Goal: Task Accomplishment & Management: Use online tool/utility

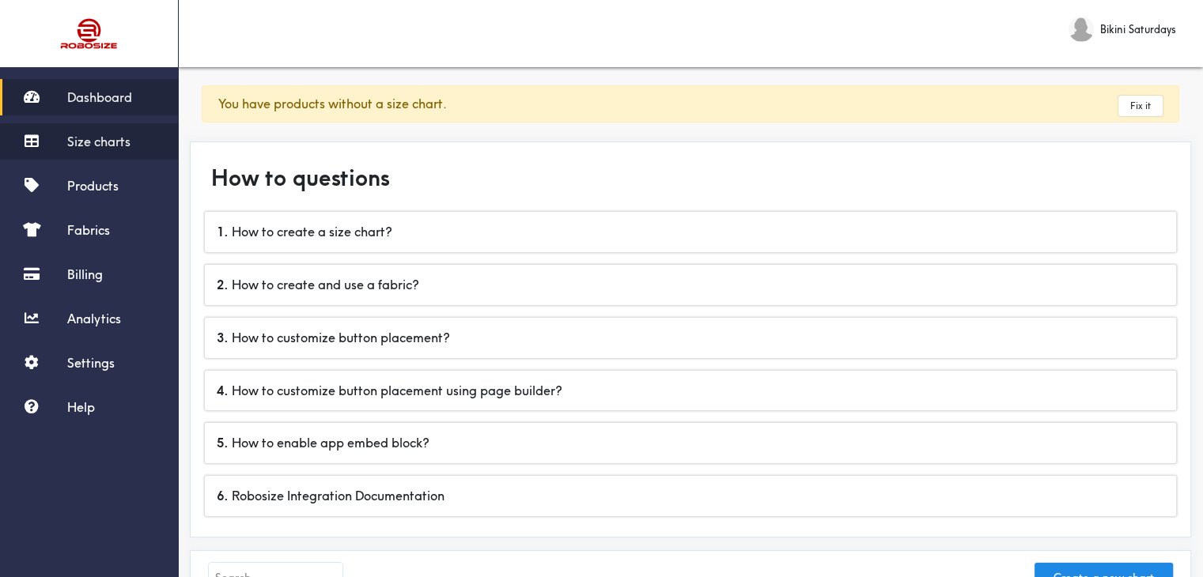
click at [96, 145] on span "Size charts" at bounding box center [98, 142] width 63 height 16
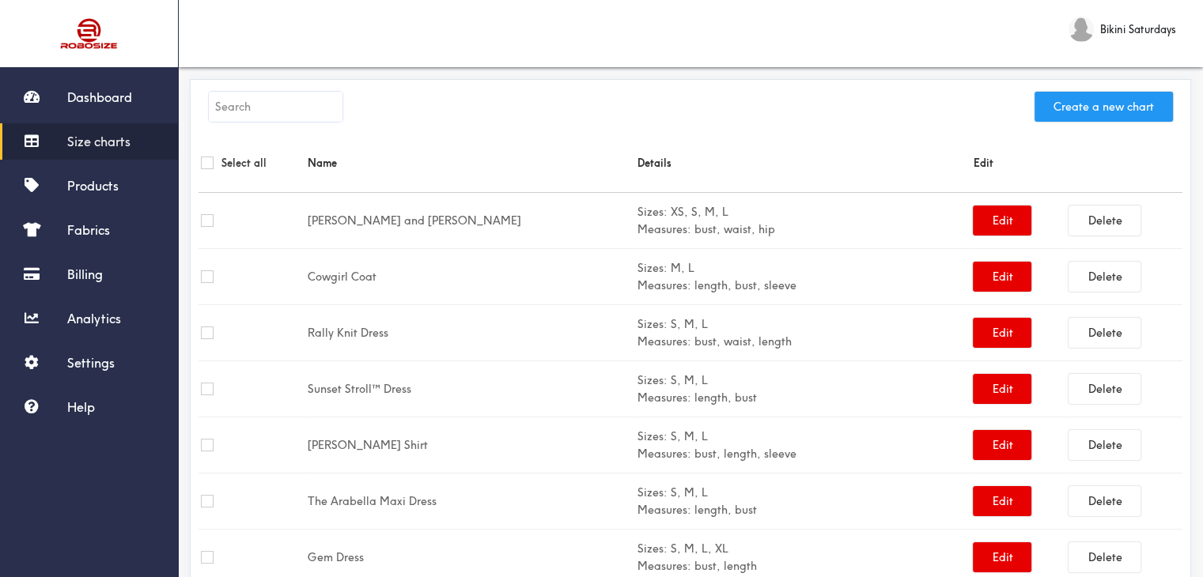
click at [1117, 102] on button "Create a new chart" at bounding box center [1103, 107] width 138 height 30
click at [252, 104] on input "text" at bounding box center [276, 107] width 134 height 30
paste input "Rumer Dress"
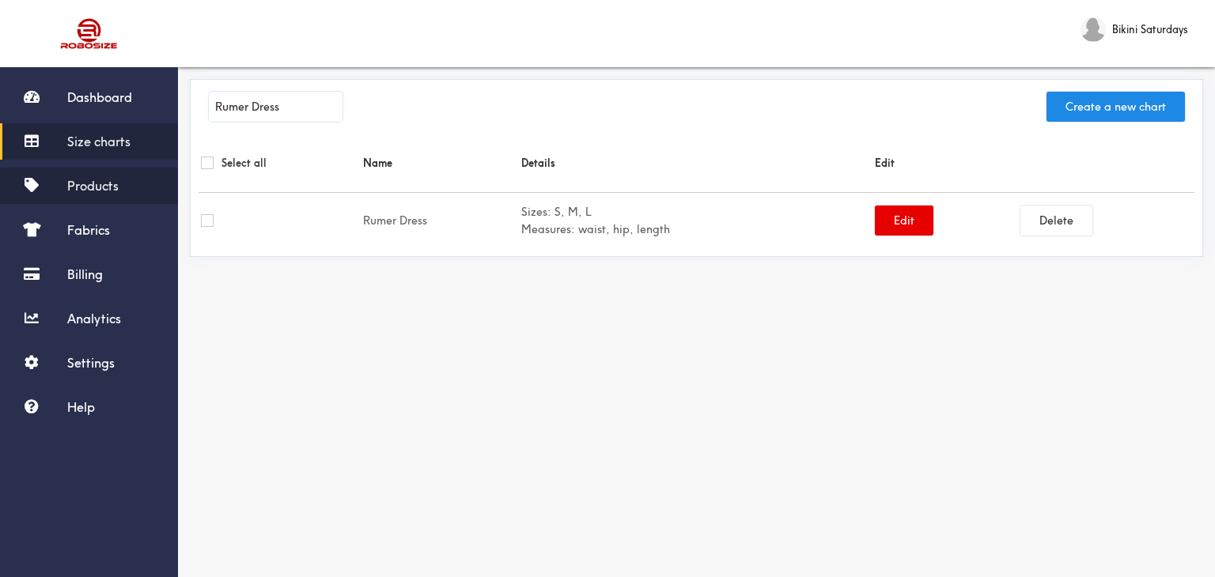
type input "Rumer Dress"
click at [108, 187] on span "Products" at bounding box center [92, 186] width 51 height 16
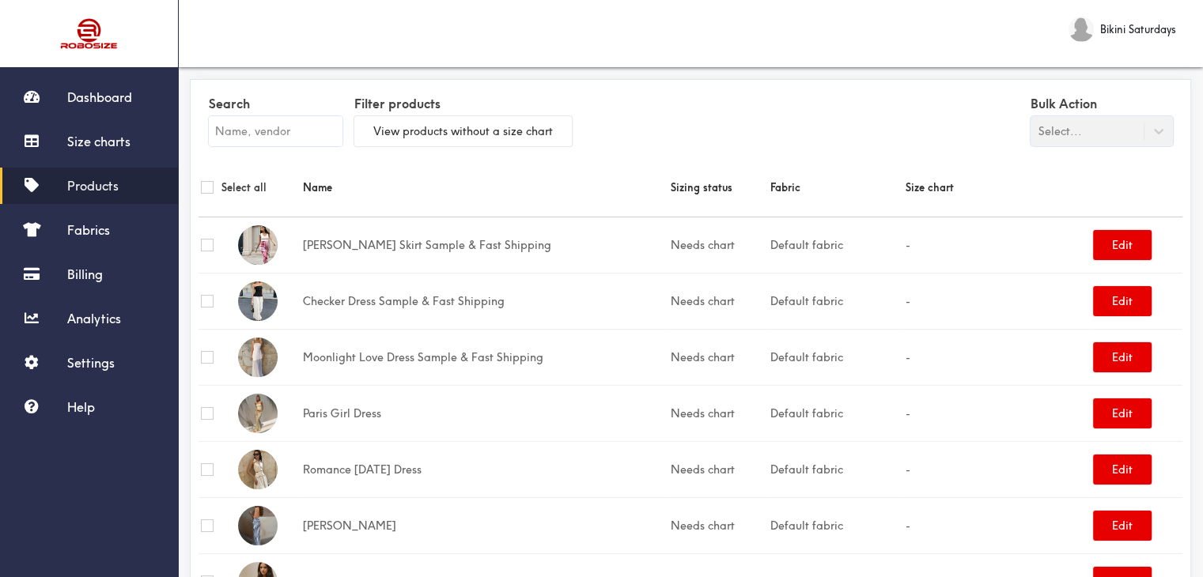
click at [288, 136] on input "text" at bounding box center [276, 131] width 134 height 30
paste input "Rumer Dress"
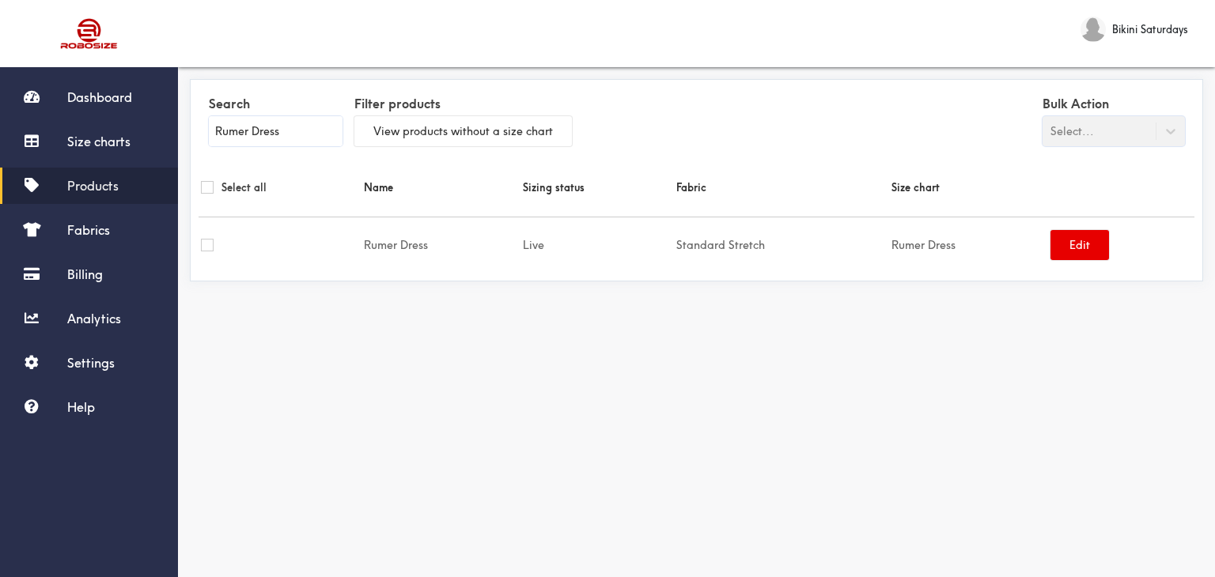
click at [245, 119] on input "Rumer Dress" at bounding box center [276, 131] width 134 height 30
paste input "Pixie Top"
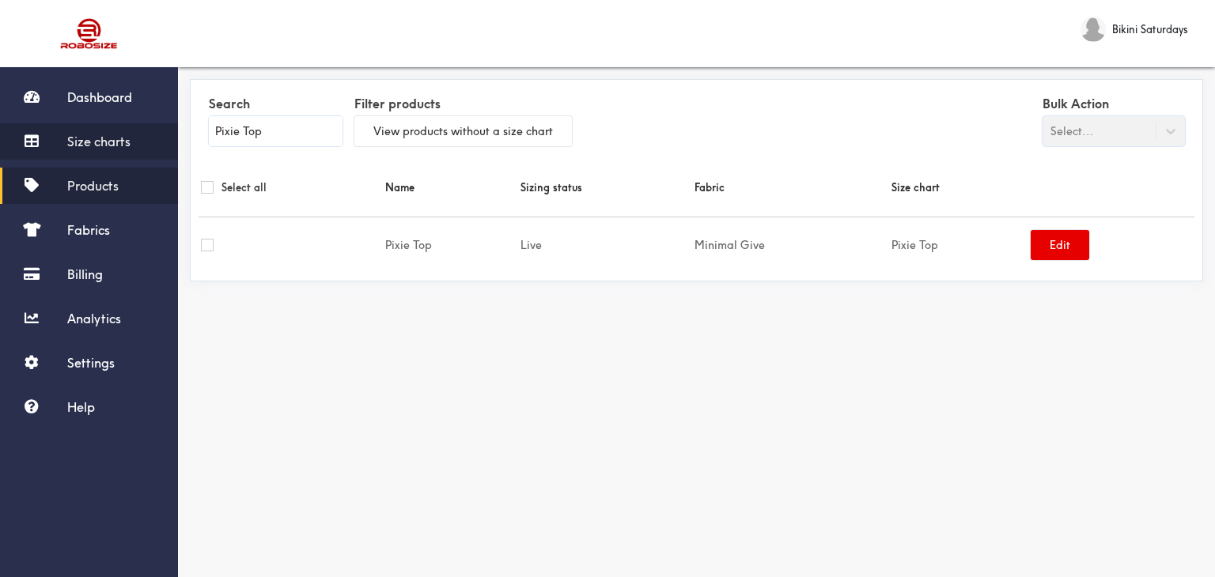
type input "Pixie Top"
click at [111, 140] on span "Size charts" at bounding box center [98, 142] width 63 height 16
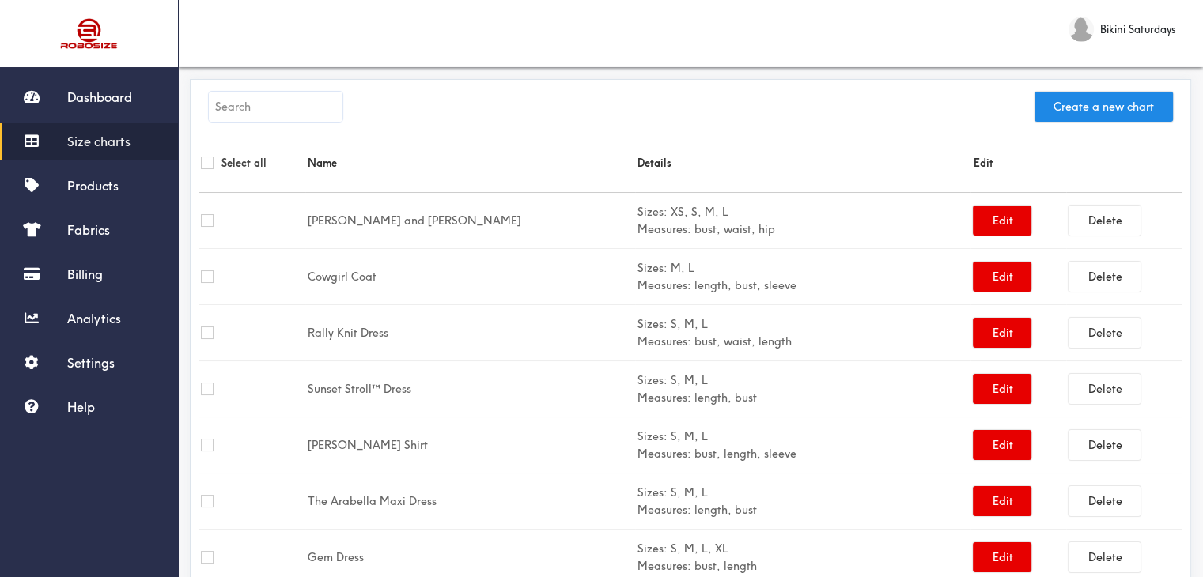
click at [296, 108] on input "text" at bounding box center [276, 107] width 134 height 30
paste input "Pixie Top"
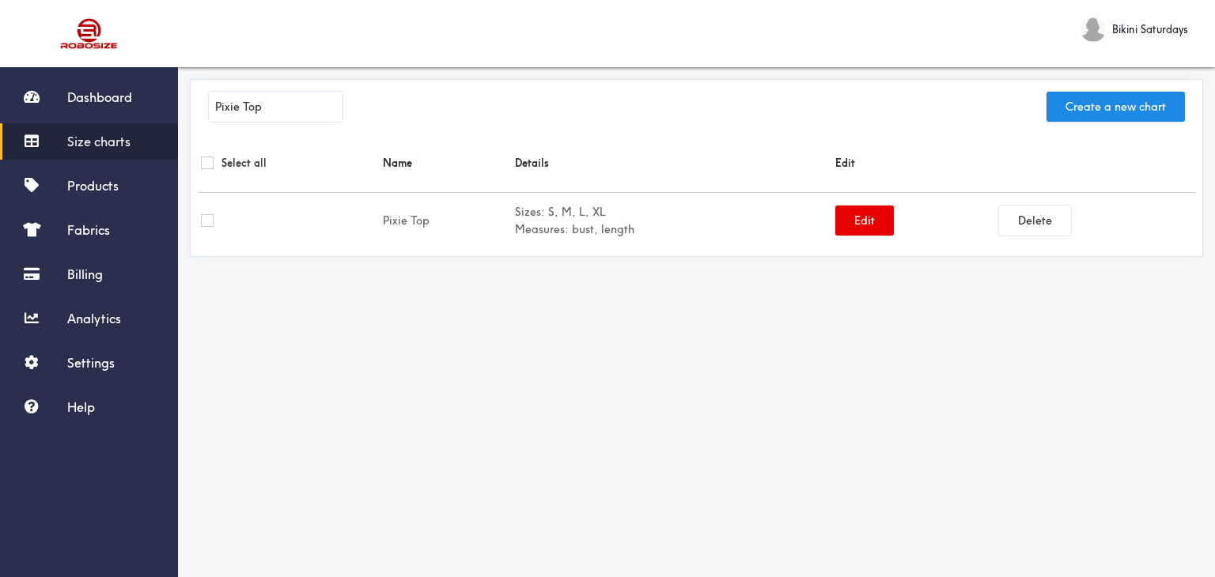
click at [272, 110] on input "Pixie Top" at bounding box center [276, 107] width 134 height 30
paste input "Jadore Dress"
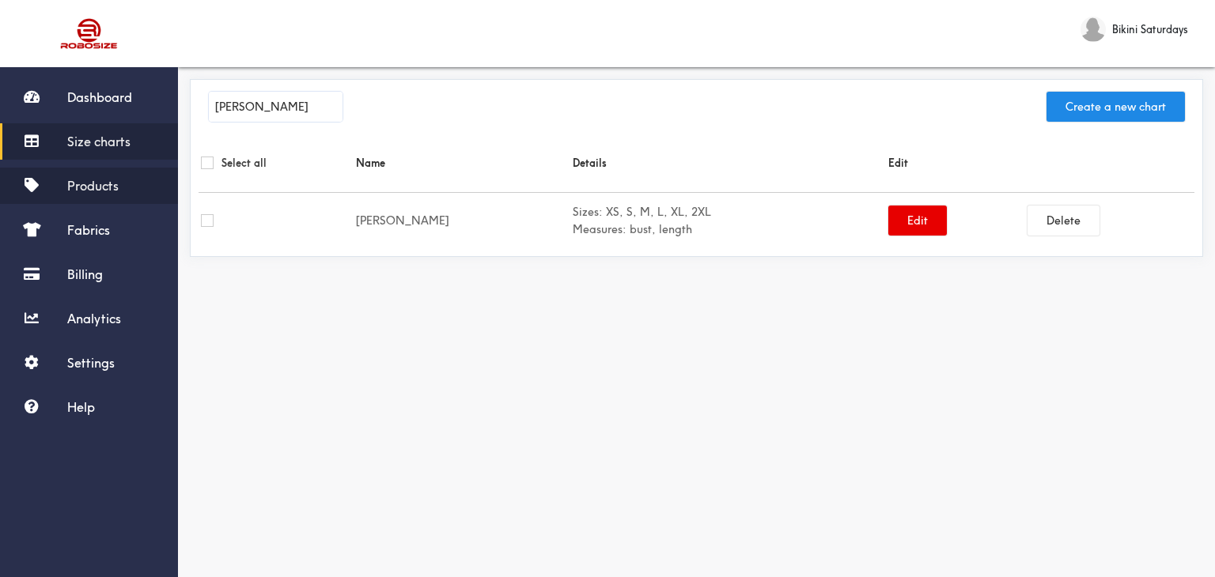
type input "Jadore Dress"
click at [103, 186] on span "Products" at bounding box center [92, 186] width 51 height 16
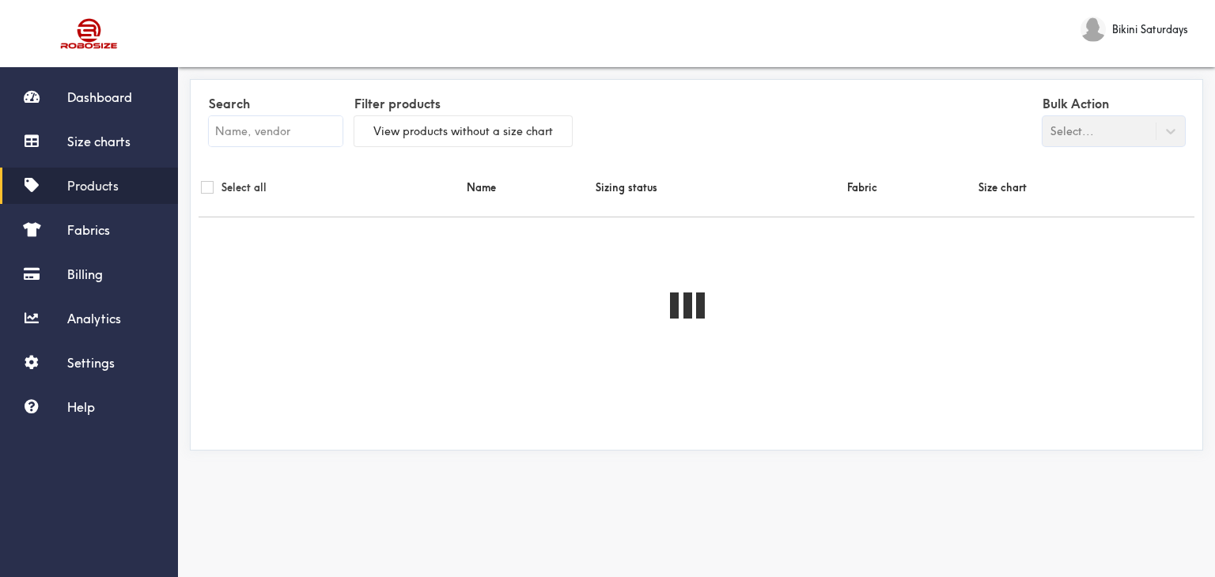
click at [266, 117] on input "text" at bounding box center [276, 131] width 134 height 30
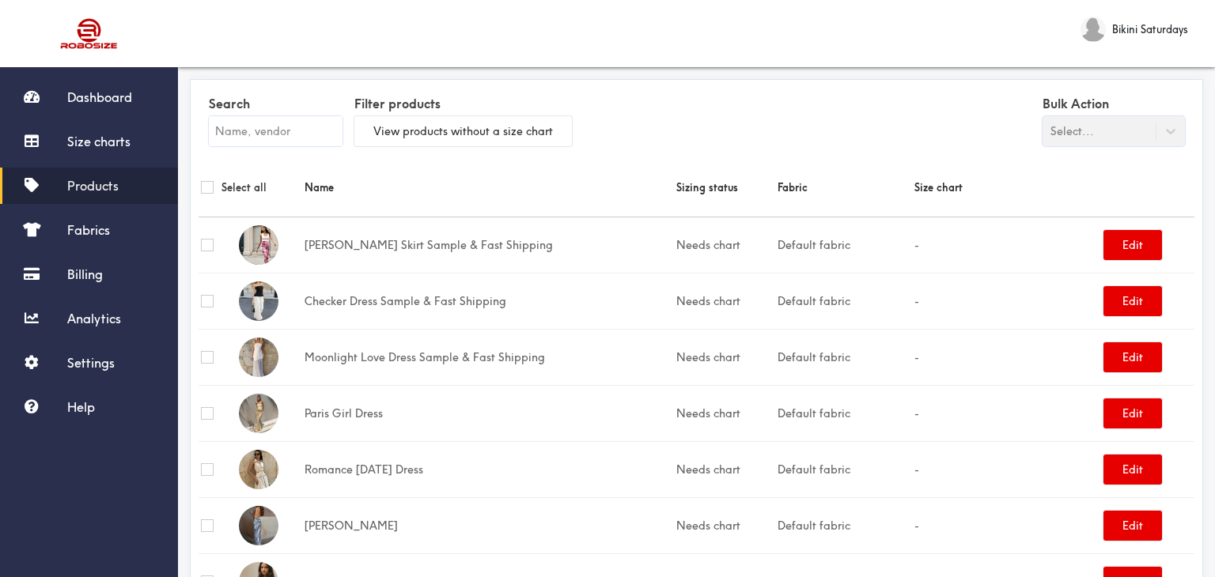
click at [275, 130] on input "text" at bounding box center [276, 131] width 134 height 30
click at [275, 122] on input "text" at bounding box center [276, 131] width 134 height 30
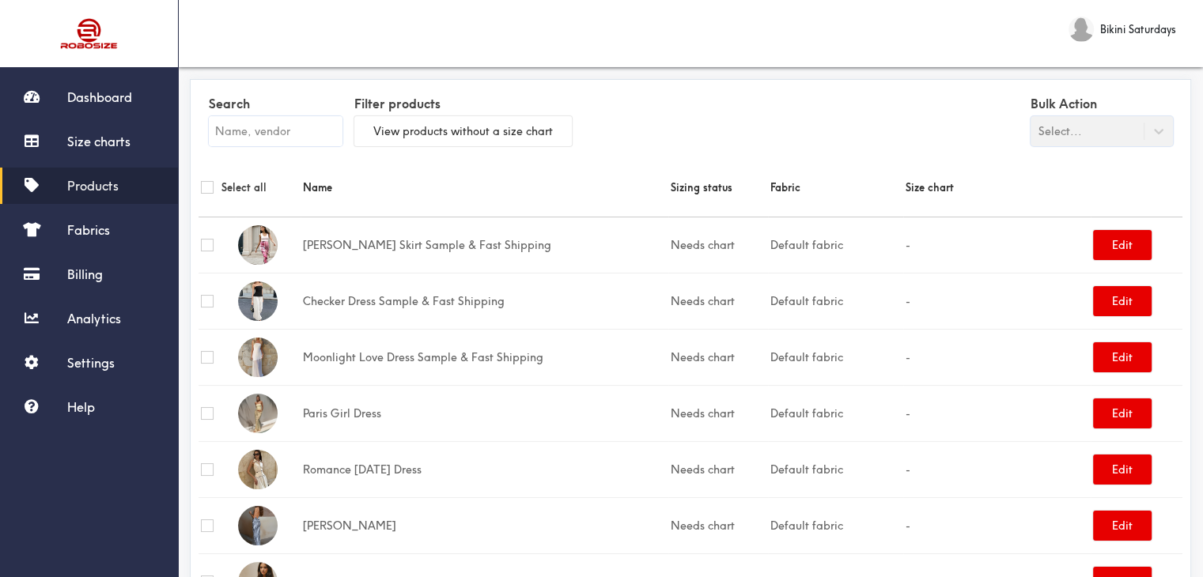
click at [275, 124] on input "text" at bounding box center [276, 131] width 134 height 30
paste input "Jadore Dress"
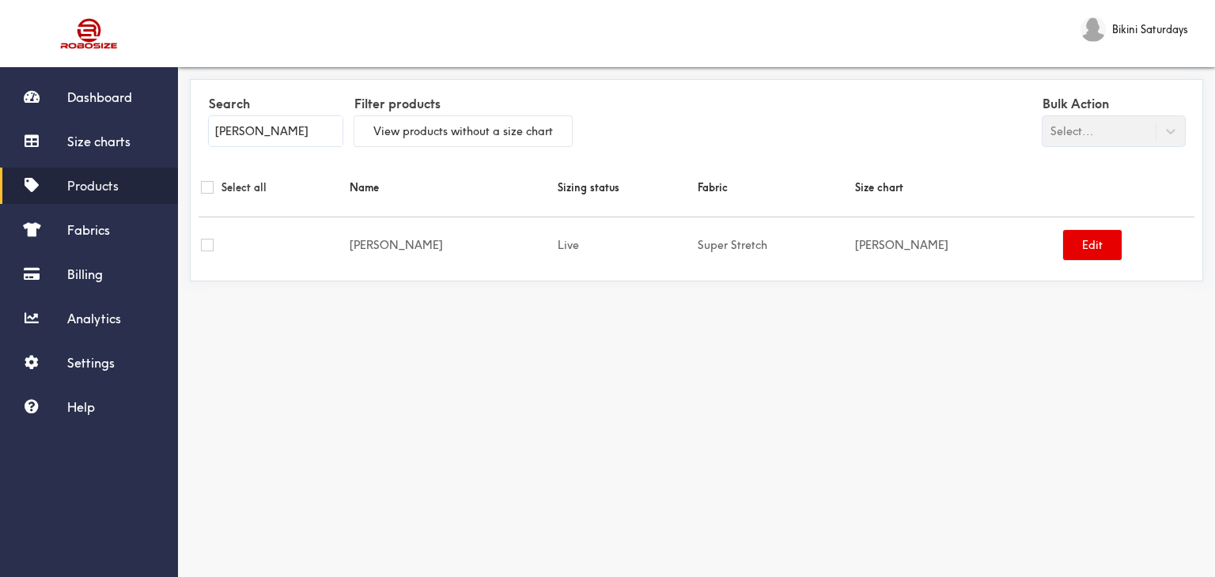
type input "Jadore Dress"
click at [131, 142] on link "Size charts" at bounding box center [89, 141] width 178 height 36
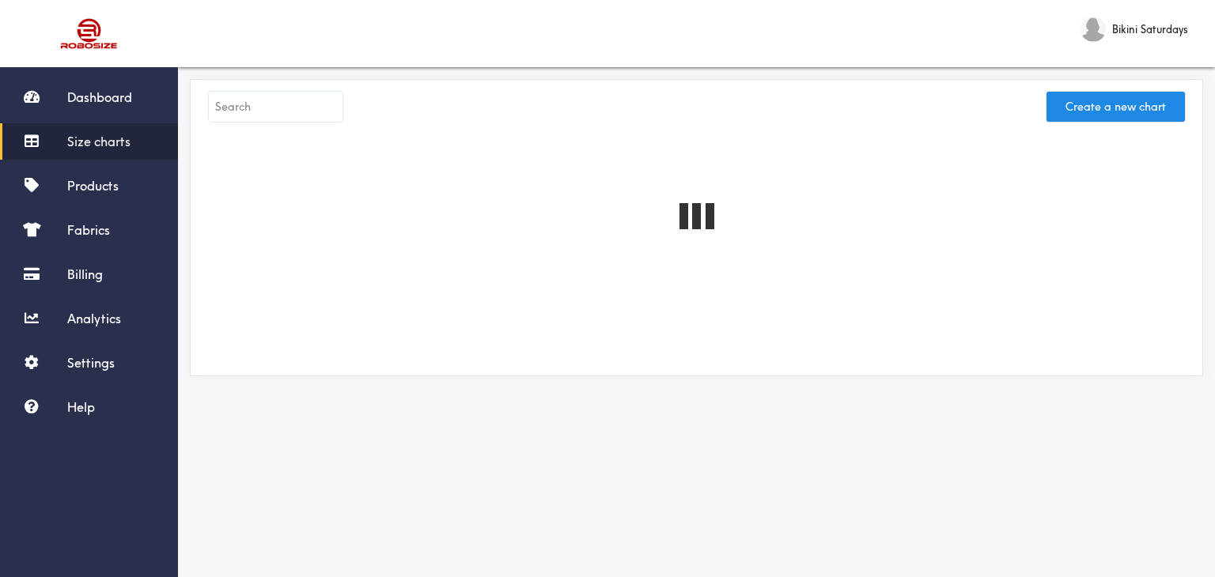
click at [263, 110] on input "text" at bounding box center [276, 107] width 134 height 30
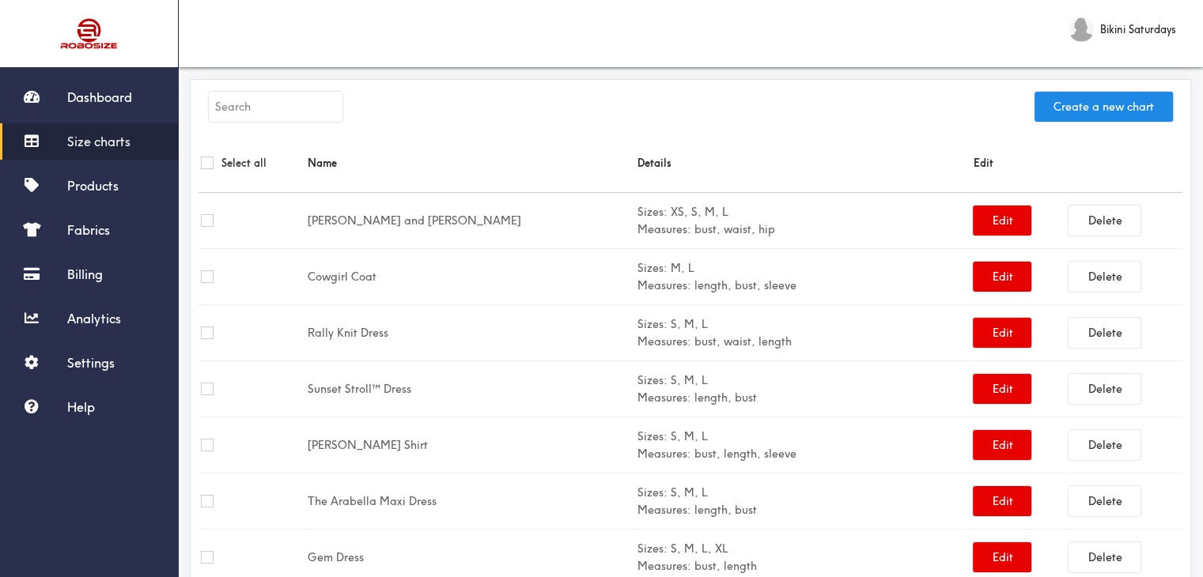
click at [234, 106] on input "text" at bounding box center [276, 107] width 134 height 30
paste input "Ever after Dress"
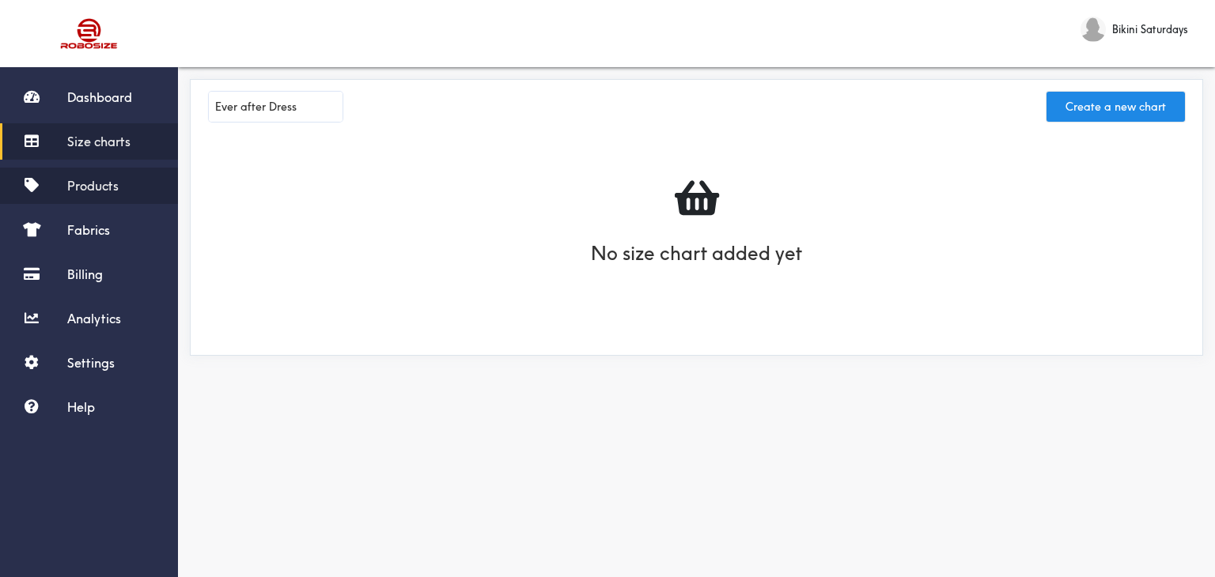
type input "Ever after Dress"
click at [111, 180] on span "Products" at bounding box center [92, 186] width 51 height 16
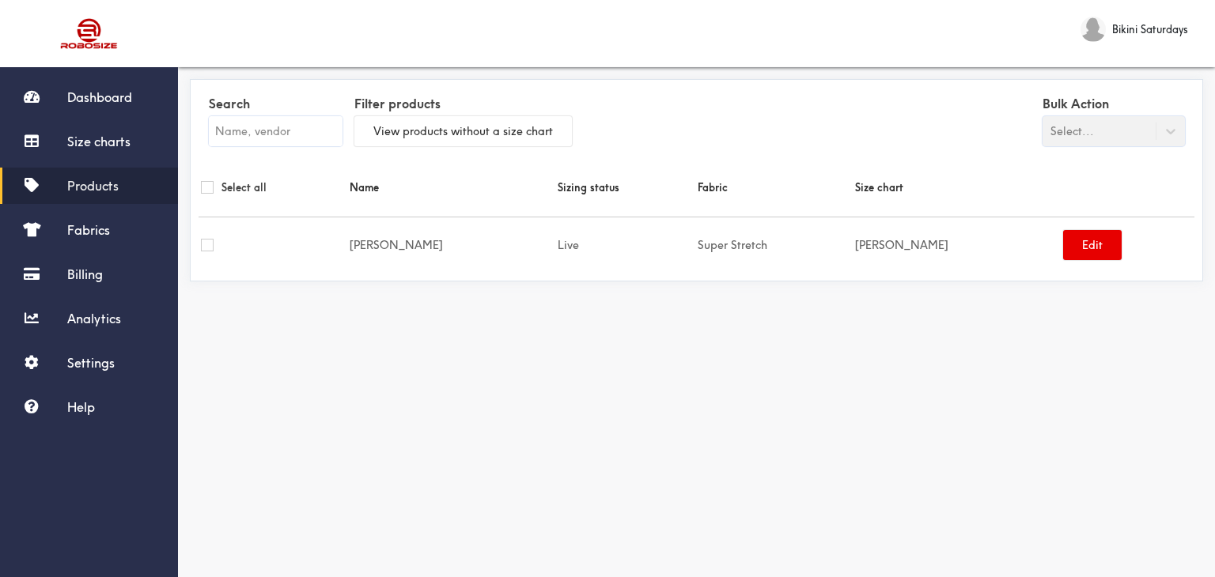
click at [250, 135] on input "text" at bounding box center [276, 131] width 134 height 30
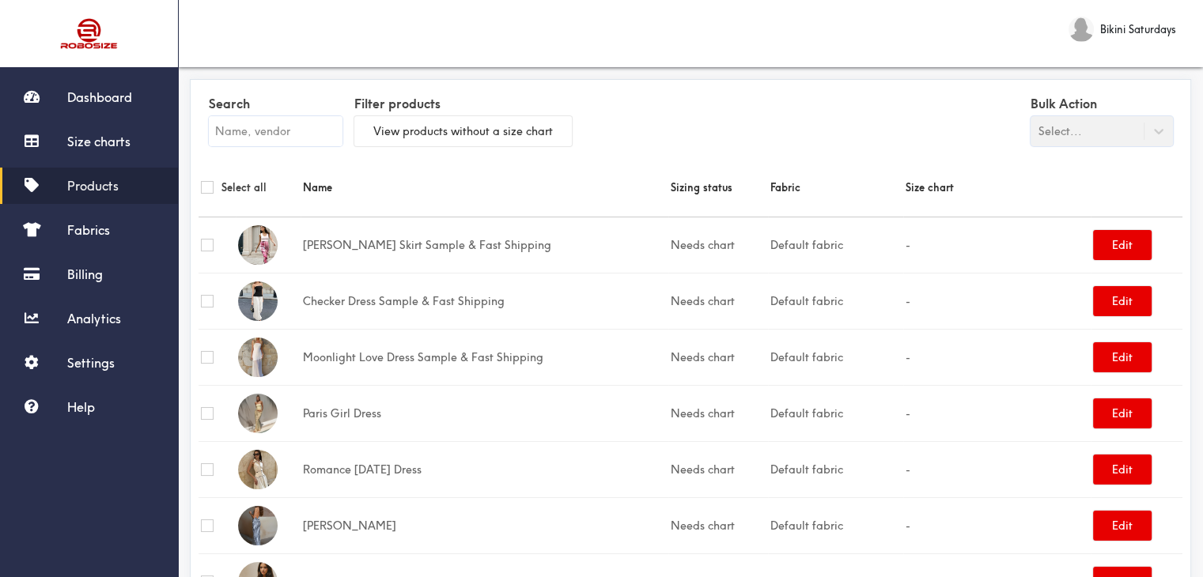
click at [232, 125] on input "text" at bounding box center [276, 131] width 134 height 30
paste input "Ever after Dress"
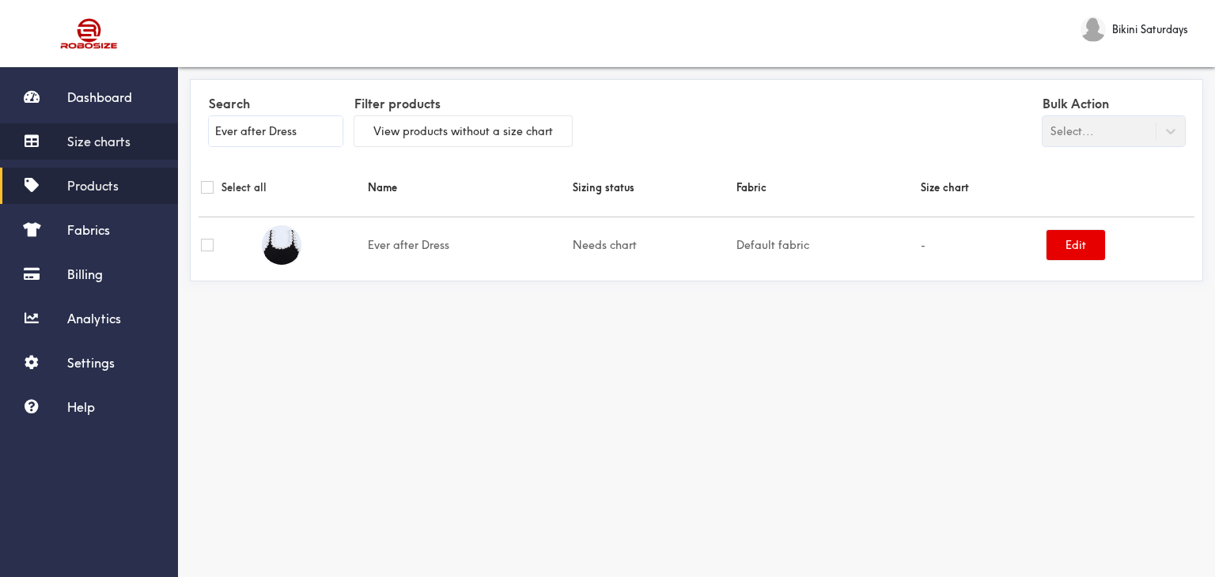
type input "Ever after Dress"
click at [124, 149] on link "Size charts" at bounding box center [89, 141] width 178 height 36
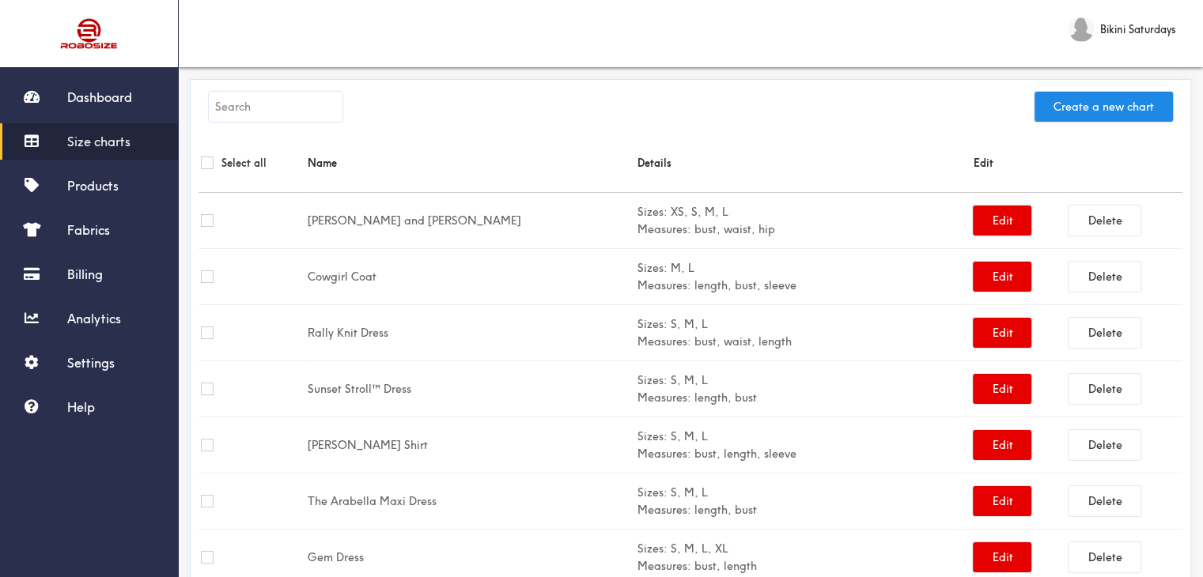
click at [102, 145] on span "Size charts" at bounding box center [98, 142] width 63 height 16
click at [1090, 111] on button "Create a new chart" at bounding box center [1103, 107] width 138 height 30
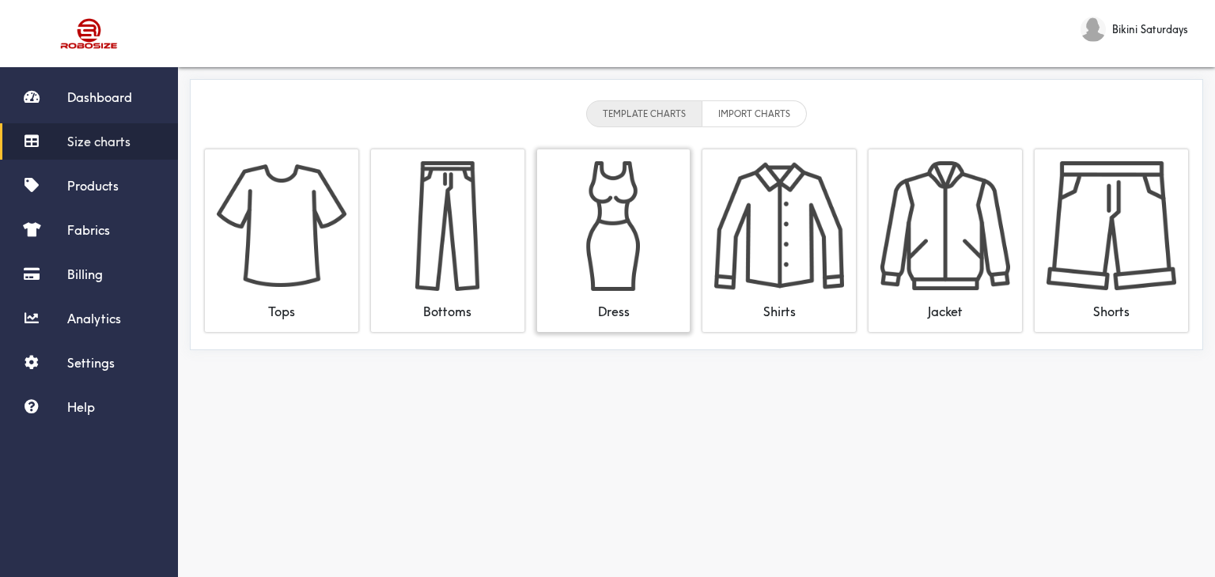
click at [611, 244] on img at bounding box center [614, 226] width 130 height 130
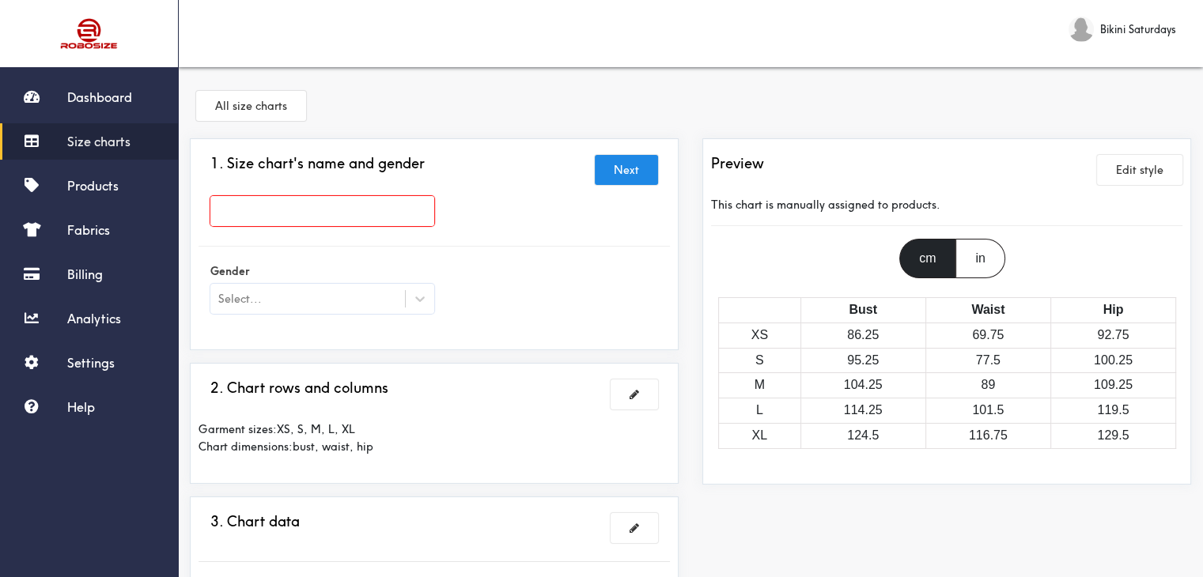
click at [365, 211] on input "text" at bounding box center [322, 211] width 224 height 30
paste input "Ever after Dress"
type input "Ever after Dress"
click at [346, 307] on div "Select..." at bounding box center [322, 299] width 224 height 30
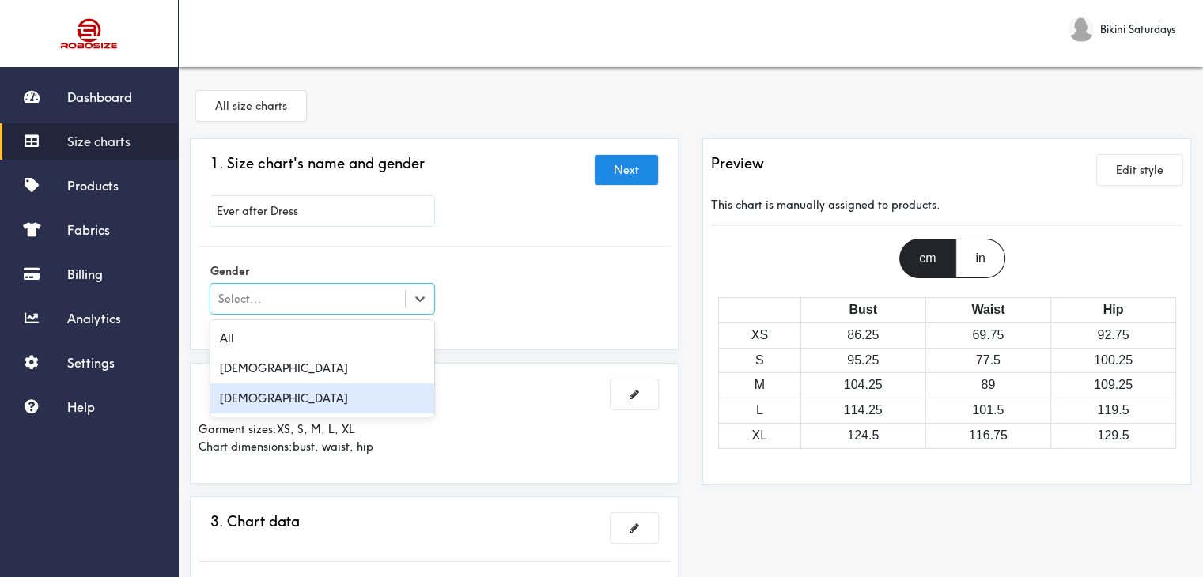
click at [328, 391] on div "Female" at bounding box center [322, 399] width 224 height 30
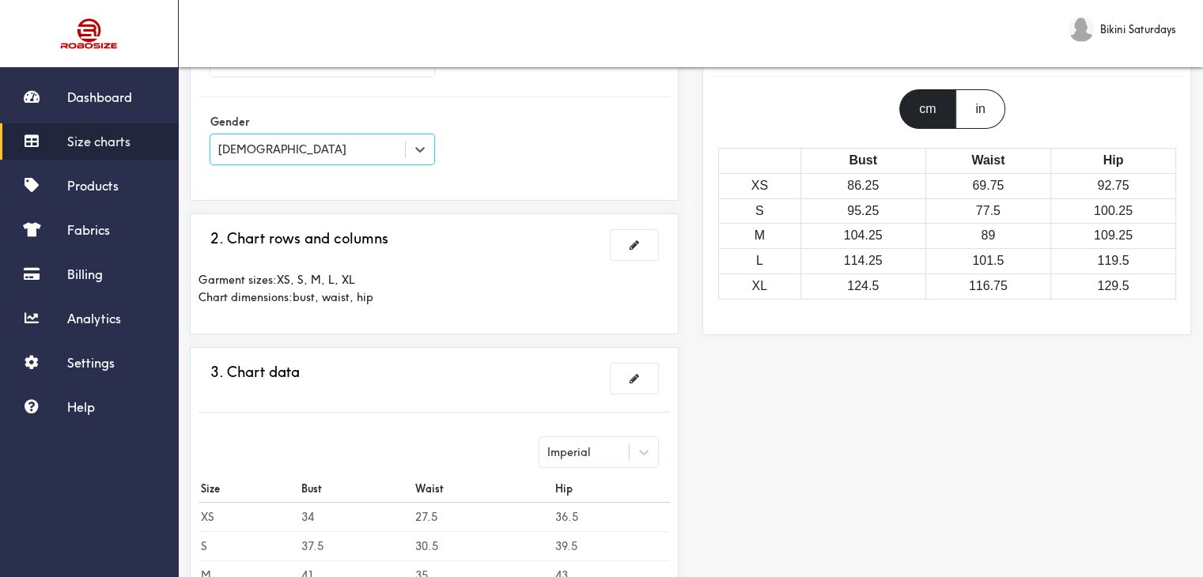
scroll to position [158, 0]
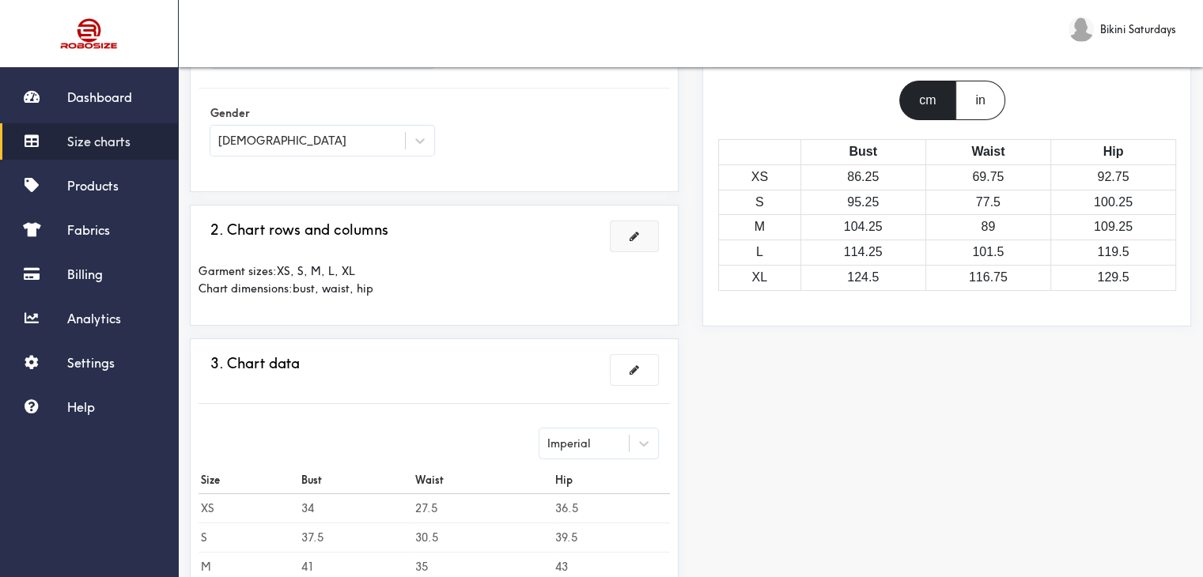
click at [640, 232] on button at bounding box center [633, 236] width 47 height 30
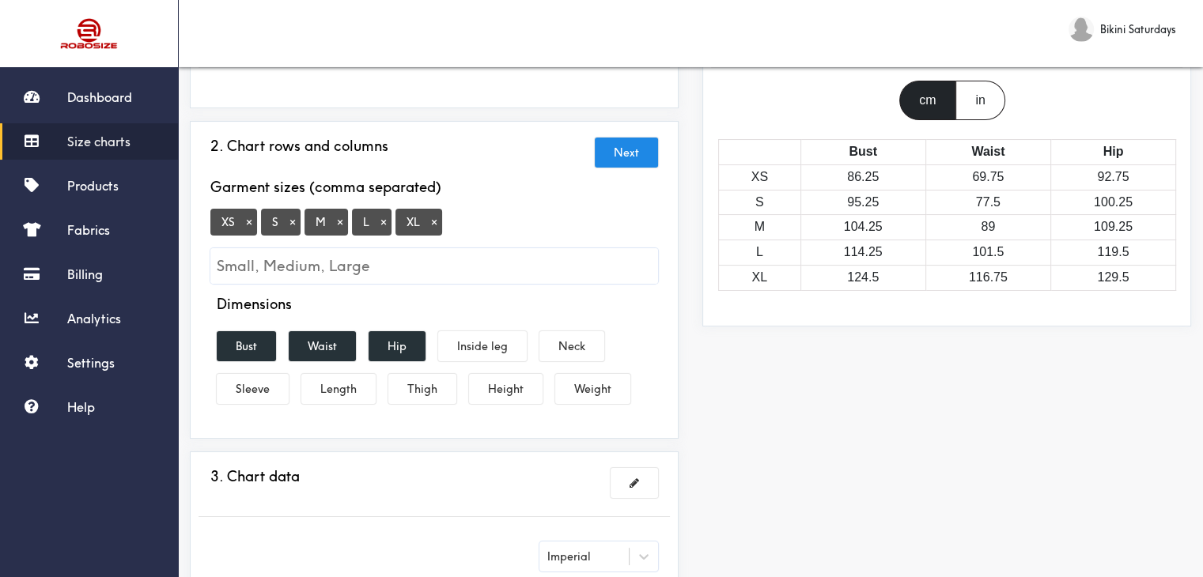
click at [250, 226] on button "×" at bounding box center [249, 222] width 16 height 14
click at [382, 227] on button "×" at bounding box center [384, 222] width 16 height 14
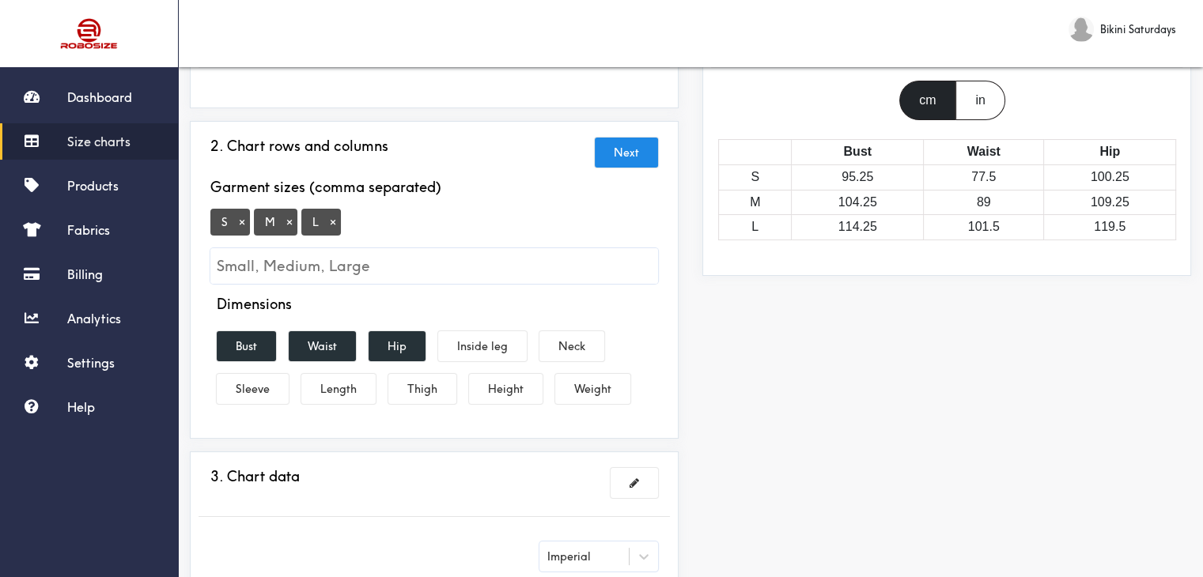
click at [392, 269] on input "Small, Medium, Large" at bounding box center [434, 266] width 448 height 36
click at [358, 266] on input "Small, Medium, Large" at bounding box center [434, 266] width 448 height 36
click at [245, 343] on button "Bust" at bounding box center [246, 346] width 59 height 30
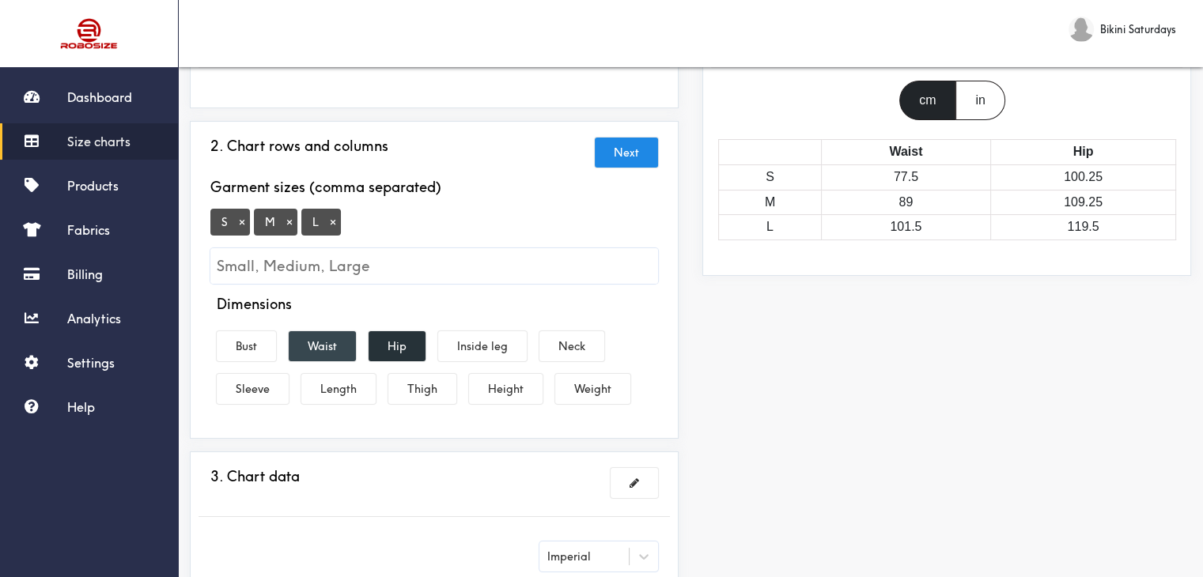
click at [330, 350] on button "Waist" at bounding box center [322, 346] width 67 height 30
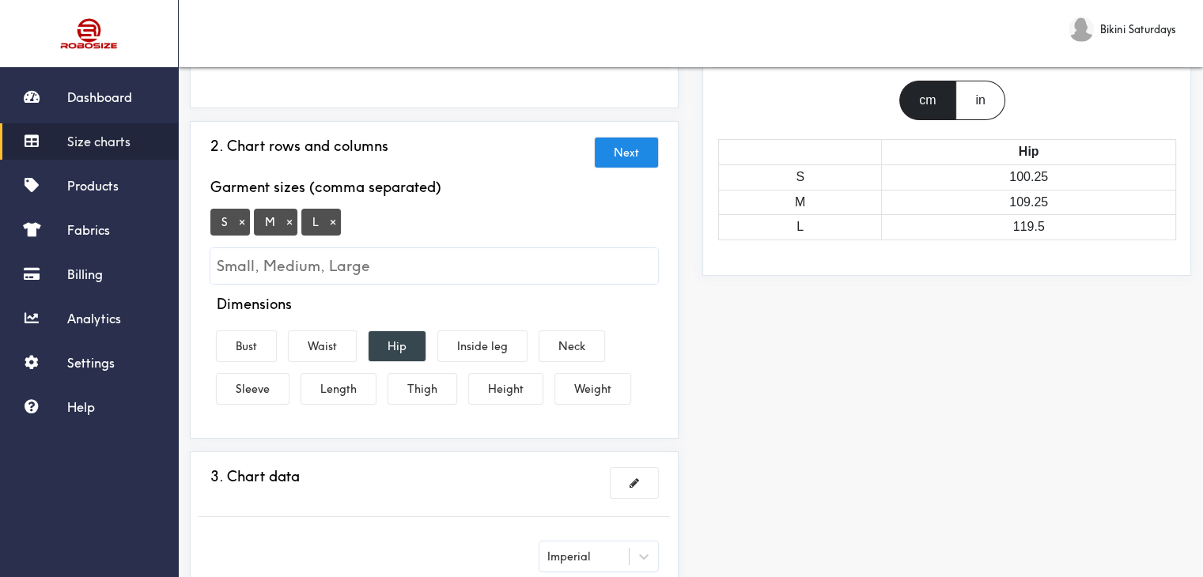
click at [402, 353] on button "Hip" at bounding box center [396, 346] width 57 height 30
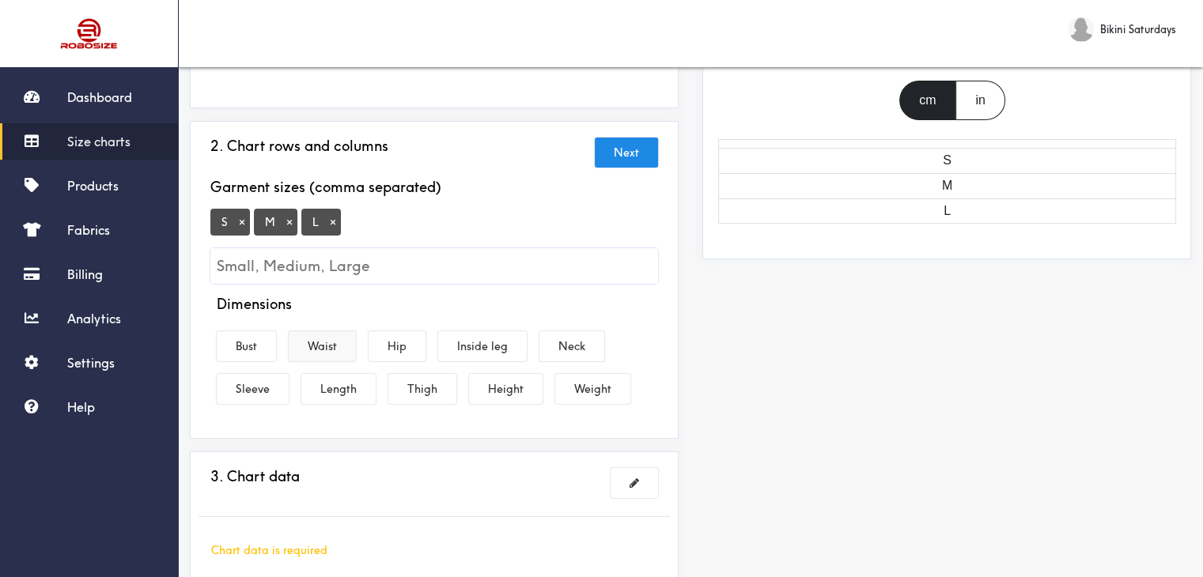
click at [328, 346] on button "Waist" at bounding box center [322, 346] width 67 height 30
click at [250, 343] on button "Bust" at bounding box center [246, 346] width 59 height 30
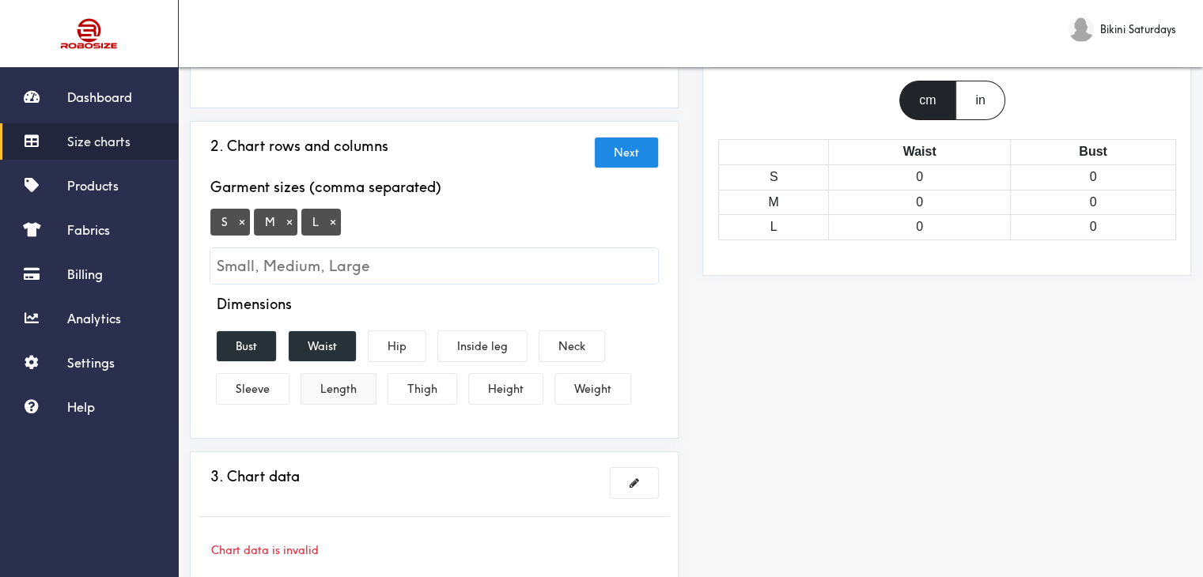
click at [353, 385] on button "Length" at bounding box center [338, 389] width 74 height 30
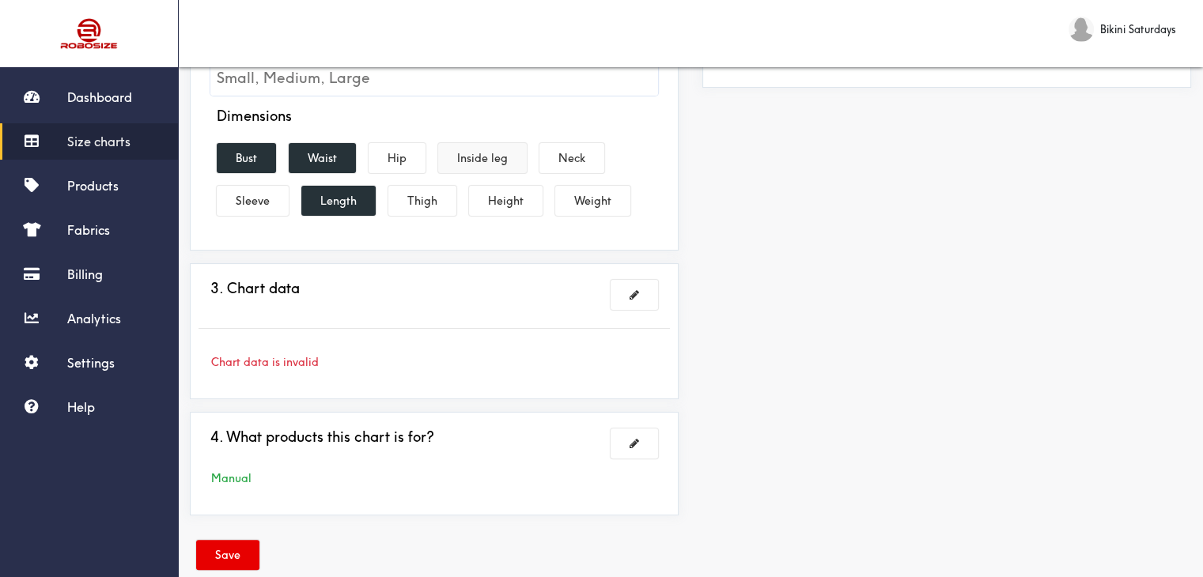
scroll to position [375, 0]
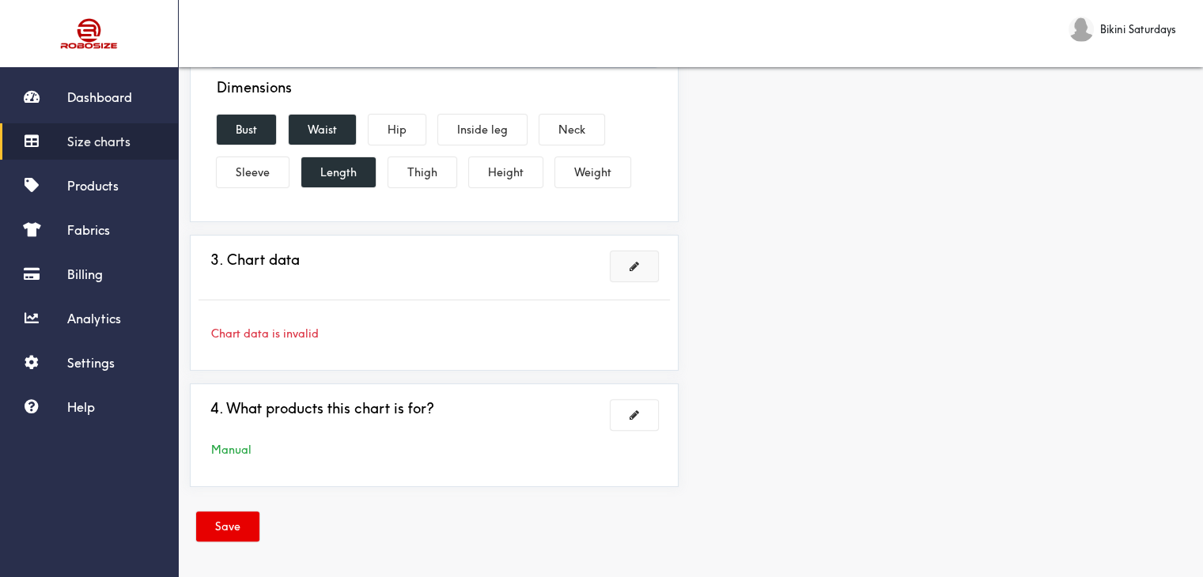
click at [639, 263] on button at bounding box center [633, 266] width 47 height 30
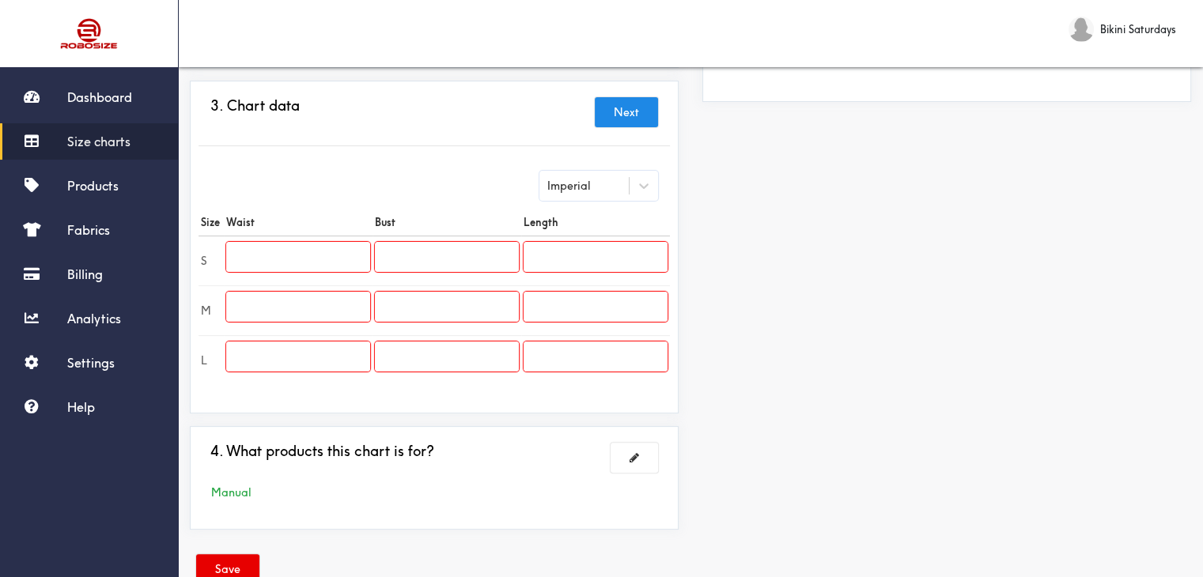
scroll to position [295, 0]
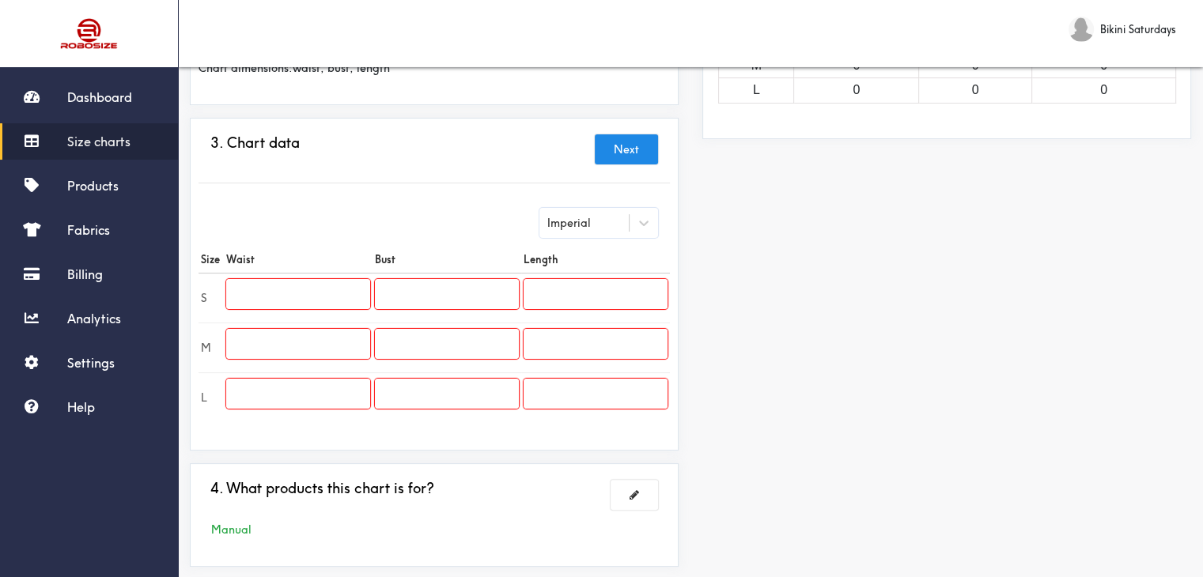
click at [339, 289] on input "text" at bounding box center [298, 294] width 144 height 30
paste input "25.2"
type input "25.2"
click at [288, 336] on input "text" at bounding box center [298, 344] width 144 height 30
paste input "26.8"
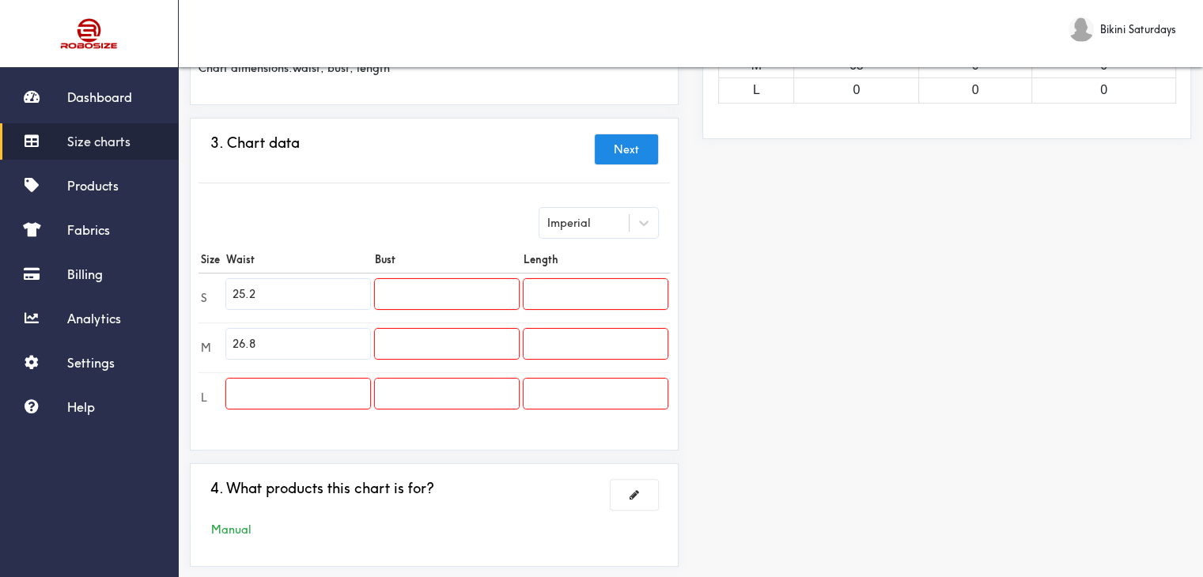
type input "26.8"
click at [331, 381] on input "text" at bounding box center [298, 394] width 144 height 30
paste input "27.2"
type input "27.2"
click at [418, 289] on input "text" at bounding box center [447, 294] width 144 height 30
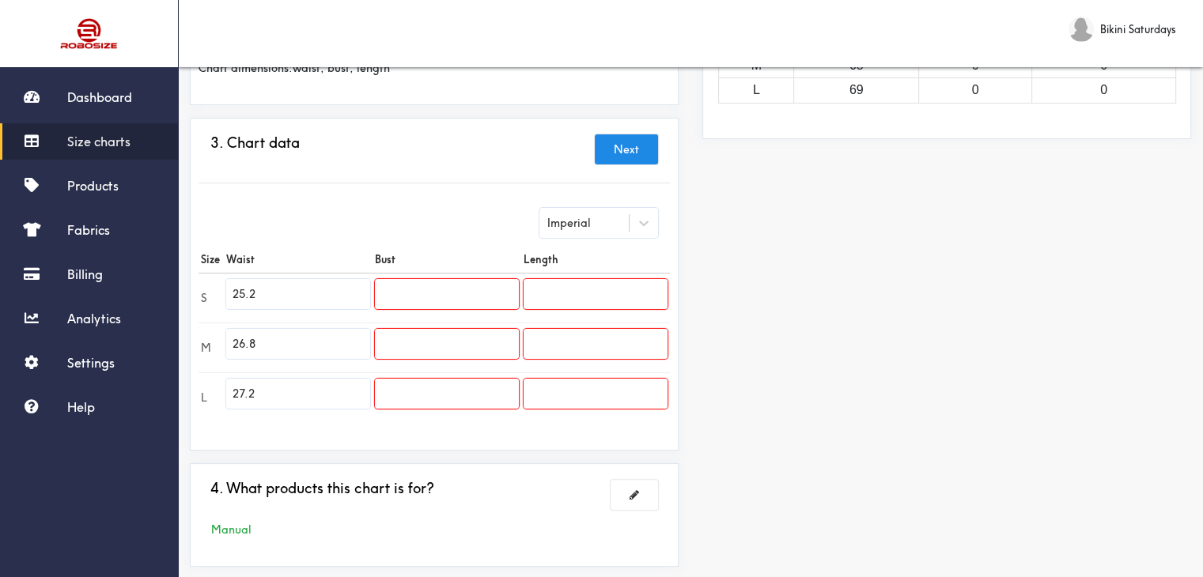
paste input "27.6"
type input "27.6"
click at [411, 337] on input "text" at bounding box center [447, 344] width 144 height 30
paste input "29.1"
type input "29.1"
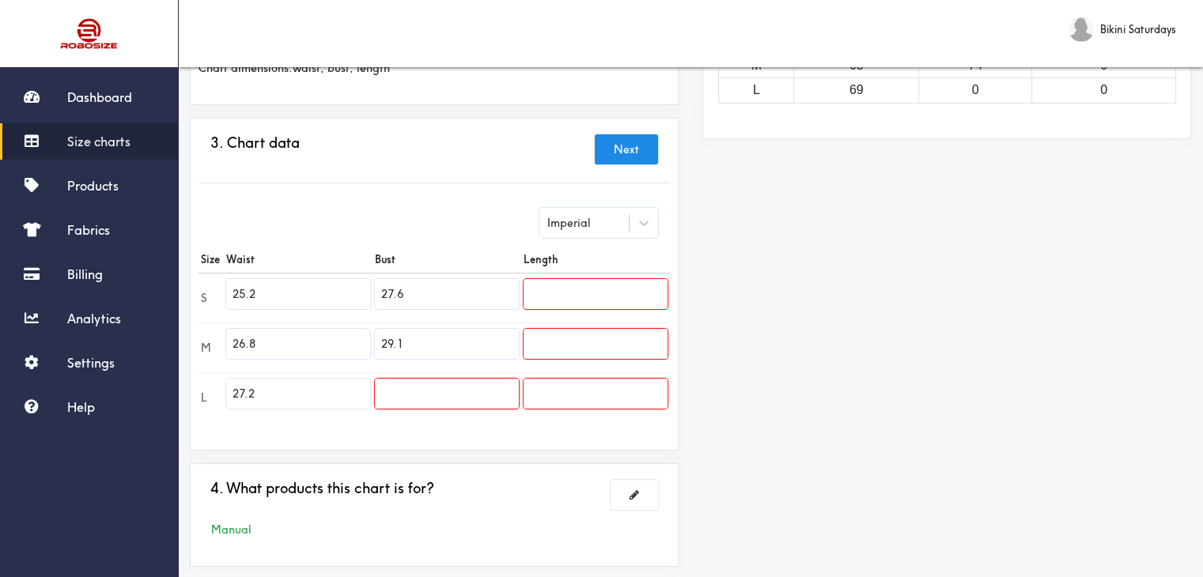
click at [444, 380] on input "text" at bounding box center [447, 394] width 144 height 30
paste input "30.7"
type input "30.7"
click at [562, 285] on input "text" at bounding box center [595, 294] width 144 height 30
paste input "29.1"
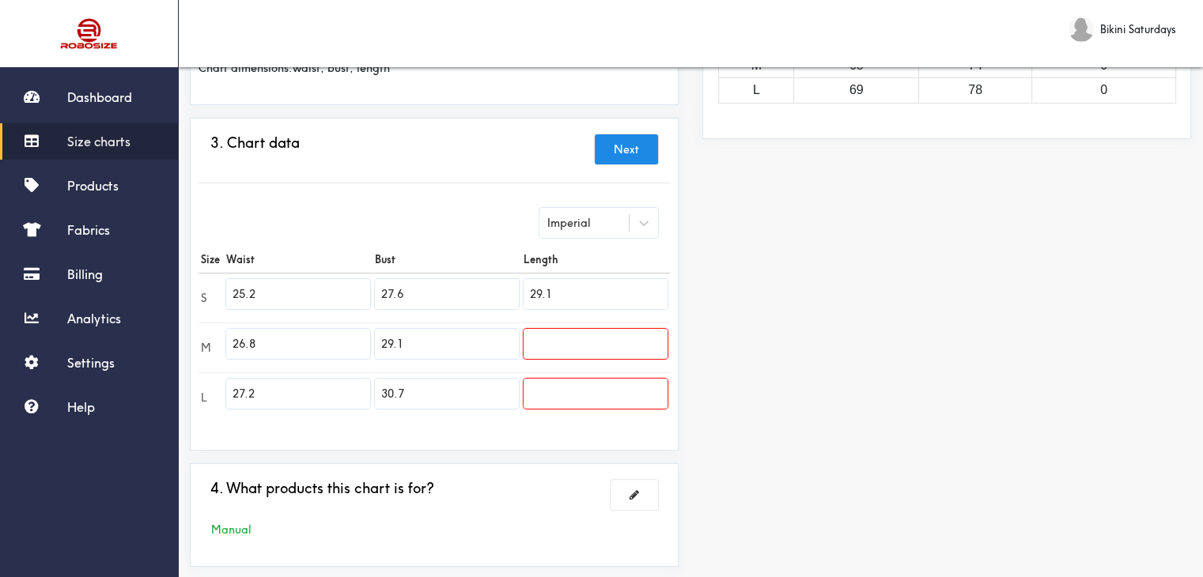
type input "29.1"
click at [599, 333] on input "text" at bounding box center [595, 344] width 144 height 30
paste input "29.5"
type input "29.5"
drag, startPoint x: 551, startPoint y: 381, endPoint x: 551, endPoint y: 372, distance: 8.7
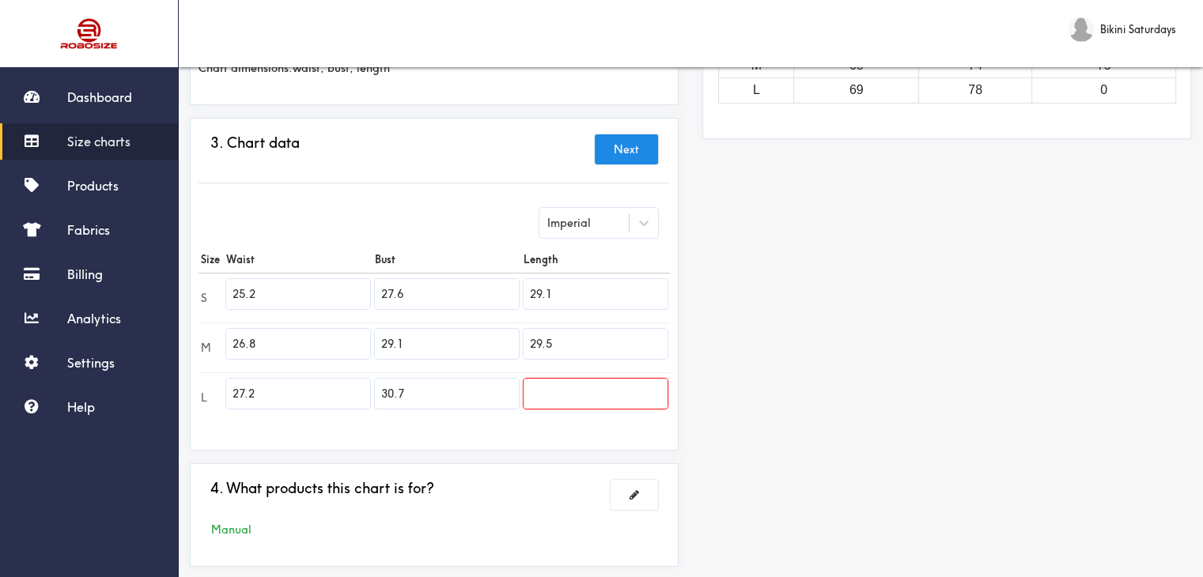
click at [551, 381] on input "text" at bounding box center [595, 394] width 144 height 30
paste input "29.9"
type input "29.9"
click at [795, 387] on div "Preview Edit style This chart is manually assigned to products. cm in Waist Bus…" at bounding box center [946, 211] width 512 height 736
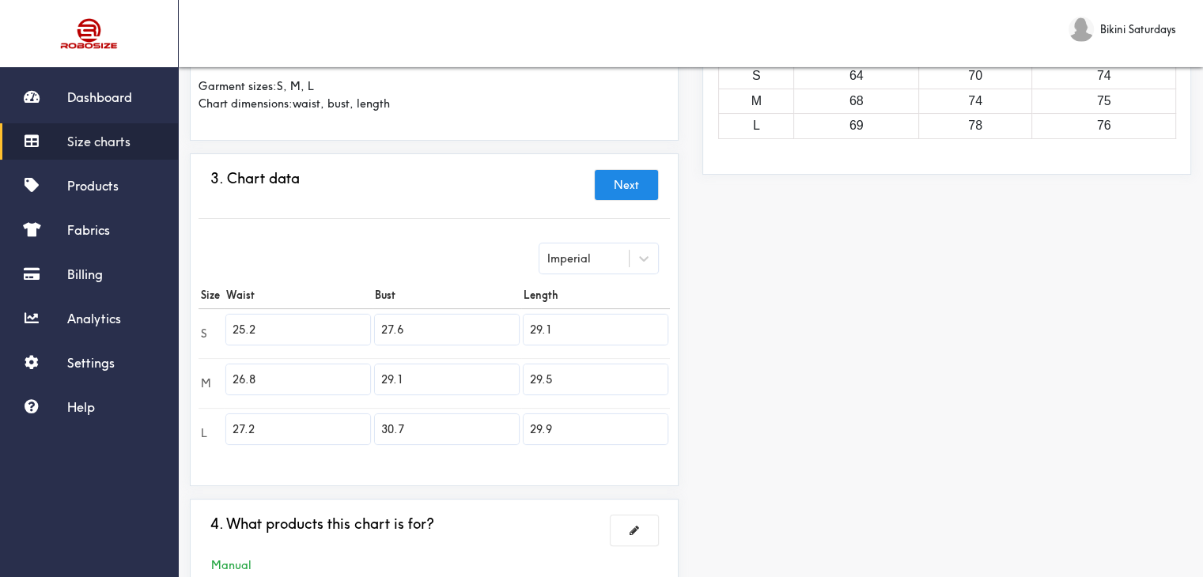
scroll to position [374, 0]
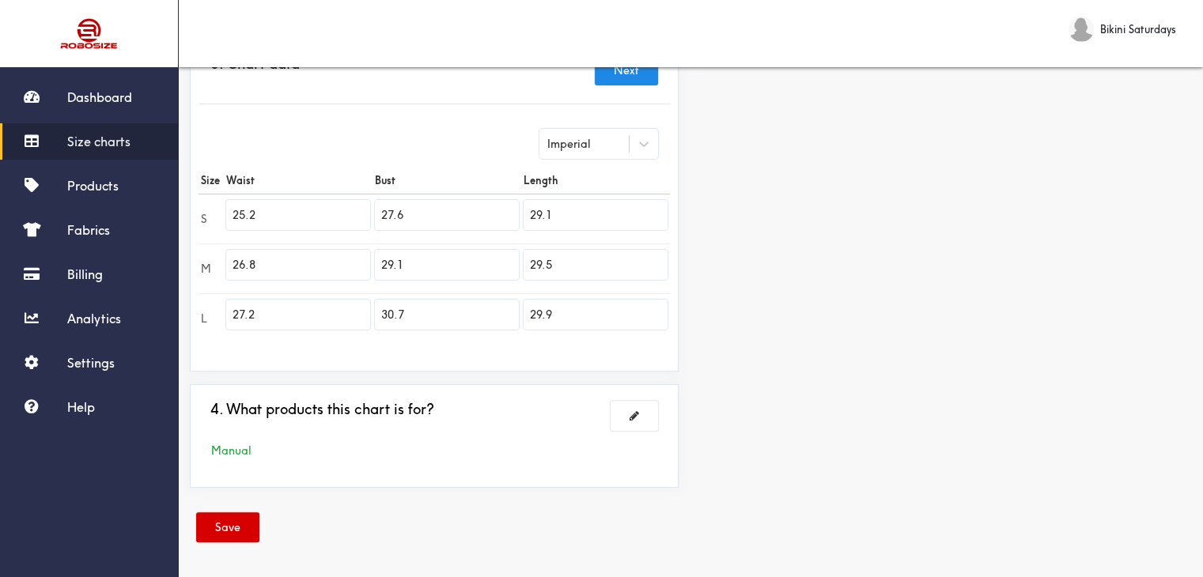
click at [232, 522] on button "Save" at bounding box center [227, 527] width 63 height 30
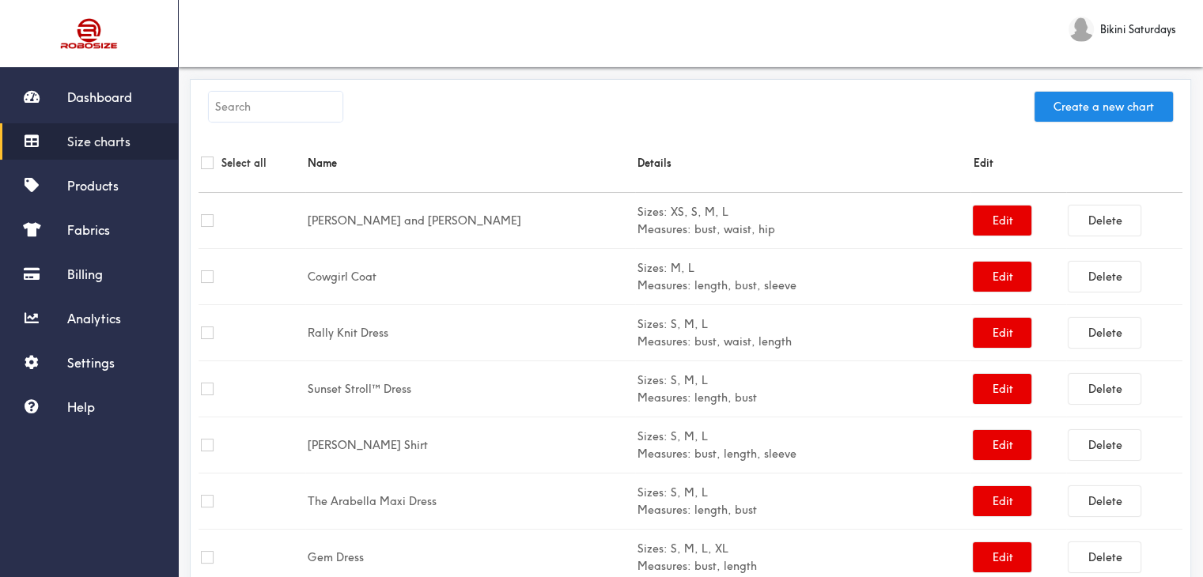
click at [235, 109] on input "text" at bounding box center [276, 107] width 134 height 30
paste input "Billy Set"
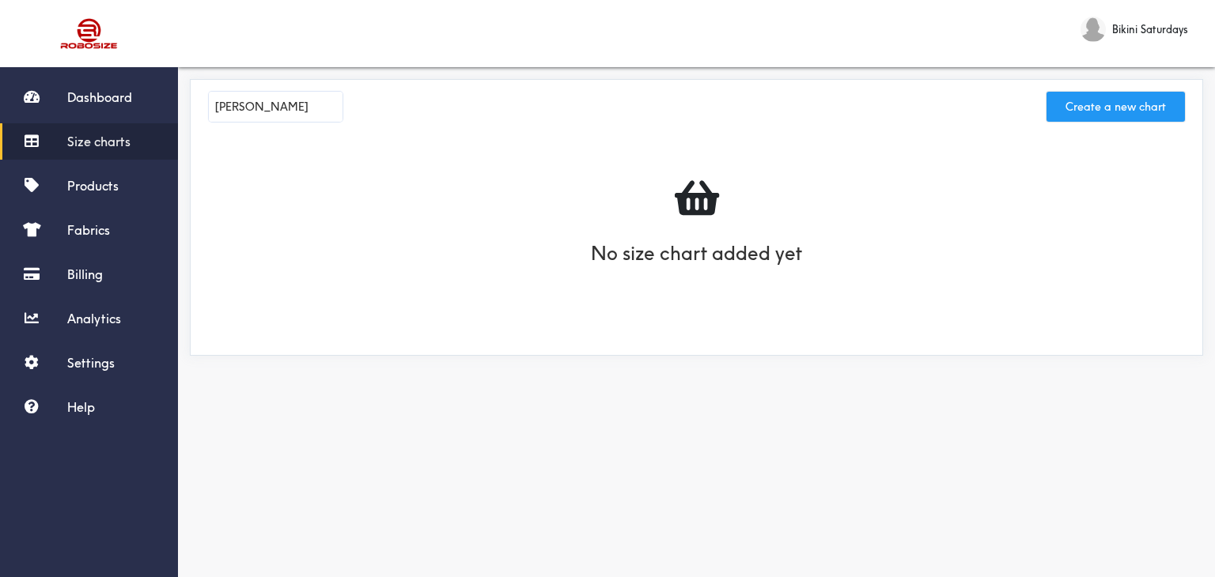
type input "Billy Set"
click at [1088, 108] on button "Create a new chart" at bounding box center [1115, 107] width 138 height 30
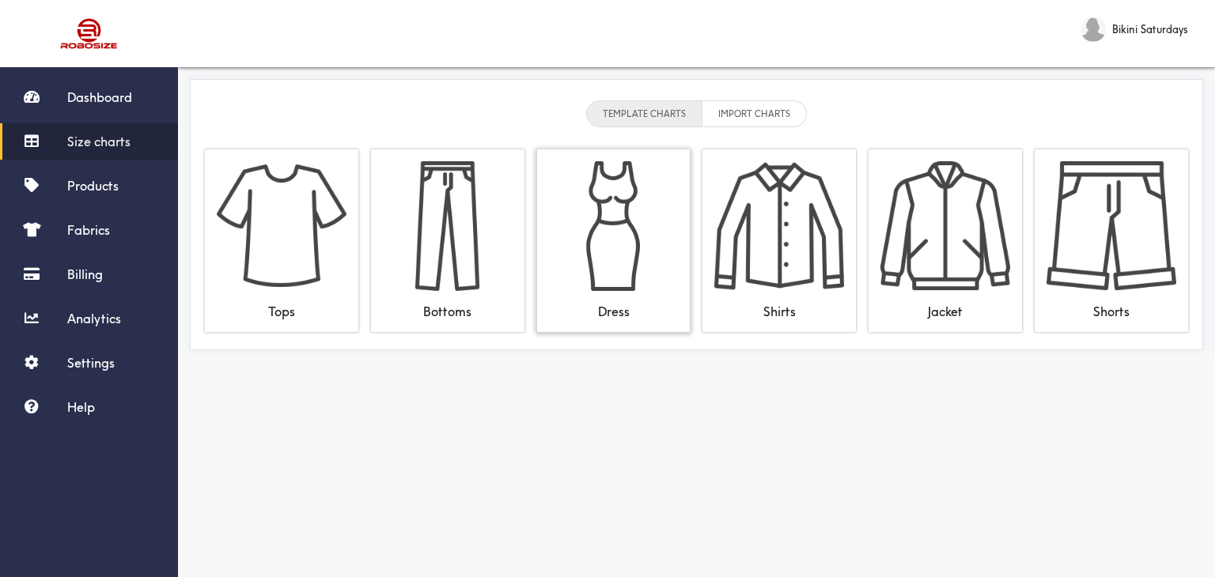
click at [623, 234] on img at bounding box center [614, 226] width 130 height 130
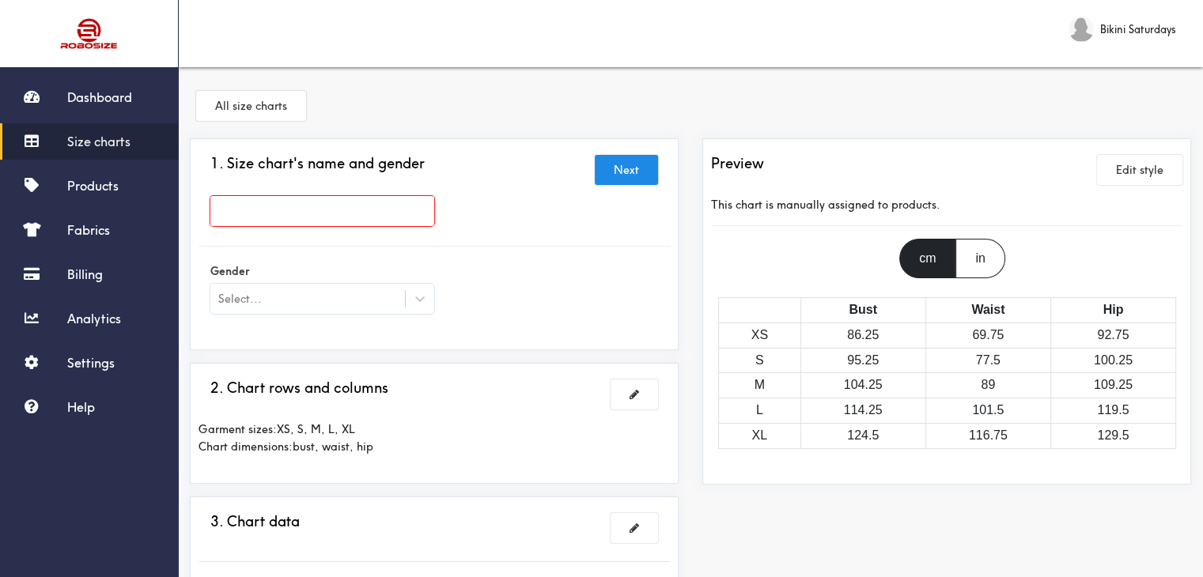
click at [342, 217] on input "text" at bounding box center [322, 211] width 224 height 30
paste input "Billy Set"
type input "Billy Set"
click at [418, 300] on icon at bounding box center [419, 300] width 9 height 6
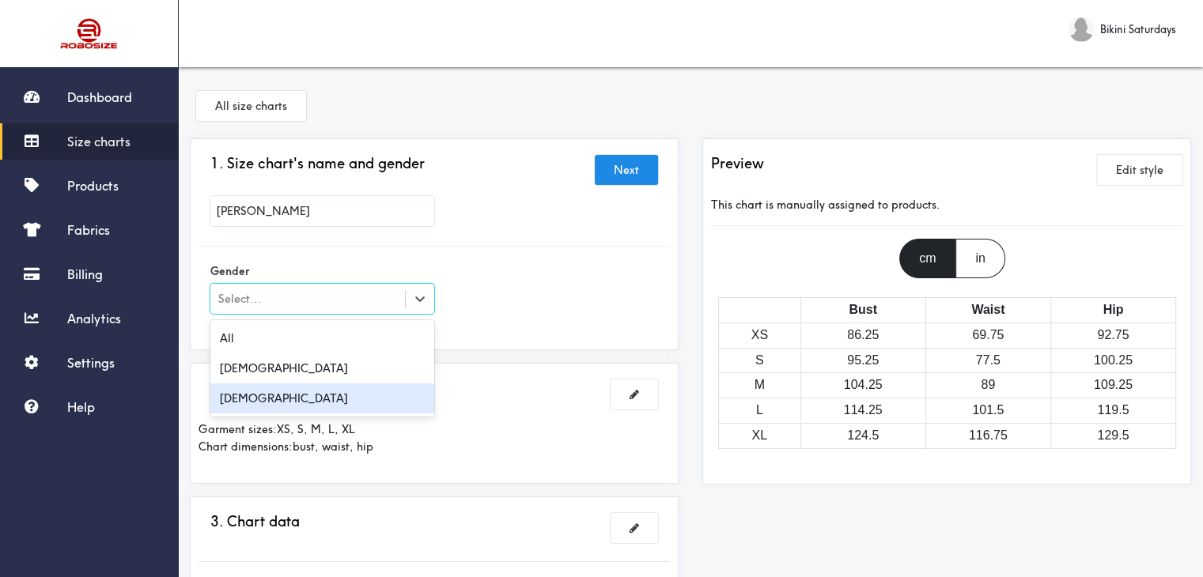
click at [274, 396] on div "Female" at bounding box center [322, 399] width 224 height 30
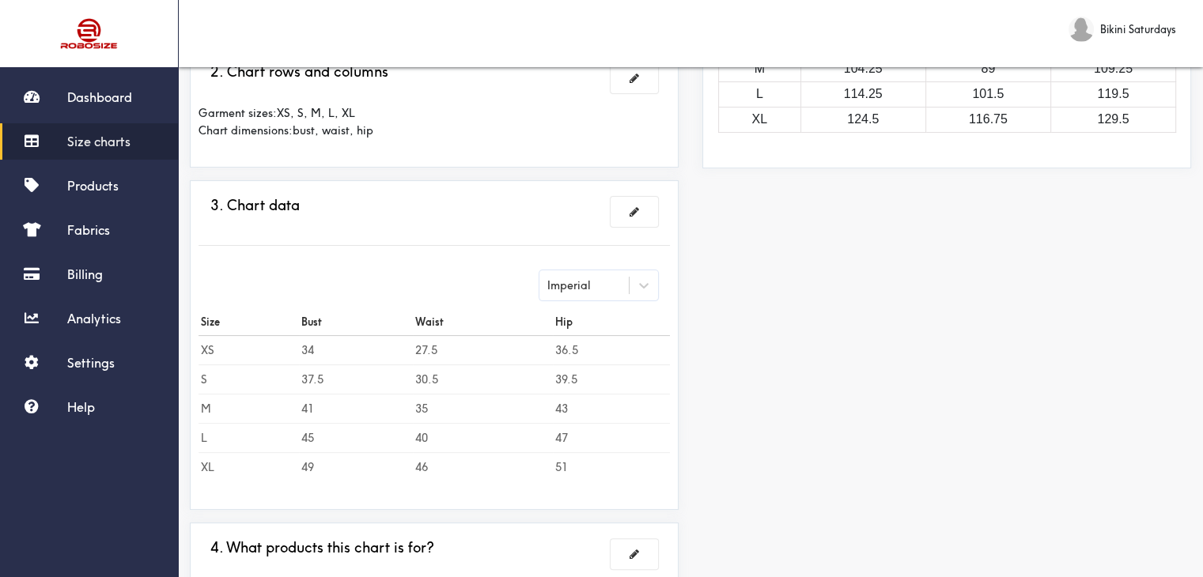
scroll to position [237, 0]
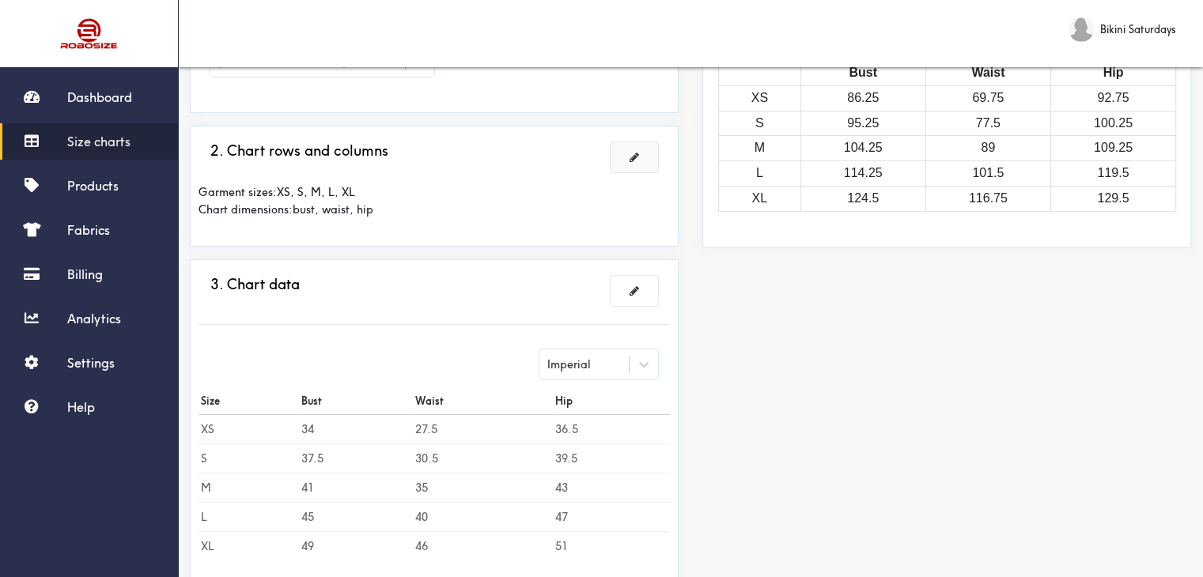
click at [633, 159] on span at bounding box center [633, 157] width 9 height 11
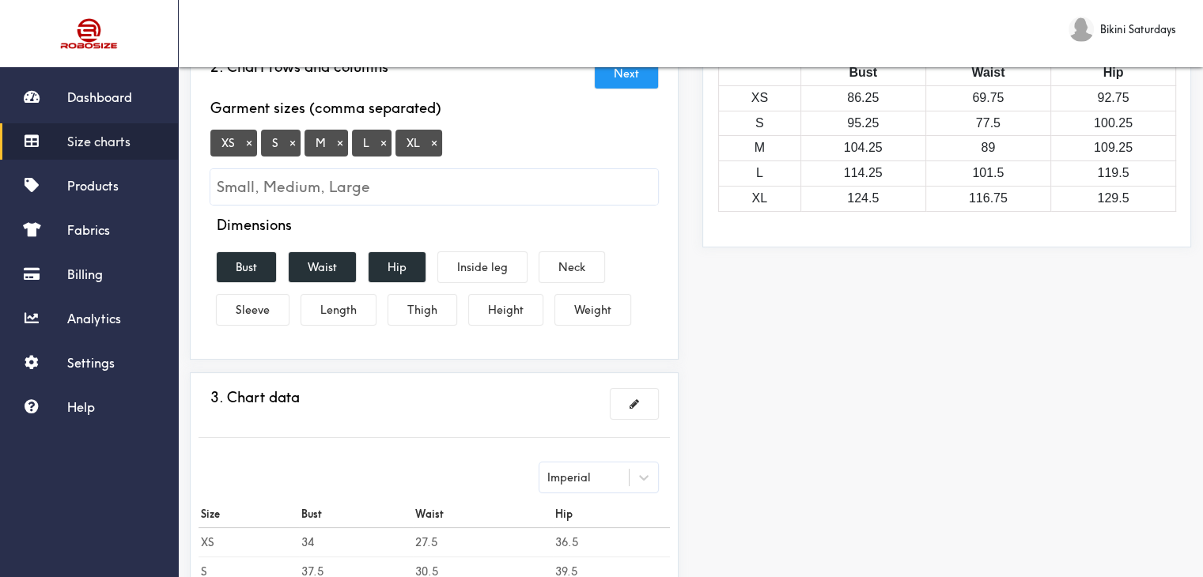
click at [248, 140] on button "×" at bounding box center [249, 143] width 16 height 14
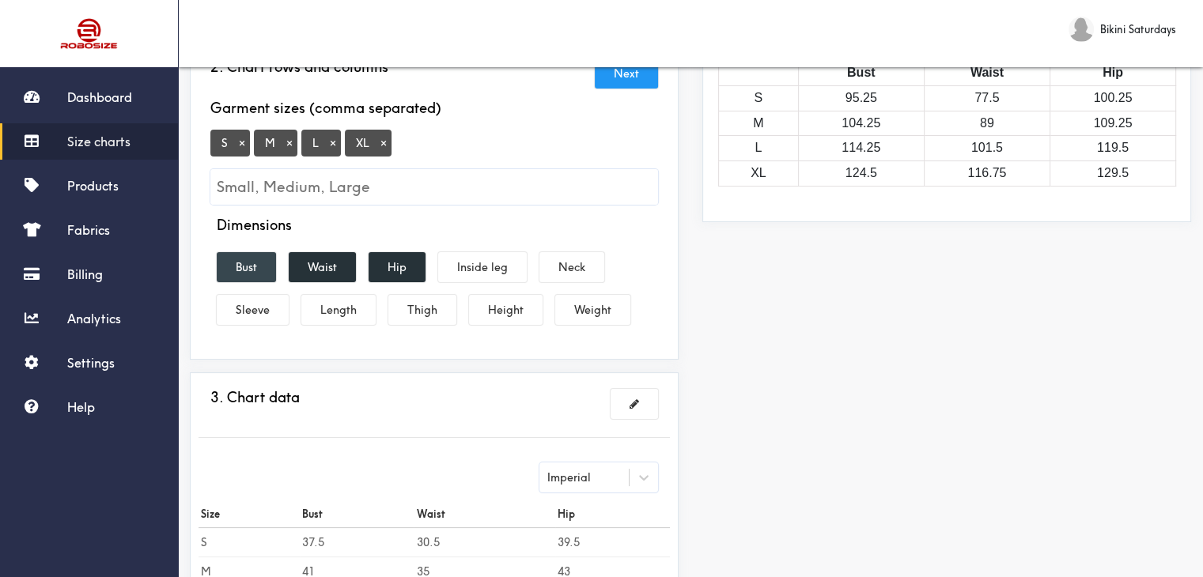
click at [244, 258] on button "Bust" at bounding box center [246, 267] width 59 height 30
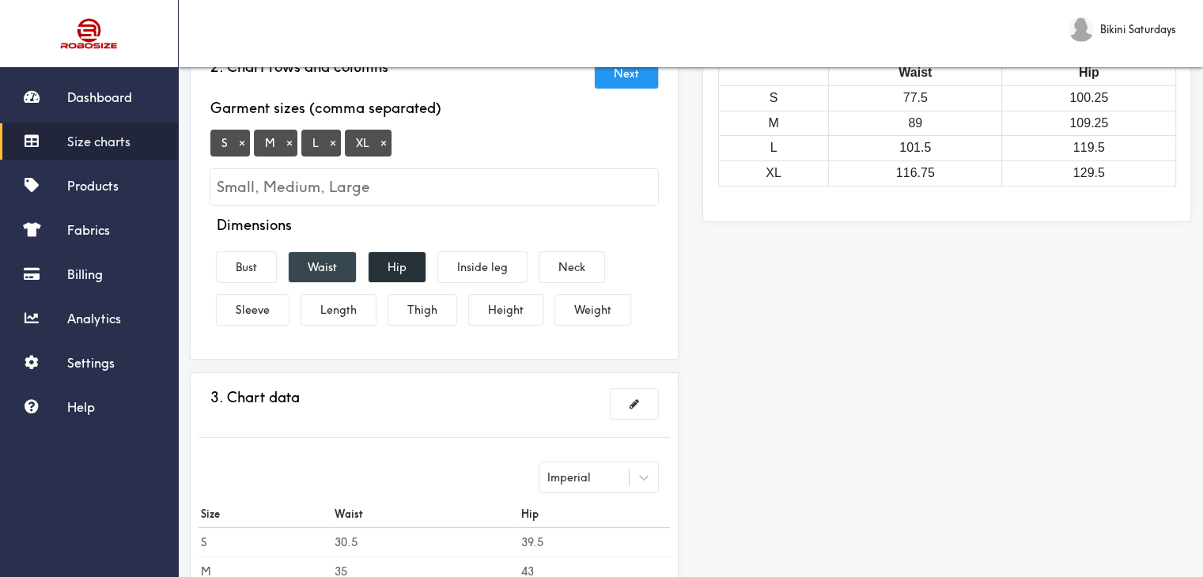
click at [328, 274] on button "Waist" at bounding box center [322, 267] width 67 height 30
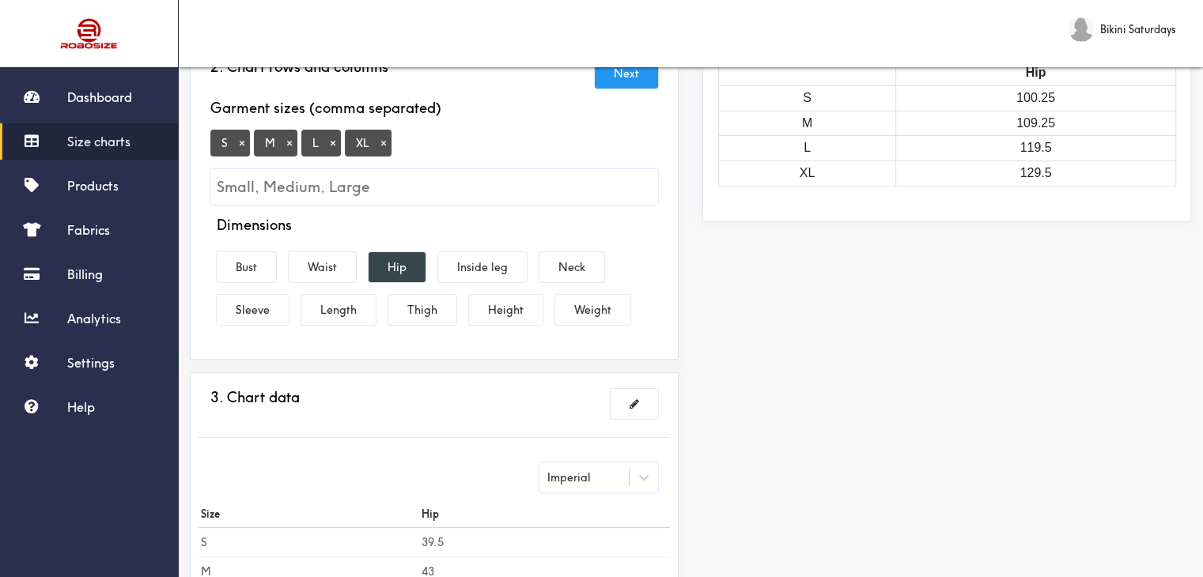
click at [399, 255] on button "Hip" at bounding box center [396, 267] width 57 height 30
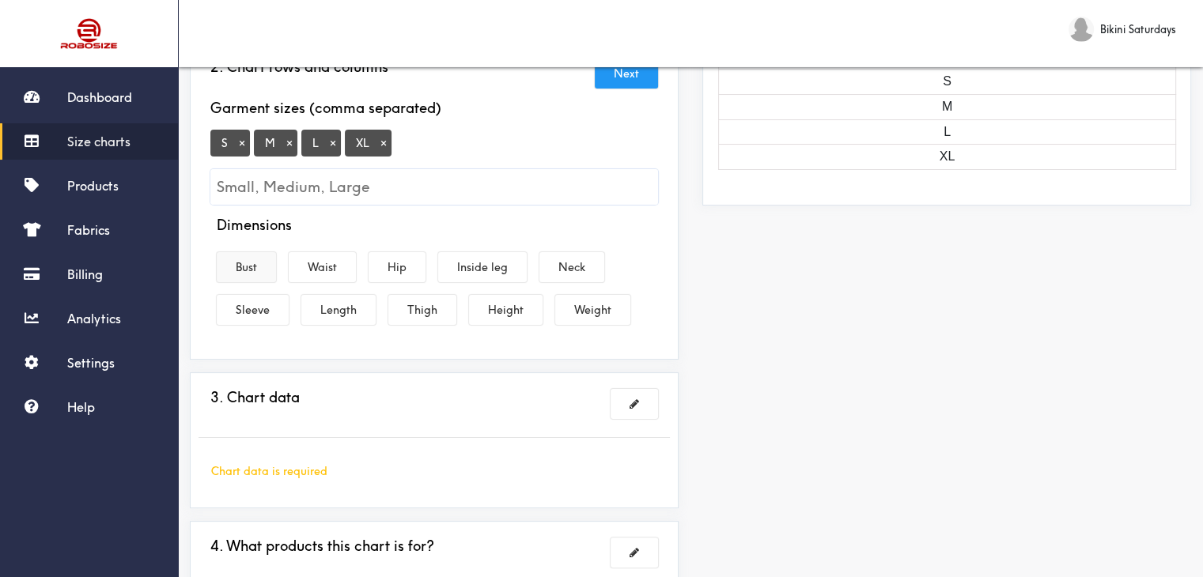
click at [251, 263] on button "Bust" at bounding box center [246, 267] width 59 height 30
click at [332, 260] on button "Waist" at bounding box center [322, 267] width 67 height 30
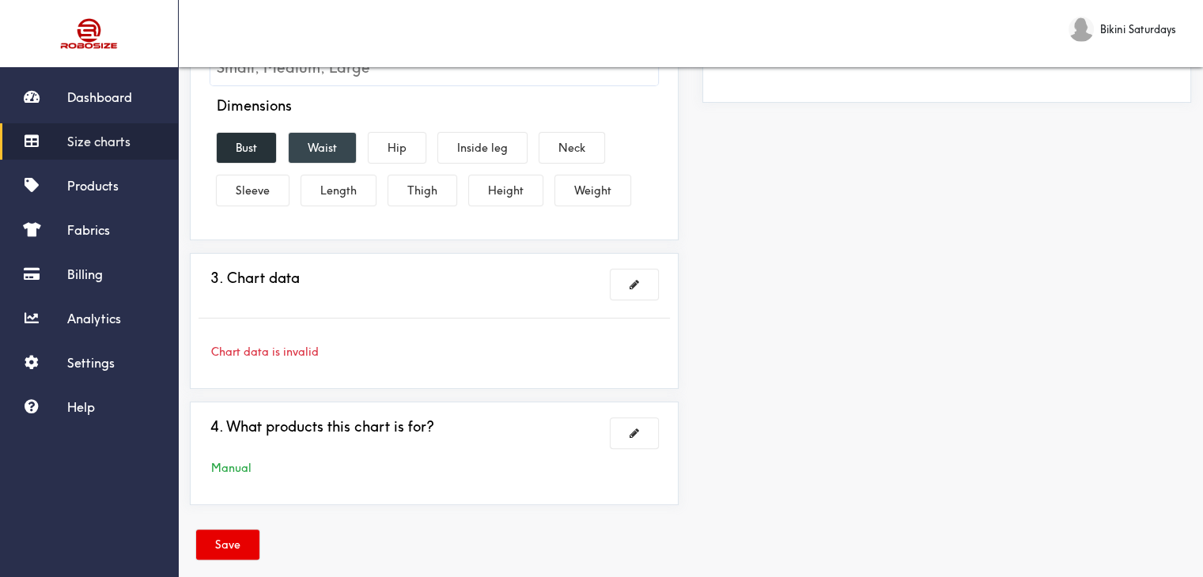
scroll to position [375, 0]
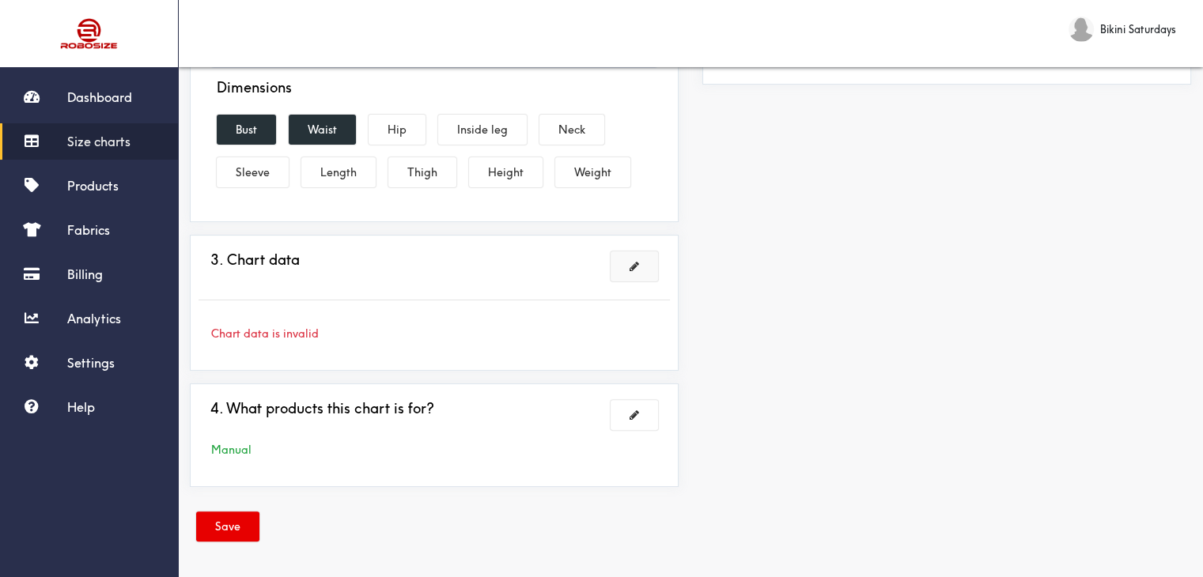
click at [634, 262] on span at bounding box center [633, 266] width 9 height 11
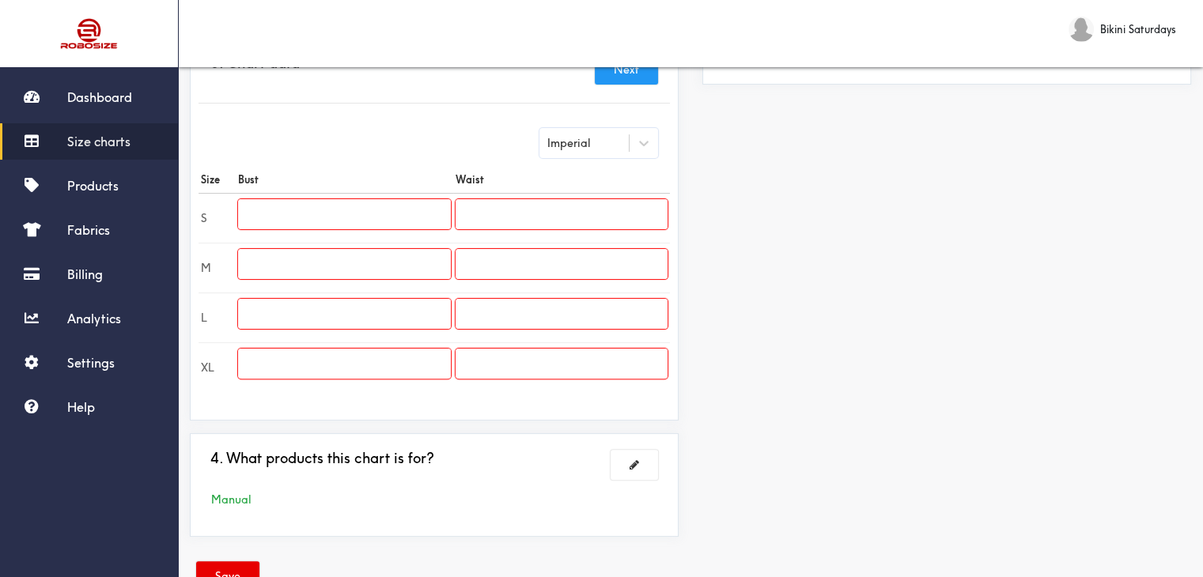
click at [269, 211] on input "text" at bounding box center [344, 214] width 212 height 30
paste input "37.8"
type input "37.8"
click at [334, 259] on input "text" at bounding box center [344, 264] width 212 height 30
paste input "39.4"
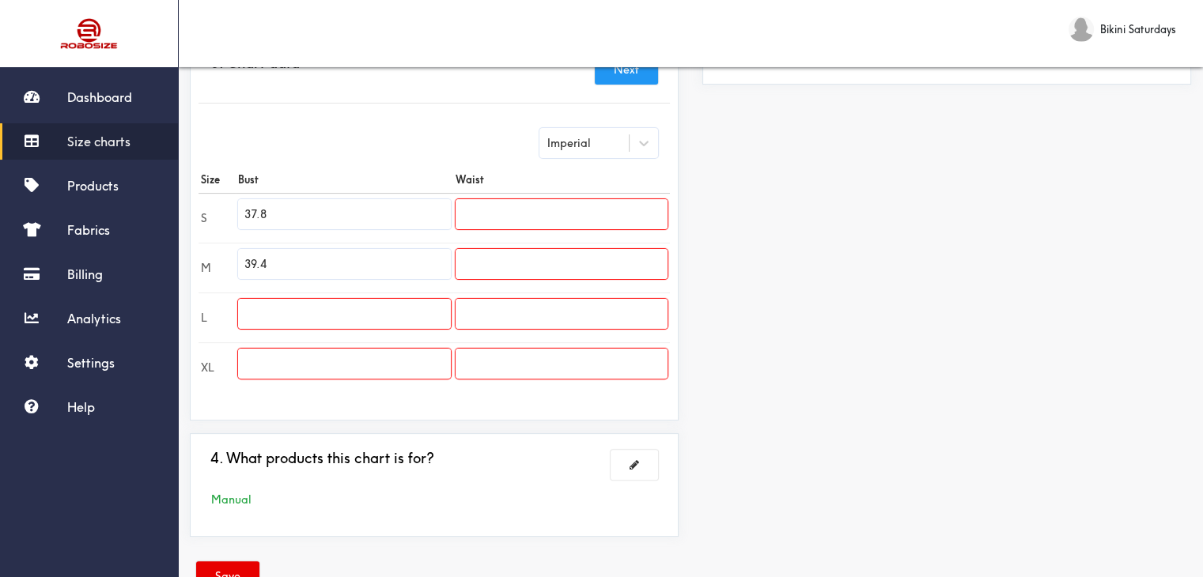
type input "39.4"
click at [293, 303] on input "text" at bounding box center [344, 314] width 212 height 30
paste input "41.0"
type input "41.0"
click at [372, 362] on input "text" at bounding box center [344, 364] width 212 height 30
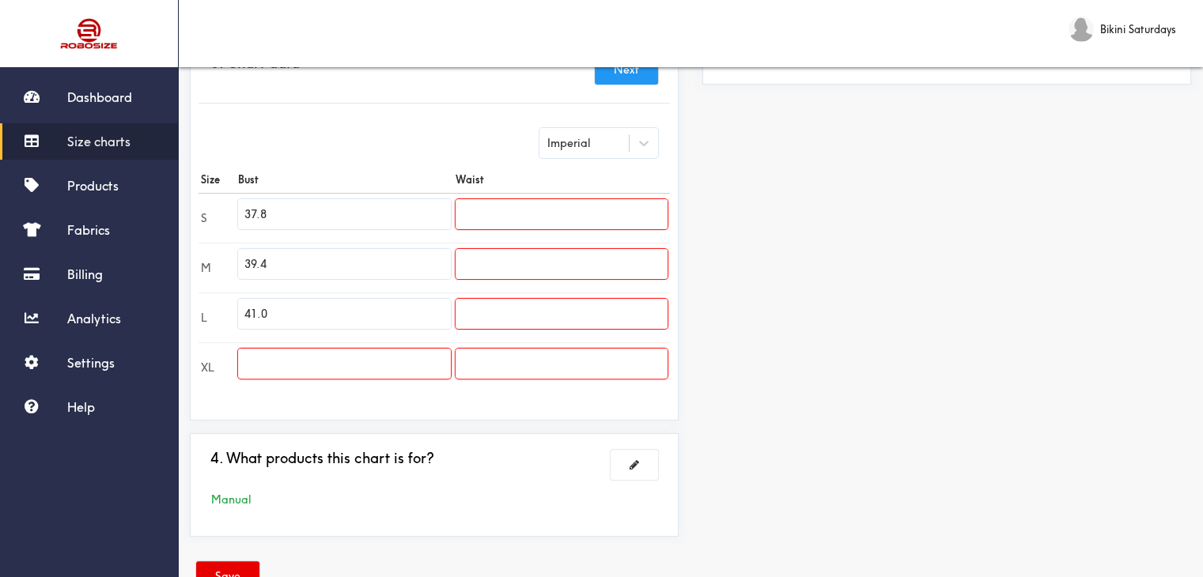
paste input "42.5"
type input "42.5"
click at [541, 216] on input "text" at bounding box center [561, 214] width 212 height 30
paste input "26.8"
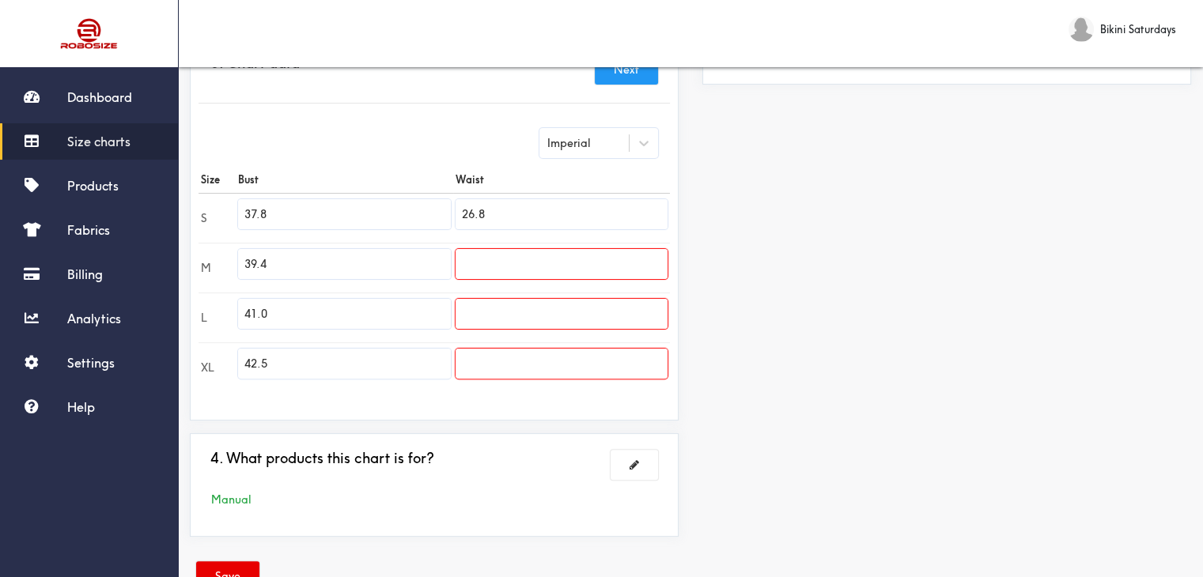
type input "26.8"
click at [514, 272] on input "text" at bounding box center [561, 264] width 212 height 30
paste input "28.4"
type input "28.4"
click at [497, 305] on input "text" at bounding box center [561, 314] width 212 height 30
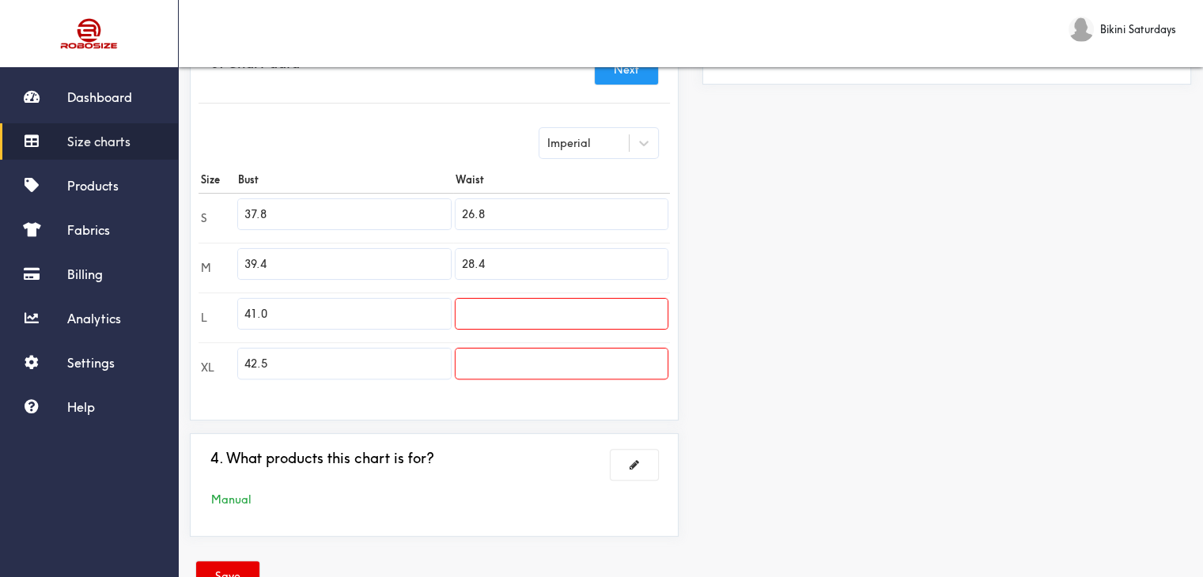
paste input "29.9"
type input "29.9"
click at [493, 350] on input "text" at bounding box center [561, 364] width 212 height 30
paste input "31.5"
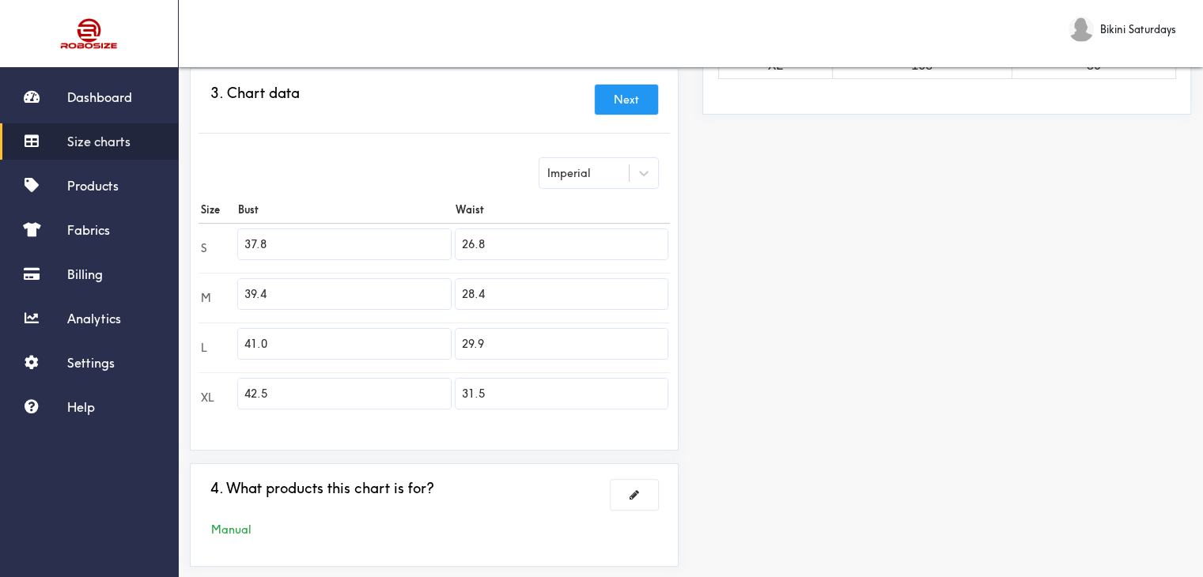
scroll to position [424, 0]
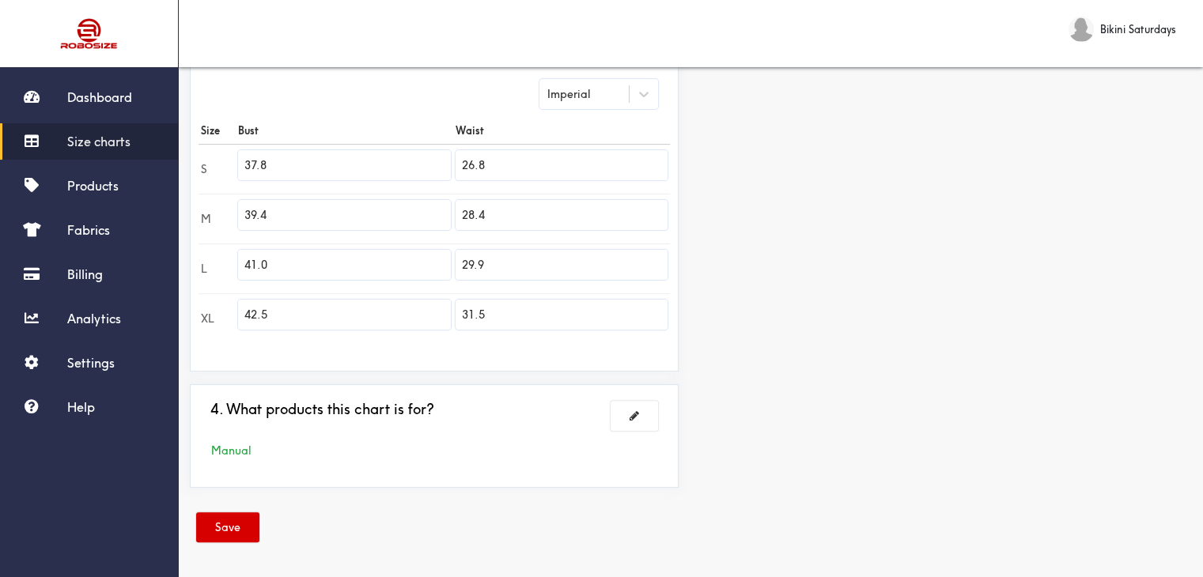
type input "31.5"
click at [230, 520] on button "Save" at bounding box center [227, 527] width 63 height 30
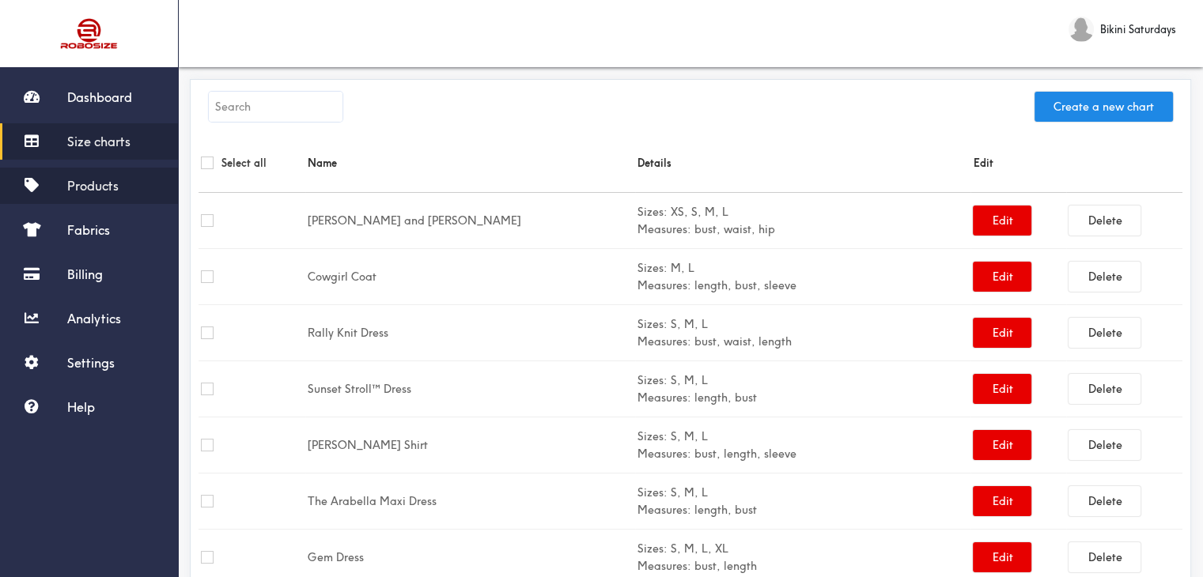
click at [115, 184] on span "Products" at bounding box center [92, 186] width 51 height 16
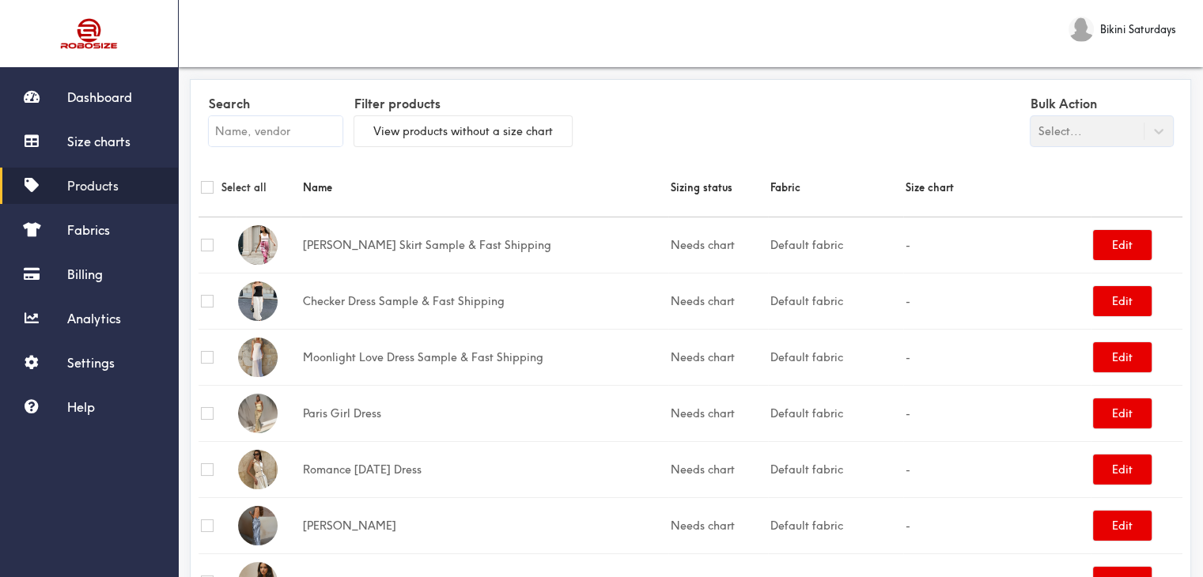
click at [288, 124] on input "text" at bounding box center [276, 131] width 134 height 30
paste input "Ever after Dress"
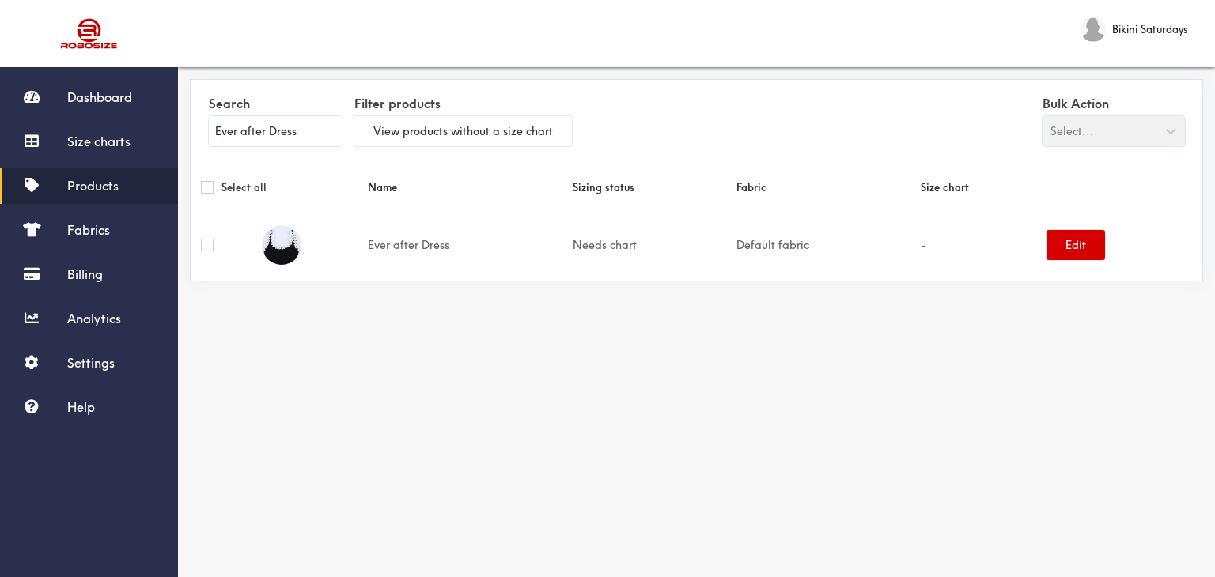
type input "Ever after Dress"
click at [1069, 250] on button "Edit" at bounding box center [1075, 245] width 59 height 30
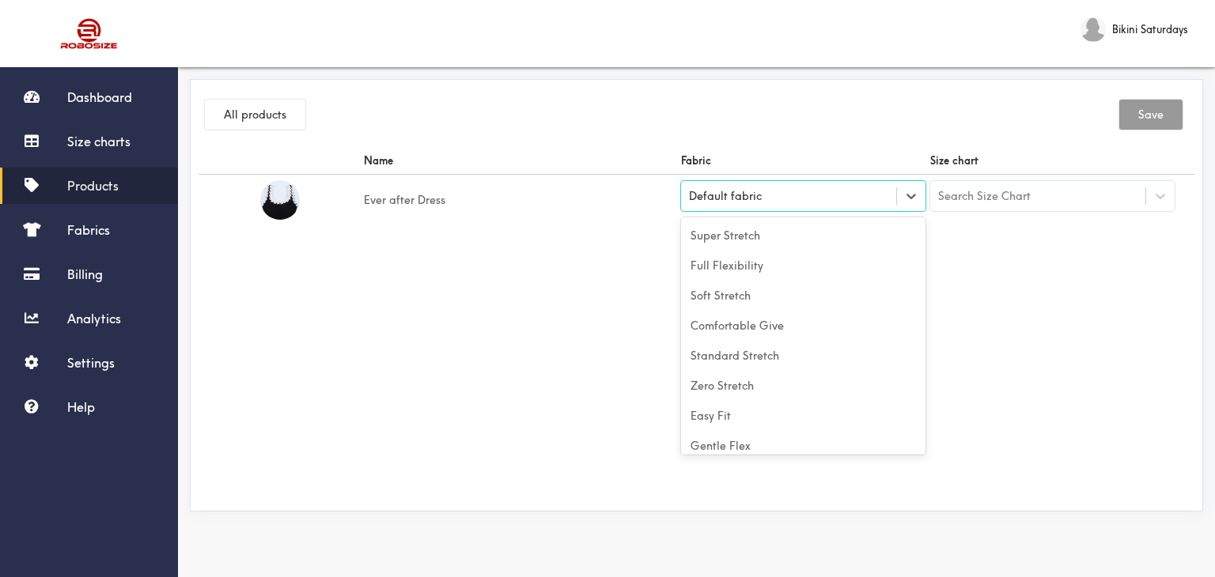
click at [864, 201] on div "Default fabric" at bounding box center [788, 196] width 215 height 16
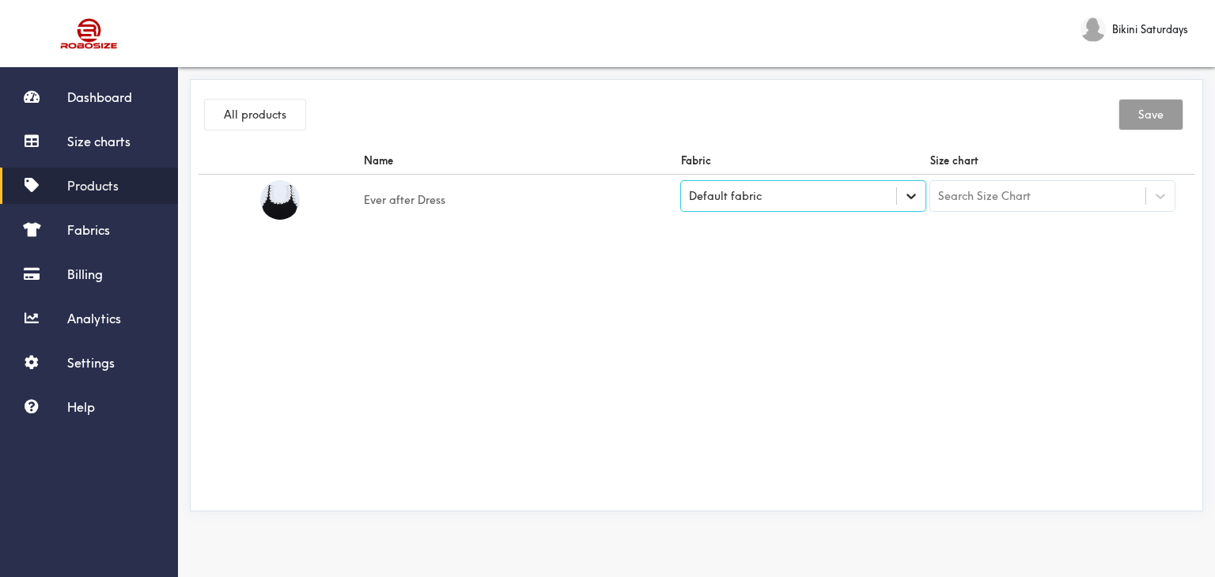
click at [905, 206] on div at bounding box center [911, 196] width 28 height 28
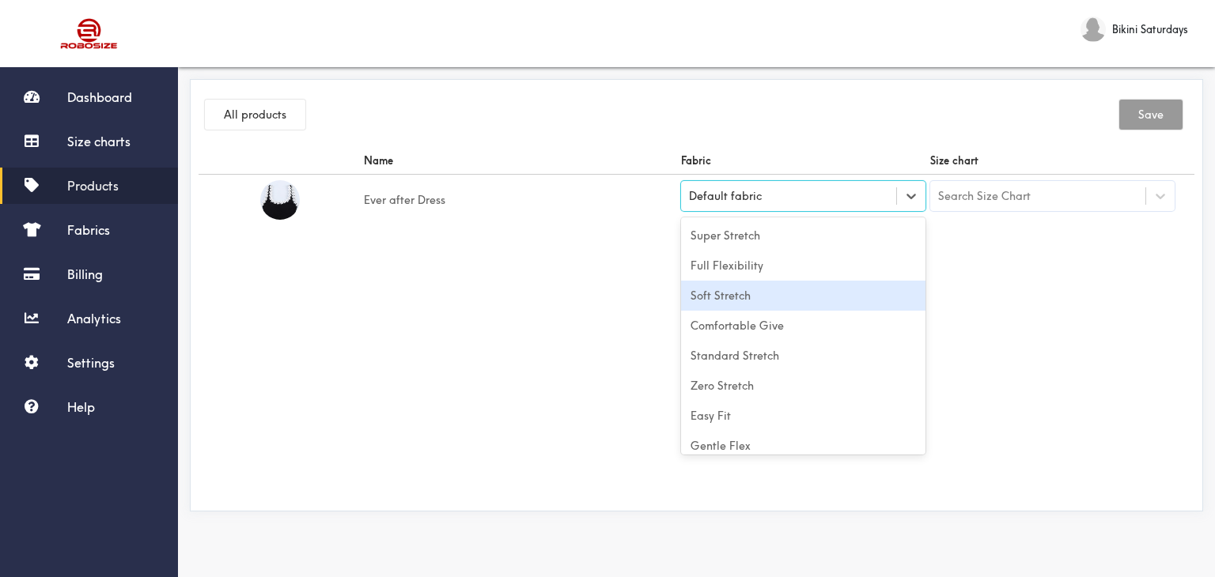
scroll to position [70, 0]
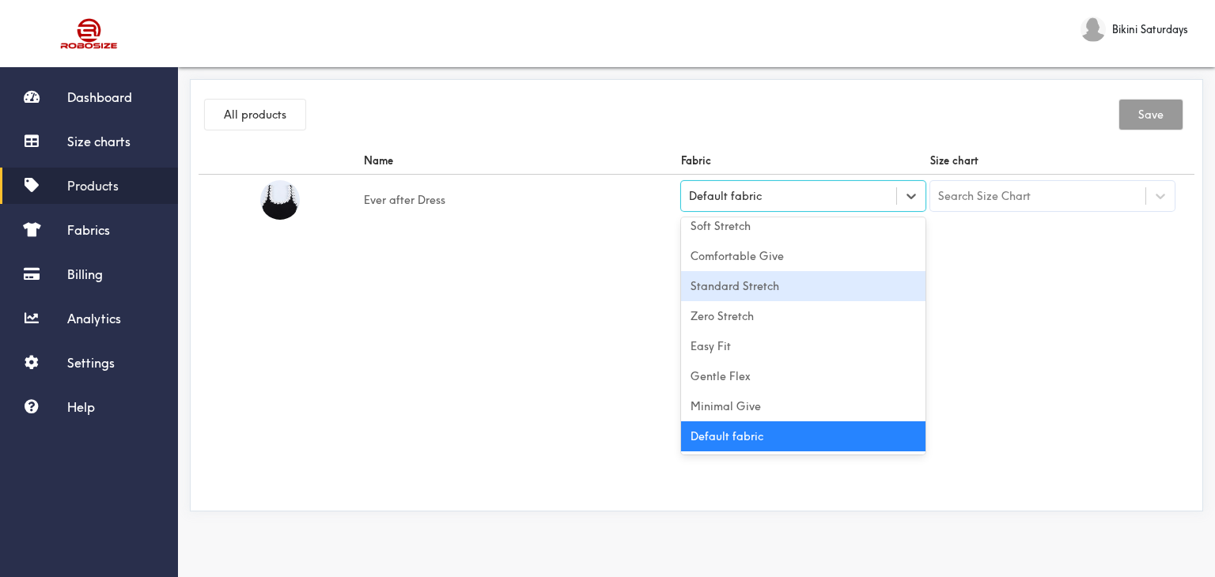
click at [800, 292] on div "Standard Stretch" at bounding box center [803, 286] width 244 height 30
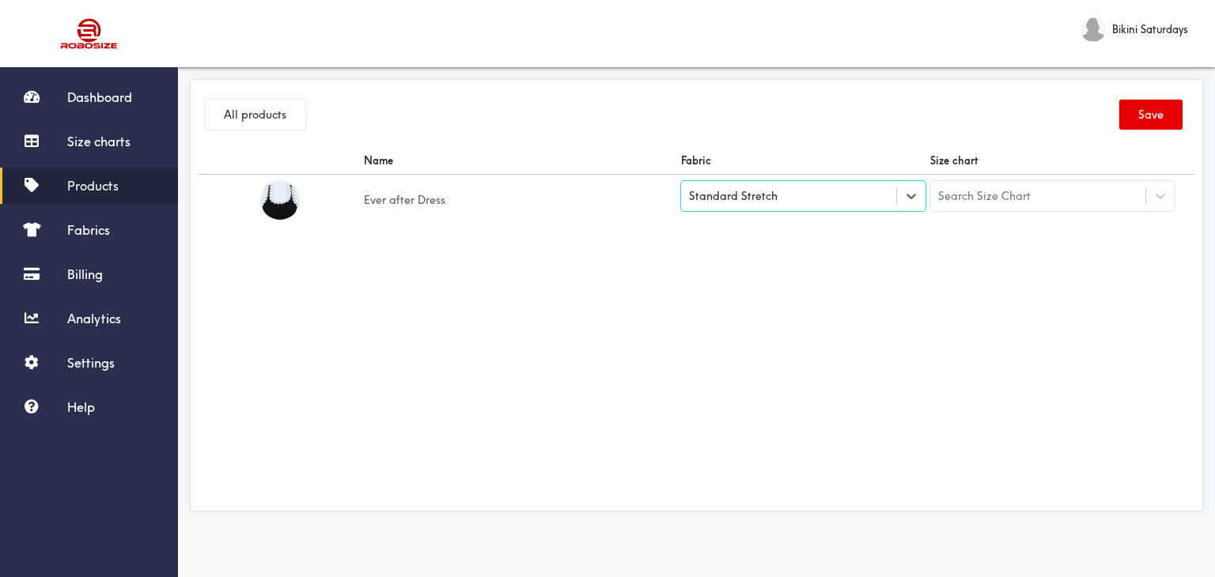
click at [1044, 198] on div "Search Size Chart" at bounding box center [1037, 196] width 215 height 27
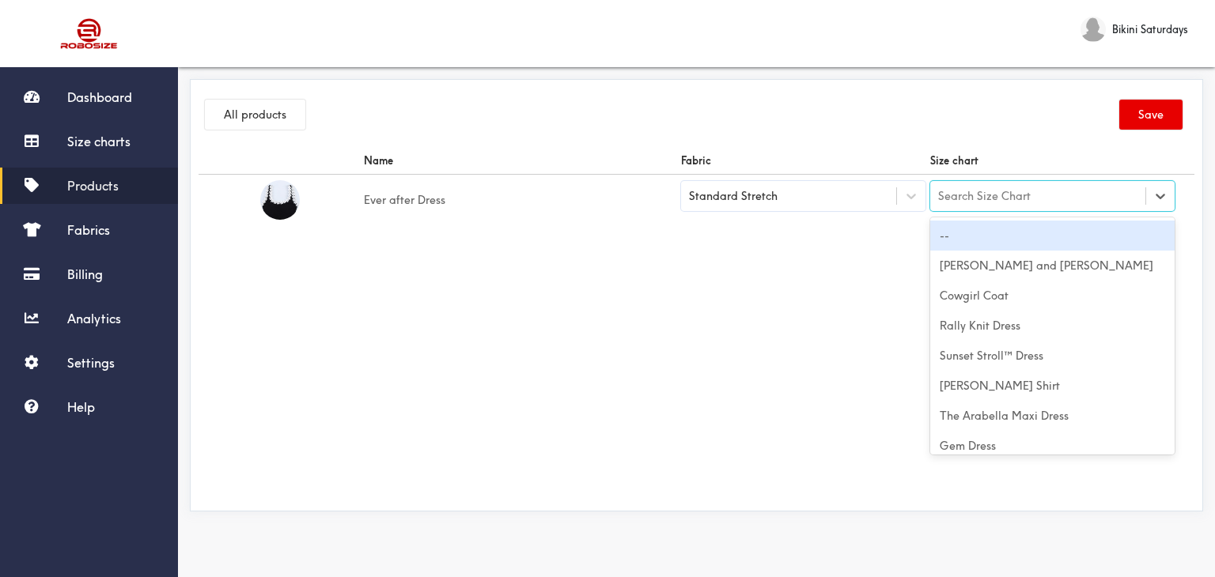
click at [1032, 194] on div "Search Size Chart" at bounding box center [1037, 196] width 215 height 27
drag, startPoint x: 1031, startPoint y: 204, endPoint x: 1070, endPoint y: 197, distance: 39.4
click at [1070, 197] on div "Search Size Chart" at bounding box center [1037, 196] width 215 height 27
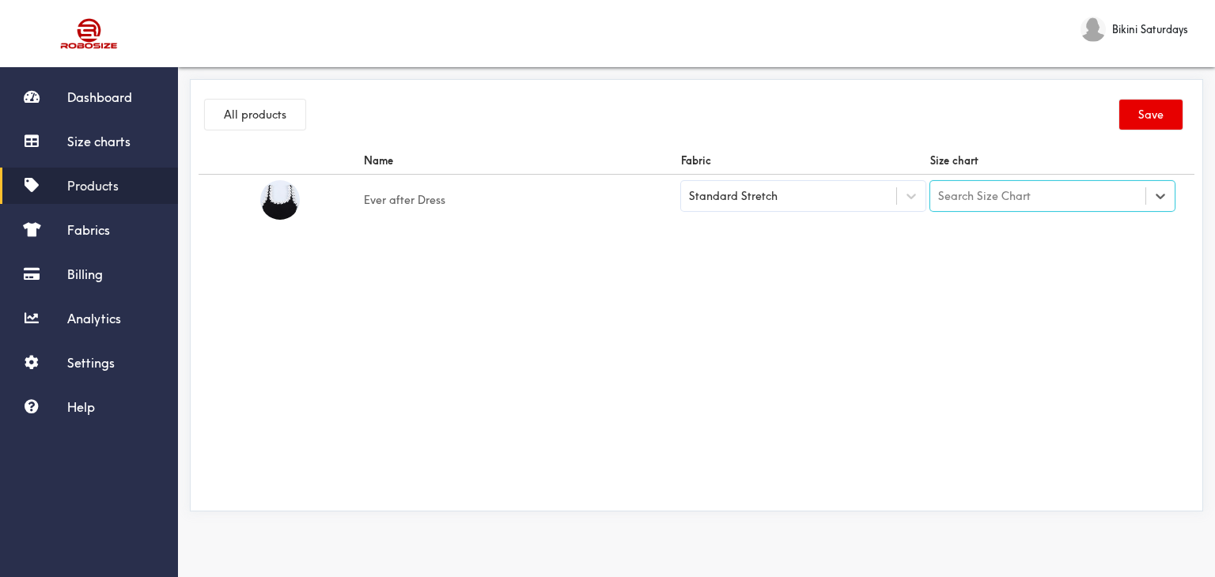
paste input "Ever after Dress"
type input "Ever after Dress"
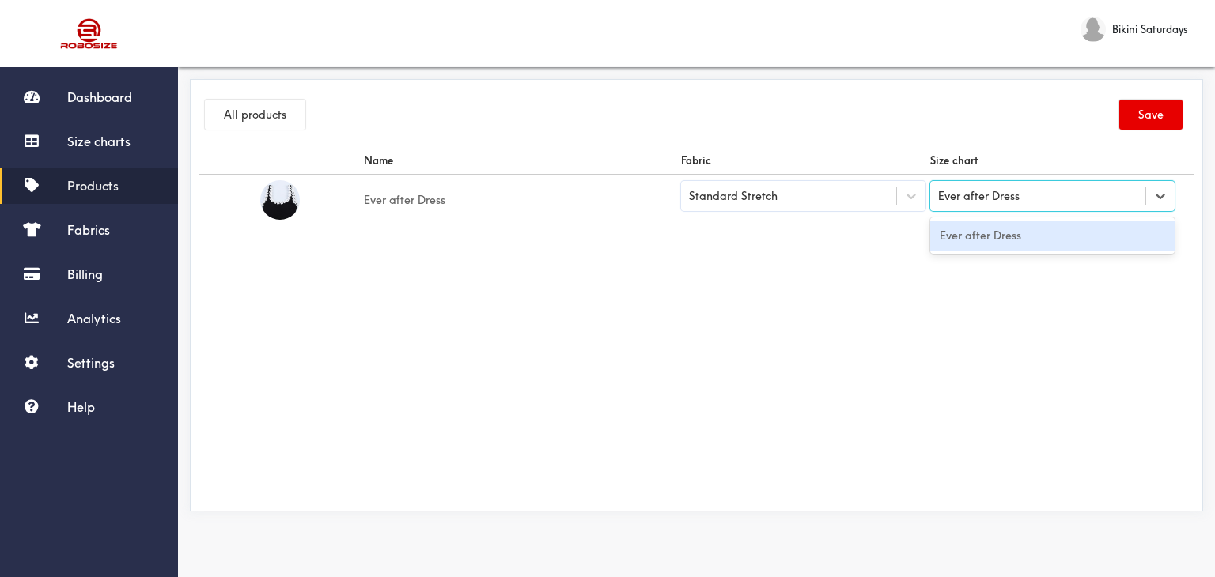
click at [1022, 241] on div "Ever after Dress" at bounding box center [1052, 236] width 244 height 30
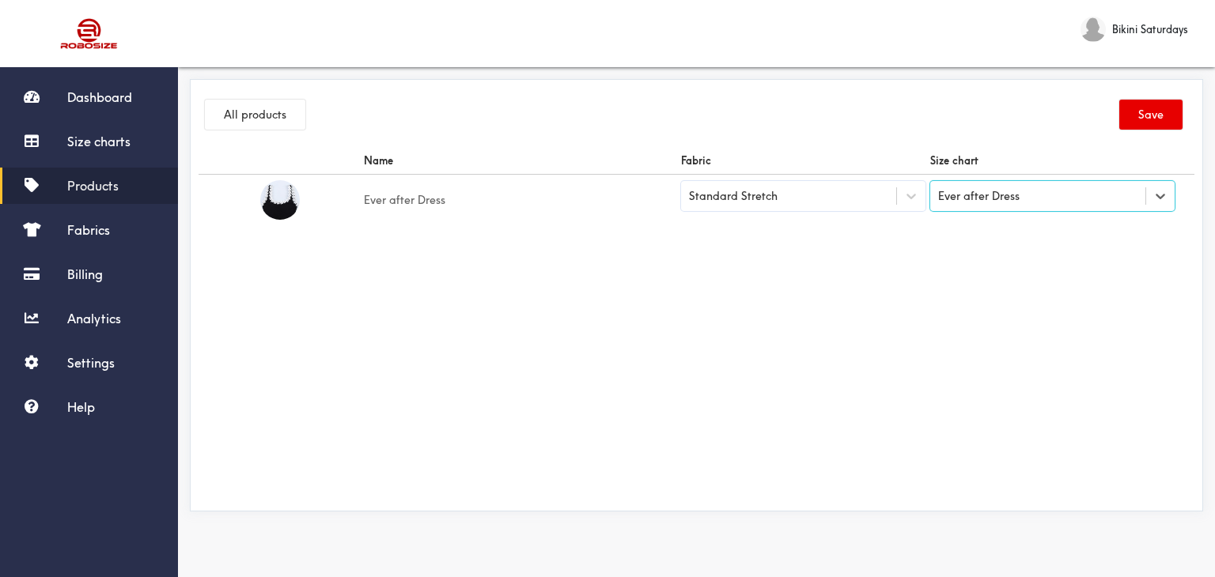
click at [1000, 261] on div "Name Fabric Size chart Ever after Dress Standard Stretch option Ever after Dres…" at bounding box center [696, 325] width 996 height 356
click at [1151, 118] on button "Save" at bounding box center [1150, 115] width 63 height 30
click at [95, 184] on span "Products" at bounding box center [92, 186] width 51 height 16
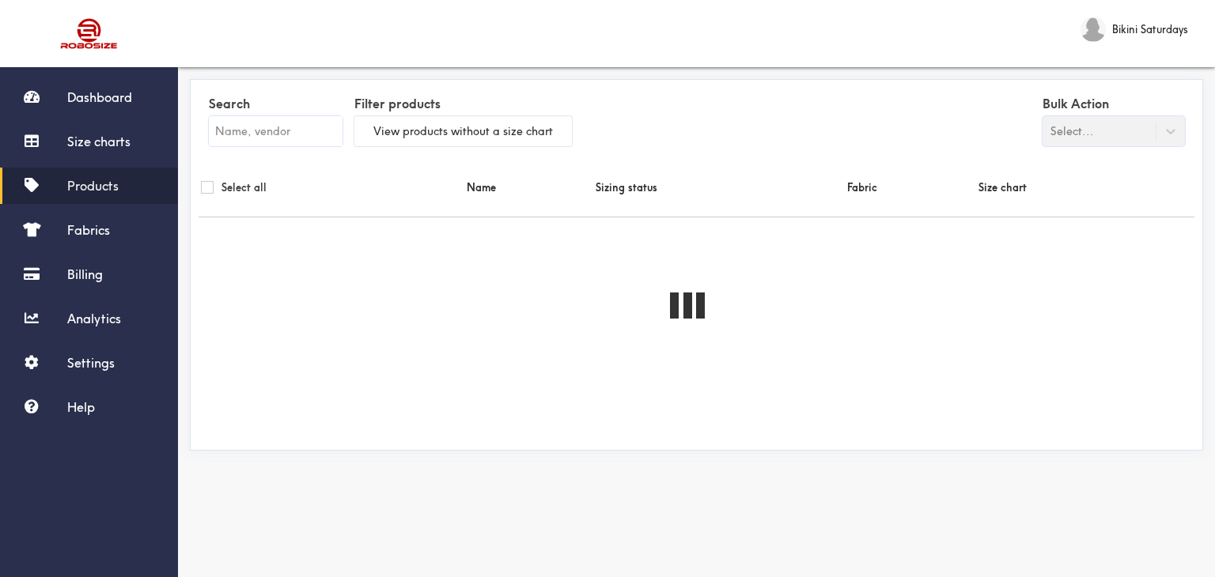
click at [246, 134] on input "text" at bounding box center [276, 131] width 134 height 30
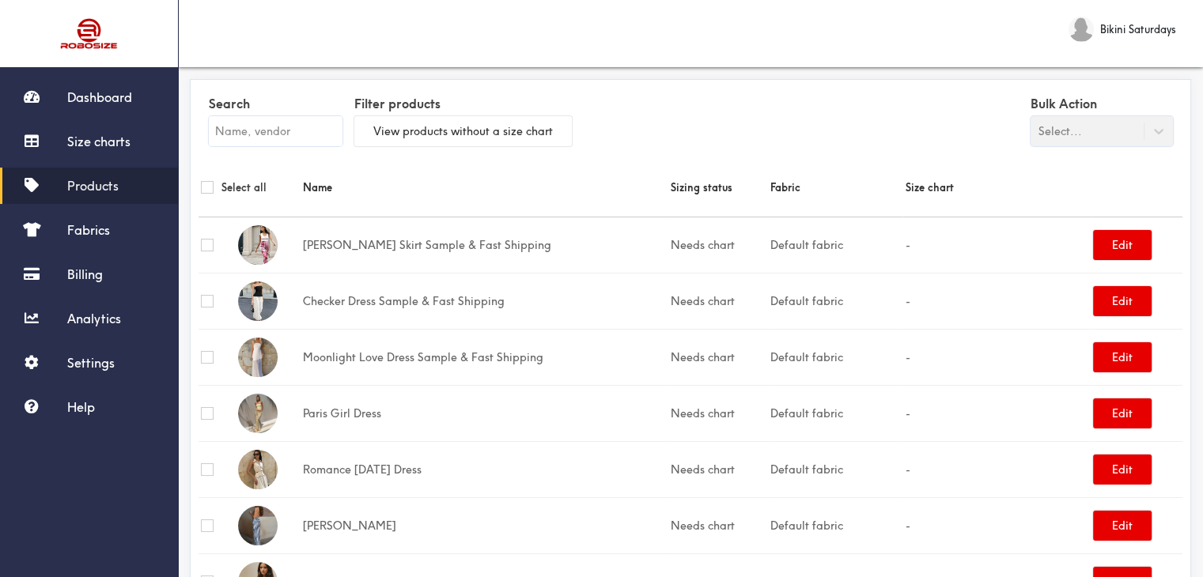
paste input "Billy Set"
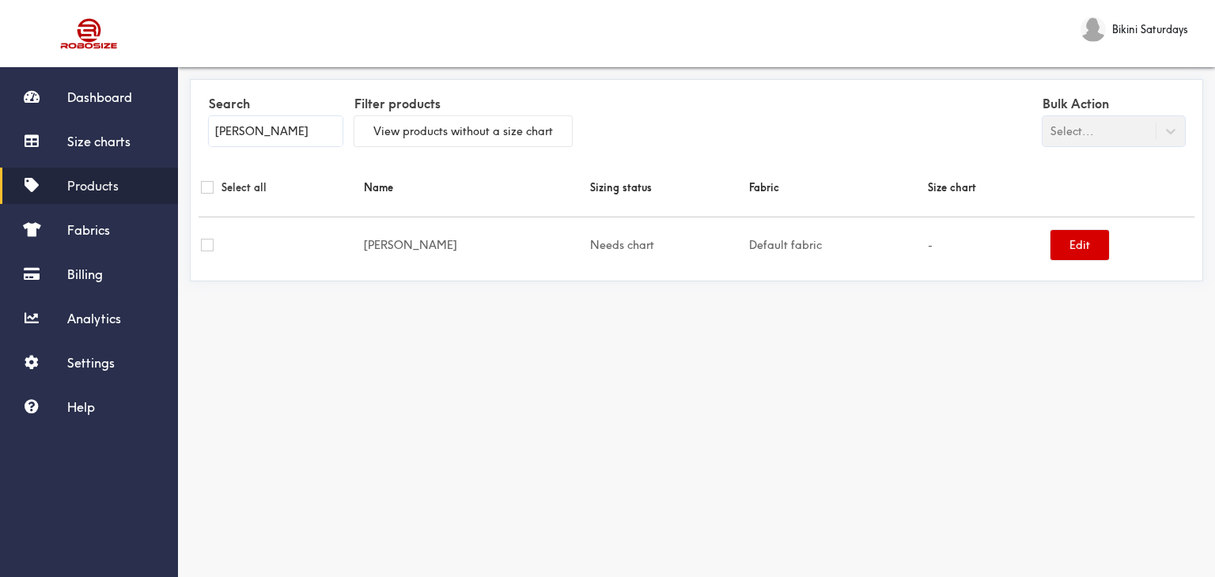
type input "Billy Set"
click at [1050, 244] on button "Edit" at bounding box center [1079, 245] width 59 height 30
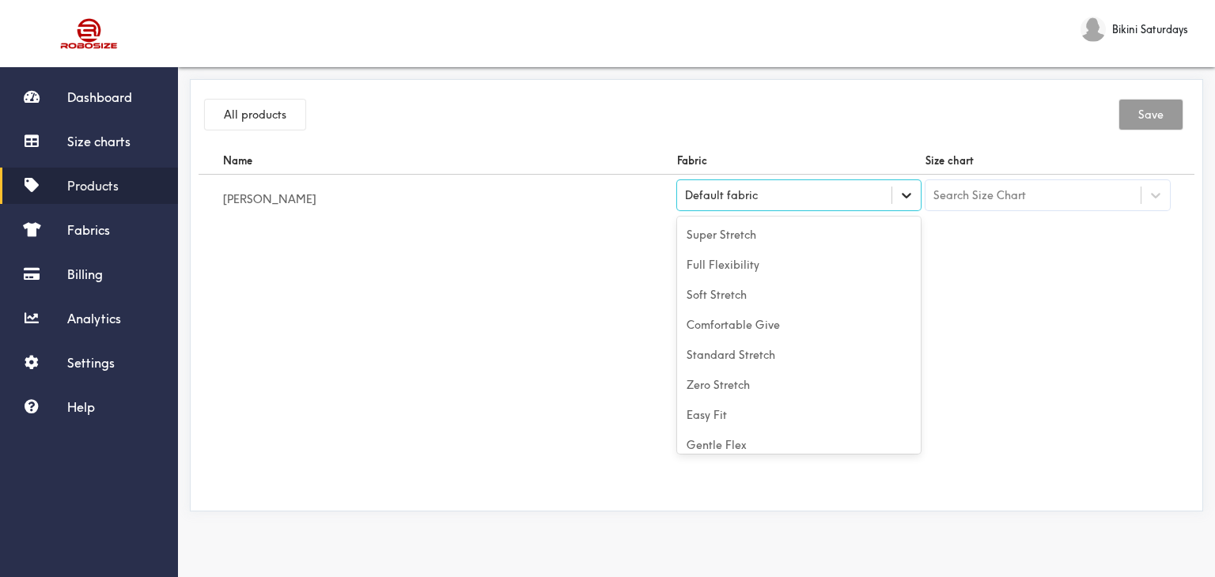
click at [898, 202] on icon at bounding box center [906, 195] width 16 height 16
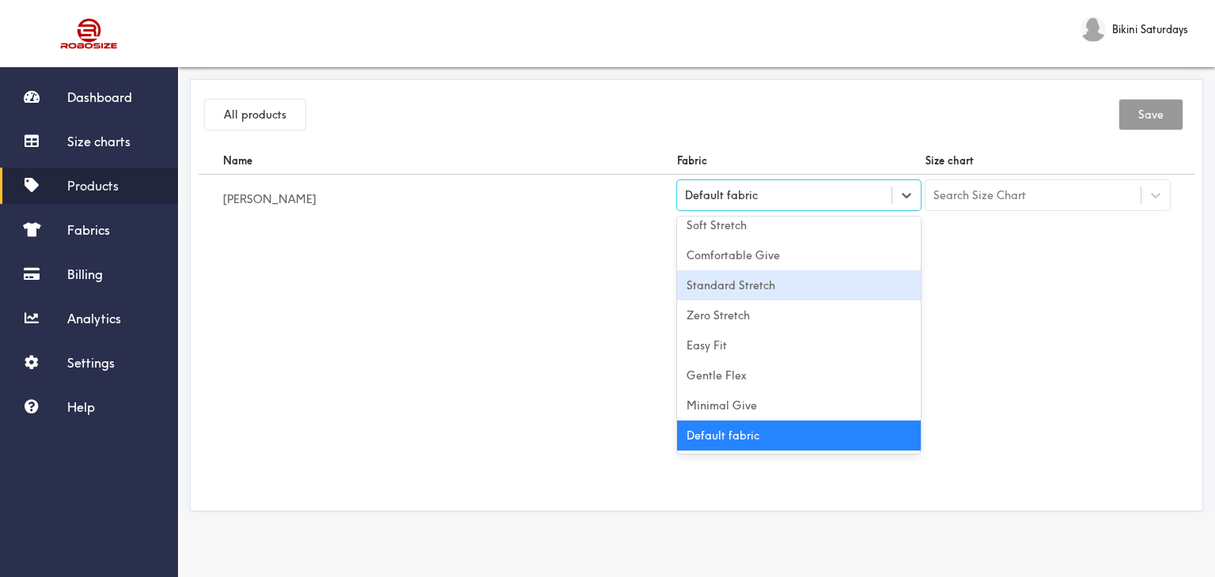
click at [679, 288] on div "Standard Stretch" at bounding box center [799, 285] width 244 height 30
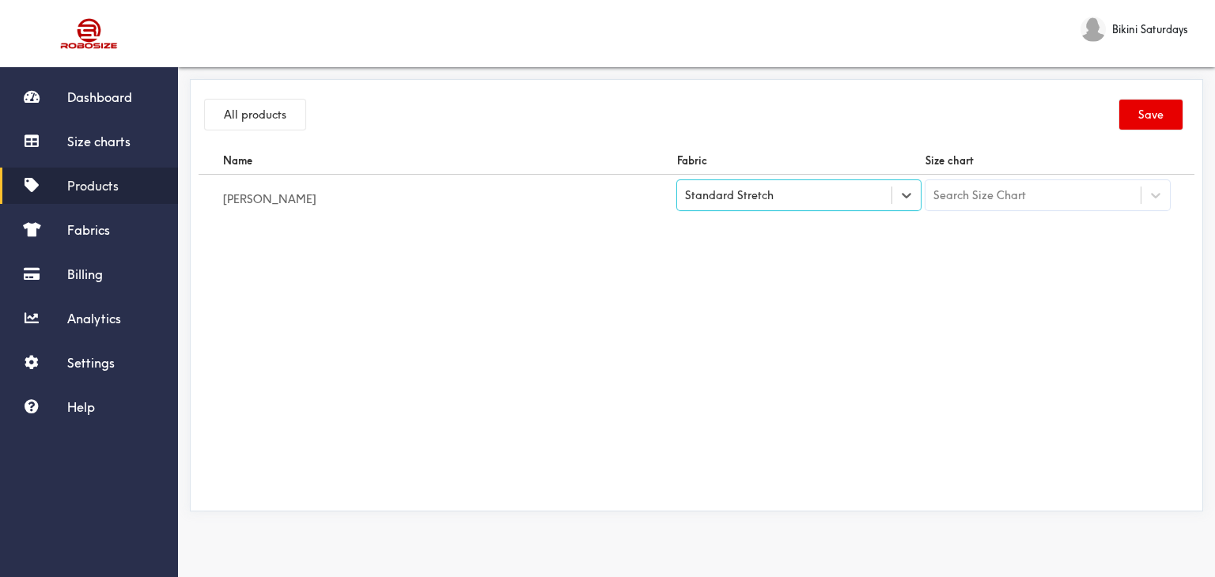
click at [1068, 192] on div "Search Size Chart" at bounding box center [1032, 195] width 215 height 27
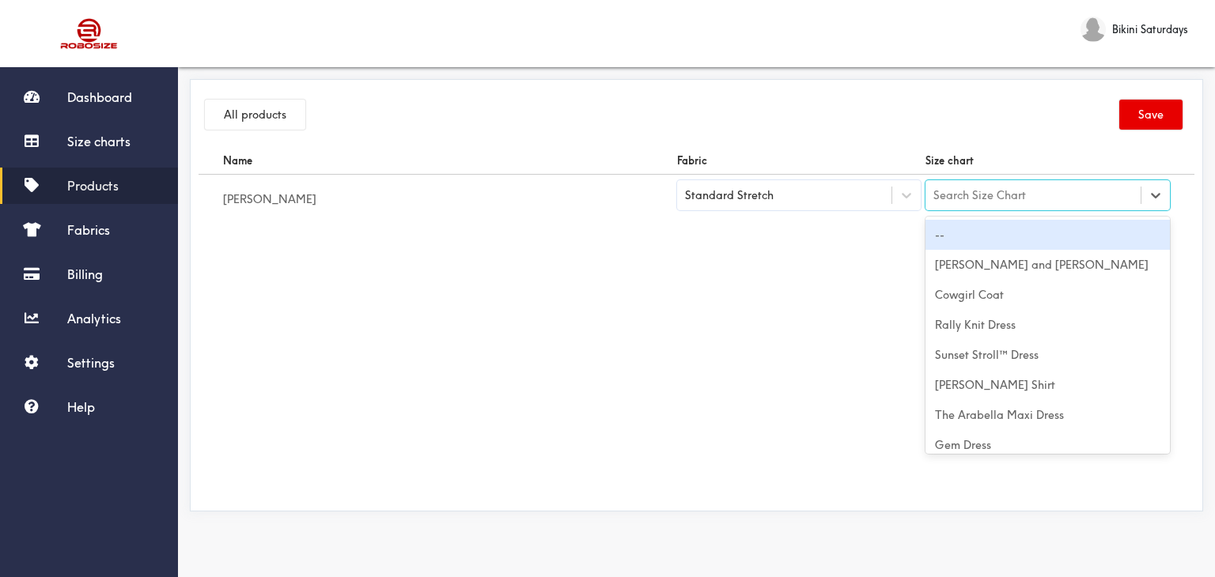
paste input "Billy Set"
type input "Billy Set"
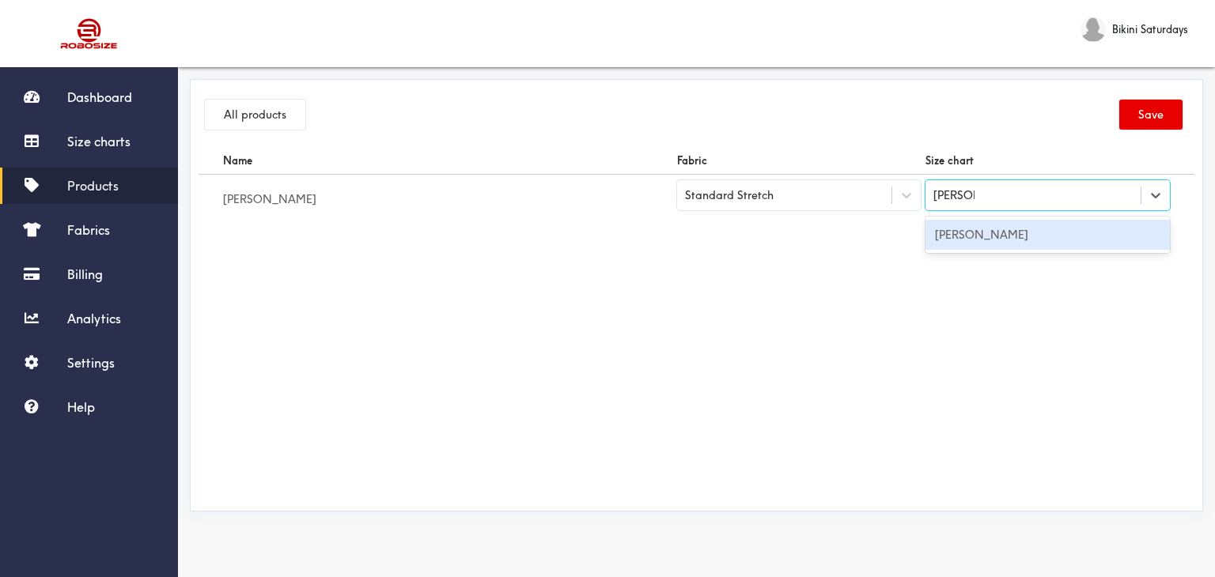
click at [1011, 237] on div "Billy Set" at bounding box center [1047, 235] width 244 height 30
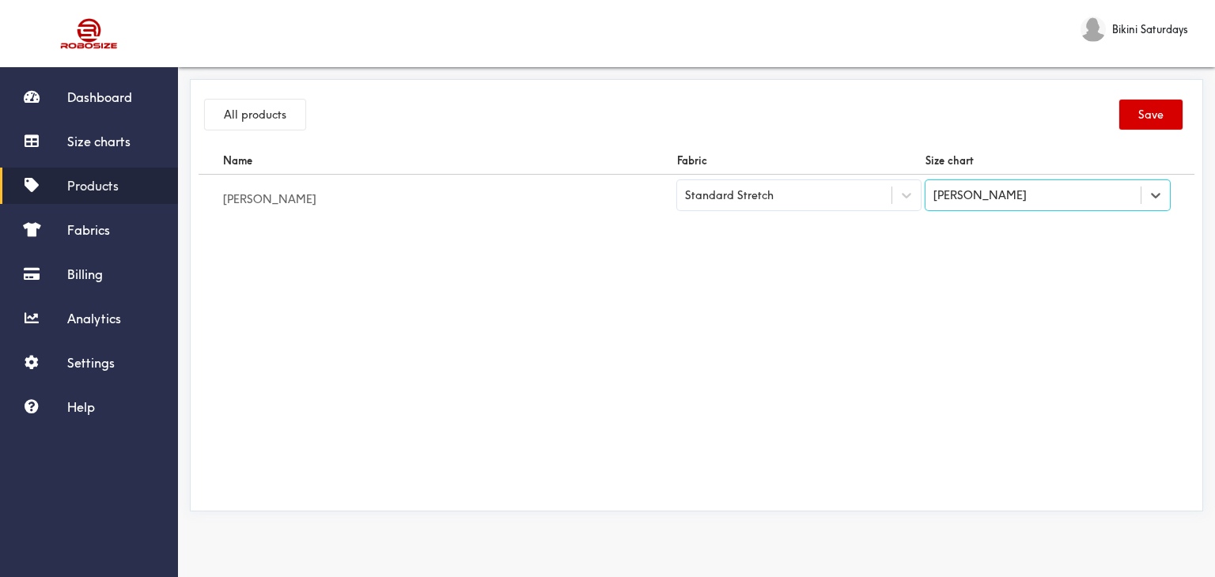
click at [1156, 119] on button "Save" at bounding box center [1150, 115] width 63 height 30
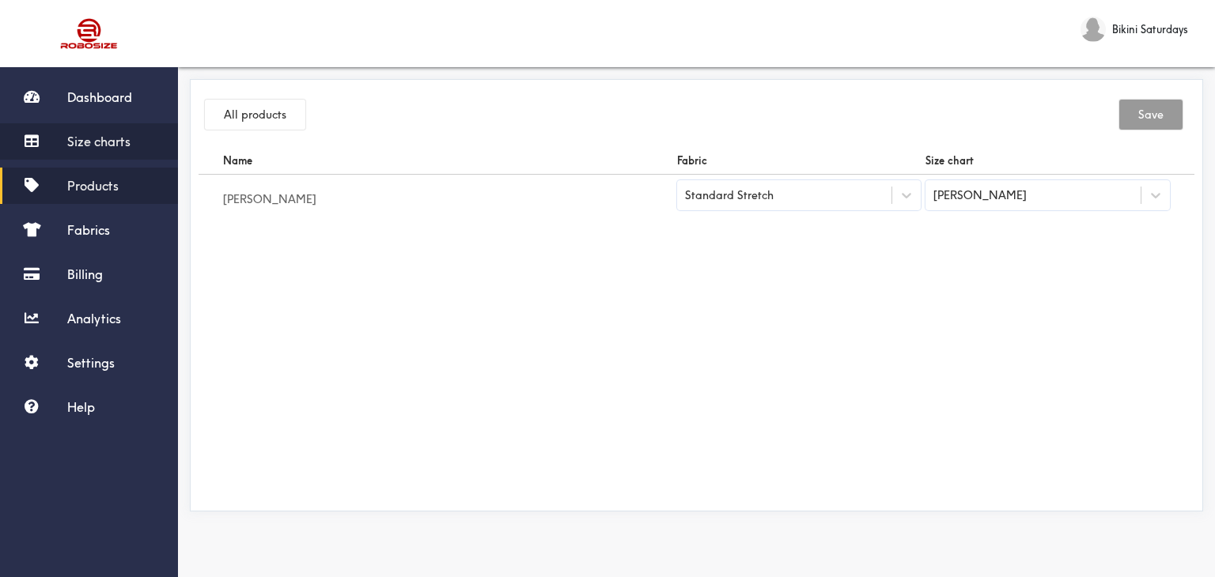
click at [104, 138] on span "Size charts" at bounding box center [98, 142] width 63 height 16
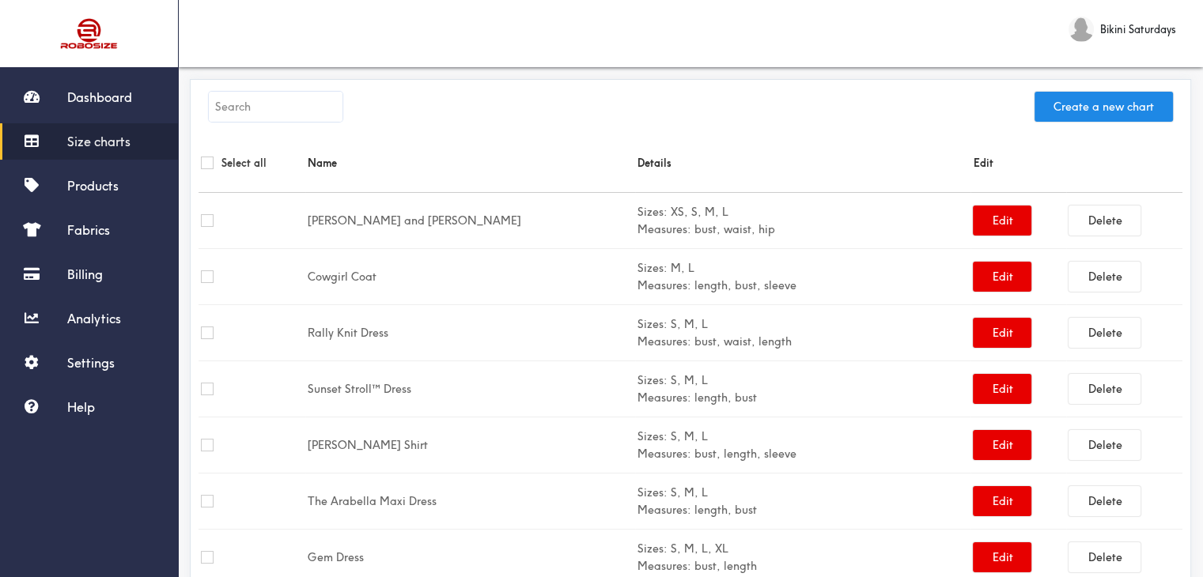
click at [241, 108] on input "text" at bounding box center [276, 107] width 134 height 30
paste input "Capidosa Set"
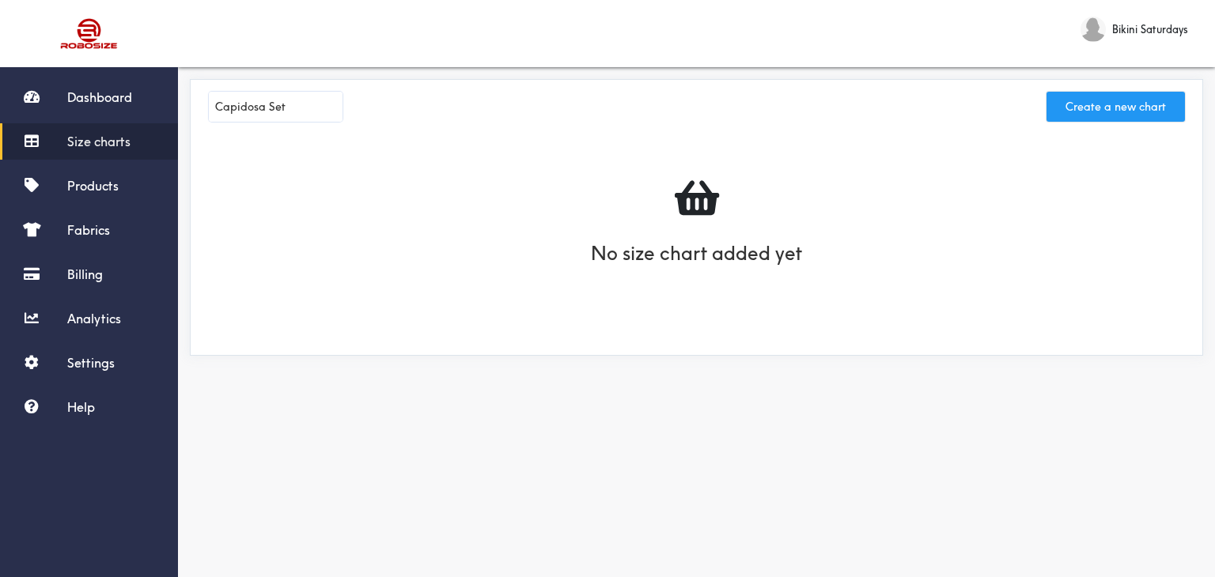
type input "Capidosa Set"
click at [1136, 98] on button "Create a new chart" at bounding box center [1115, 107] width 138 height 30
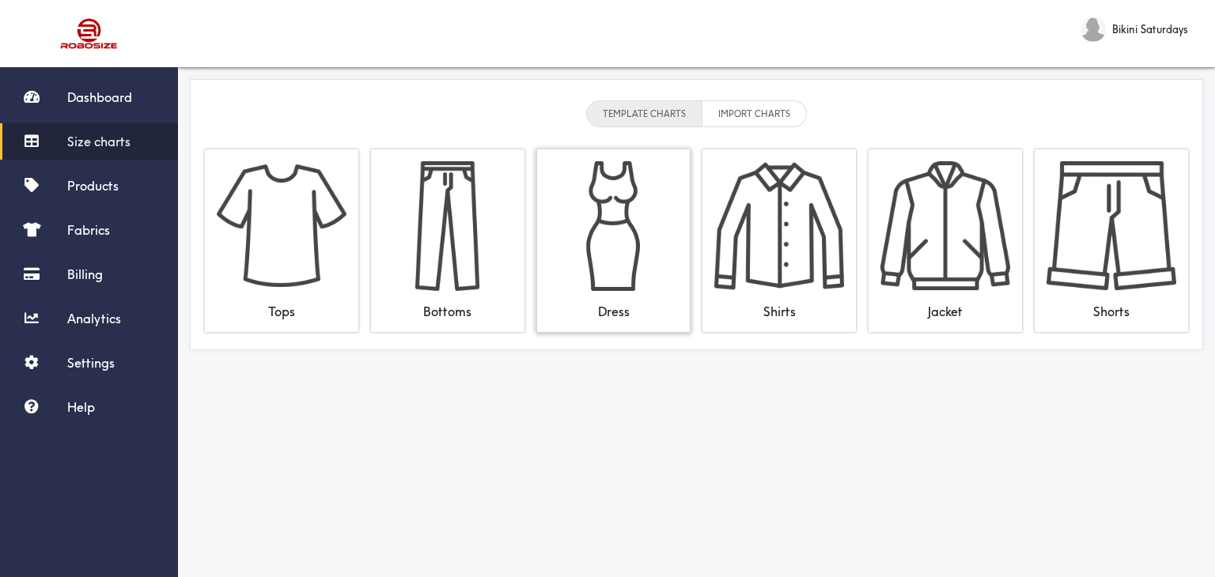
click at [635, 213] on img at bounding box center [614, 226] width 130 height 130
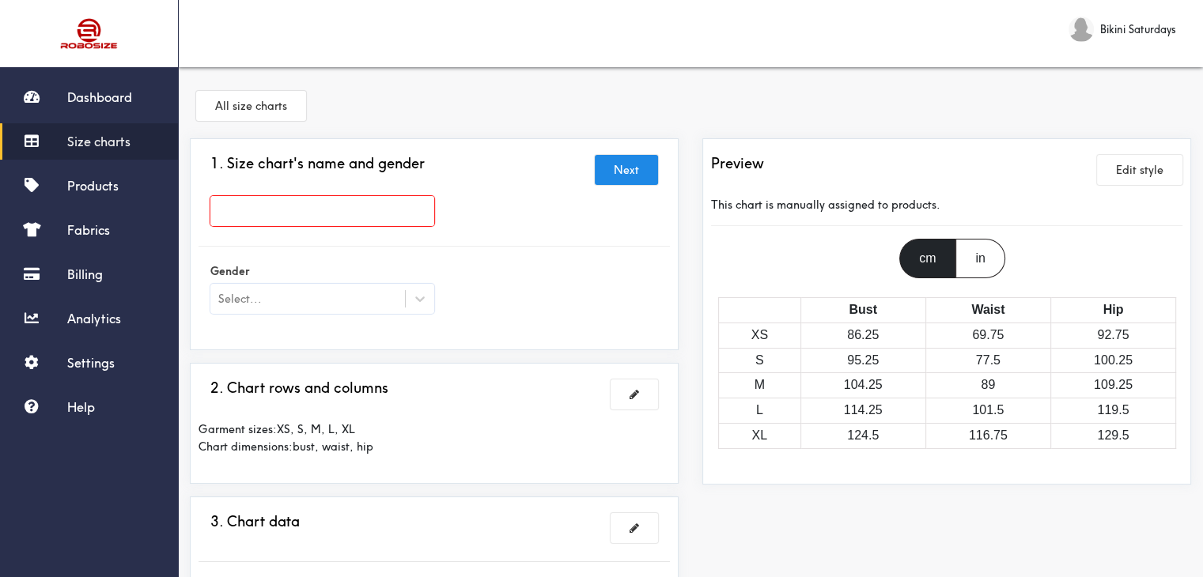
click at [348, 216] on input "text" at bounding box center [322, 211] width 224 height 30
paste input "Capidosa Set"
type input "Capidosa Set"
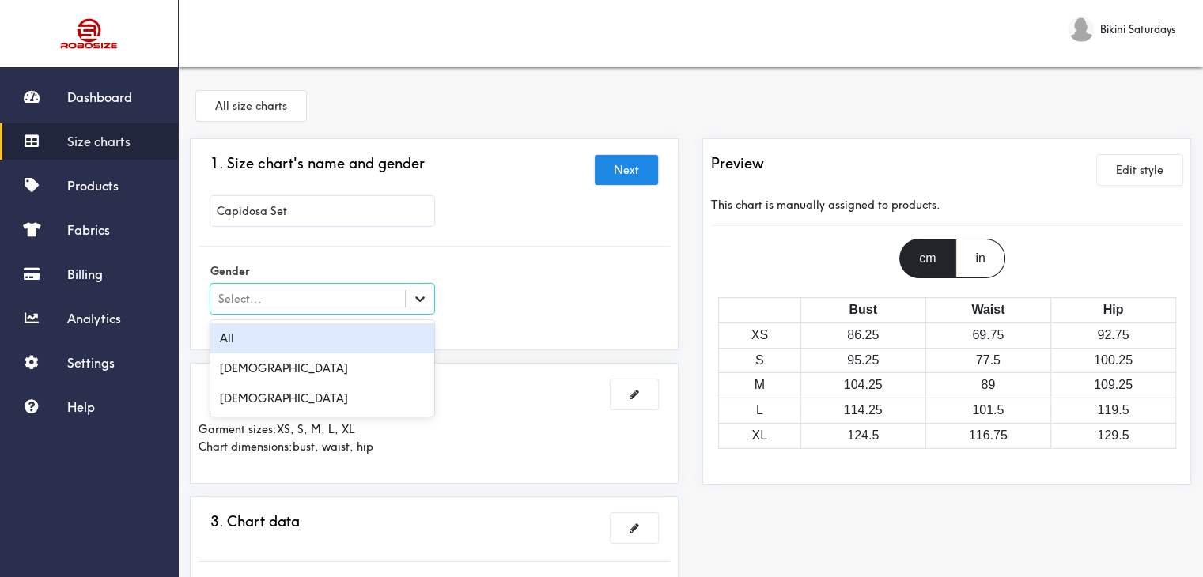
click at [408, 295] on div at bounding box center [420, 299] width 28 height 28
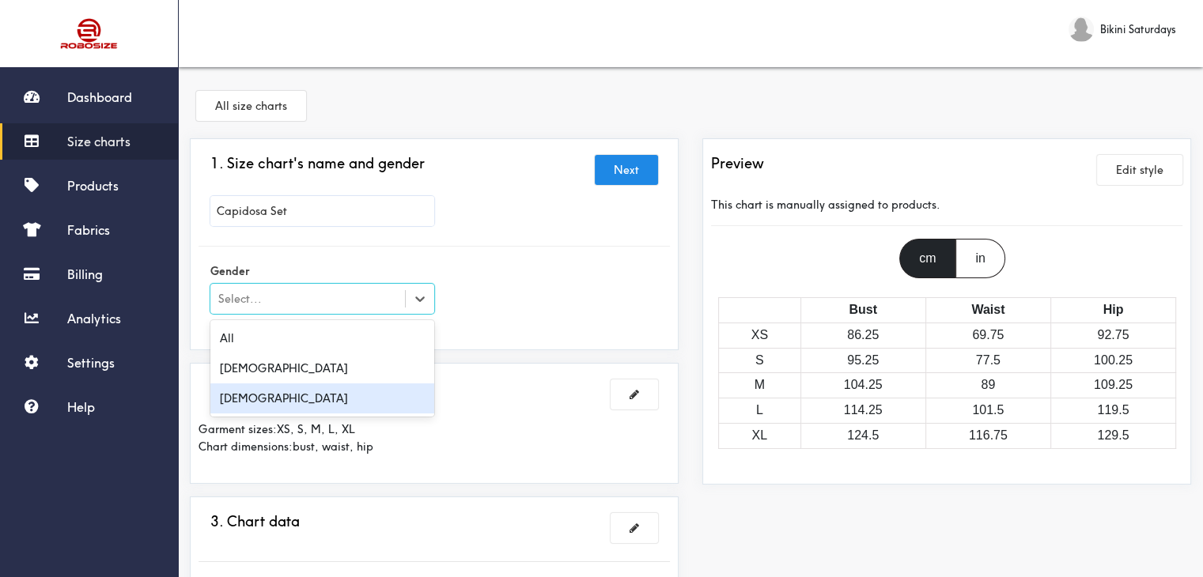
click at [357, 391] on div "Female" at bounding box center [322, 399] width 224 height 30
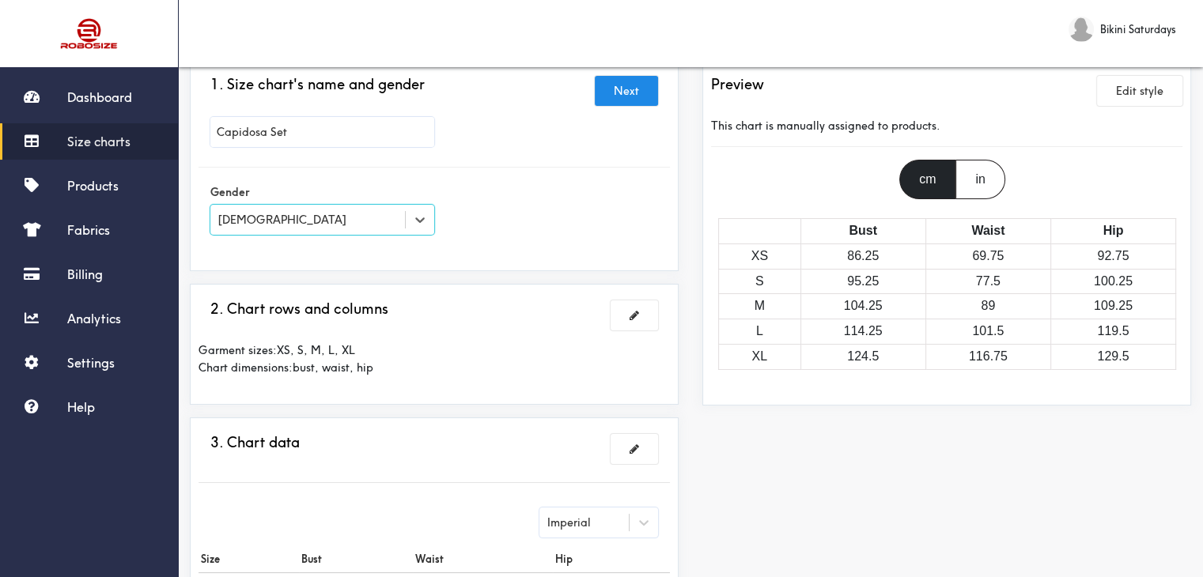
scroll to position [158, 0]
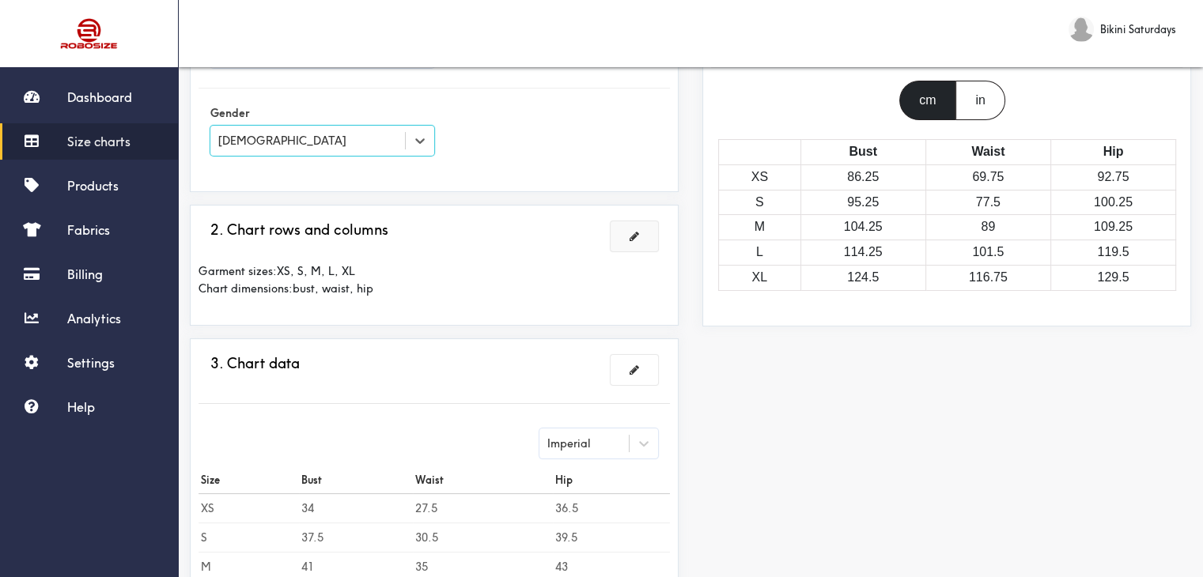
click at [635, 244] on button at bounding box center [633, 236] width 47 height 30
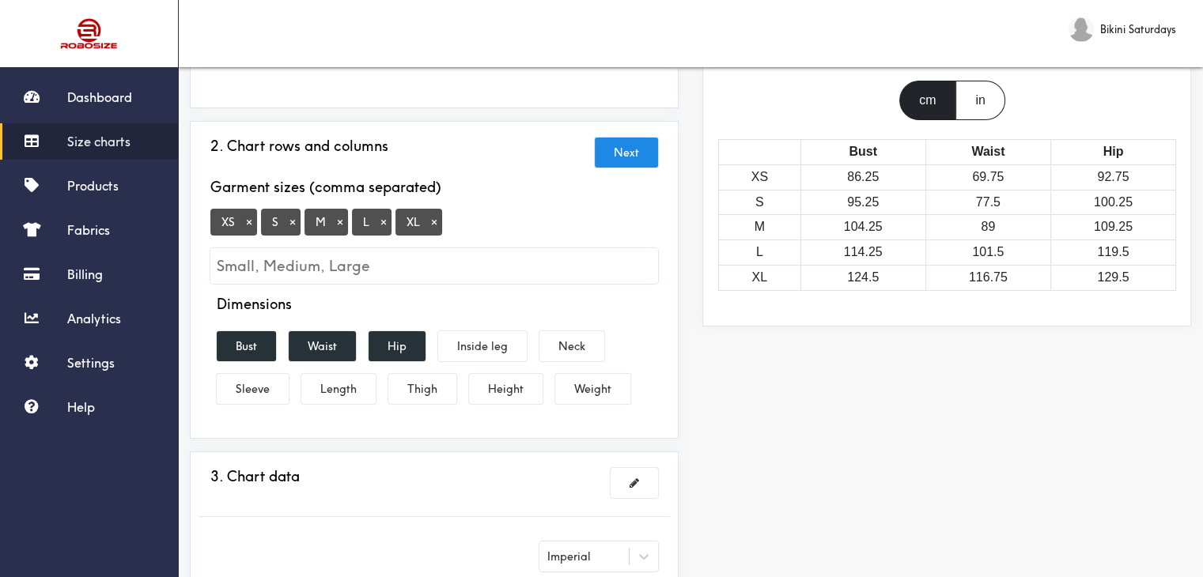
click at [249, 222] on button "×" at bounding box center [249, 222] width 16 height 14
click at [383, 225] on button "×" at bounding box center [384, 222] width 16 height 14
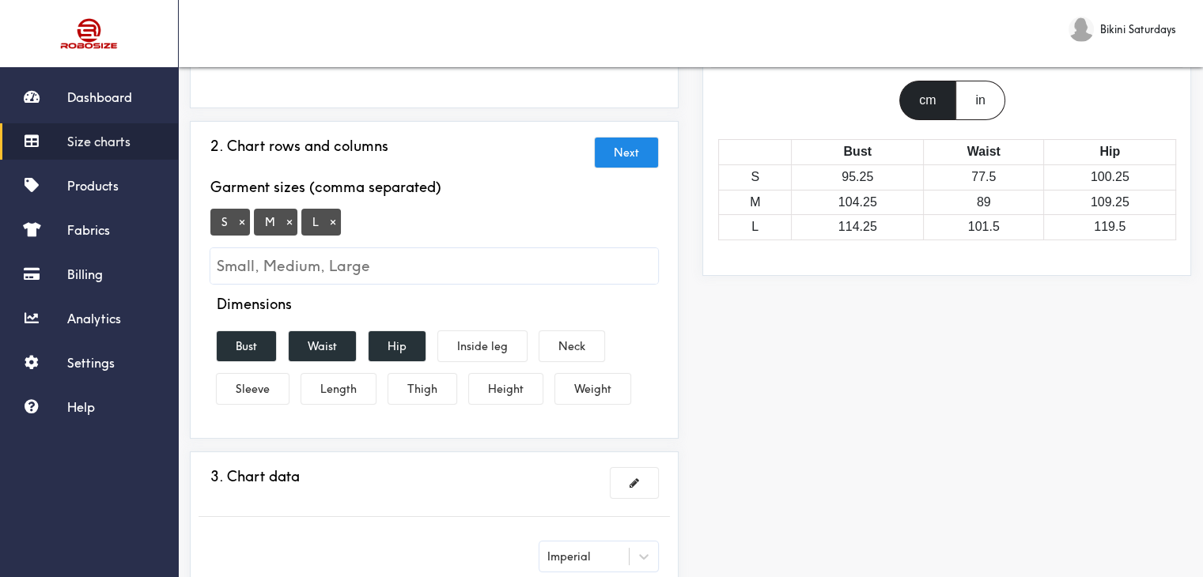
scroll to position [237, 0]
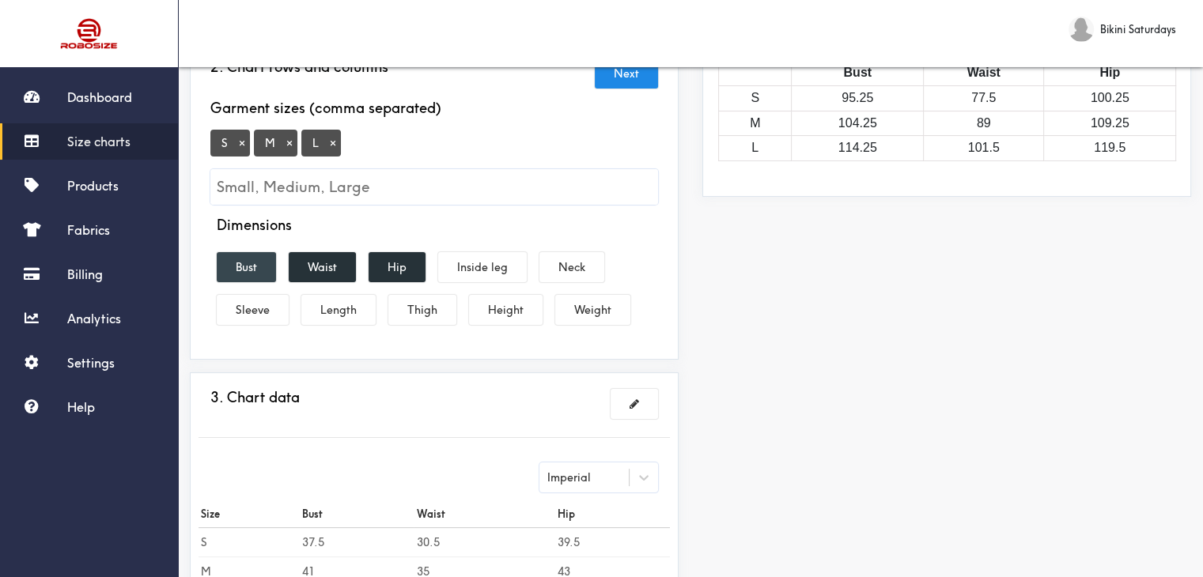
click at [259, 271] on button "Bust" at bounding box center [246, 267] width 59 height 30
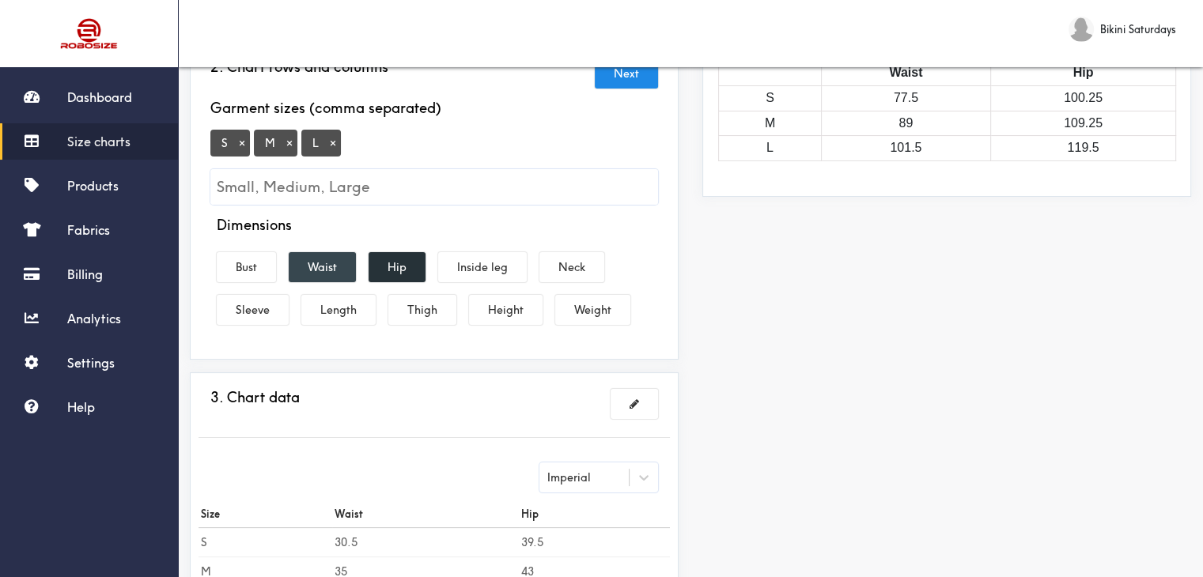
click at [312, 272] on button "Waist" at bounding box center [322, 267] width 67 height 30
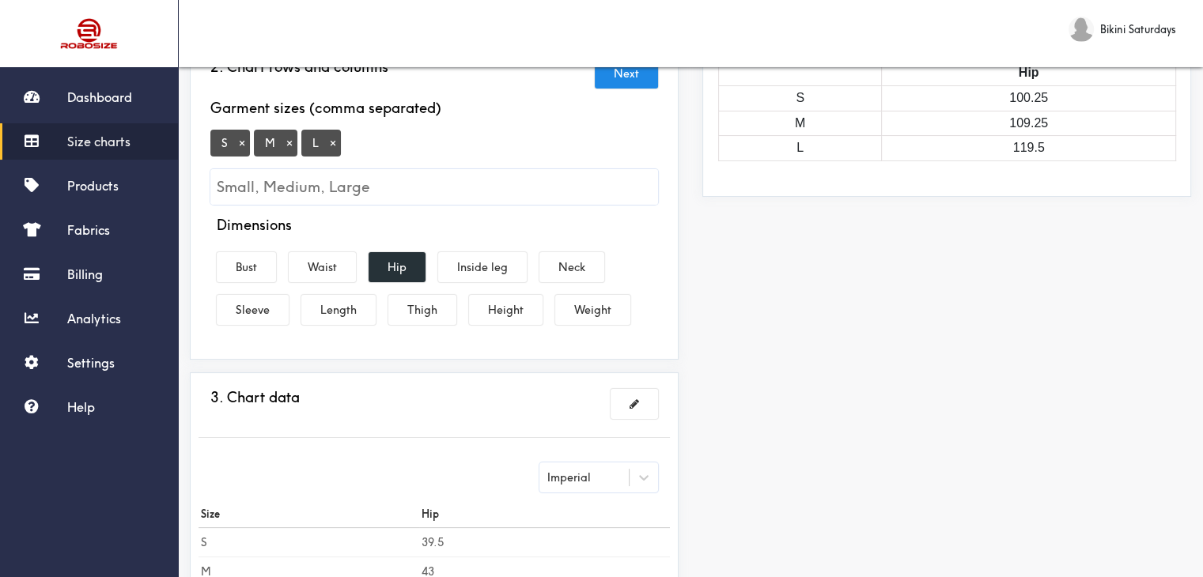
click at [387, 251] on div "Dimensions Bust Waist Hip Inside leg Neck Sleeve Length Thigh Height Weight" at bounding box center [433, 274] width 471 height 115
click at [389, 267] on button "Hip" at bounding box center [396, 267] width 57 height 30
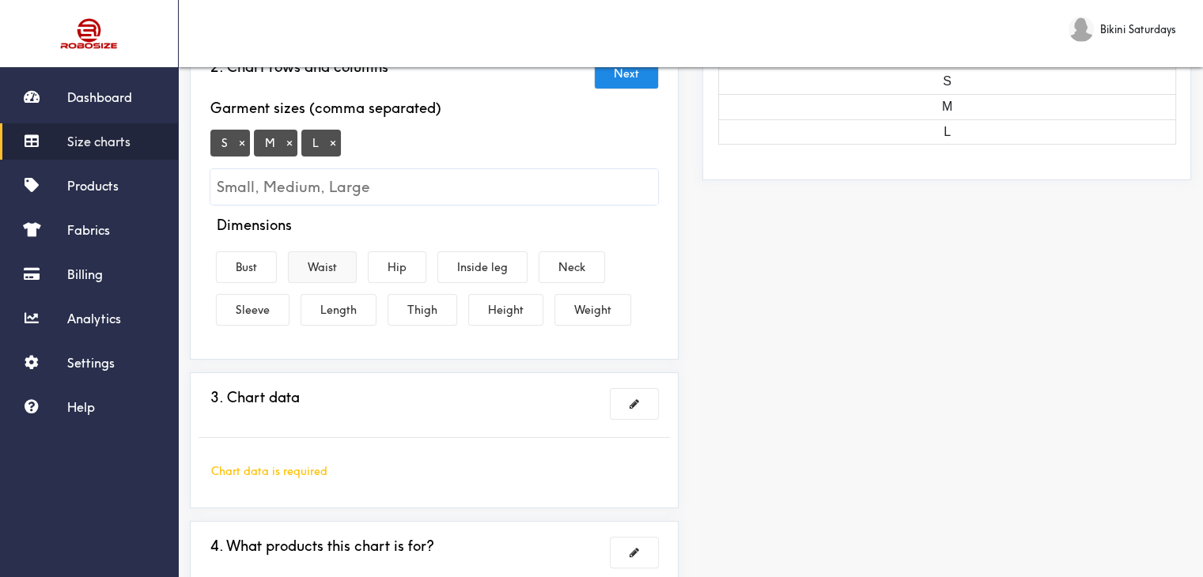
click at [304, 265] on button "Waist" at bounding box center [322, 267] width 67 height 30
click at [406, 265] on button "Hip" at bounding box center [396, 267] width 57 height 30
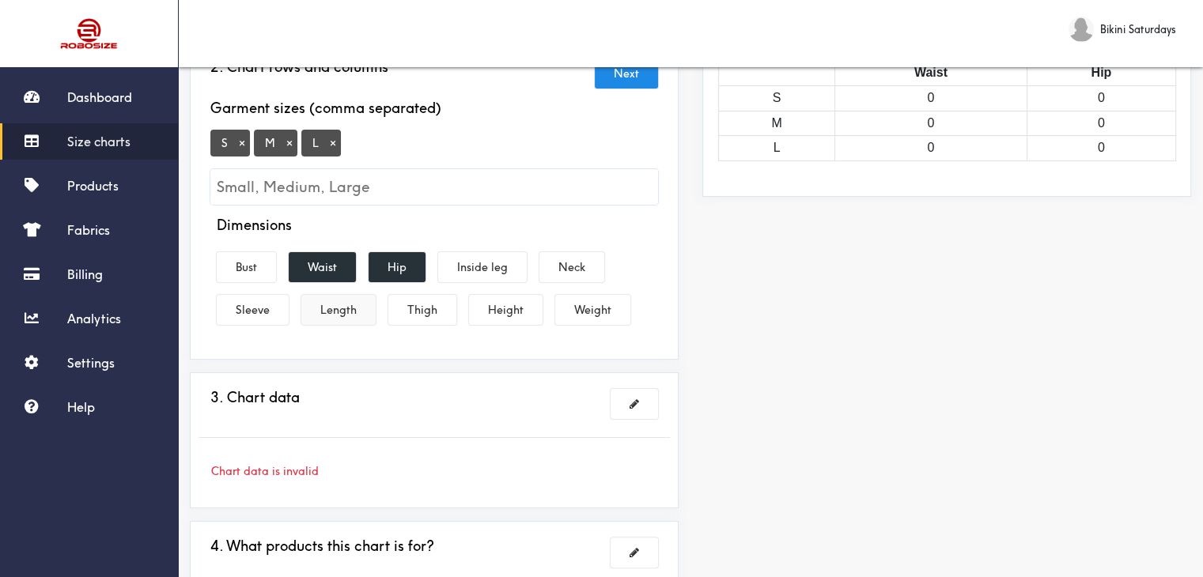
click at [323, 310] on button "Length" at bounding box center [338, 310] width 74 height 30
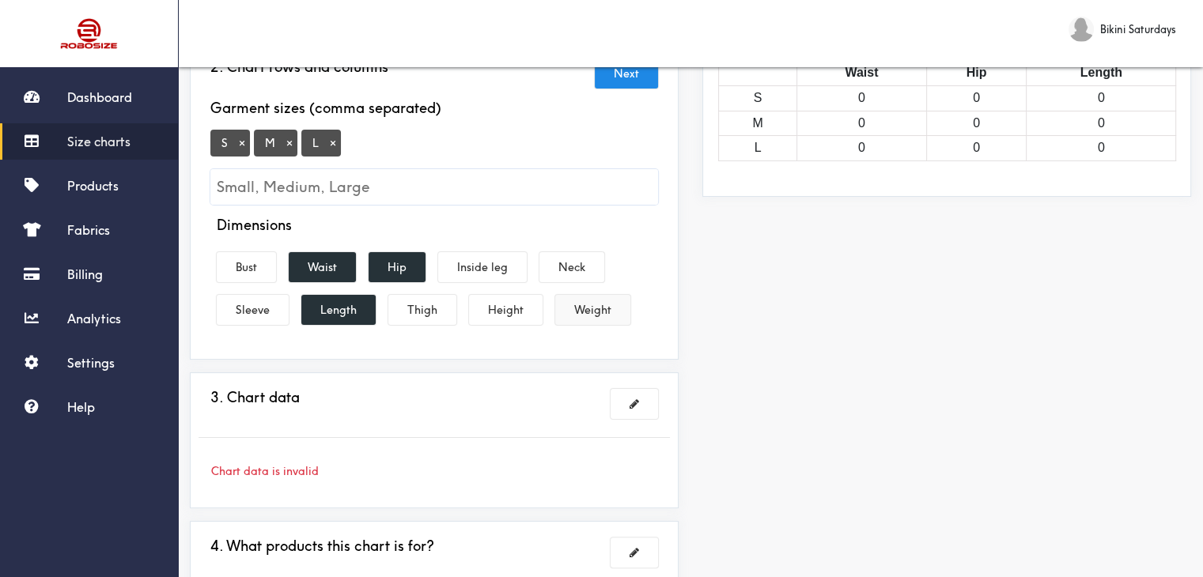
click at [579, 306] on button "Weight" at bounding box center [592, 310] width 75 height 30
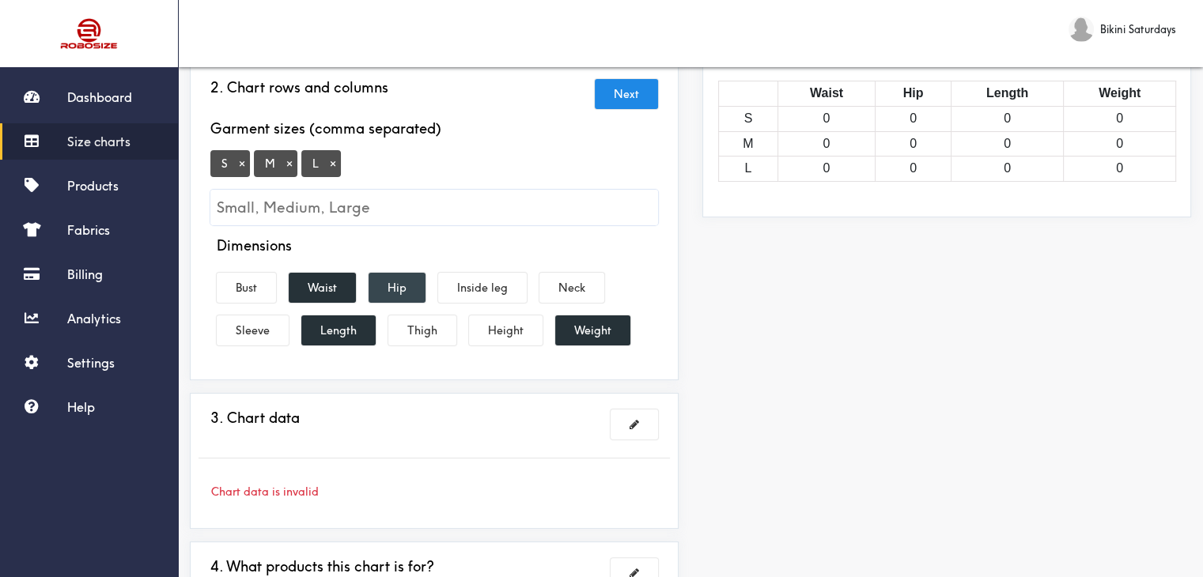
scroll to position [296, 0]
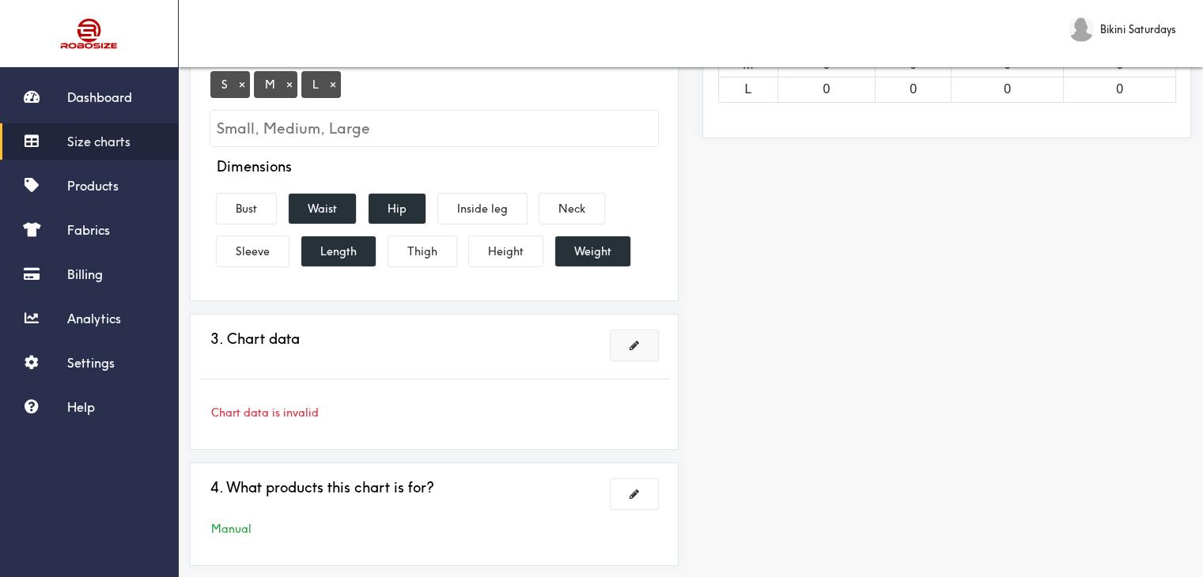
click at [625, 336] on button at bounding box center [633, 346] width 47 height 30
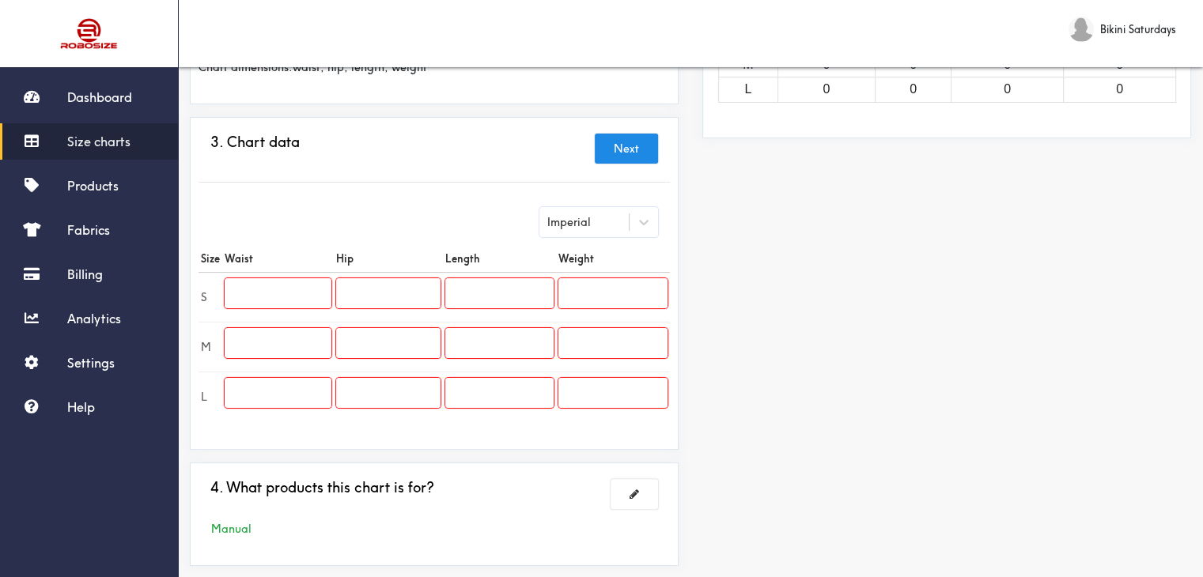
click at [269, 298] on input "text" at bounding box center [278, 293] width 107 height 30
paste input "26.8"
type input "26.8"
click at [314, 349] on input "text" at bounding box center [278, 343] width 107 height 30
paste input "28.3"
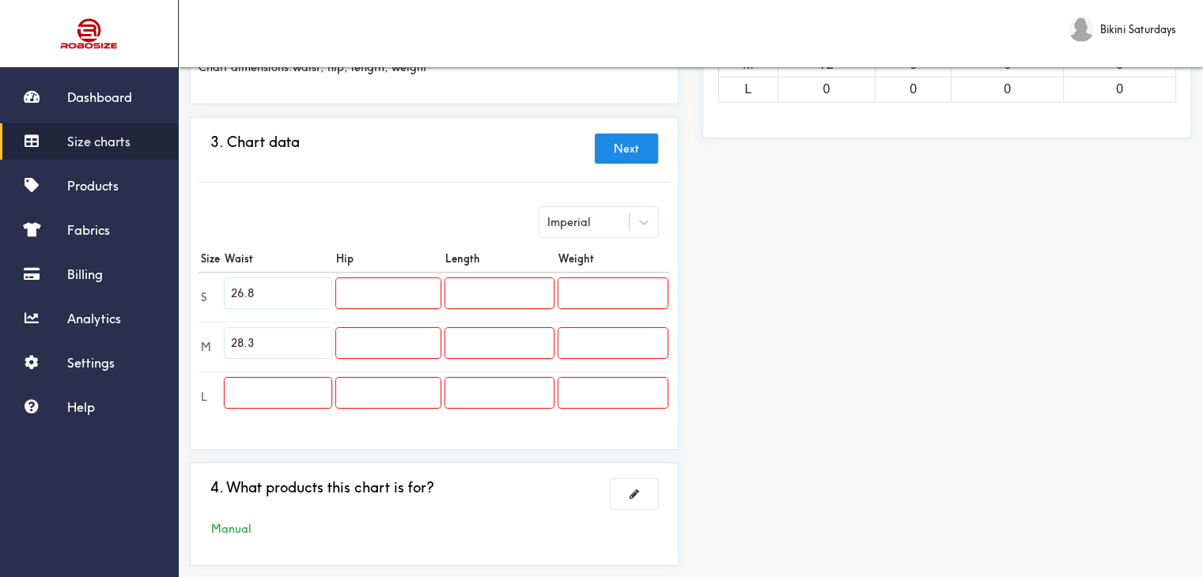
type input "28.3"
click at [312, 389] on input "text" at bounding box center [278, 393] width 107 height 30
paste input "30.7"
type input "30.7"
click at [363, 283] on input "text" at bounding box center [388, 293] width 104 height 30
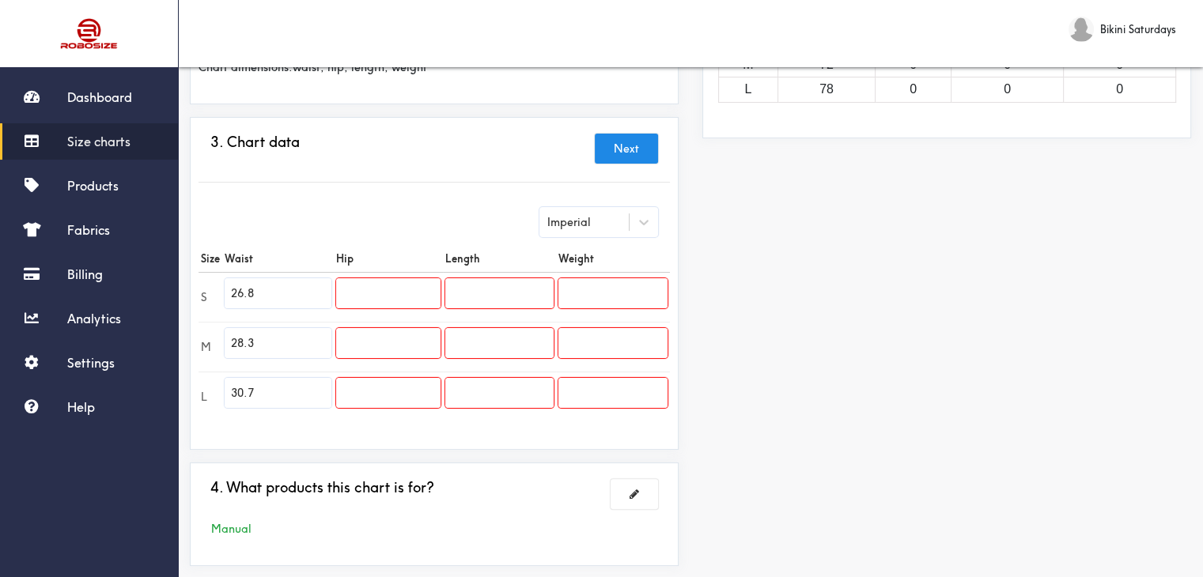
paste input "44.9"
type input "44.9"
click at [391, 346] on input "text" at bounding box center [388, 343] width 104 height 30
paste input "46.5"
type input "46.5"
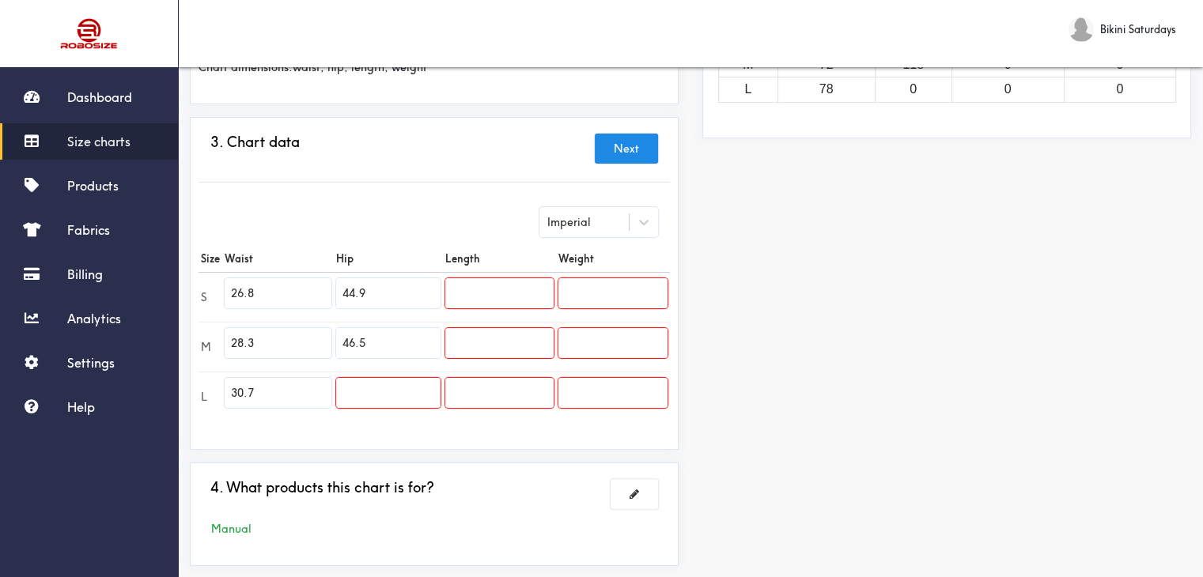
click at [354, 388] on input "text" at bounding box center [388, 393] width 104 height 30
paste input "48.8"
type input "48.8"
click at [490, 292] on input "text" at bounding box center [499, 293] width 108 height 30
paste input "14.6"
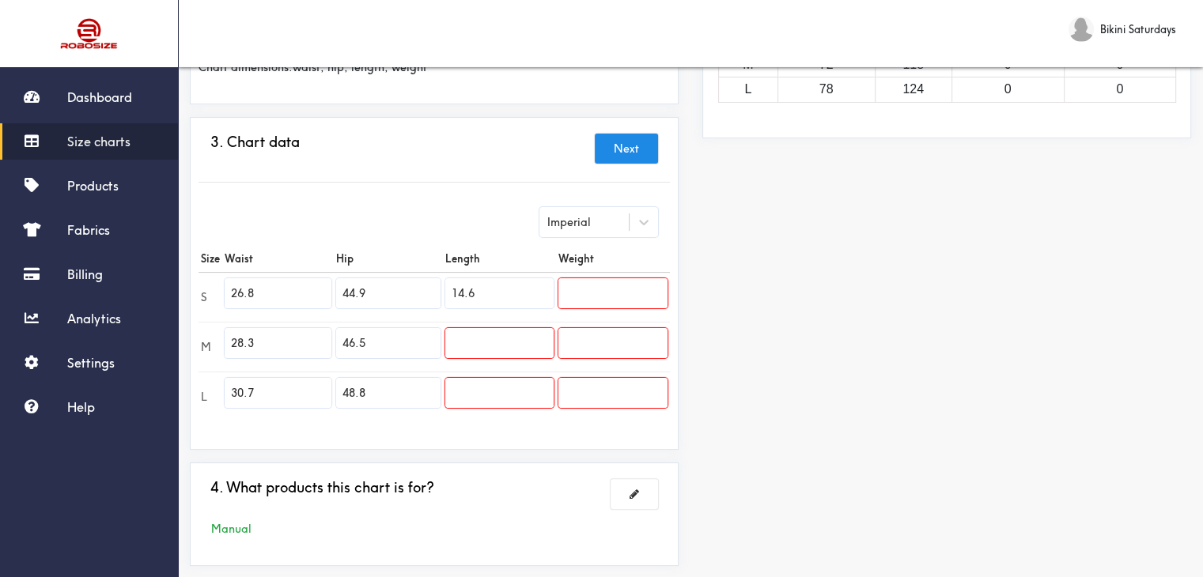
type input "14.6"
click at [514, 338] on input "text" at bounding box center [499, 343] width 108 height 30
paste input "15.0"
type input "15.0"
click at [500, 386] on input "text" at bounding box center [499, 393] width 108 height 30
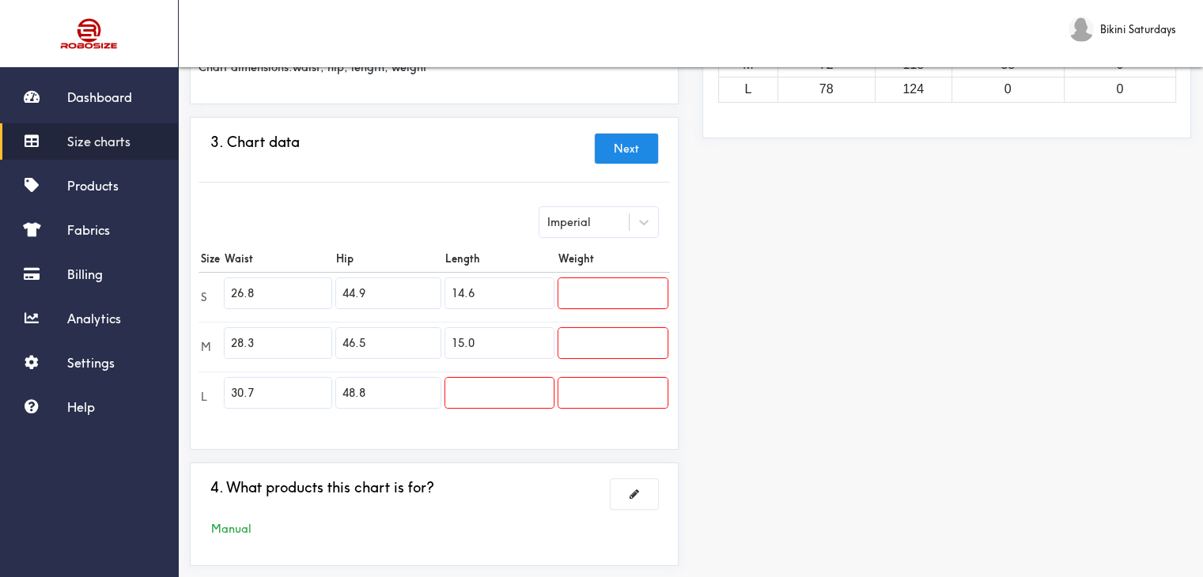
paste input "15.4"
type input "15.4"
click at [599, 293] on input "text" at bounding box center [612, 293] width 109 height 30
paste input "0.15"
type input "0.15"
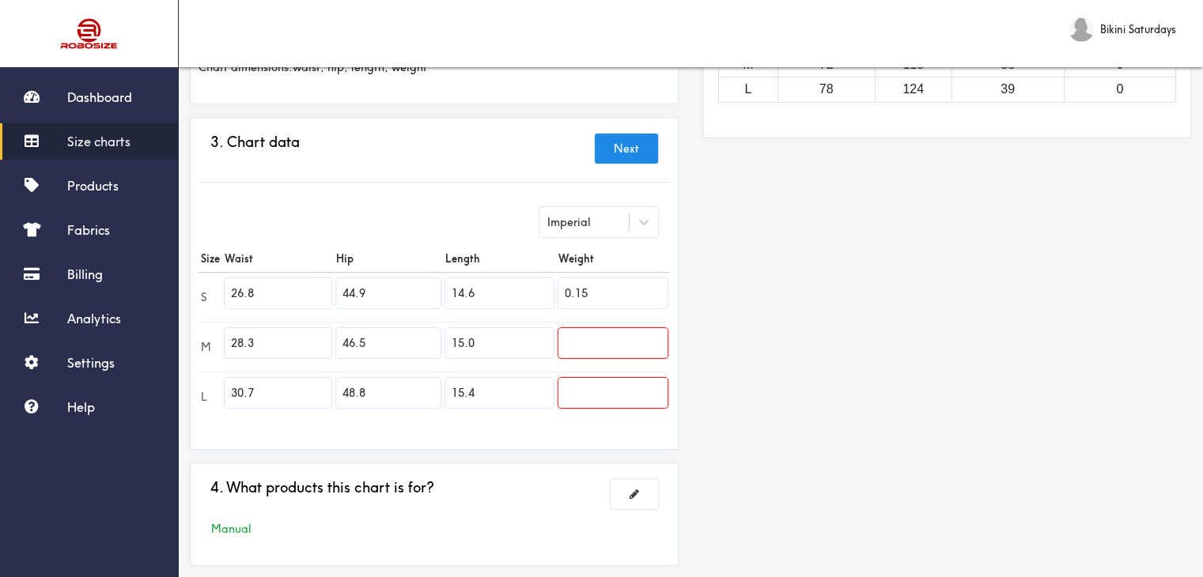
click at [592, 342] on input "text" at bounding box center [612, 343] width 109 height 30
paste input "0.15"
type input "0.15"
click at [597, 387] on input "text" at bounding box center [612, 393] width 109 height 30
paste input "0.15"
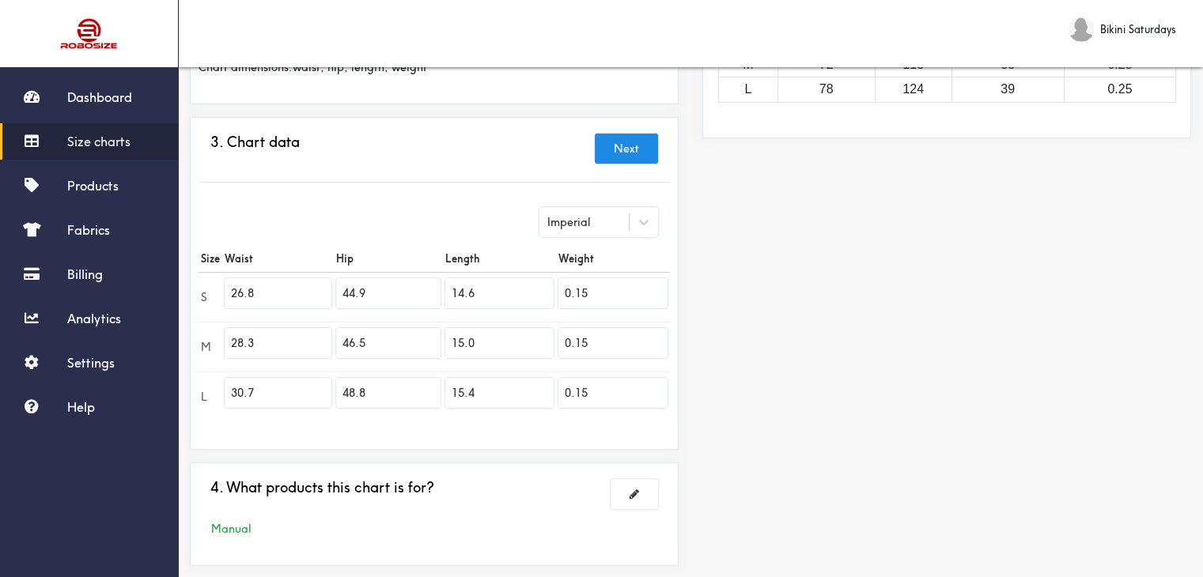
type input "0.15"
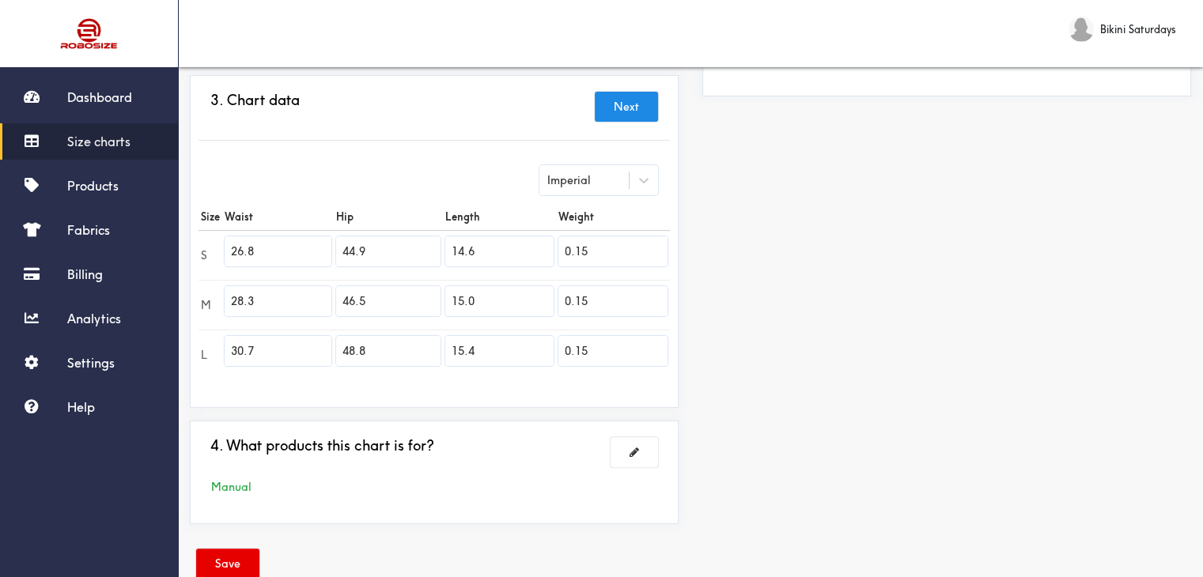
scroll to position [374, 0]
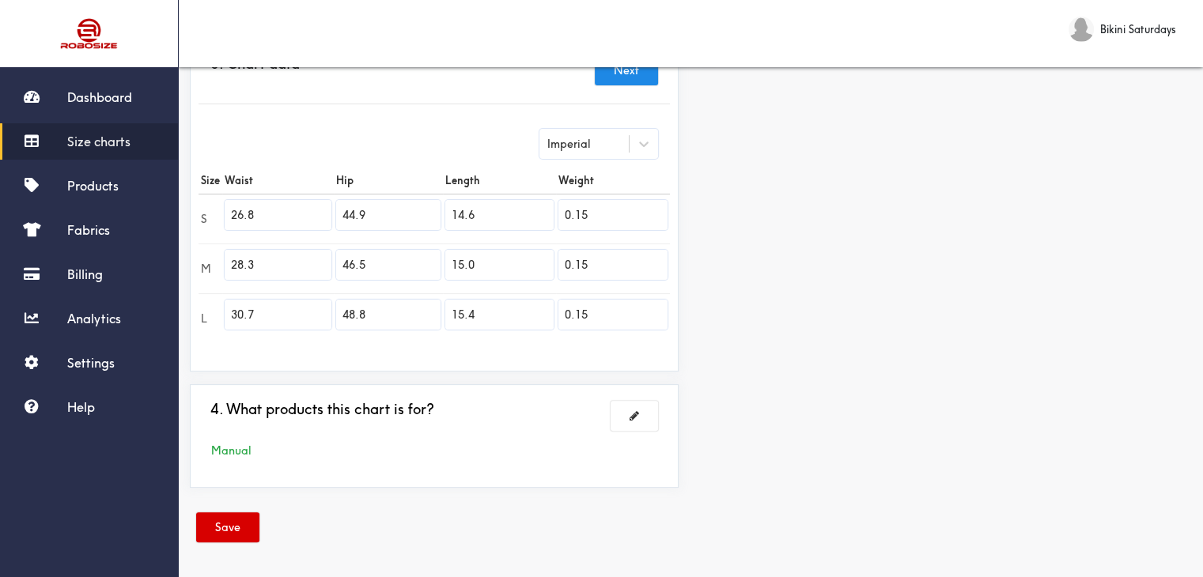
click at [219, 521] on button "Save" at bounding box center [227, 527] width 63 height 30
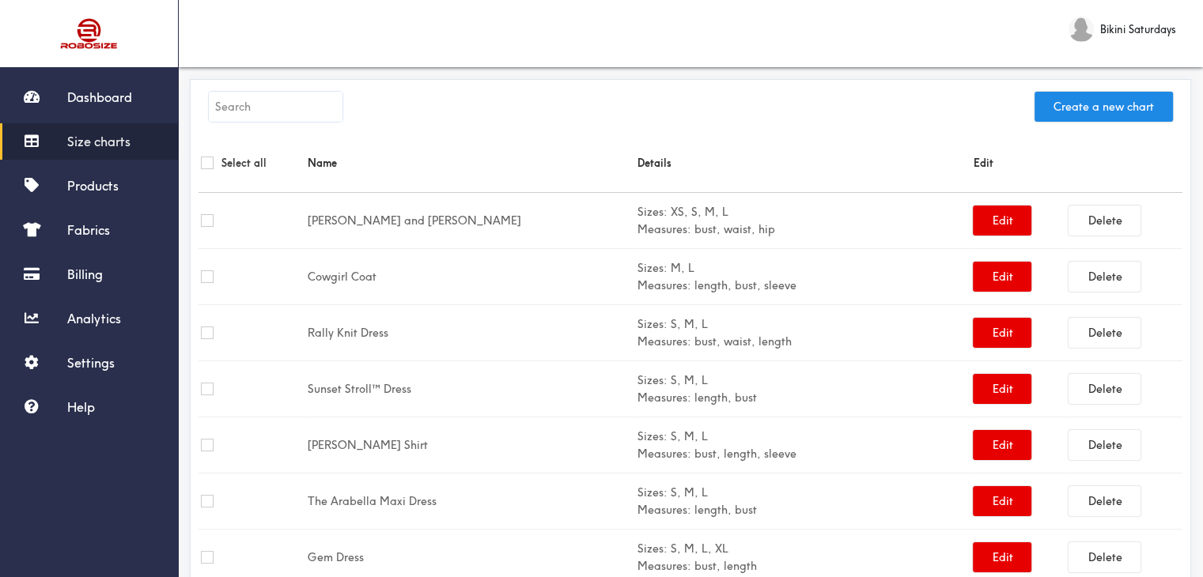
click at [245, 103] on input "text" at bounding box center [276, 107] width 134 height 30
paste input "0.15"
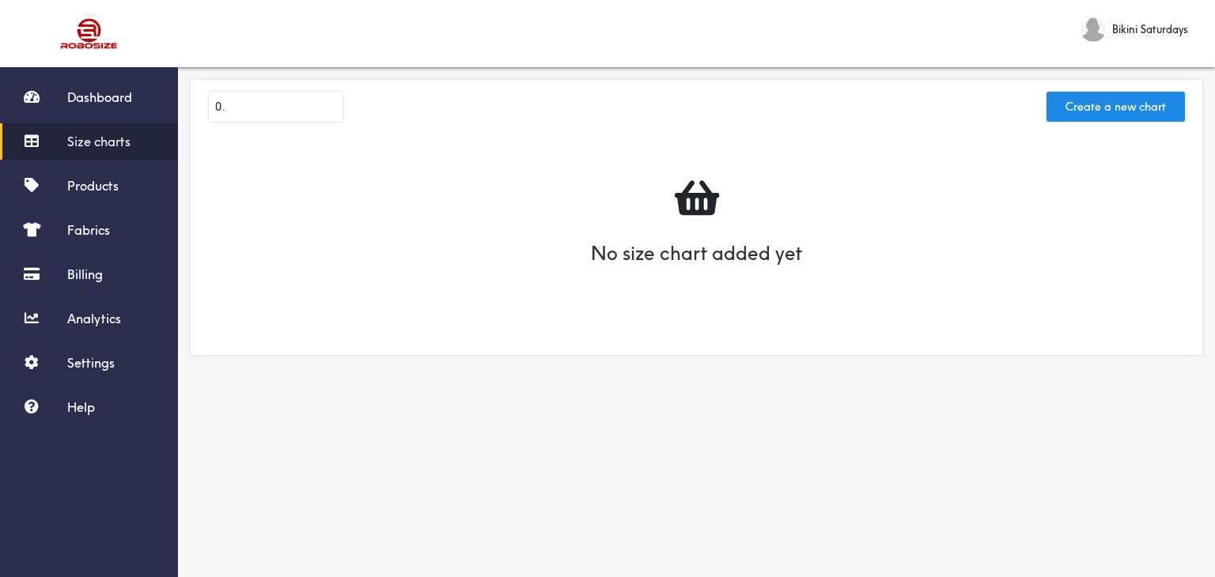
type input "0"
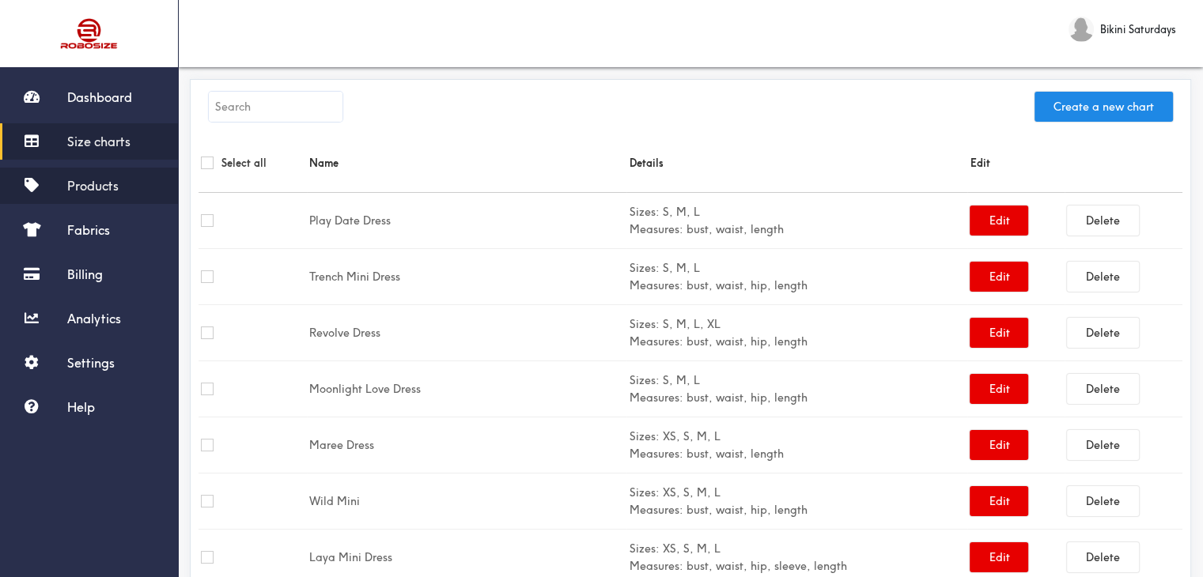
click at [104, 187] on span "Products" at bounding box center [92, 186] width 51 height 16
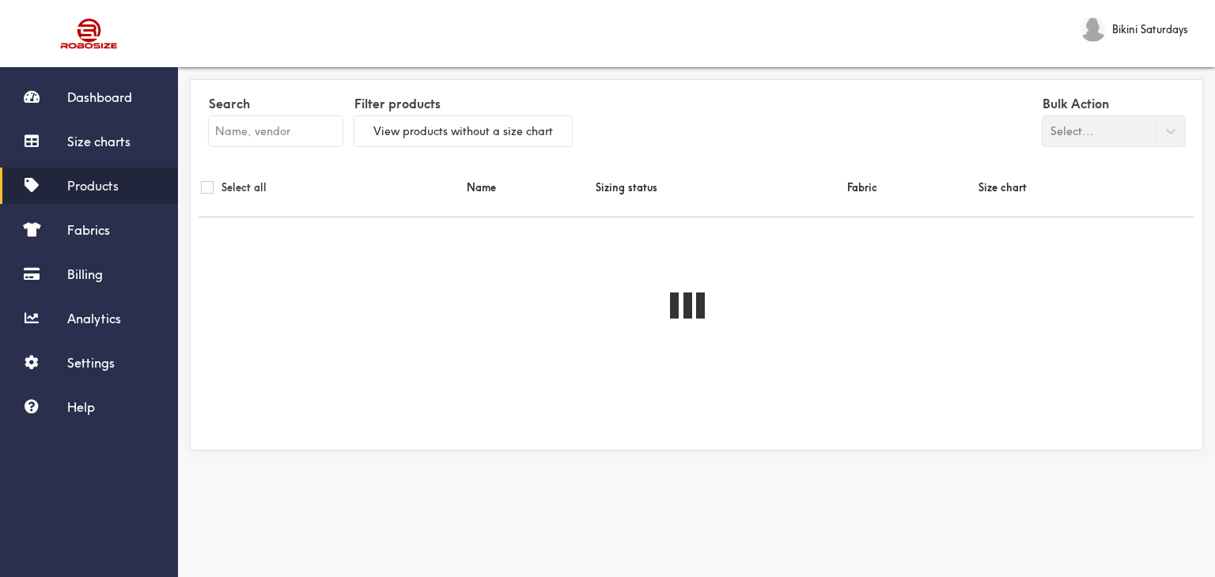
click at [275, 124] on input "text" at bounding box center [276, 131] width 134 height 30
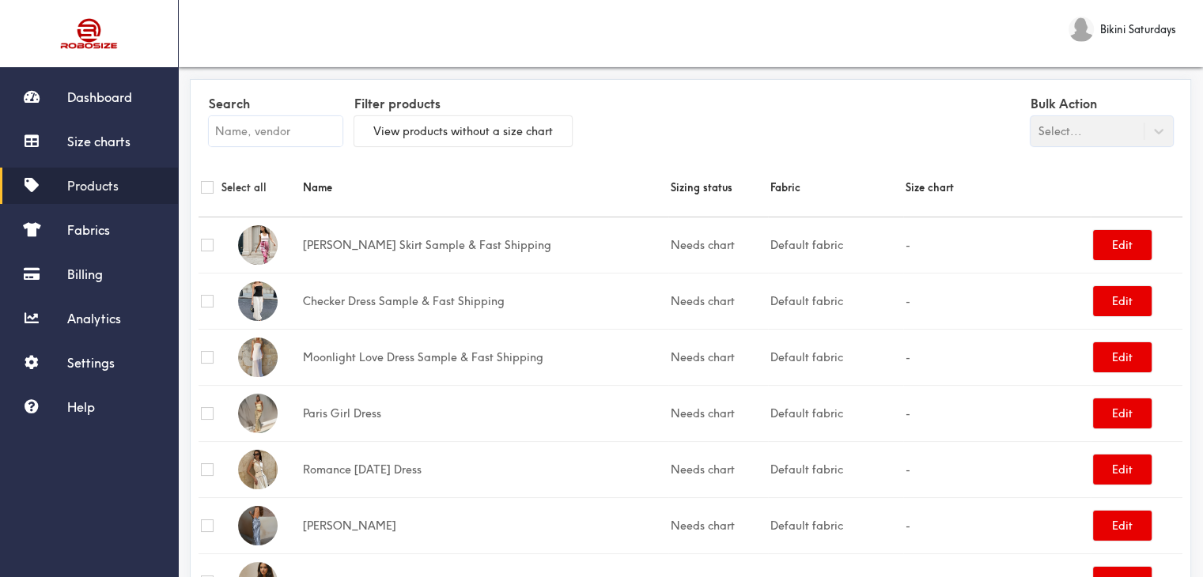
paste input "Capidosa Set"
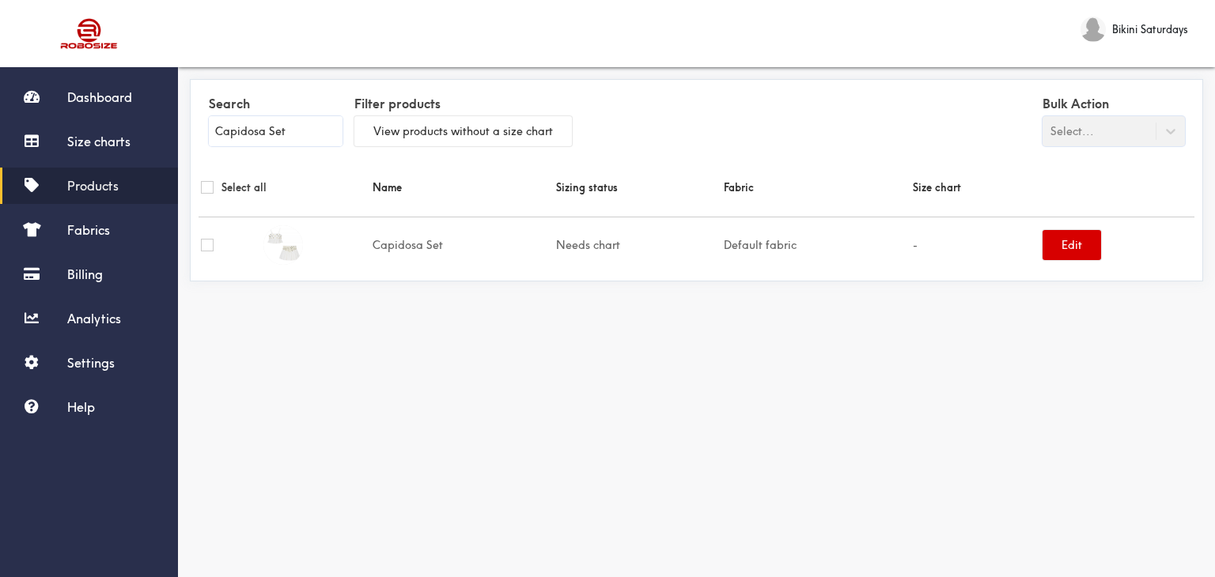
type input "Capidosa Set"
click at [1055, 244] on button "Edit" at bounding box center [1071, 245] width 59 height 30
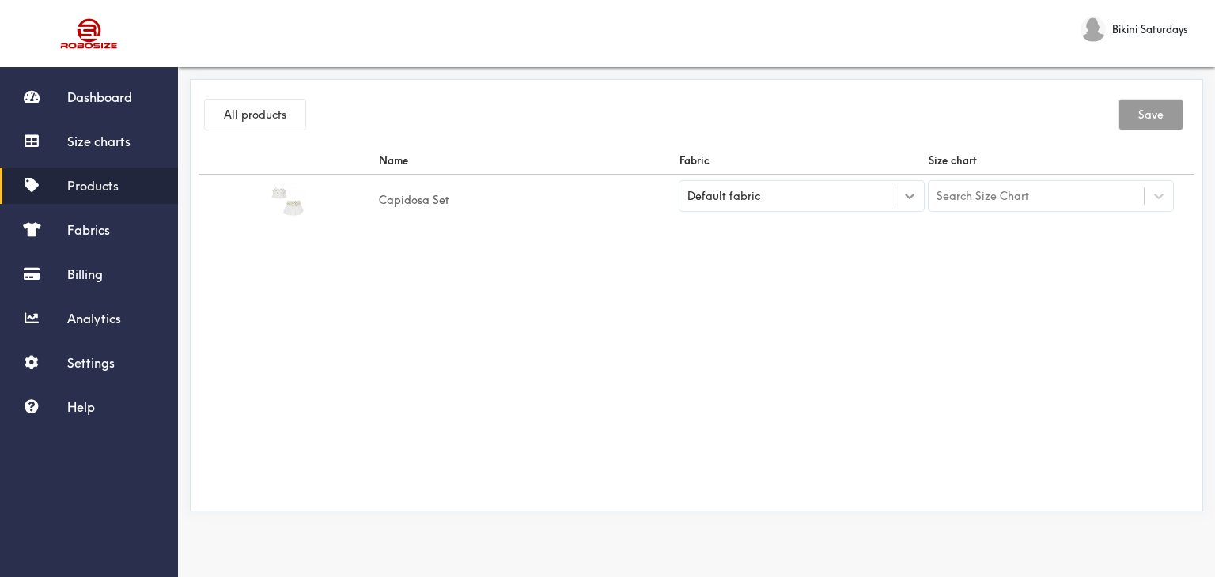
click at [907, 197] on icon at bounding box center [909, 197] width 9 height 6
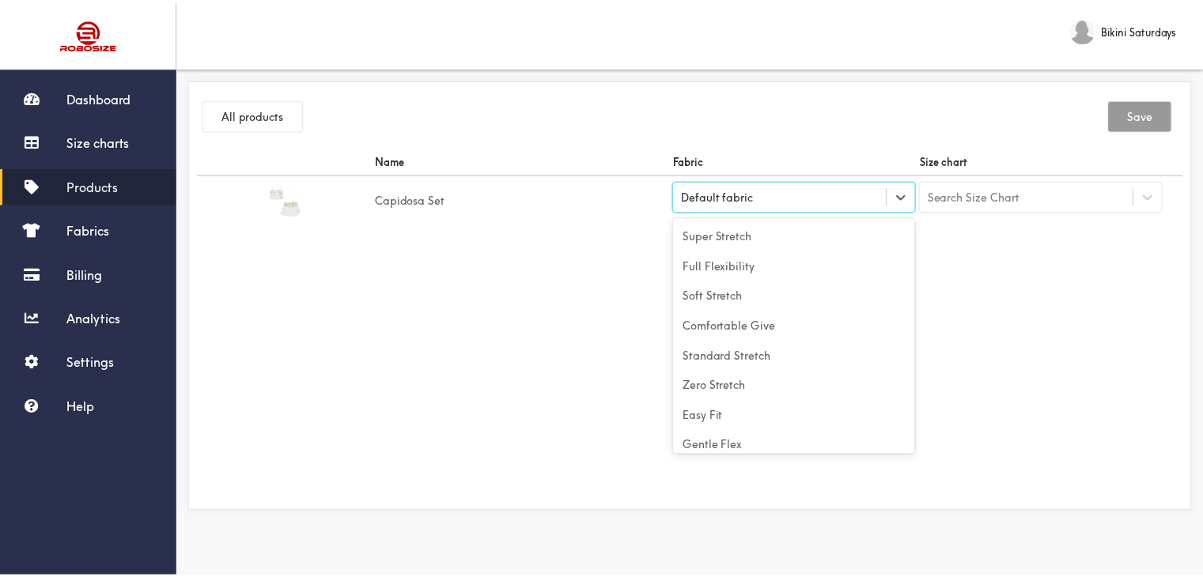
scroll to position [70, 0]
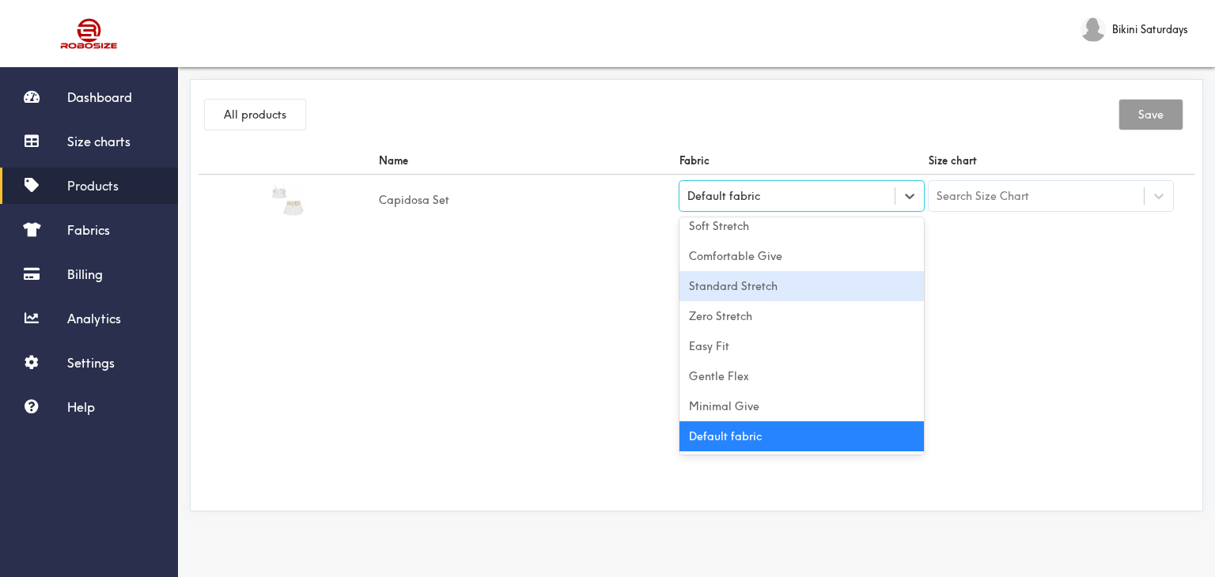
click at [767, 294] on div "Standard Stretch" at bounding box center [801, 286] width 244 height 30
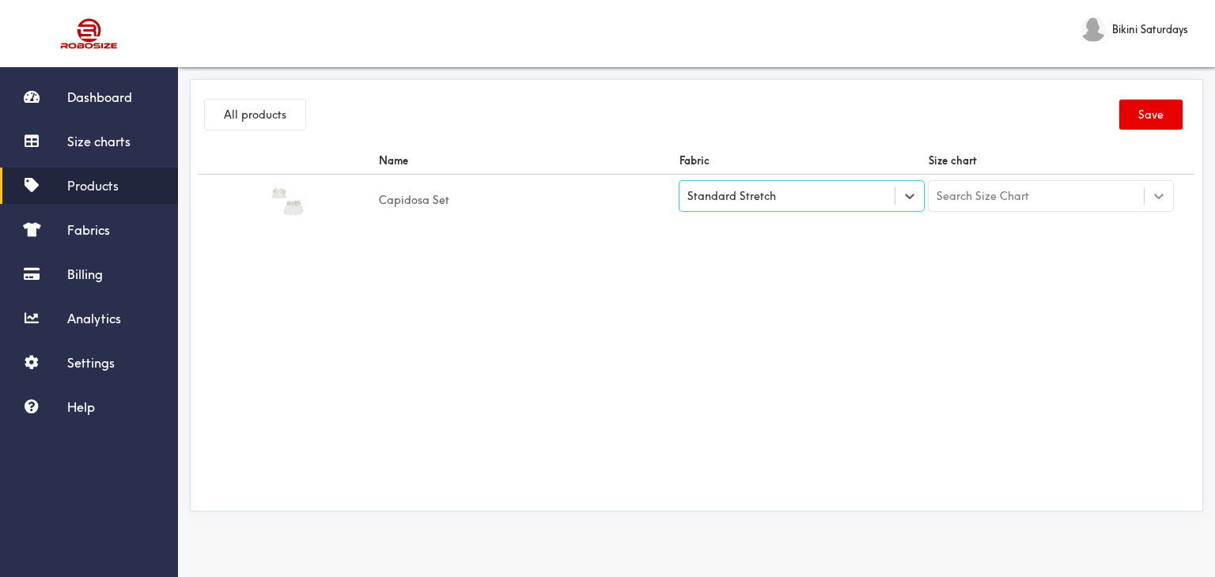
click at [1148, 205] on div at bounding box center [1158, 196] width 28 height 28
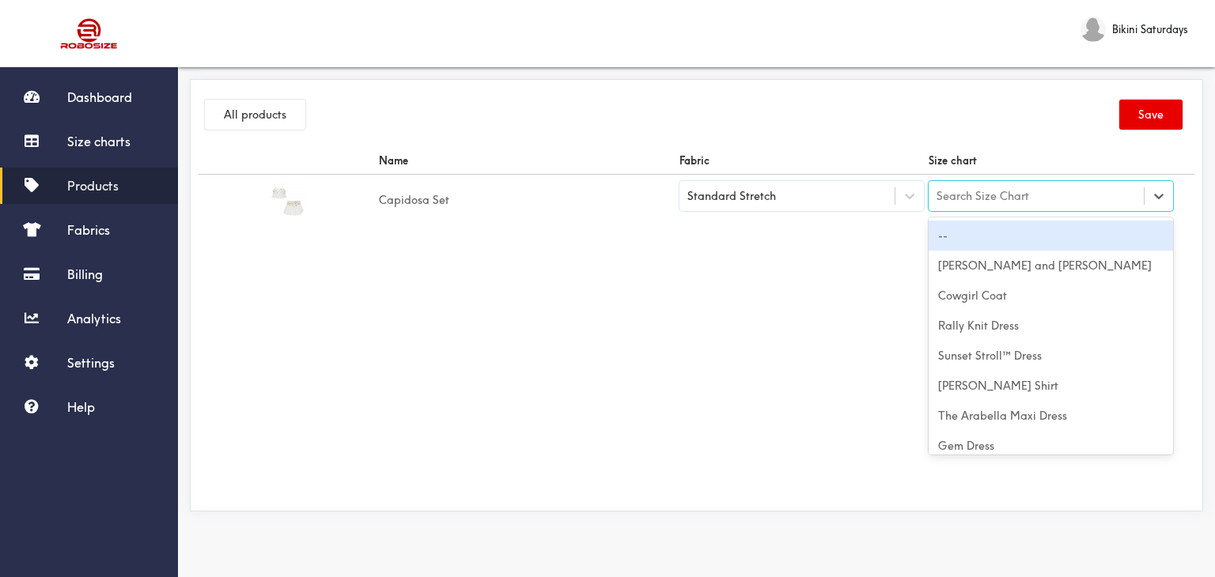
click at [973, 196] on div "Search Size Chart" at bounding box center [982, 195] width 93 height 17
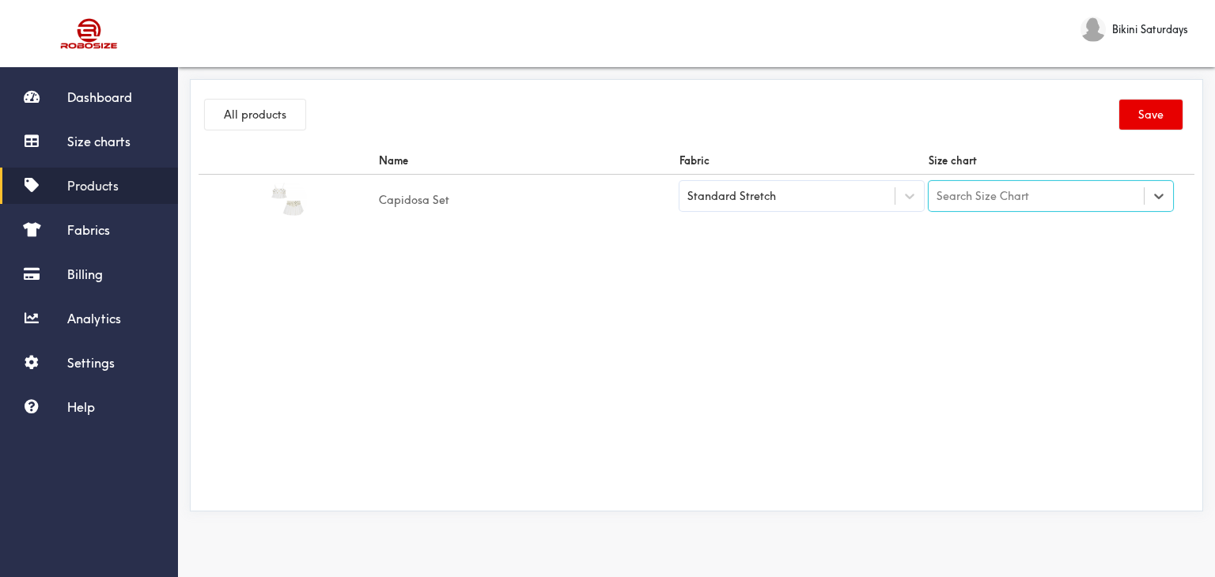
paste input "Capidosa Set"
type input "Capidosa Set"
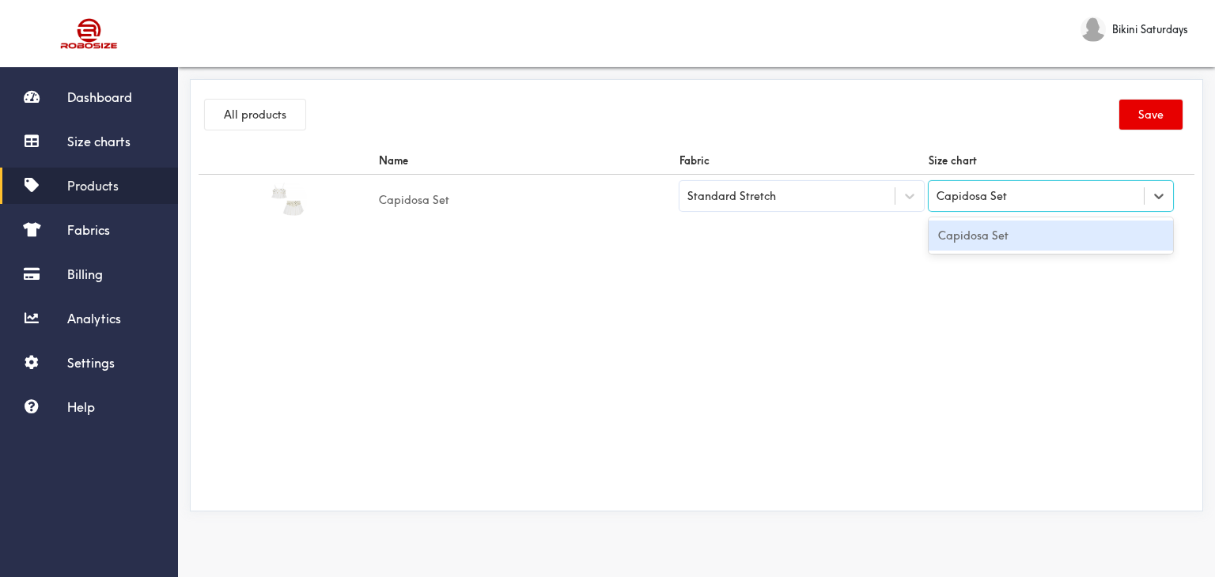
click at [971, 232] on div "Capidosa Set" at bounding box center [1050, 236] width 244 height 30
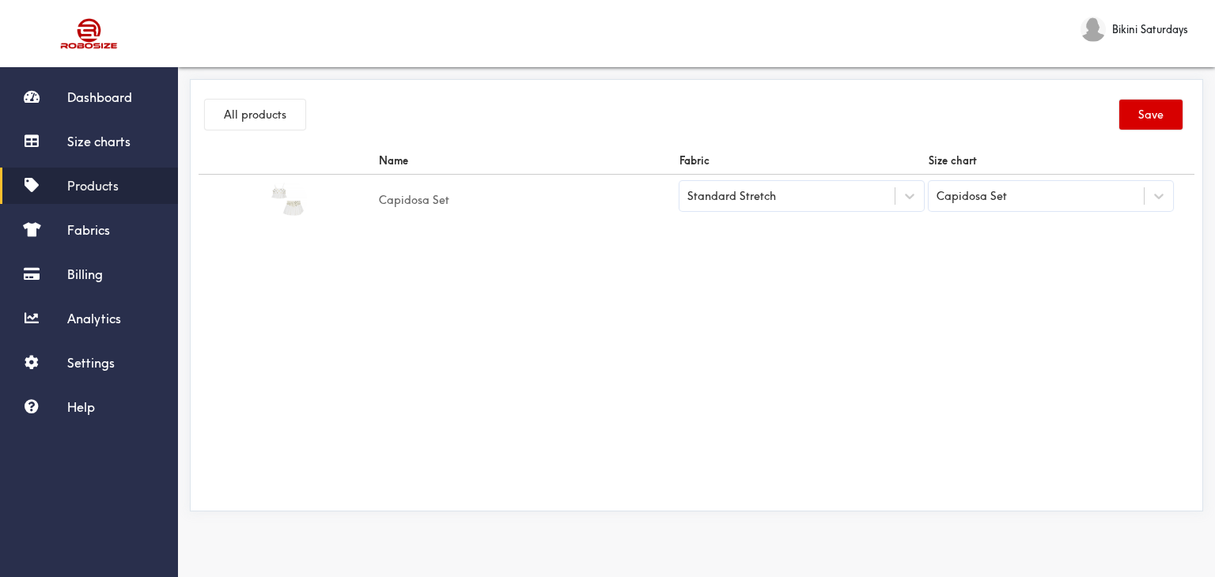
click at [1142, 115] on button "Save" at bounding box center [1150, 115] width 63 height 30
click at [117, 152] on link "Size charts" at bounding box center [89, 141] width 178 height 36
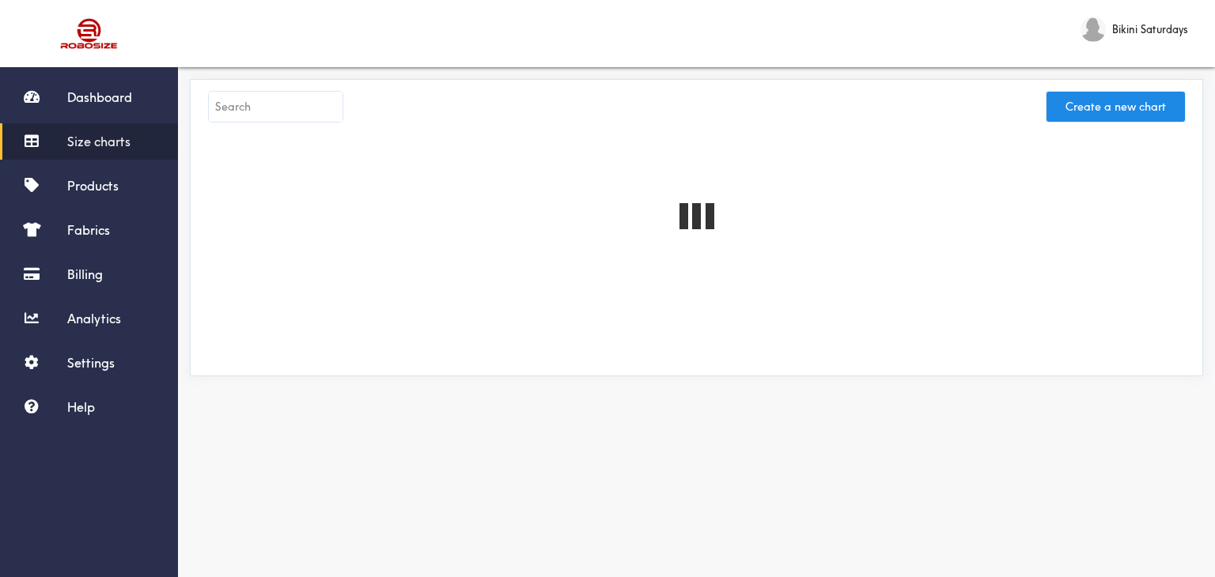
click at [285, 115] on input "text" at bounding box center [276, 107] width 134 height 30
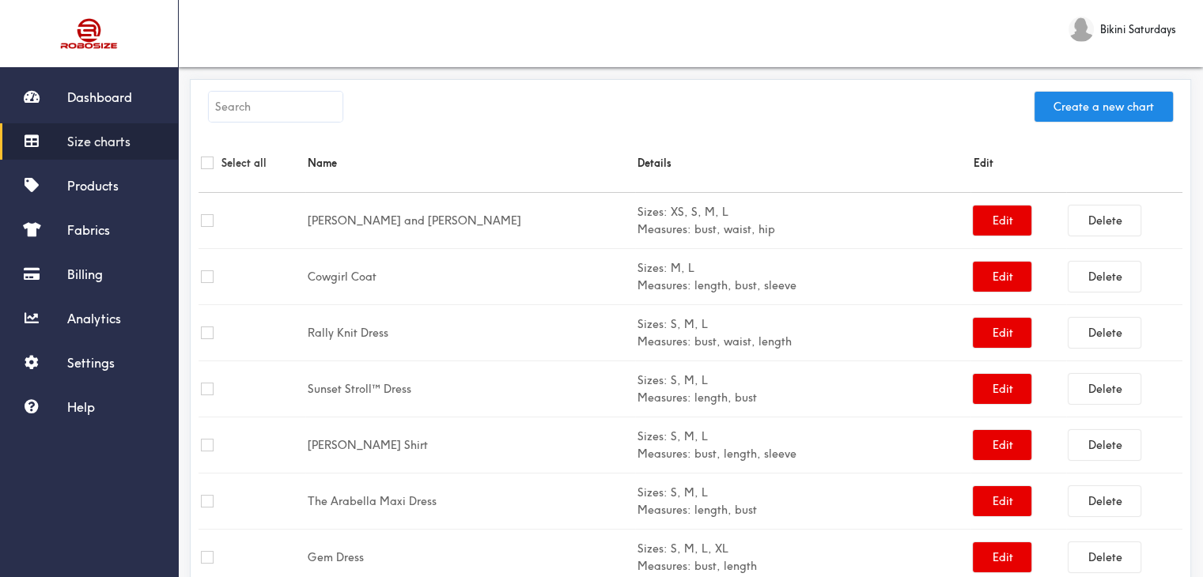
paste input "Longreach Set"
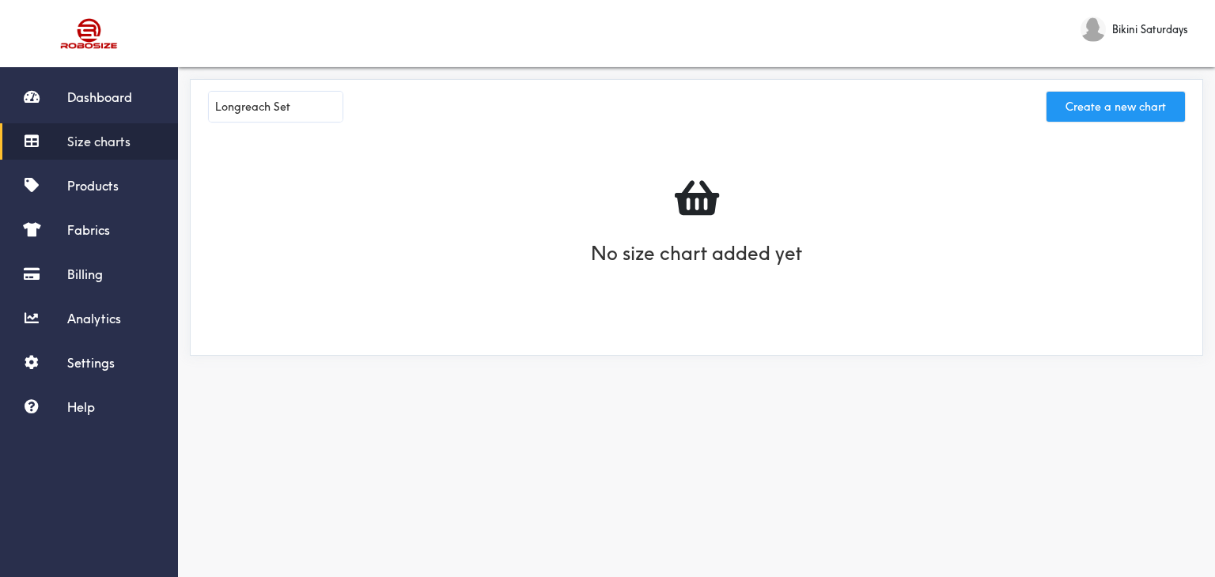
type input "Longreach Set"
click at [1136, 108] on button "Create a new chart" at bounding box center [1115, 107] width 138 height 30
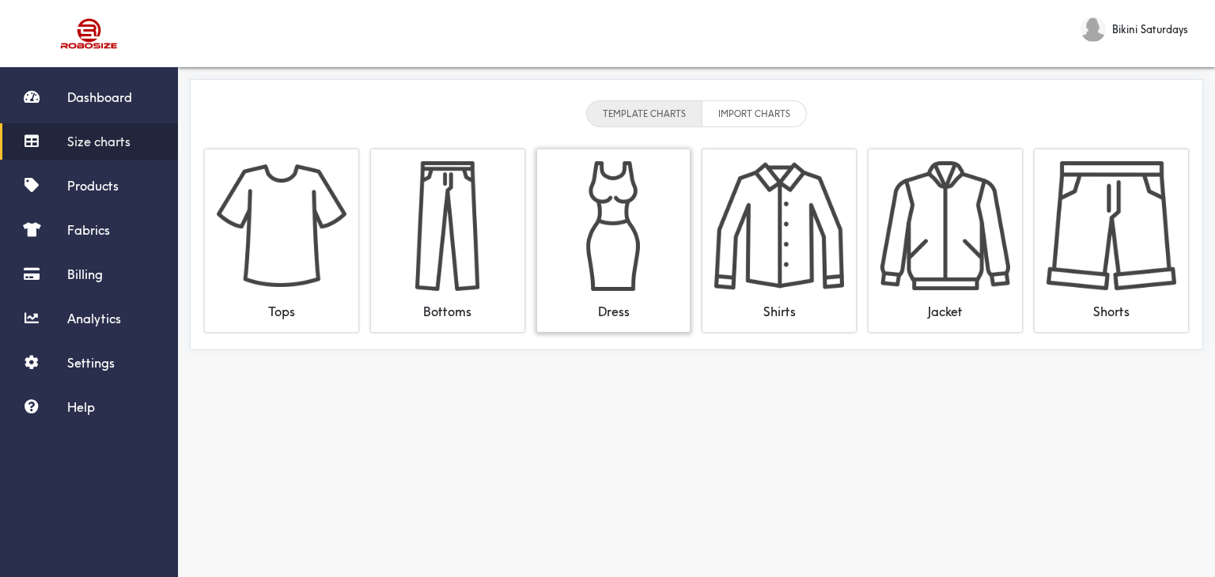
click at [626, 176] on img at bounding box center [614, 226] width 130 height 130
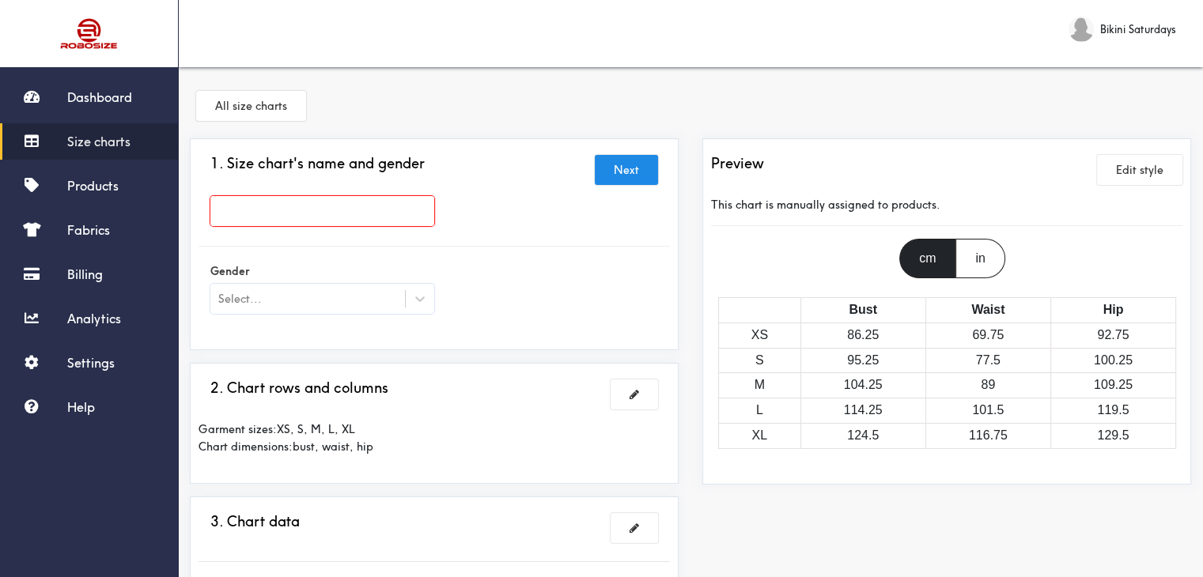
click at [368, 199] on input "text" at bounding box center [322, 211] width 224 height 30
paste input "Longreach Set"
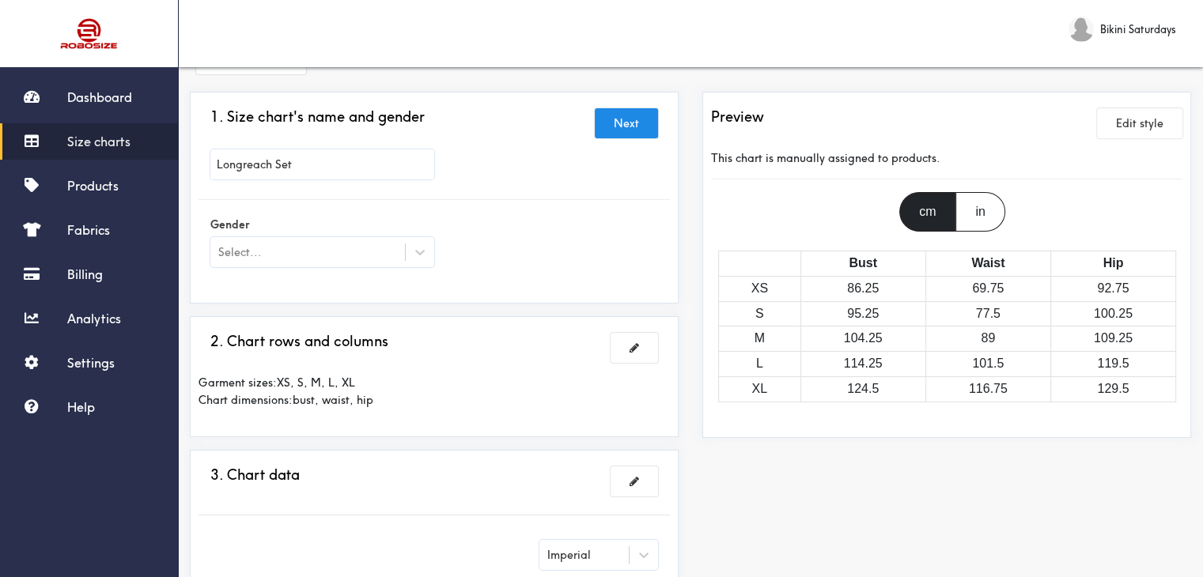
scroll to position [79, 0]
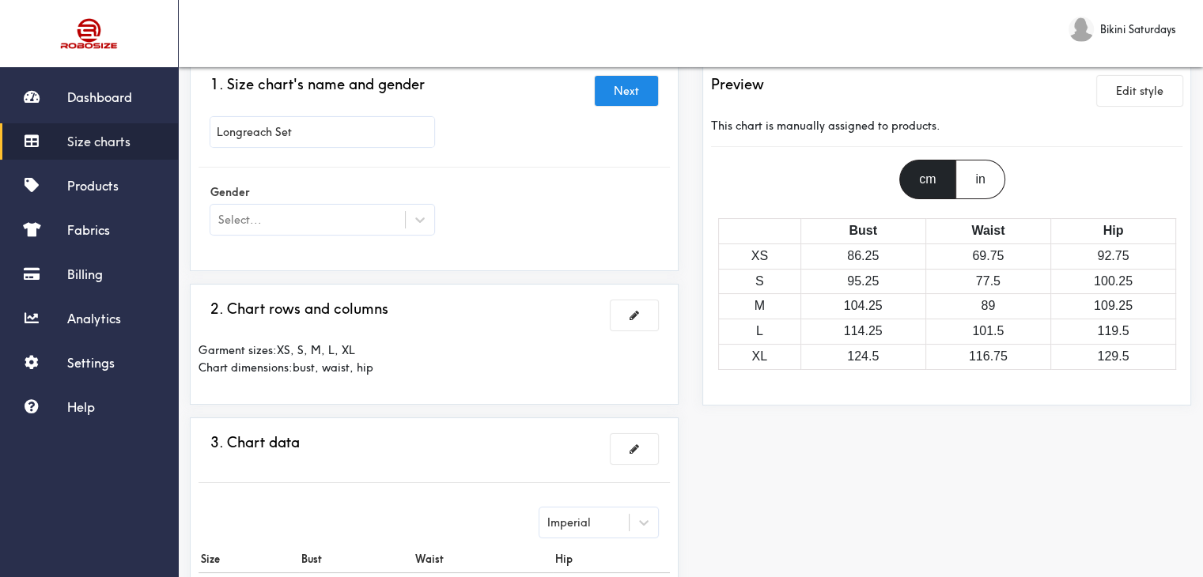
type input "Longreach Set"
click at [425, 213] on icon at bounding box center [420, 220] width 16 height 16
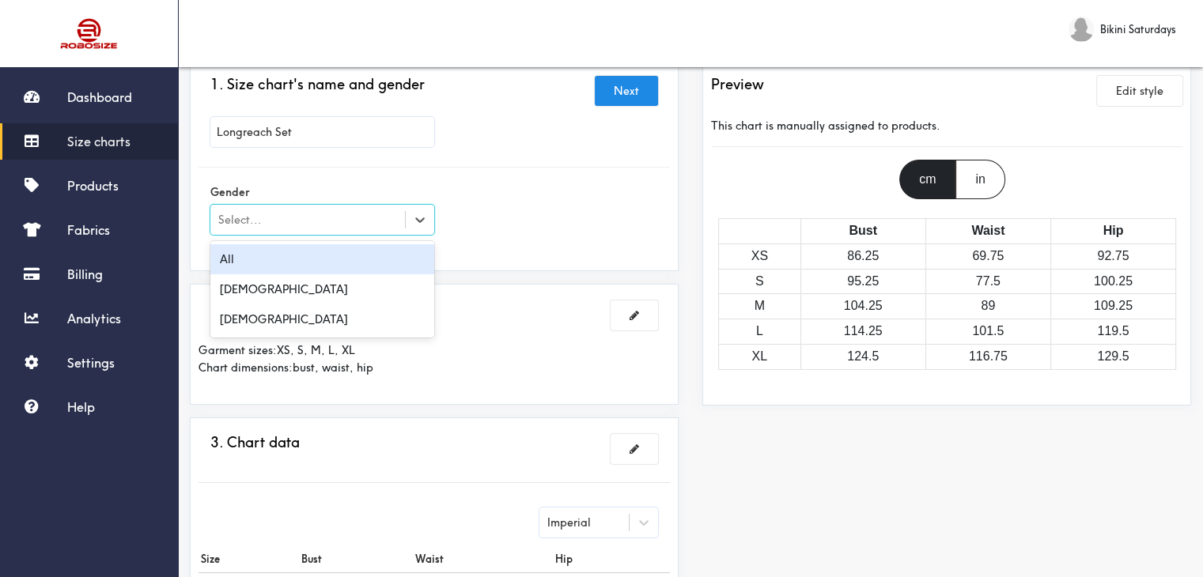
click at [288, 251] on div "All" at bounding box center [322, 259] width 224 height 30
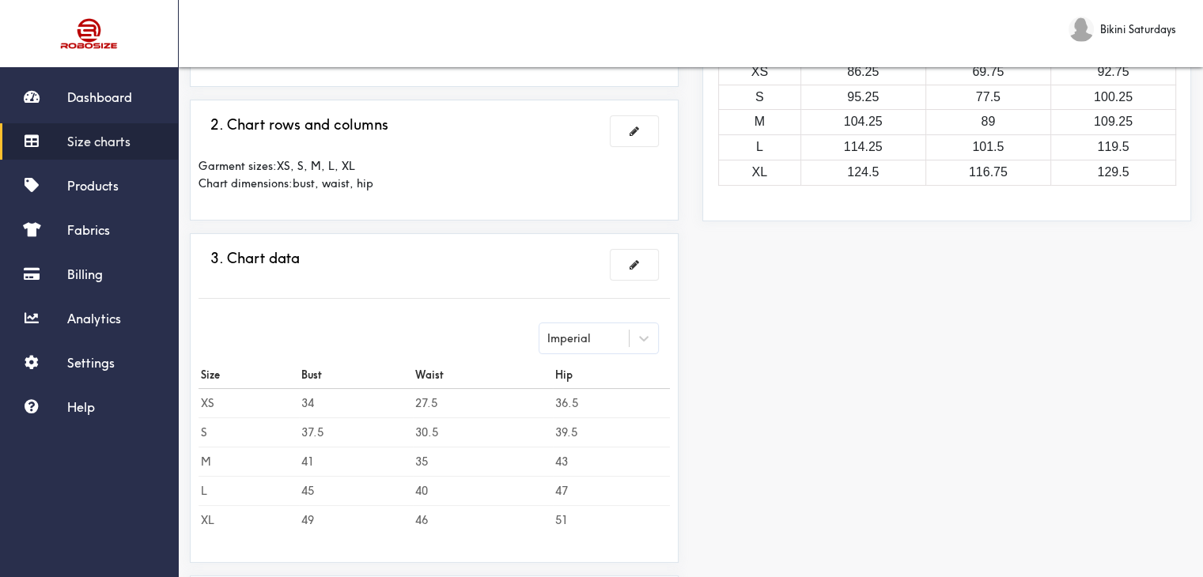
scroll to position [158, 0]
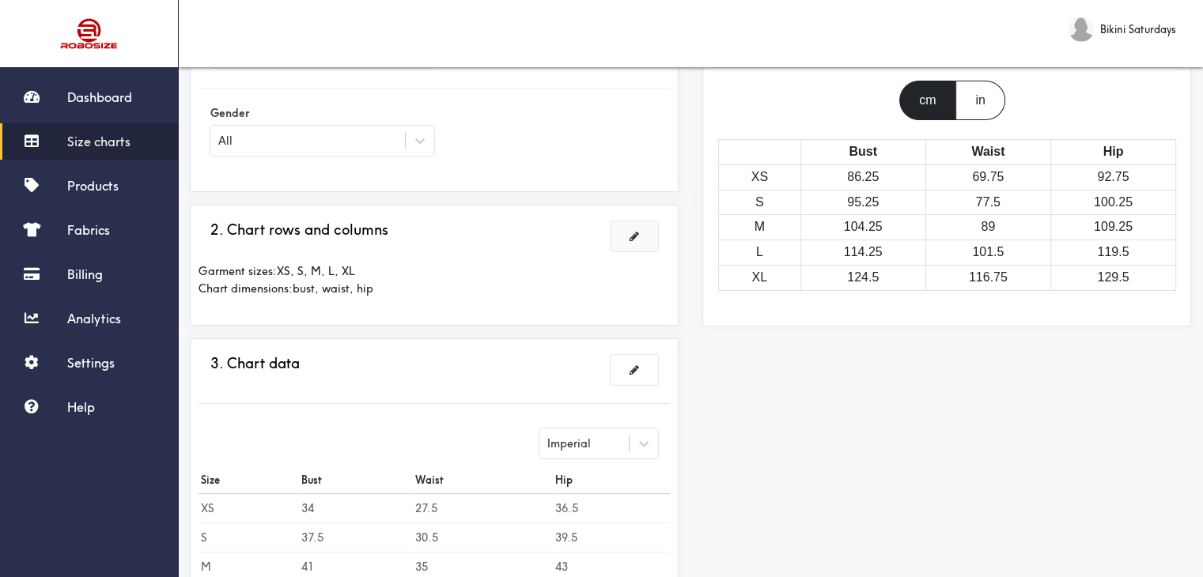
click at [617, 239] on button at bounding box center [633, 236] width 47 height 30
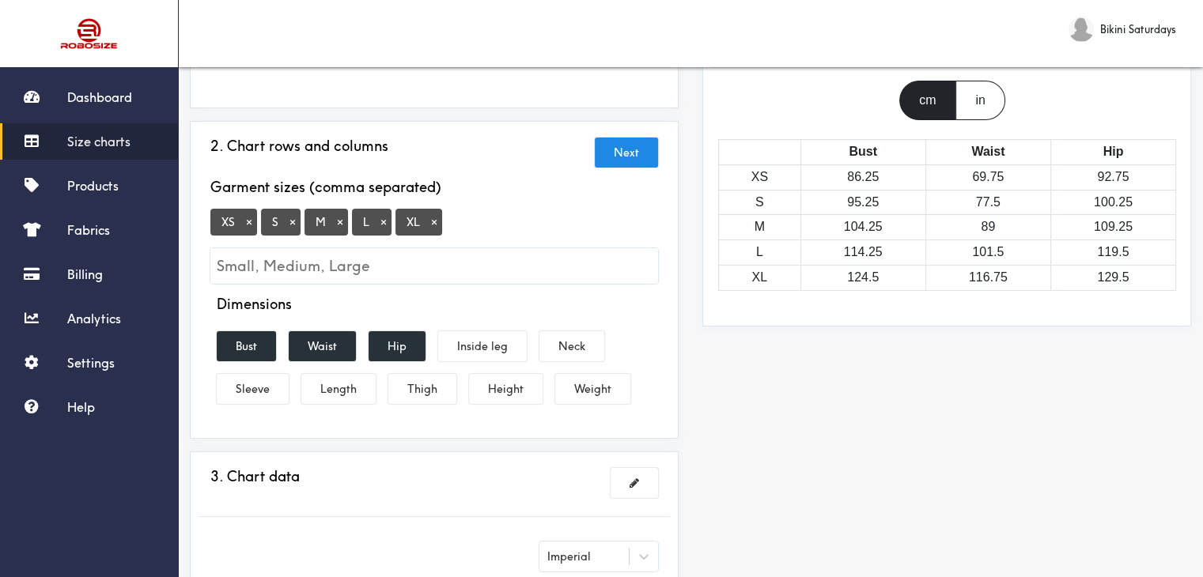
click at [247, 223] on button "×" at bounding box center [249, 222] width 16 height 14
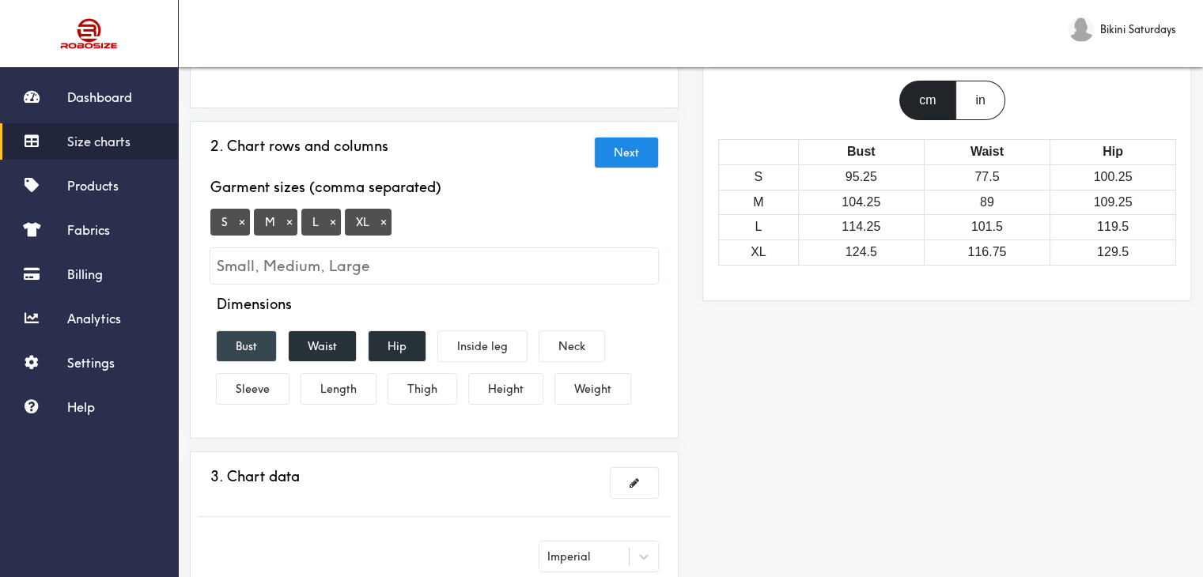
click at [247, 339] on button "Bust" at bounding box center [246, 346] width 59 height 30
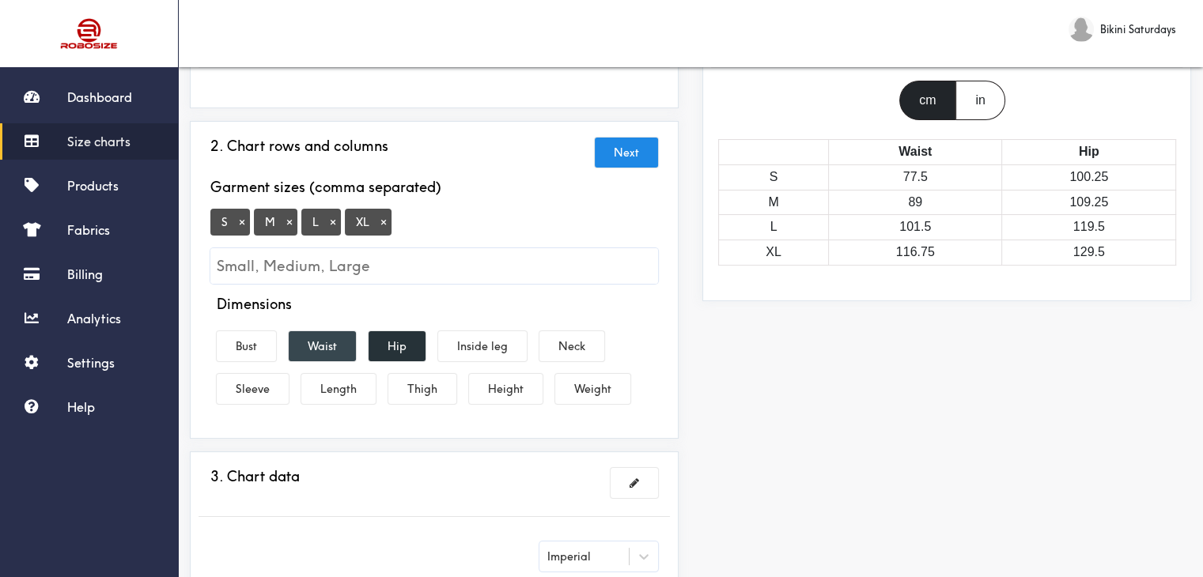
click at [308, 349] on button "Waist" at bounding box center [322, 346] width 67 height 30
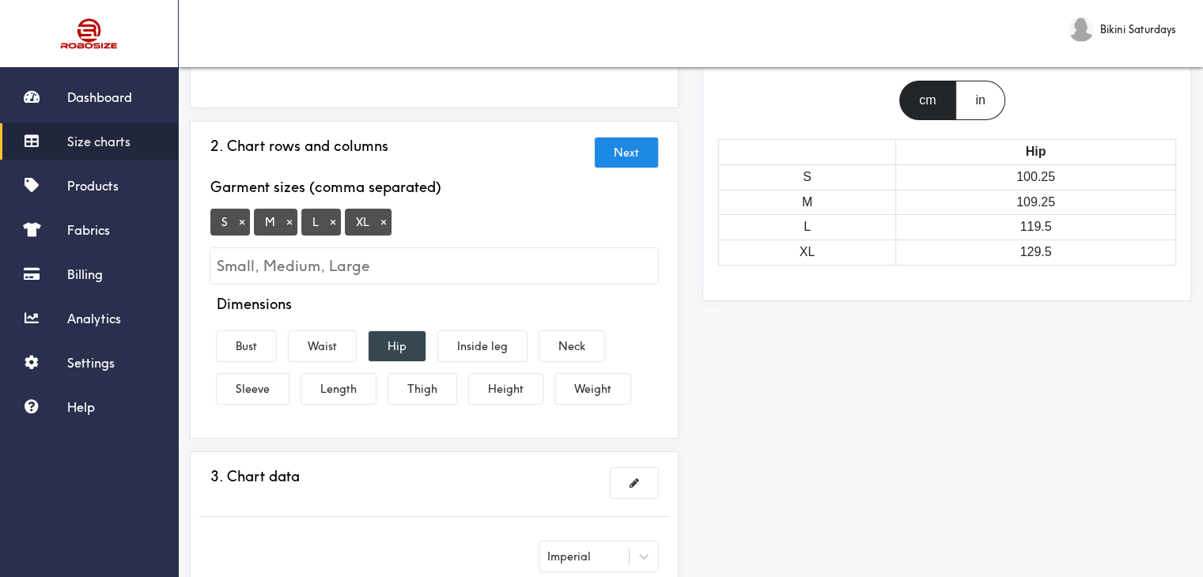
click at [389, 349] on button "Hip" at bounding box center [396, 346] width 57 height 30
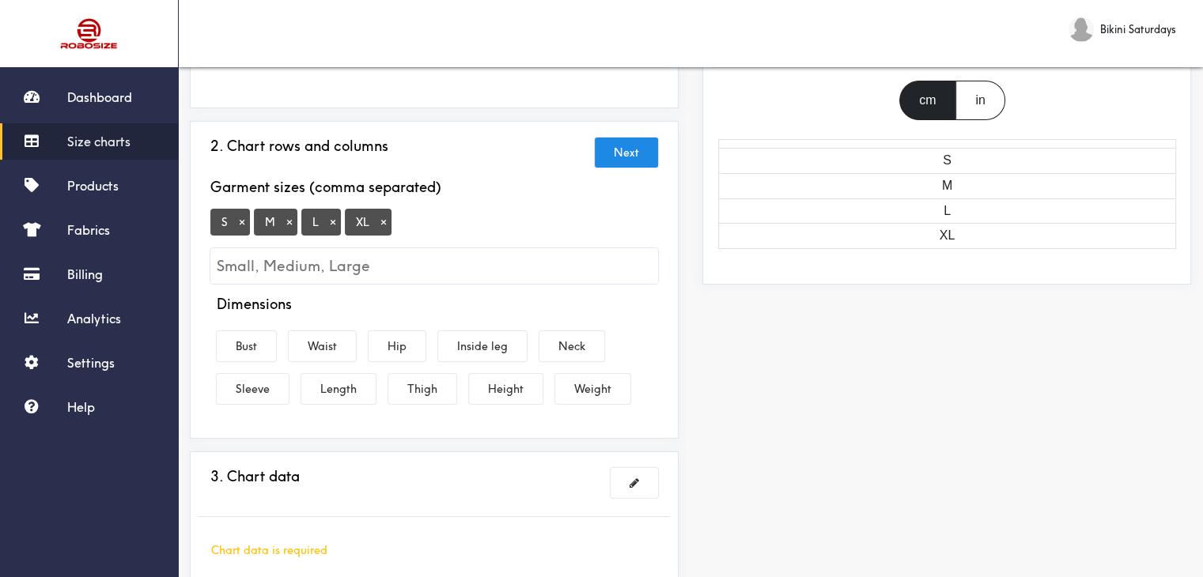
click at [282, 351] on div "Dimensions Bust Waist Hip Inside leg Neck Sleeve Length Thigh Height Weight" at bounding box center [433, 353] width 471 height 115
click at [262, 345] on button "Bust" at bounding box center [246, 346] width 59 height 30
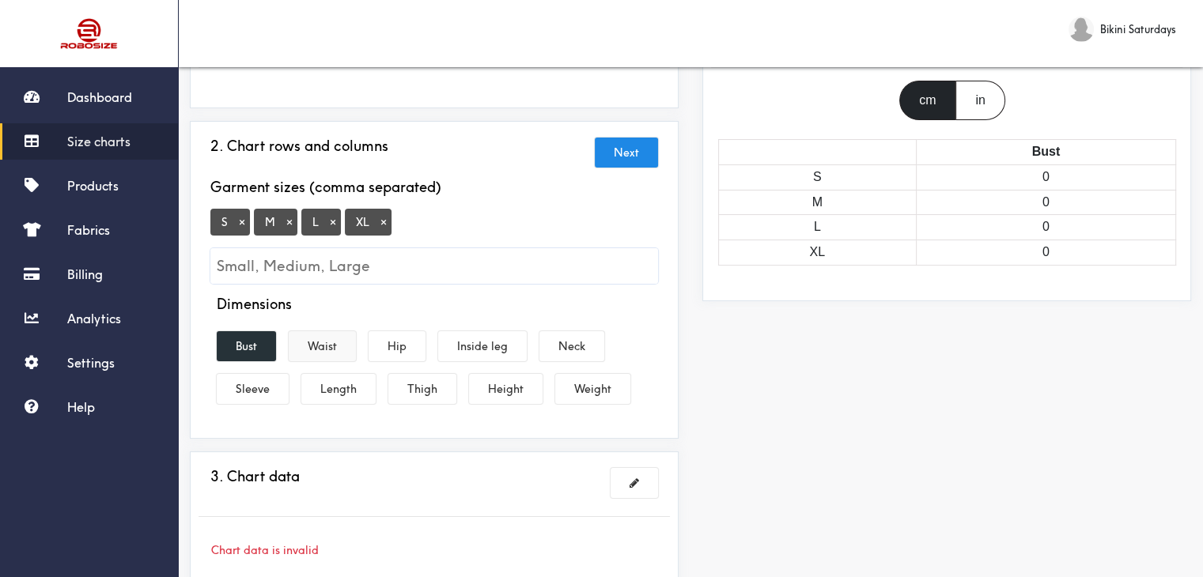
click at [307, 346] on button "Waist" at bounding box center [322, 346] width 67 height 30
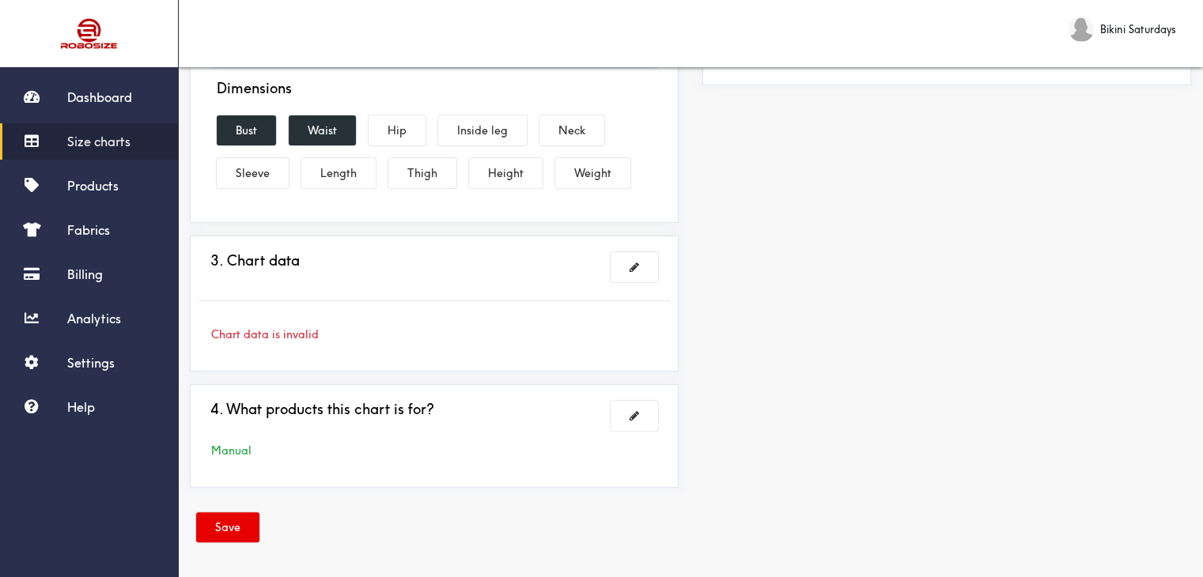
scroll to position [375, 0]
click at [629, 272] on button at bounding box center [633, 266] width 47 height 30
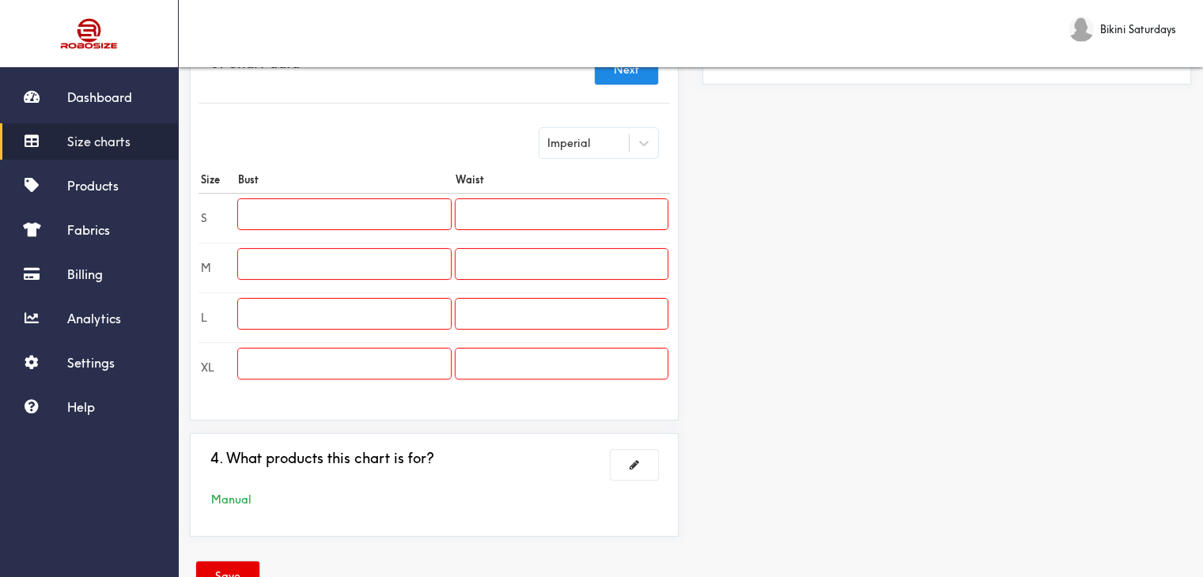
click at [286, 201] on input "text" at bounding box center [344, 214] width 212 height 30
paste input "40.9"
type input "40.9"
click at [316, 263] on input "text" at bounding box center [344, 264] width 212 height 30
paste input "42.5"
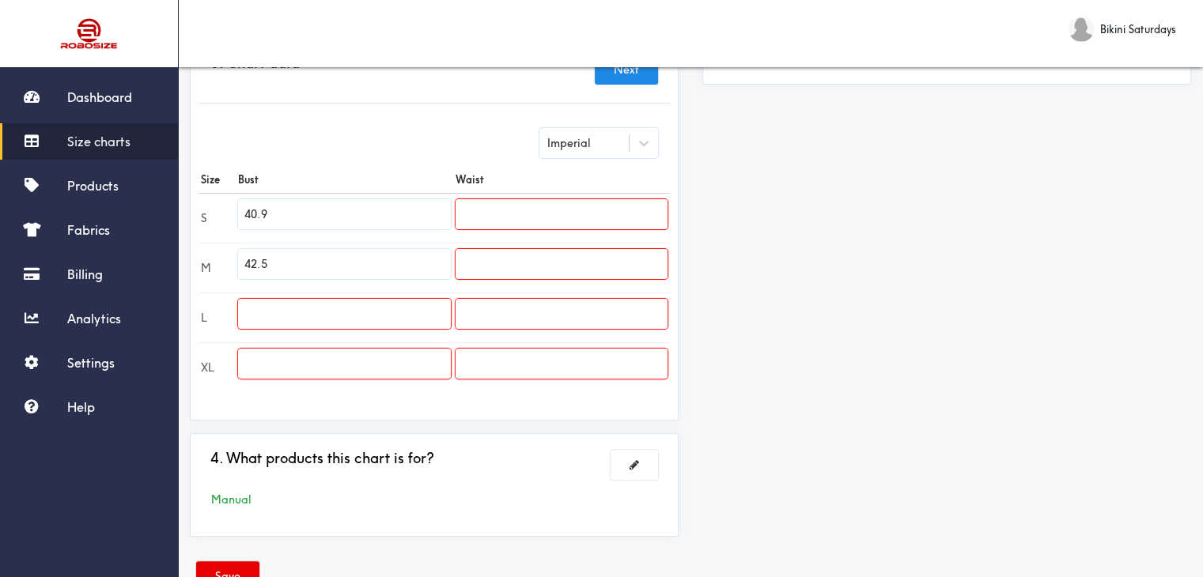
type input "42.5"
click at [275, 314] on input "text" at bounding box center [344, 314] width 212 height 30
paste input "44.9"
type input "44.9"
click at [270, 370] on input "text" at bounding box center [344, 364] width 212 height 30
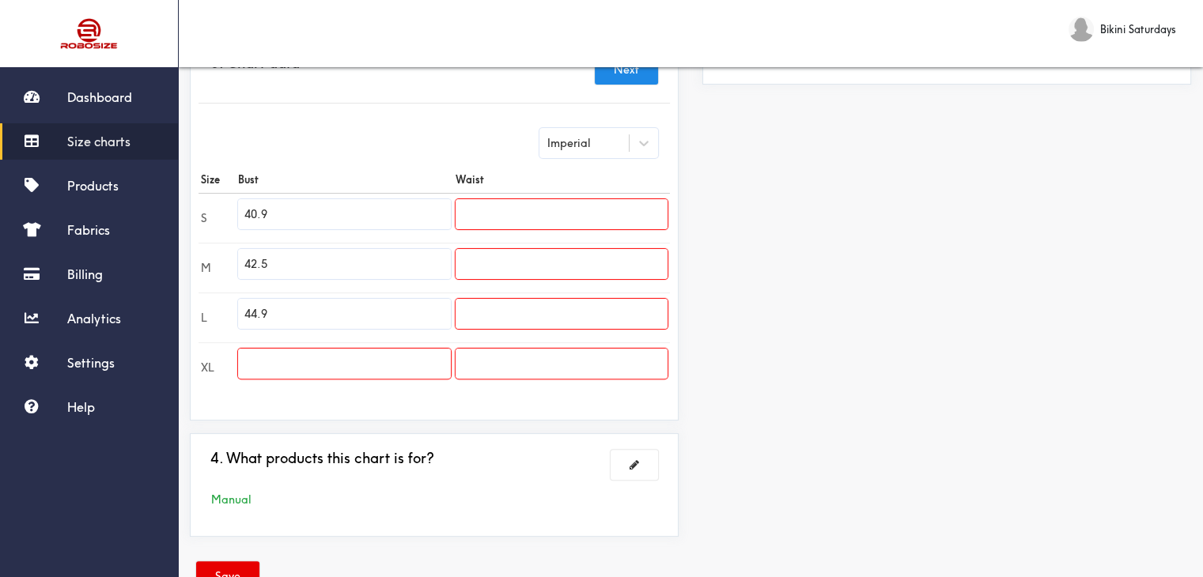
paste input "47.2"
type input "47.2"
click at [516, 216] on input "text" at bounding box center [561, 214] width 212 height 30
paste input "23.6"
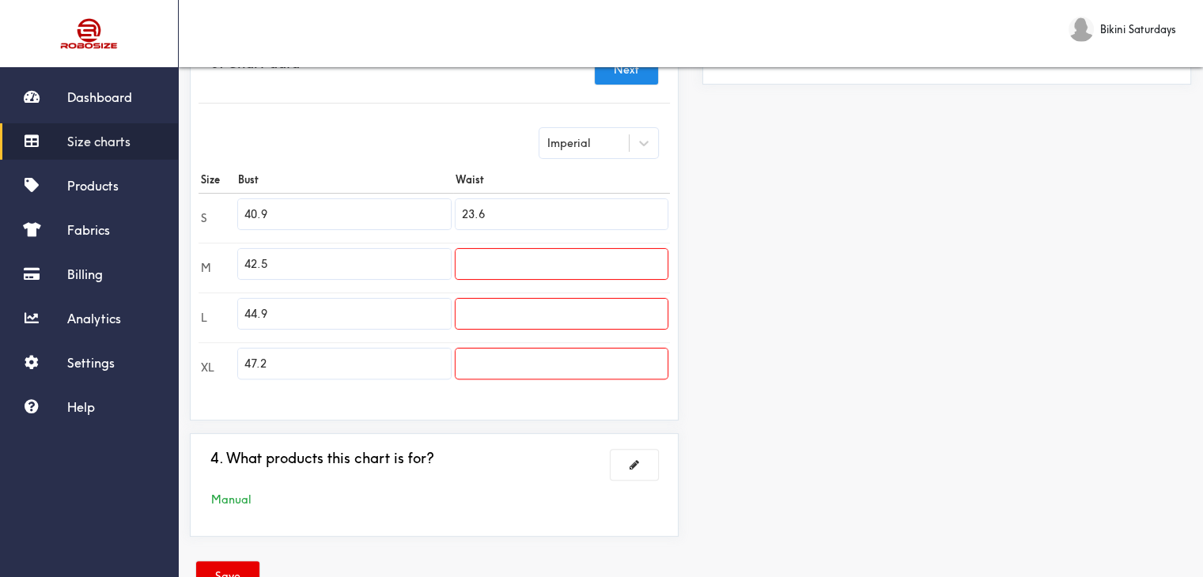
type input "23.6"
click at [557, 263] on input "text" at bounding box center [561, 264] width 212 height 30
paste input "24.0"
type input "24.0"
click at [523, 315] on input "text" at bounding box center [561, 314] width 212 height 30
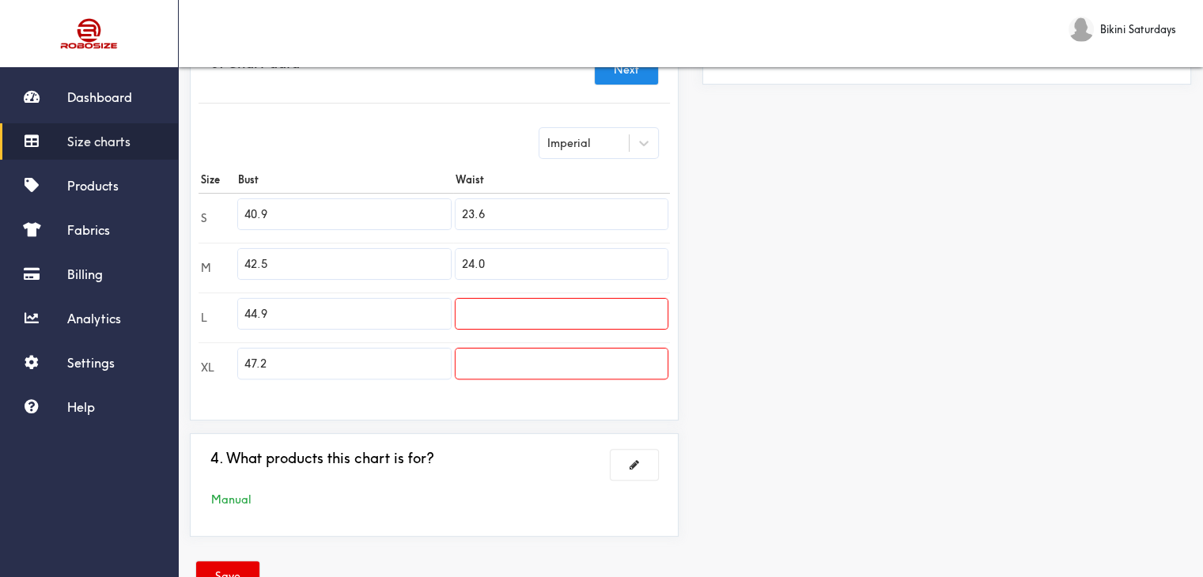
paste input "24.4"
type input "24.4"
click at [505, 358] on input "text" at bounding box center [561, 364] width 212 height 30
paste input "24.8"
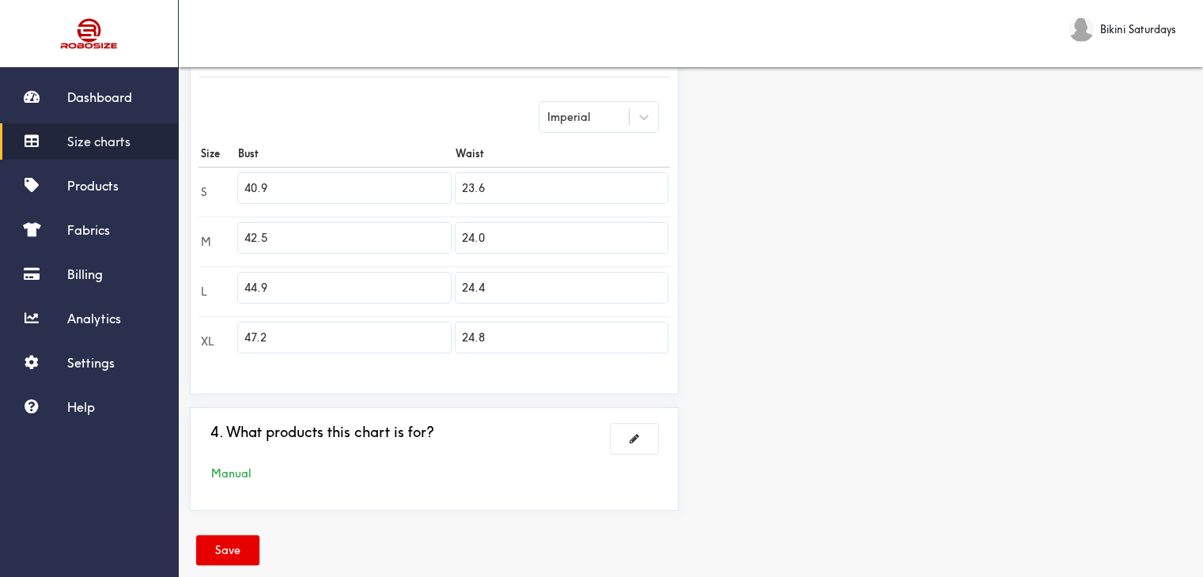
scroll to position [424, 0]
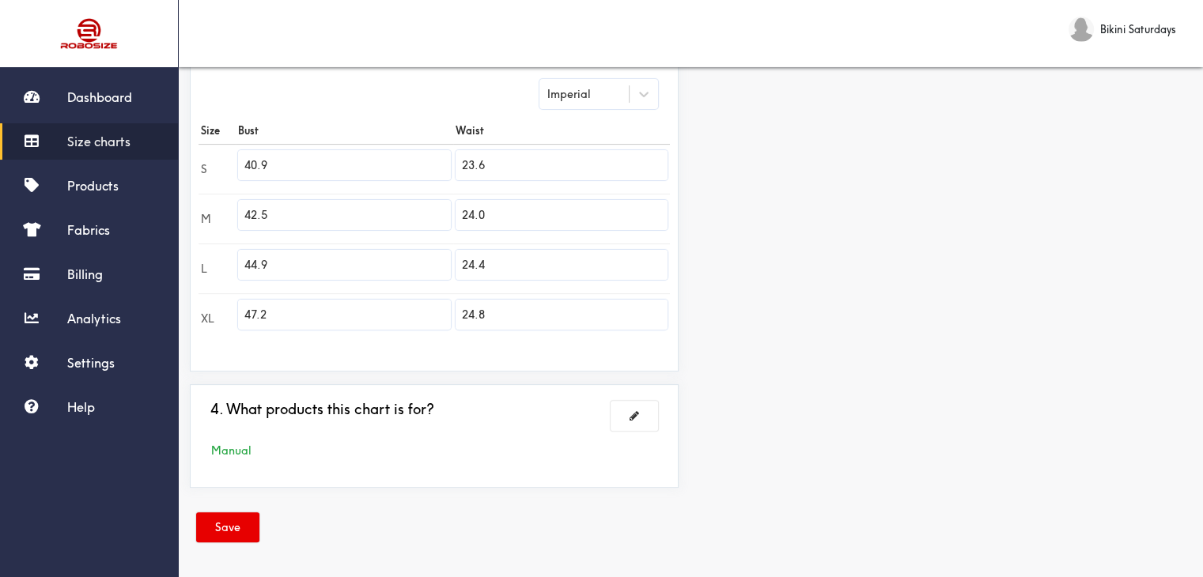
type input "24.8"
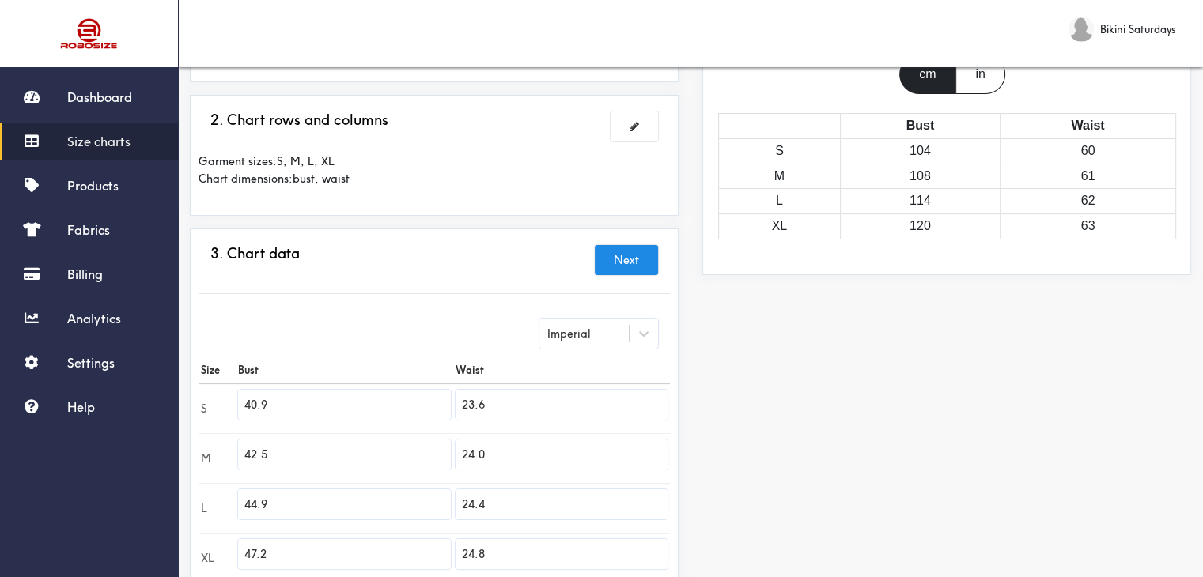
scroll to position [187, 0]
click at [565, 284] on div "3. Chart data Next Imperial Size Bust Waist S 40.9 23.6 M 42.5 24.0 L 44.9 24.4…" at bounding box center [433, 417] width 471 height 365
click at [602, 264] on button "Next" at bounding box center [626, 258] width 63 height 30
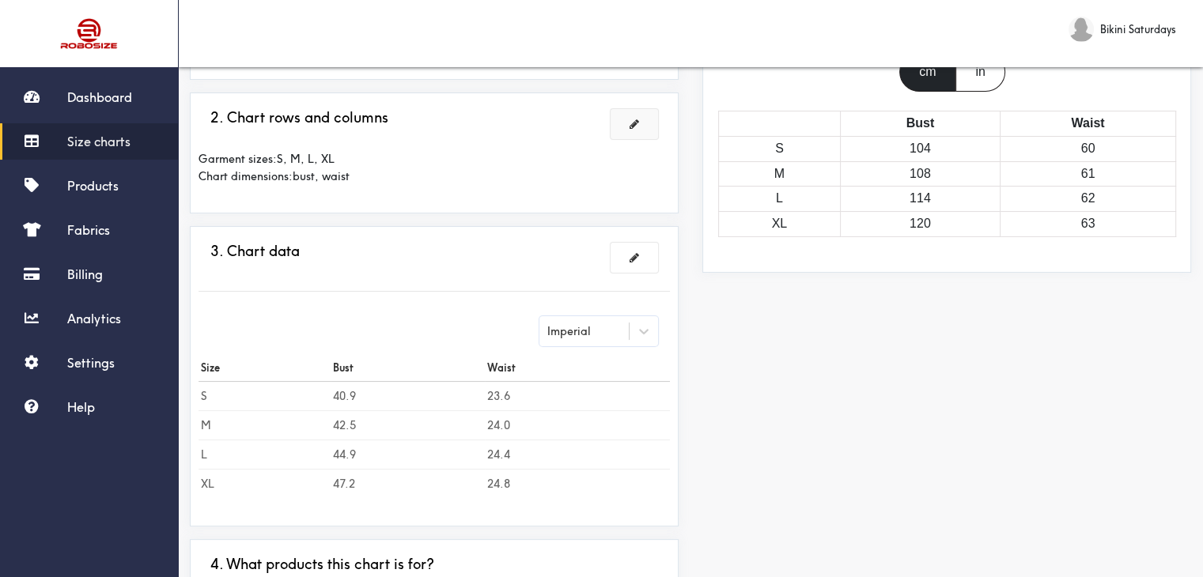
click at [640, 115] on button at bounding box center [633, 124] width 47 height 30
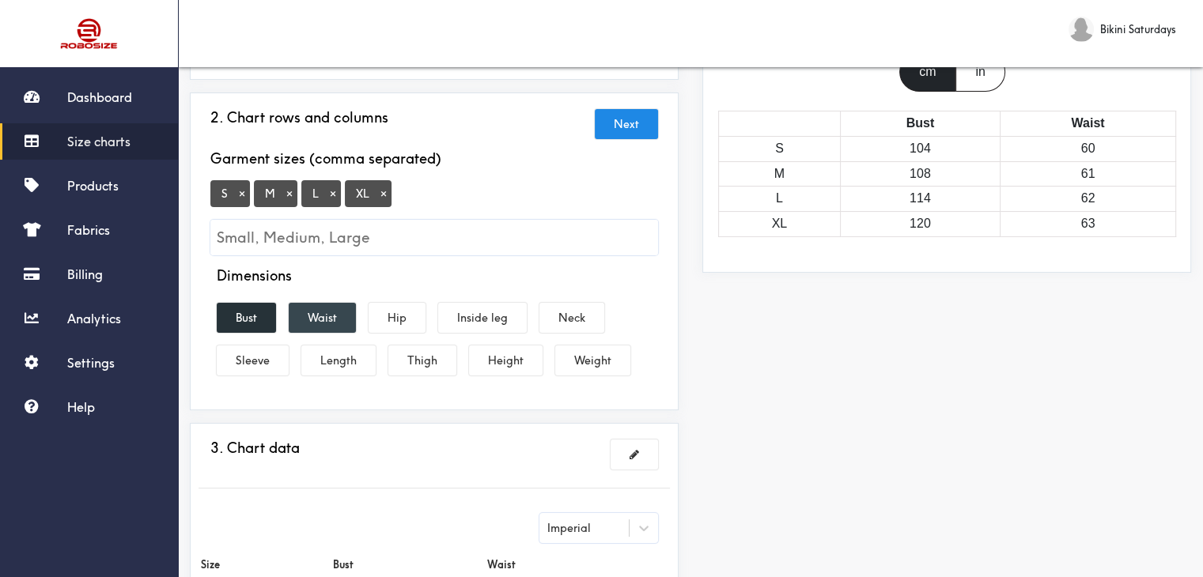
click at [323, 320] on button "Waist" at bounding box center [322, 318] width 67 height 30
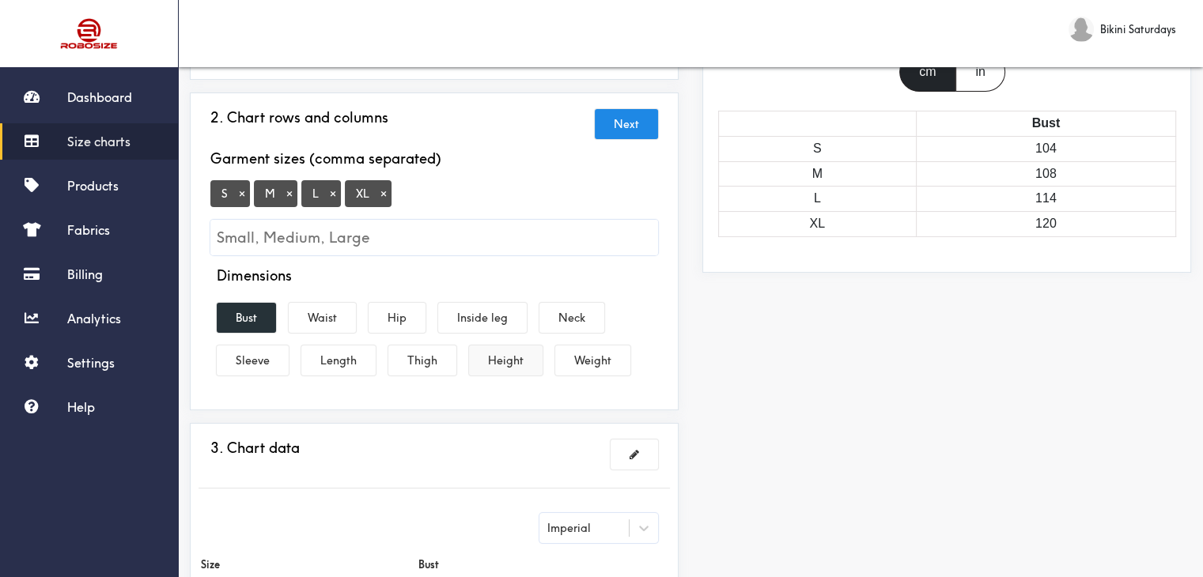
click at [490, 356] on button "Height" at bounding box center [506, 361] width 74 height 30
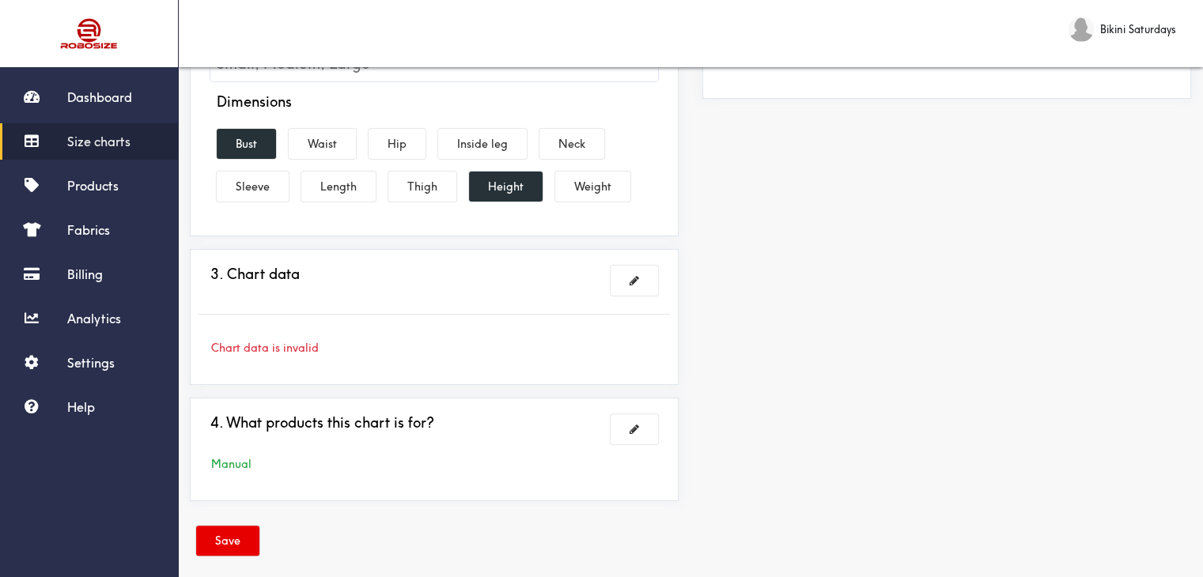
scroll to position [375, 0]
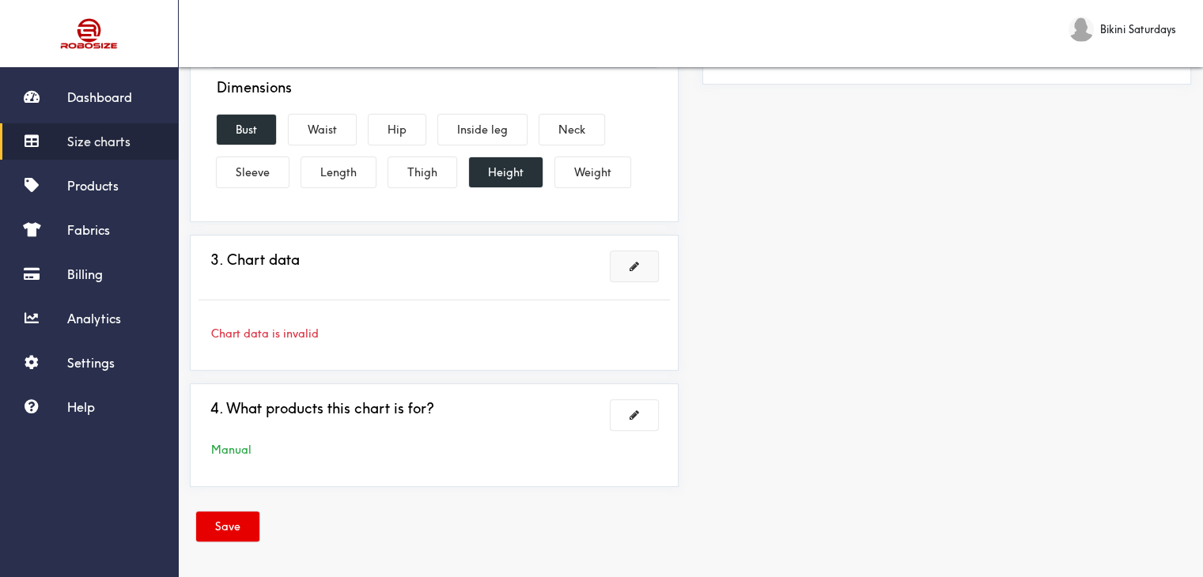
click at [644, 263] on button at bounding box center [633, 266] width 47 height 30
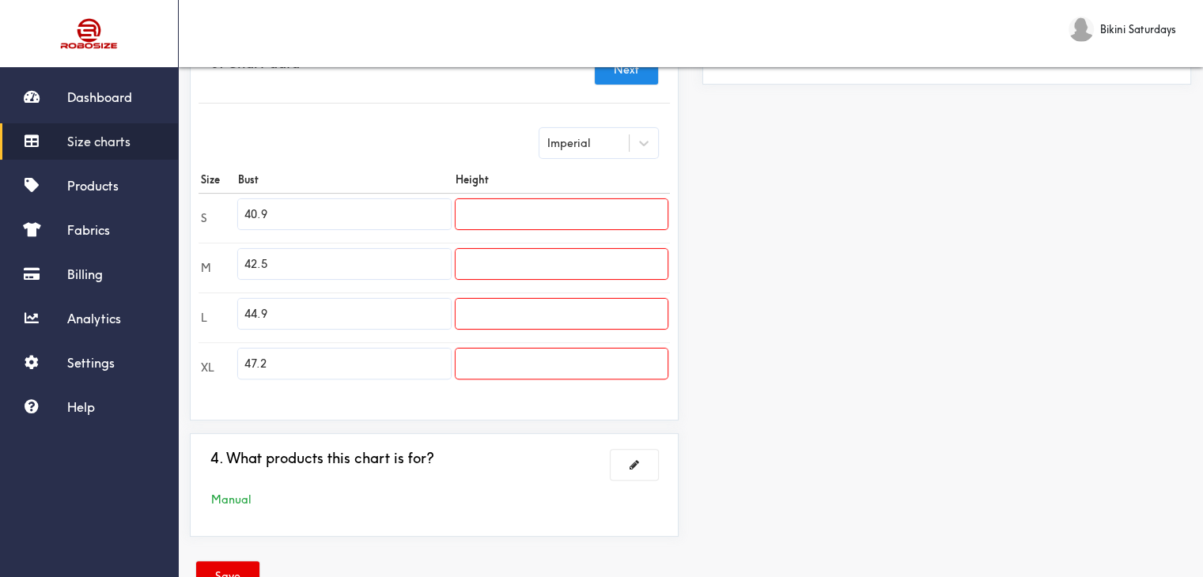
click at [505, 213] on input "text" at bounding box center [561, 214] width 212 height 30
paste input "23.6"
type input "23.6"
click at [519, 266] on input "text" at bounding box center [561, 264] width 212 height 30
paste input "24.0"
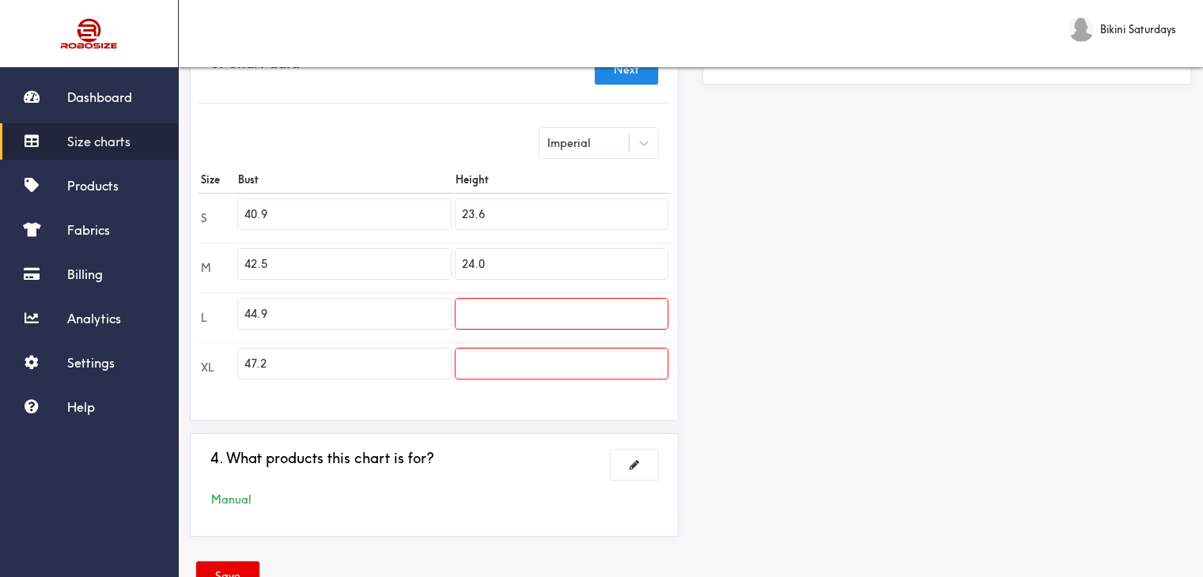
type input "24.0"
click at [493, 310] on input "text" at bounding box center [561, 314] width 212 height 30
paste input "24.4"
type input "24.4"
click at [486, 368] on input "text" at bounding box center [561, 364] width 212 height 30
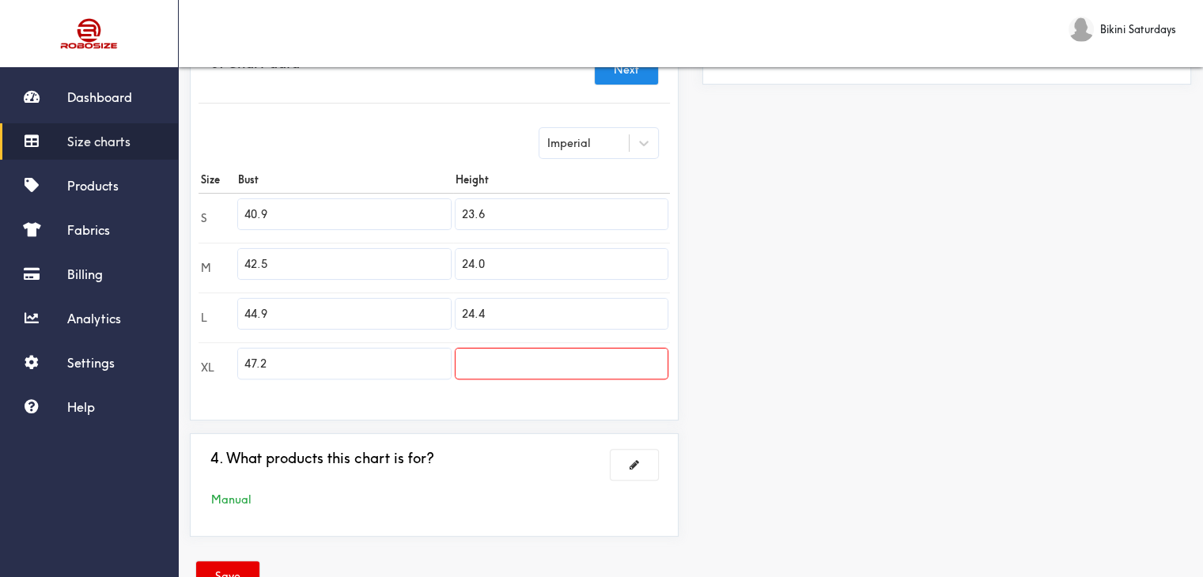
paste input "24.8"
type input "24.8"
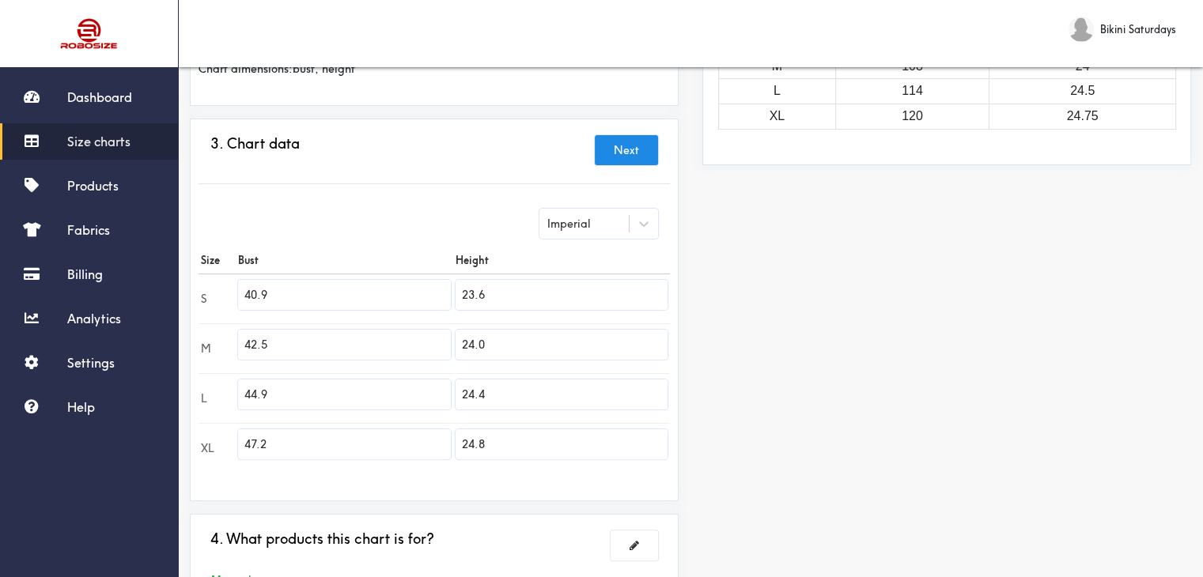
scroll to position [424, 0]
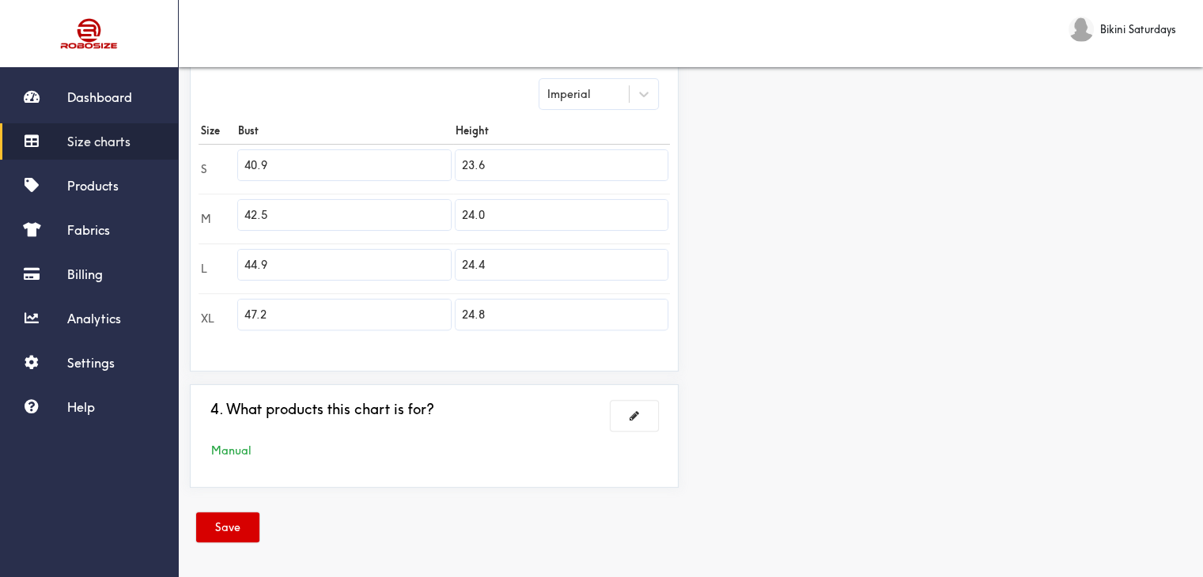
click at [228, 520] on button "Save" at bounding box center [227, 527] width 63 height 30
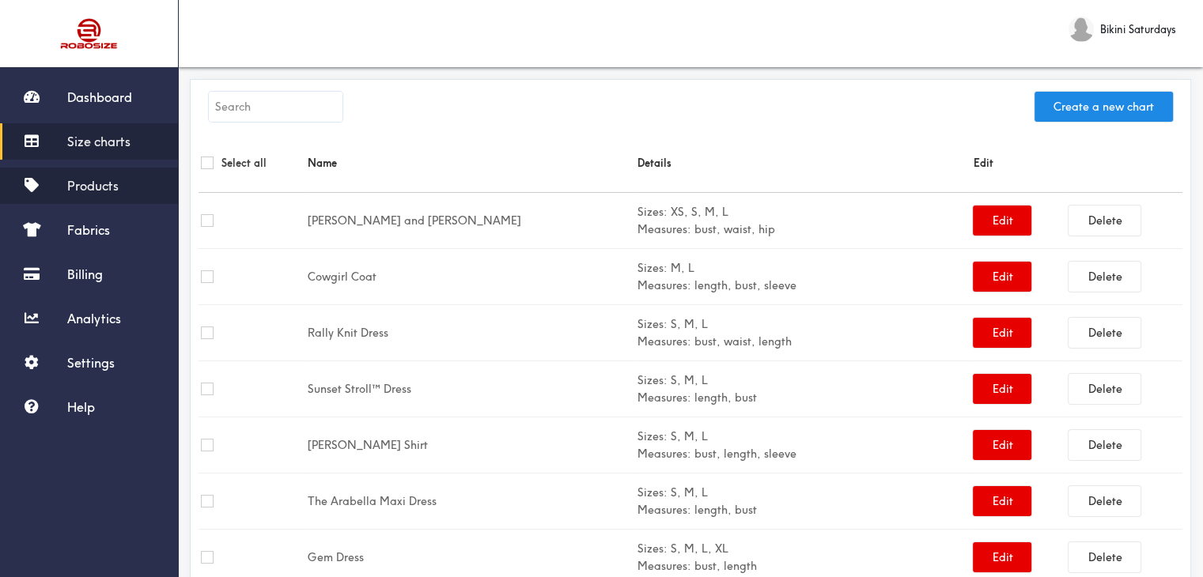
click at [95, 193] on span "Products" at bounding box center [92, 186] width 51 height 16
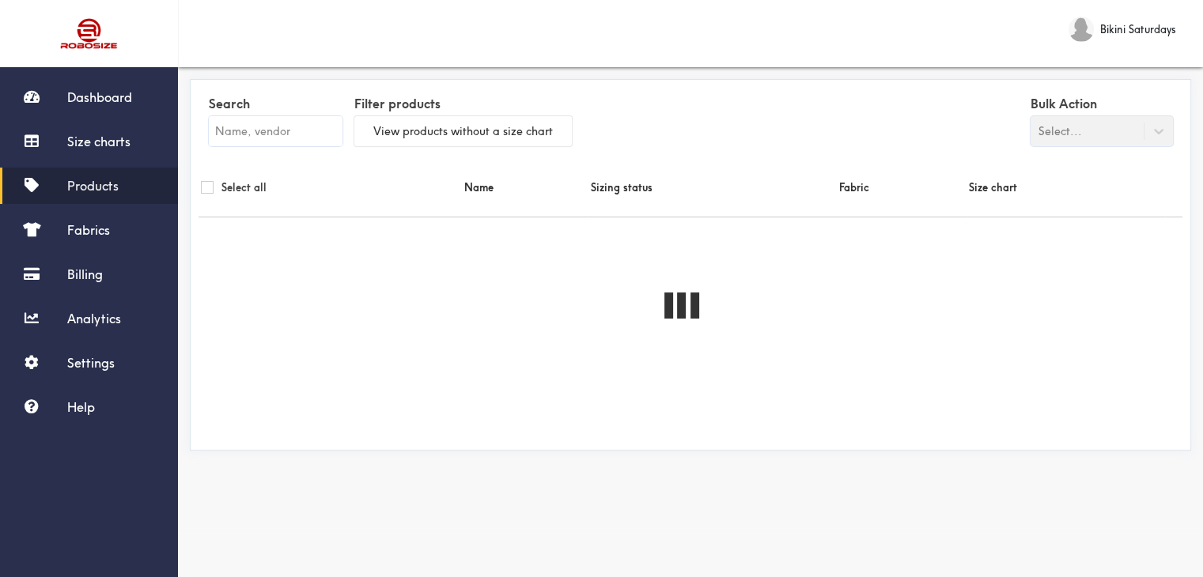
click at [250, 130] on input "text" at bounding box center [276, 131] width 134 height 30
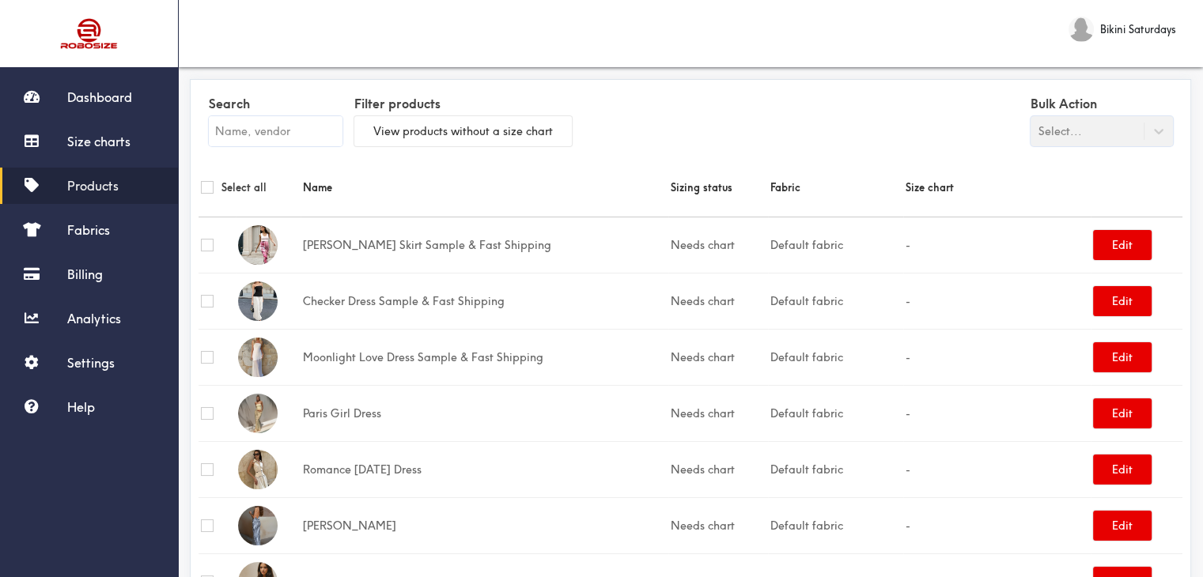
paste input "24.8"
type input "24.8"
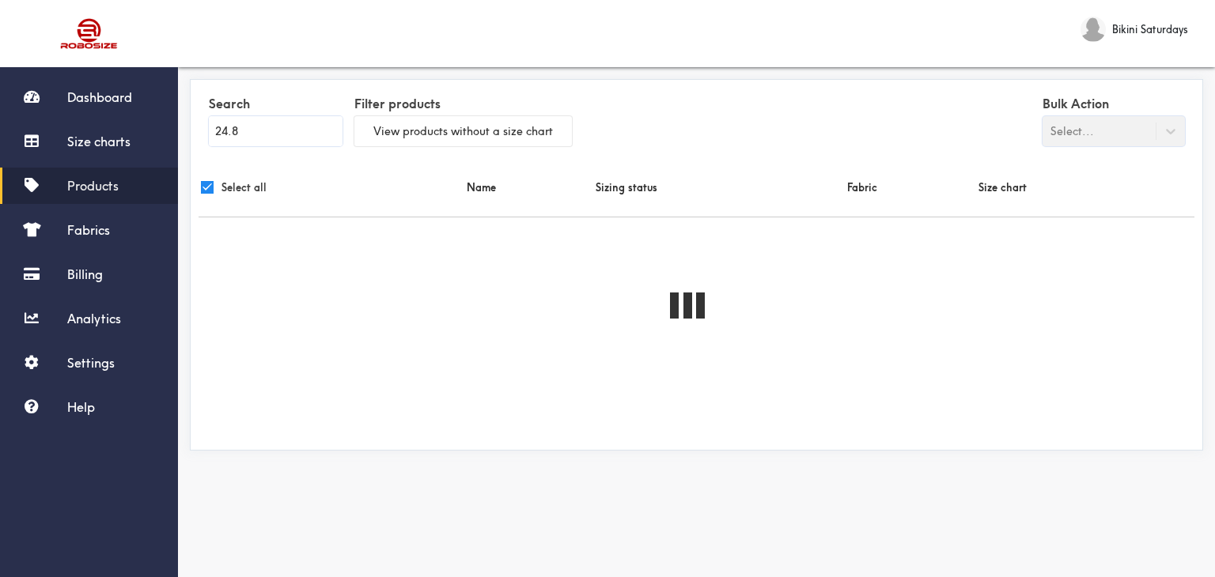
checkbox input "true"
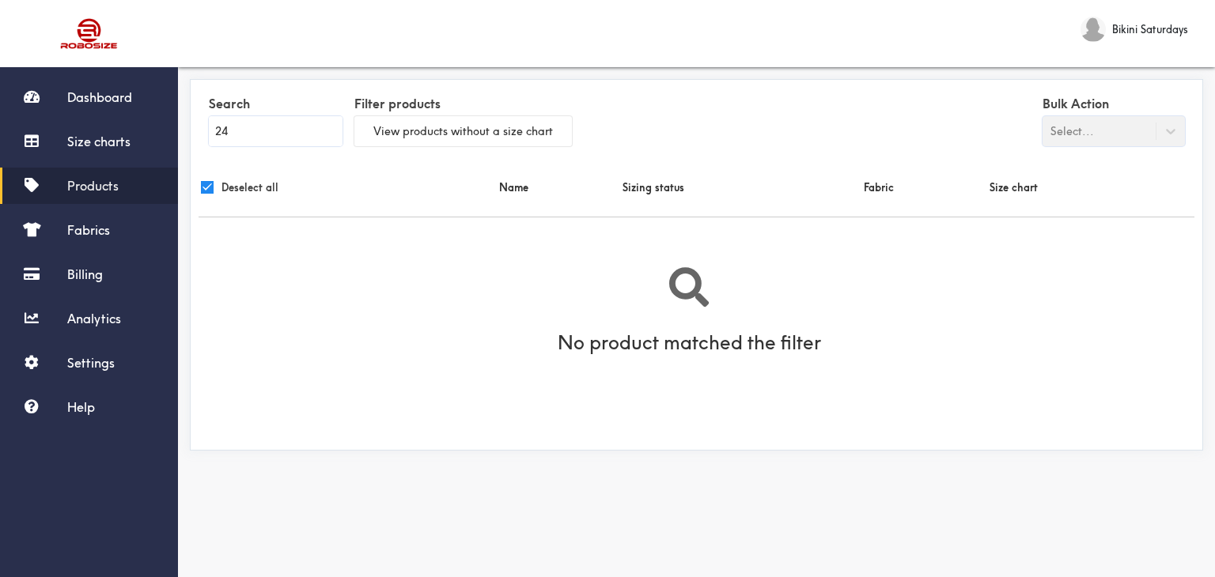
type input "2"
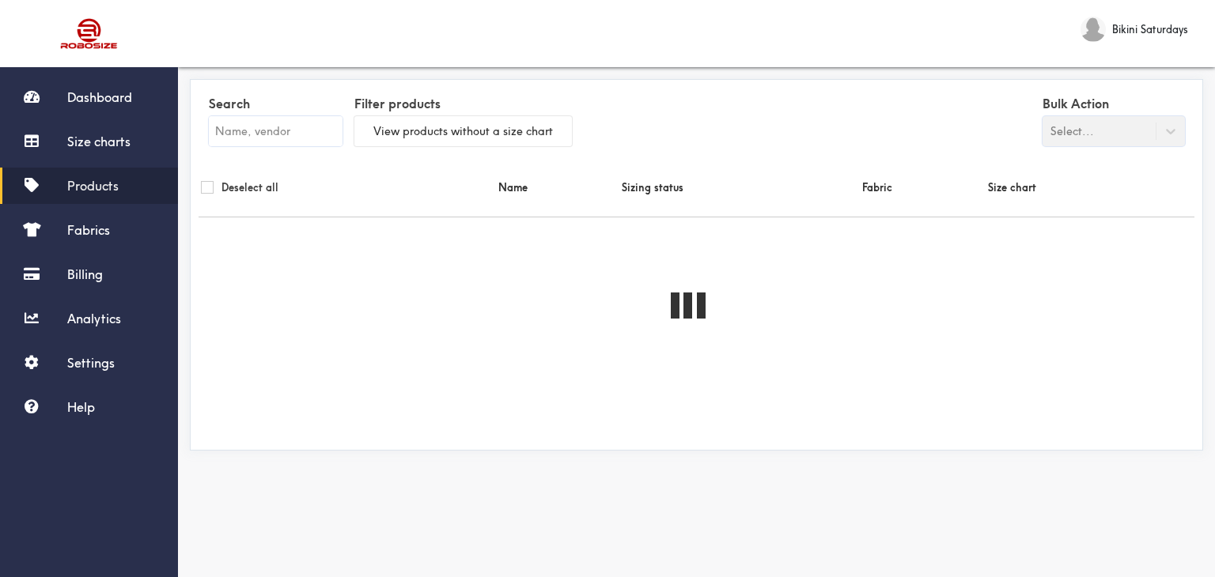
checkbox input "false"
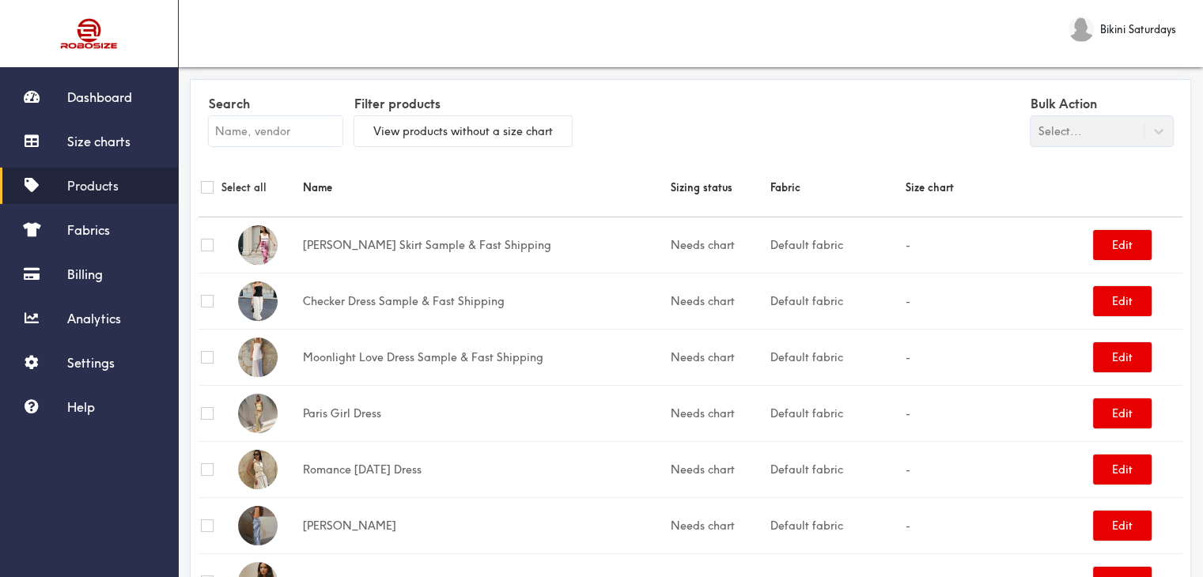
click at [281, 127] on input "text" at bounding box center [276, 131] width 134 height 30
paste input "Longreach Set"
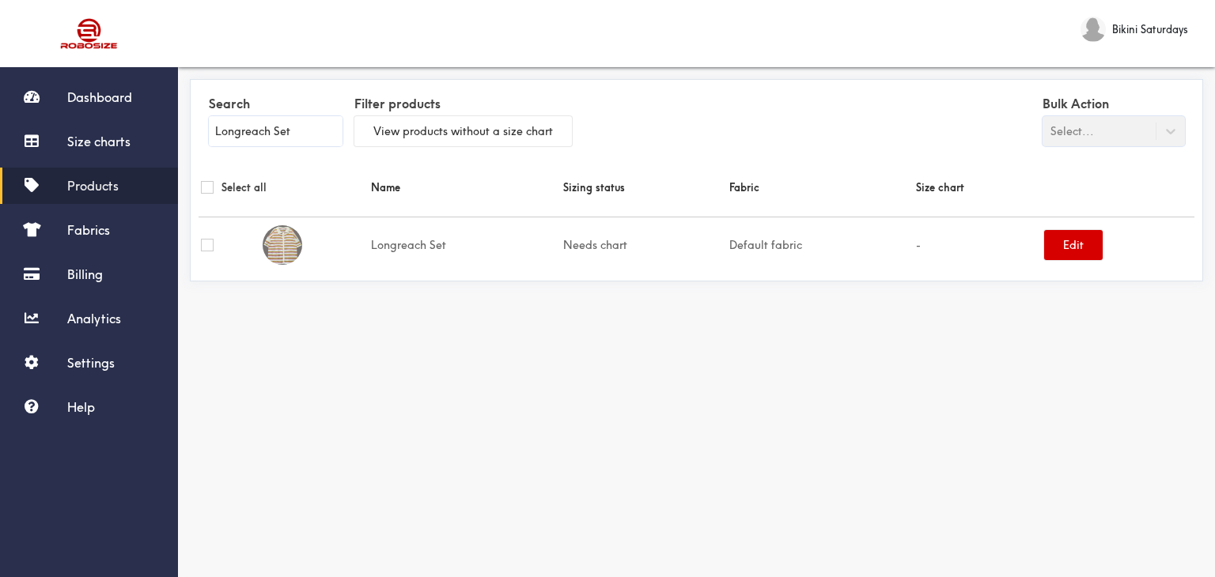
type input "Longreach Set"
click at [1060, 242] on button "Edit" at bounding box center [1073, 245] width 59 height 30
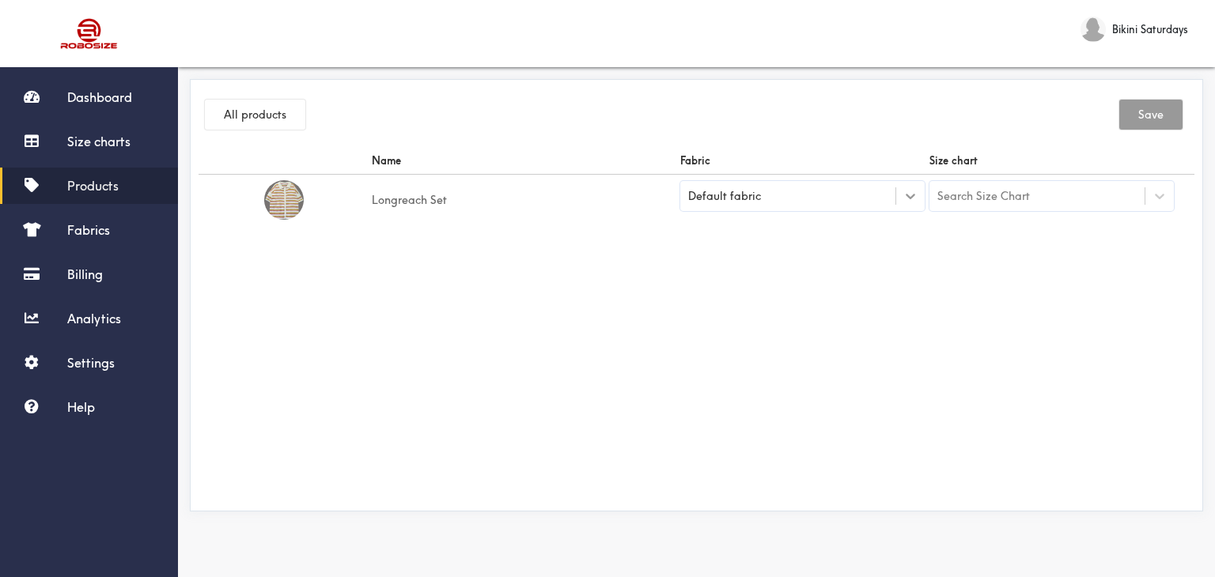
click at [903, 195] on icon at bounding box center [910, 196] width 16 height 16
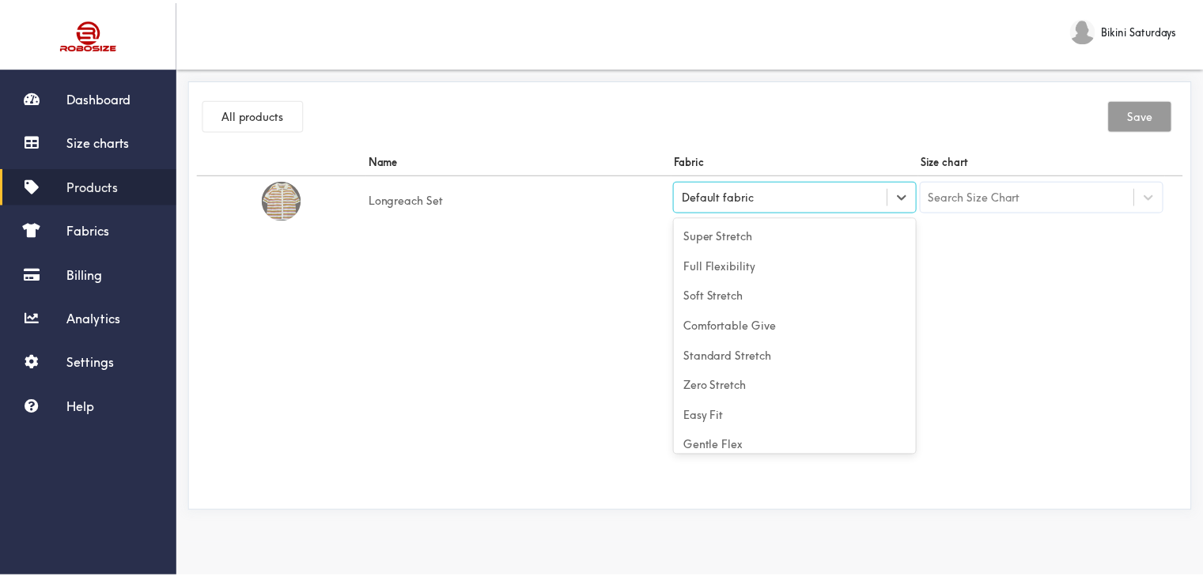
scroll to position [70, 0]
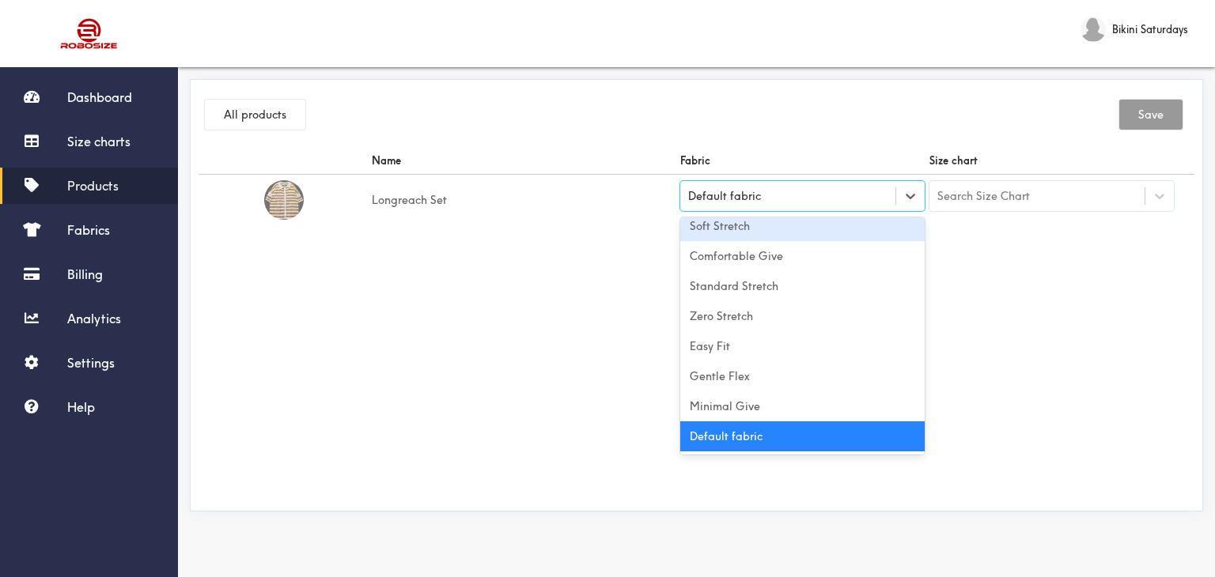
click at [785, 229] on div "Soft Stretch" at bounding box center [802, 226] width 244 height 30
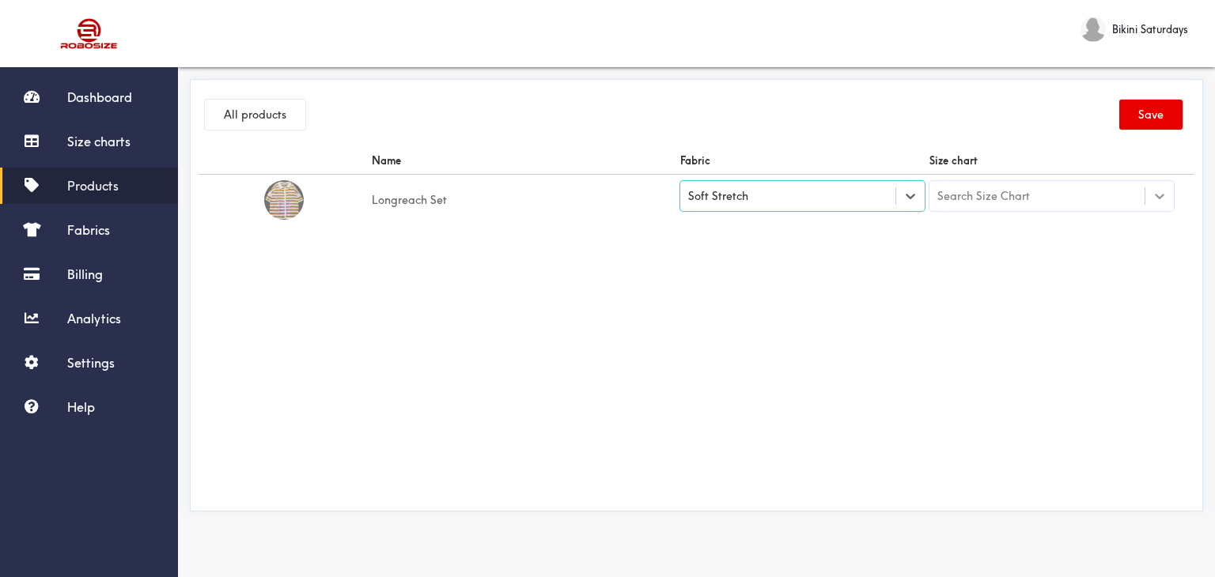
click at [1167, 194] on div at bounding box center [1159, 196] width 28 height 28
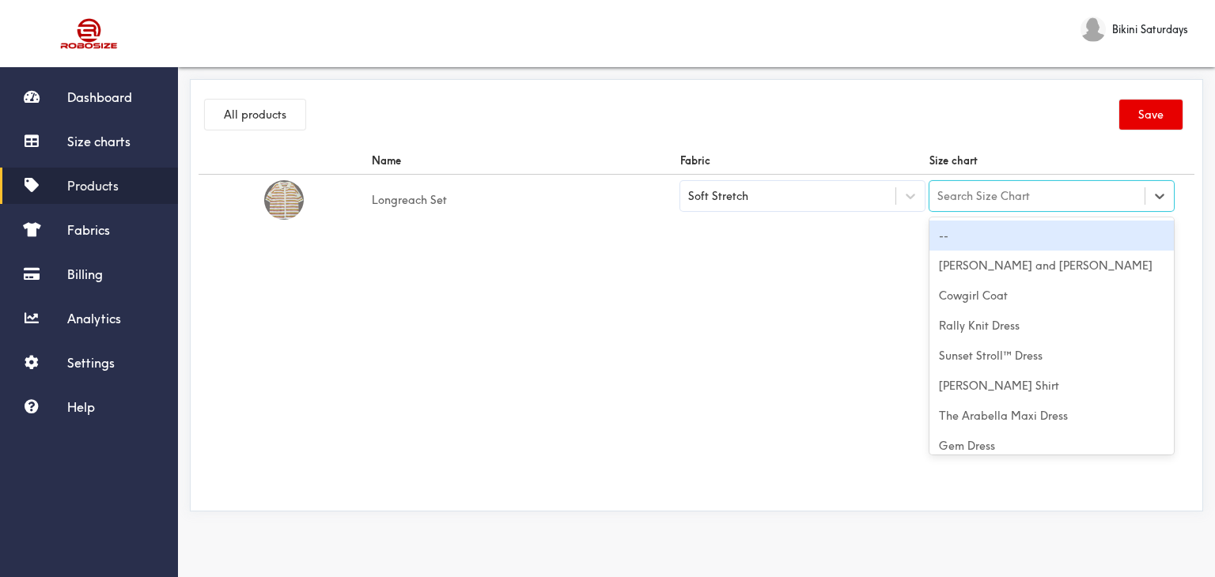
click at [974, 194] on div "Search Size Chart" at bounding box center [983, 195] width 93 height 17
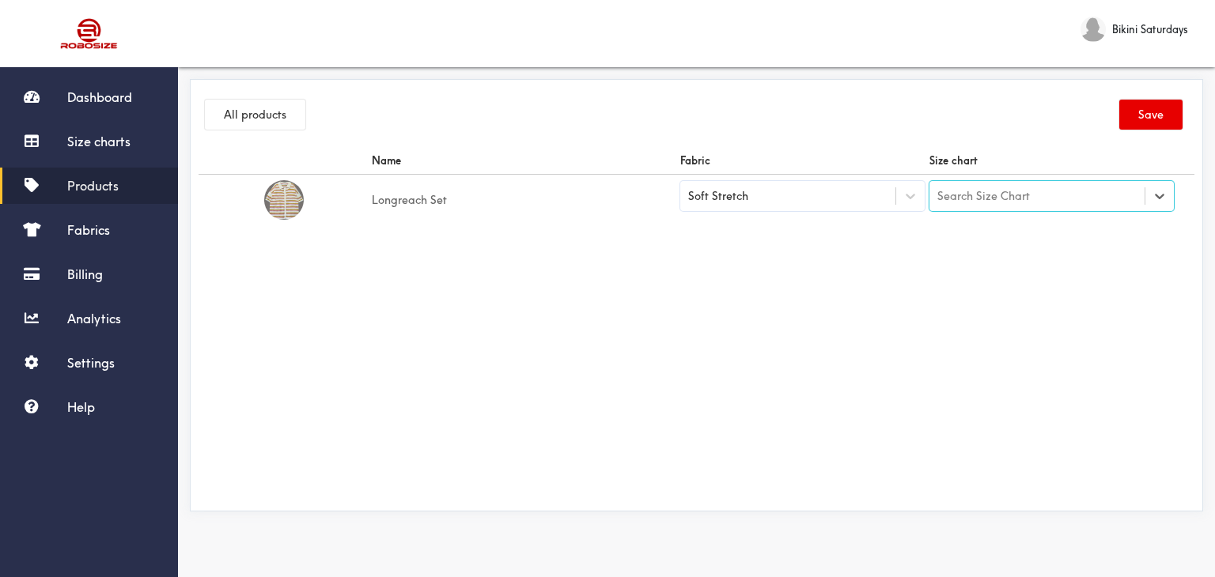
paste input "Longreach Set"
type input "Longreach Set"
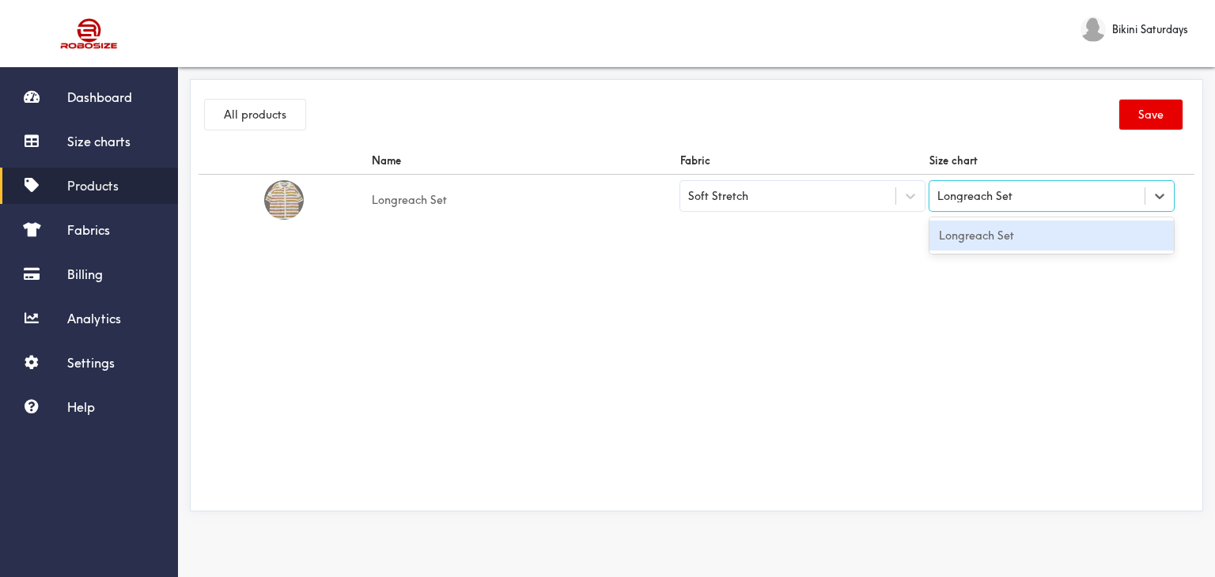
click at [990, 239] on div "Longreach Set" at bounding box center [1051, 236] width 244 height 30
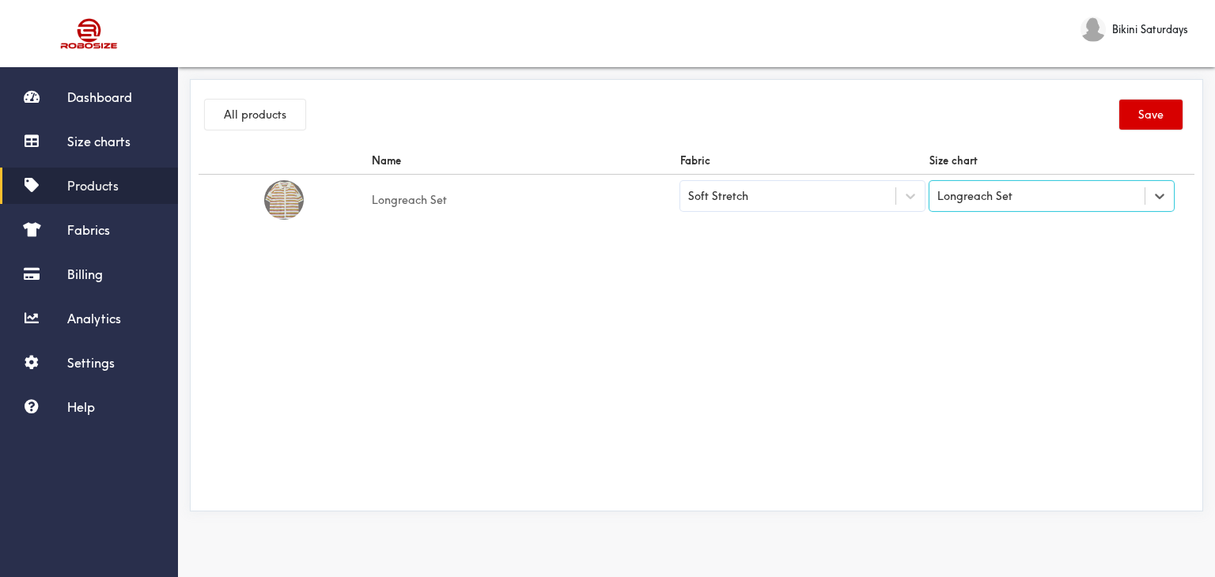
click at [1142, 117] on button "Save" at bounding box center [1150, 115] width 63 height 30
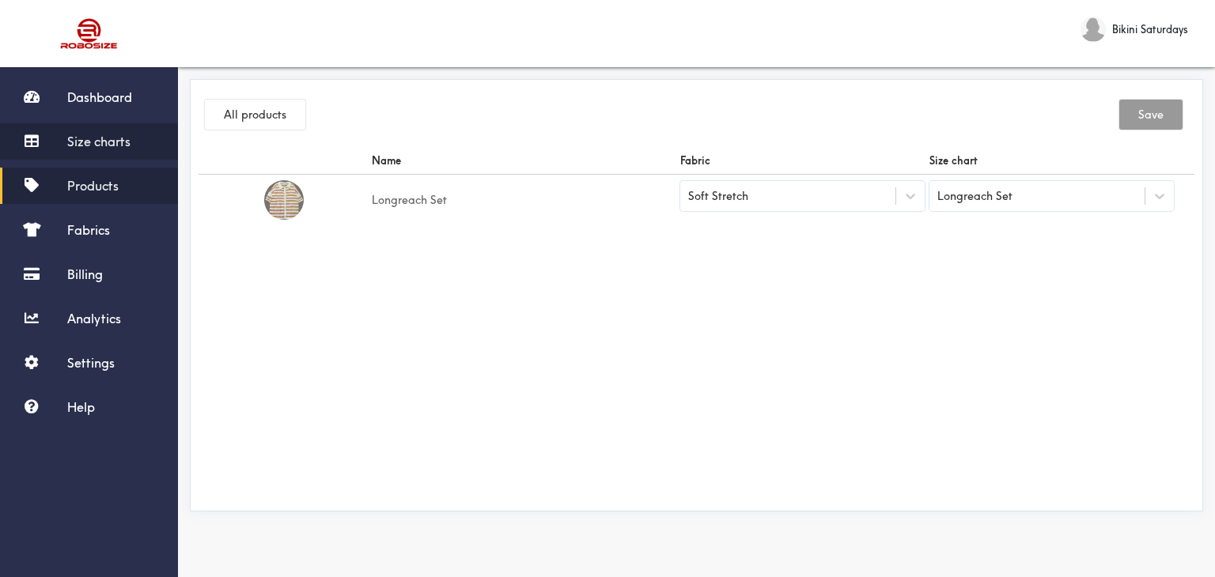
click at [85, 130] on link "Size charts" at bounding box center [89, 141] width 178 height 36
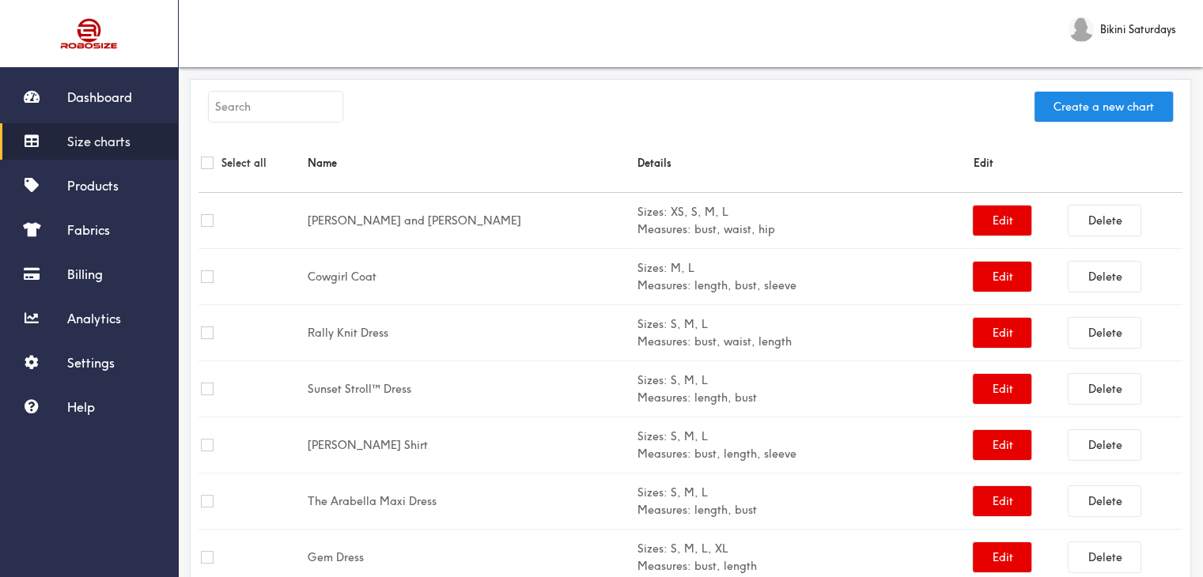
click at [286, 112] on input "text" at bounding box center [276, 107] width 134 height 30
paste input "Taylor shorts Set"
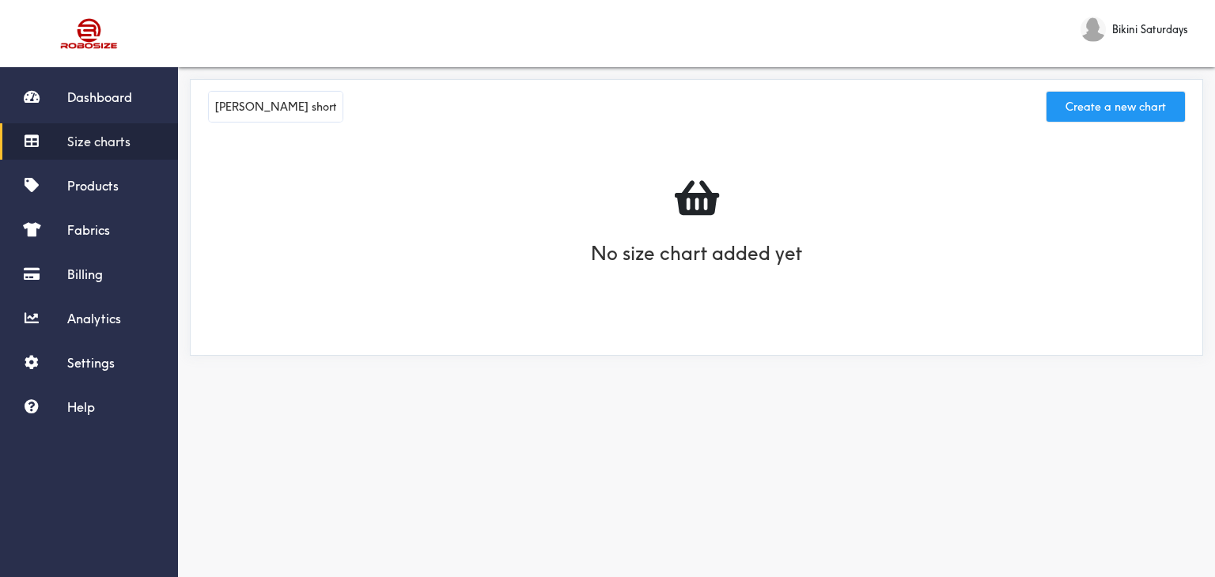
type input "Taylor shorts Set"
click at [1109, 104] on button "Create a new chart" at bounding box center [1115, 107] width 138 height 30
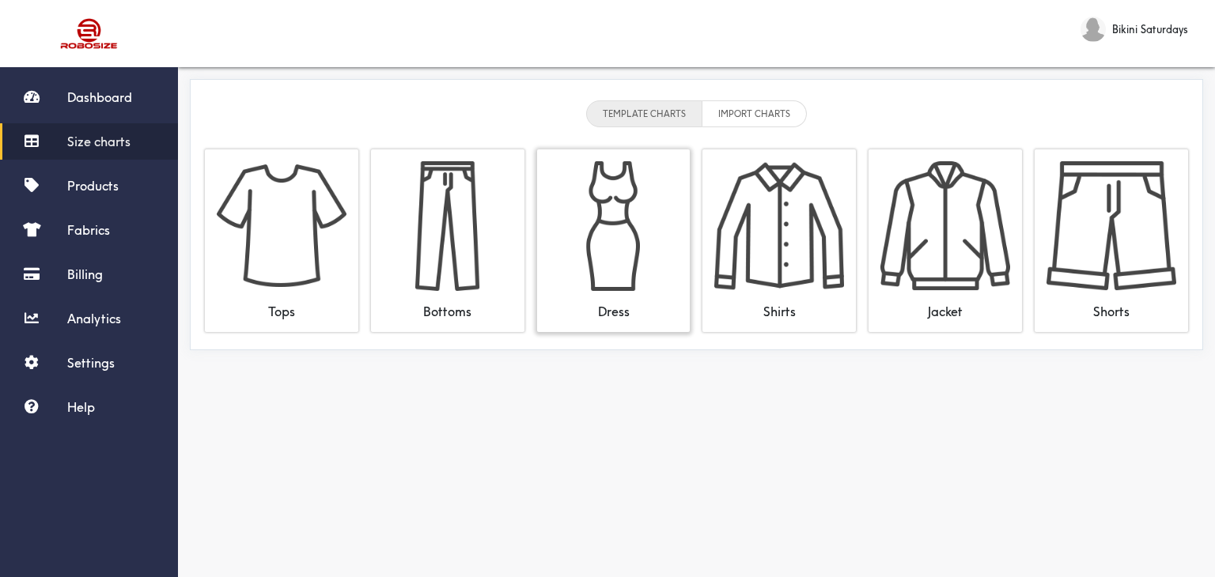
click at [602, 304] on div "Dress" at bounding box center [614, 305] width 130 height 29
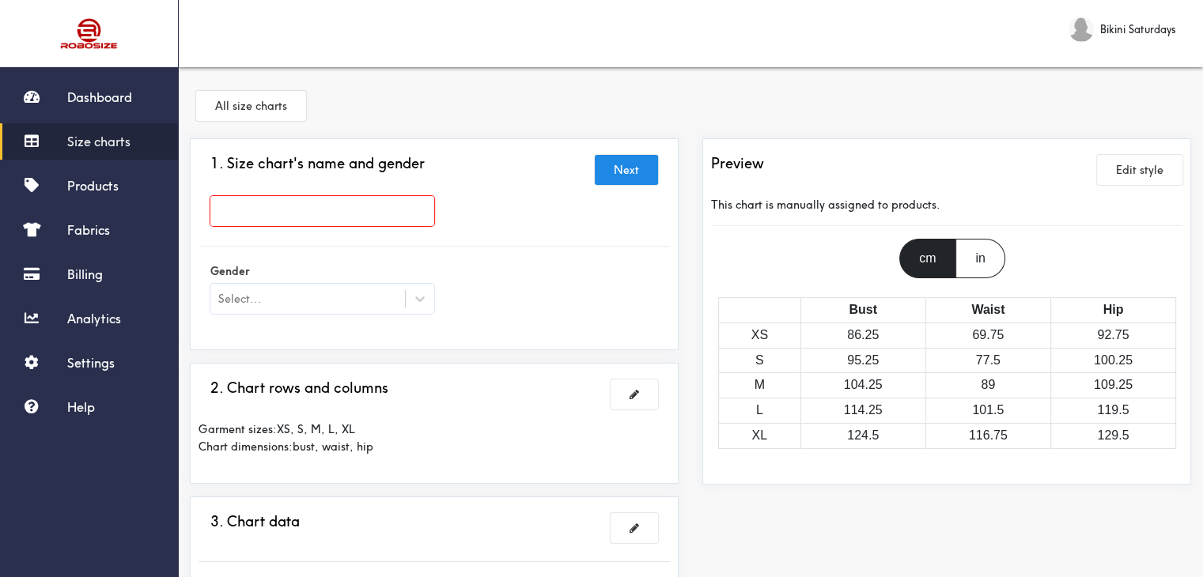
click at [318, 212] on input "text" at bounding box center [322, 211] width 224 height 30
paste input "Taylor shorts Set"
type input "Taylor shorts Set"
click at [418, 289] on div at bounding box center [420, 299] width 28 height 28
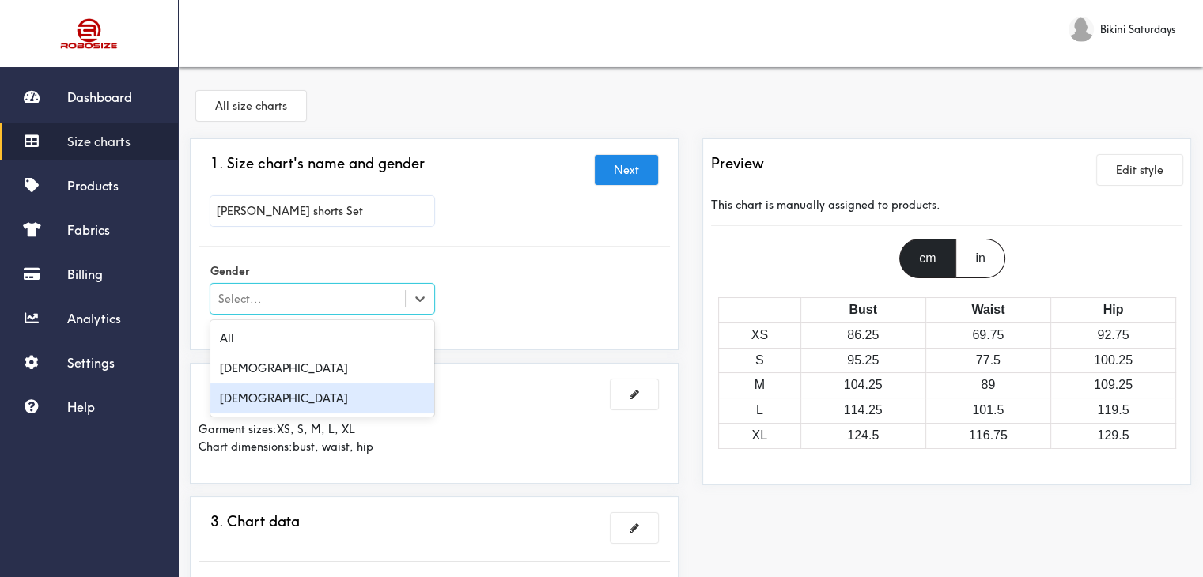
click at [285, 398] on div "Female" at bounding box center [322, 399] width 224 height 30
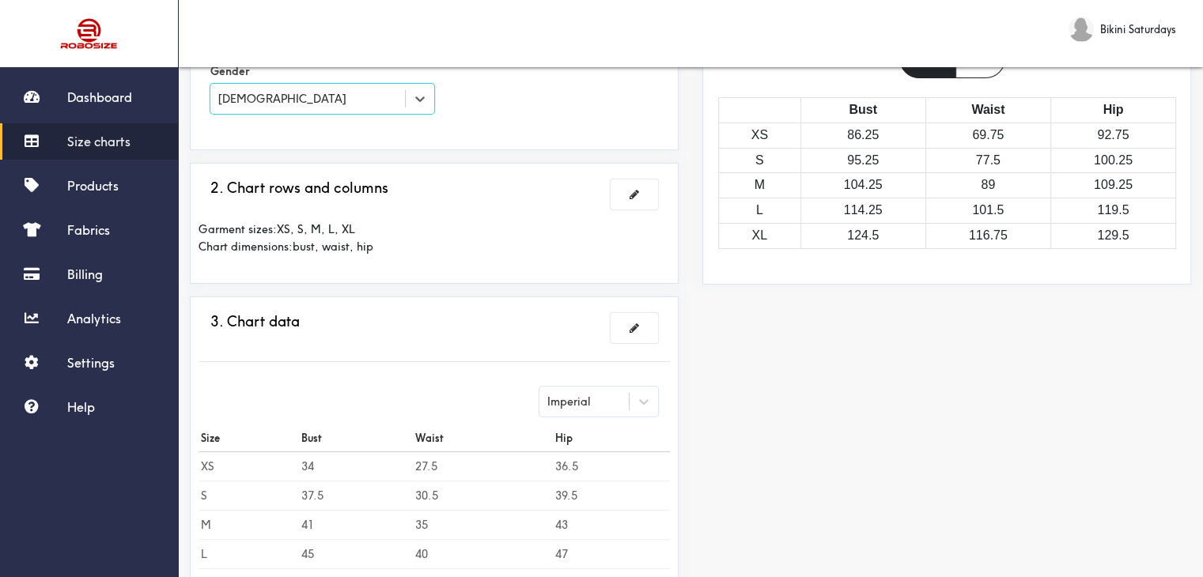
scroll to position [237, 0]
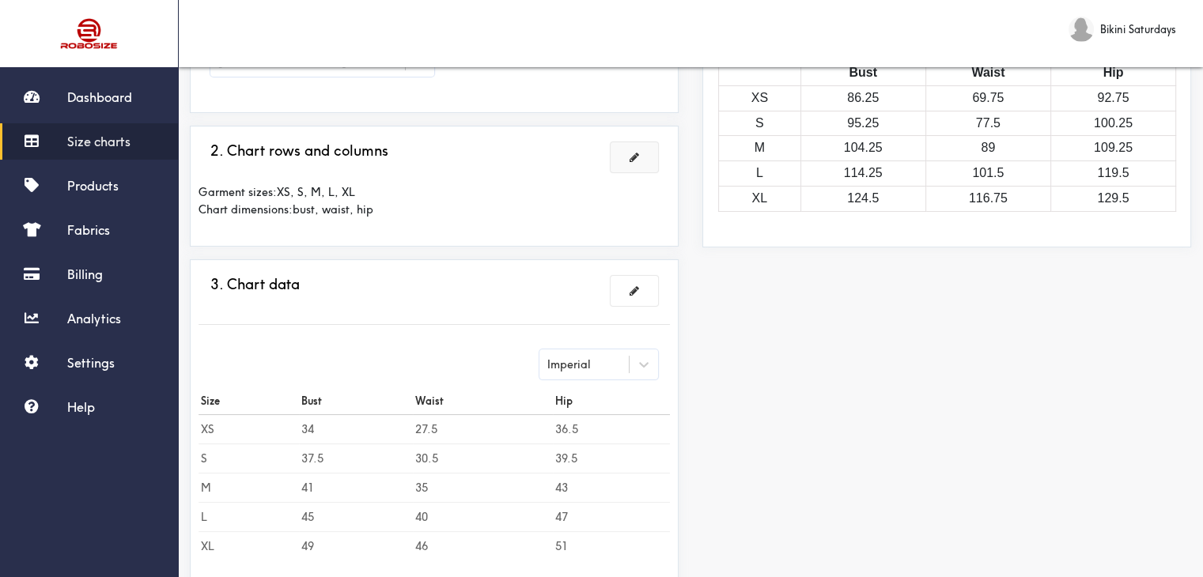
click at [641, 161] on button at bounding box center [633, 157] width 47 height 30
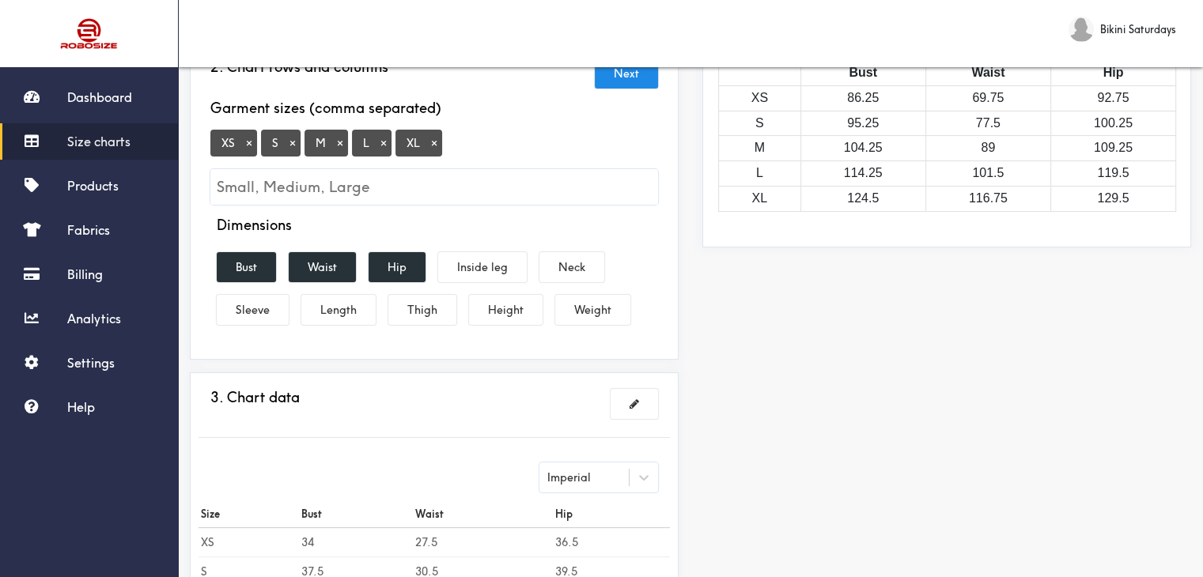
click at [430, 136] on button "×" at bounding box center [434, 143] width 16 height 14
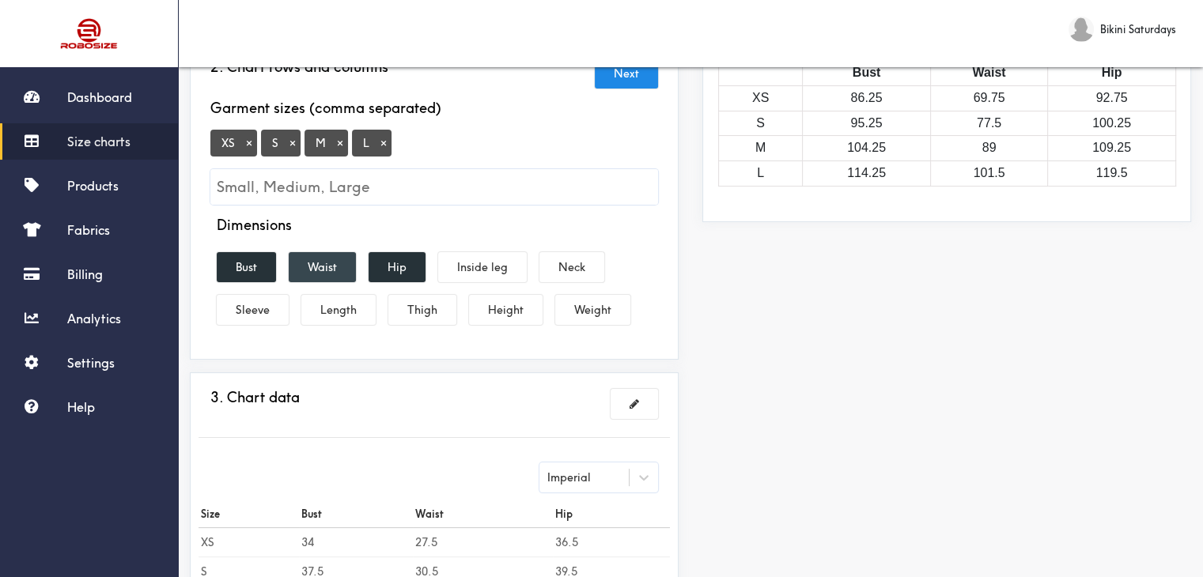
click at [315, 272] on button "Waist" at bounding box center [322, 267] width 67 height 30
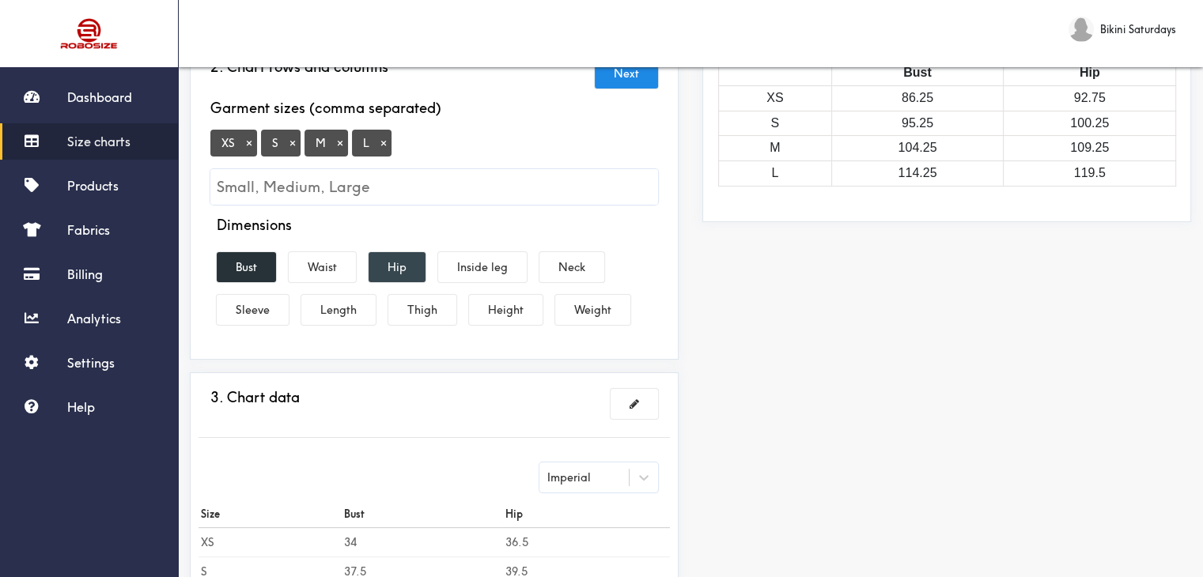
click at [381, 262] on button "Hip" at bounding box center [396, 267] width 57 height 30
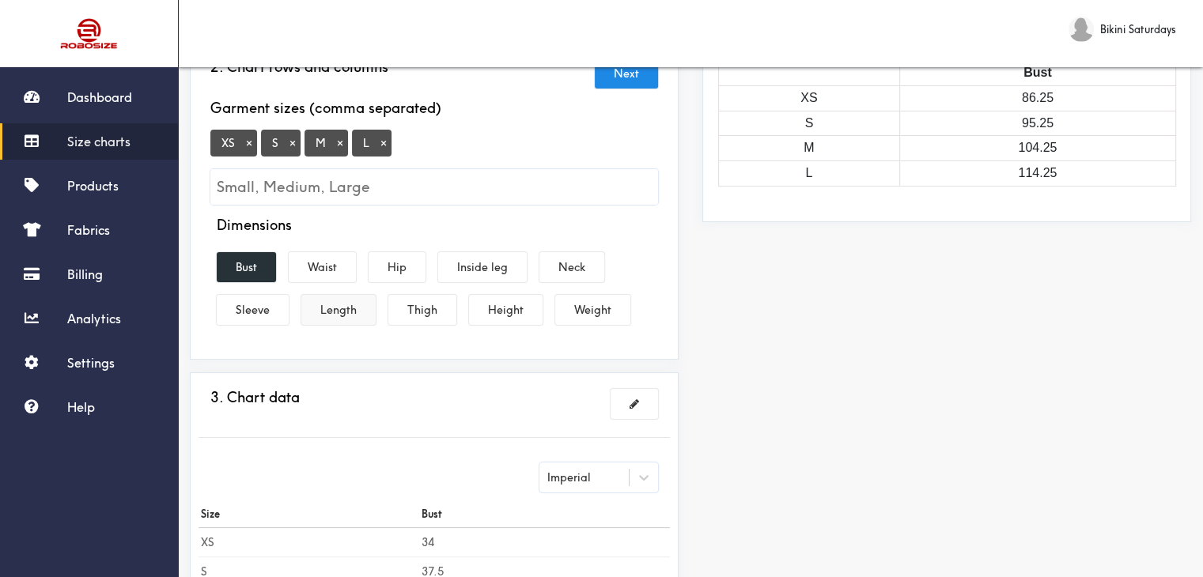
click at [321, 307] on button "Length" at bounding box center [338, 310] width 74 height 30
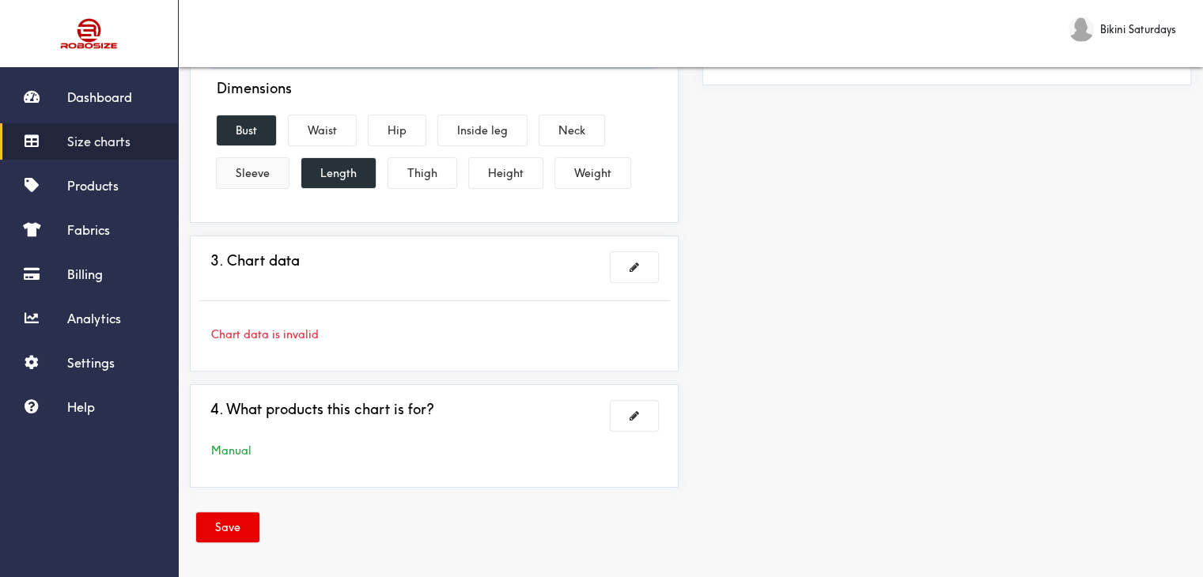
scroll to position [375, 0]
click at [633, 261] on span at bounding box center [633, 266] width 9 height 11
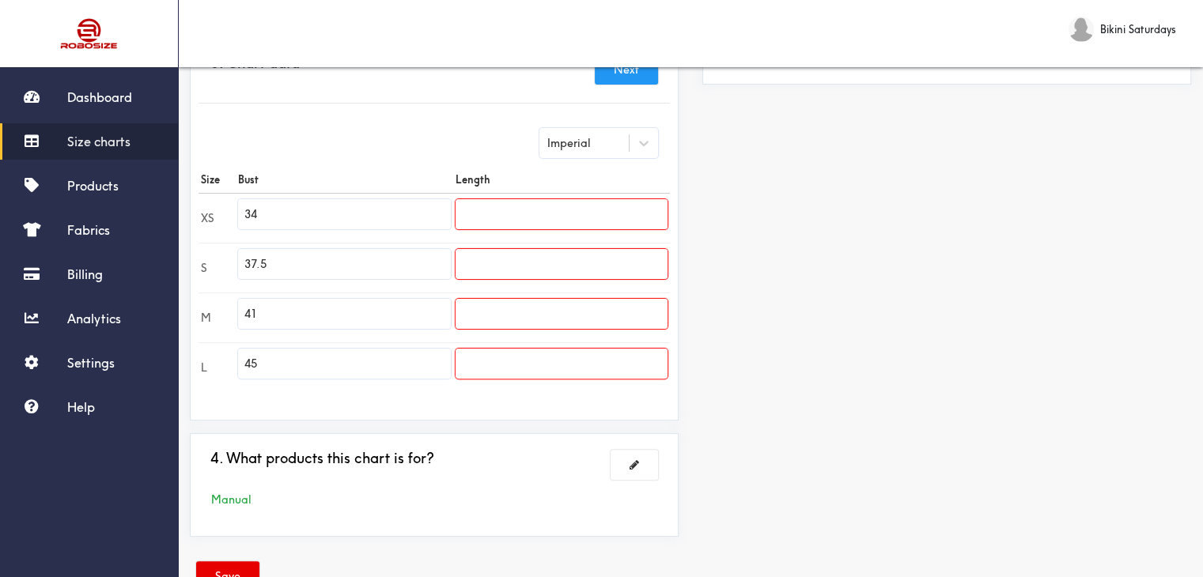
click at [334, 213] on input "34" at bounding box center [344, 214] width 212 height 30
type input "3"
paste input "31.5"
type input "31.5"
click at [312, 260] on input "37.5" at bounding box center [344, 264] width 212 height 30
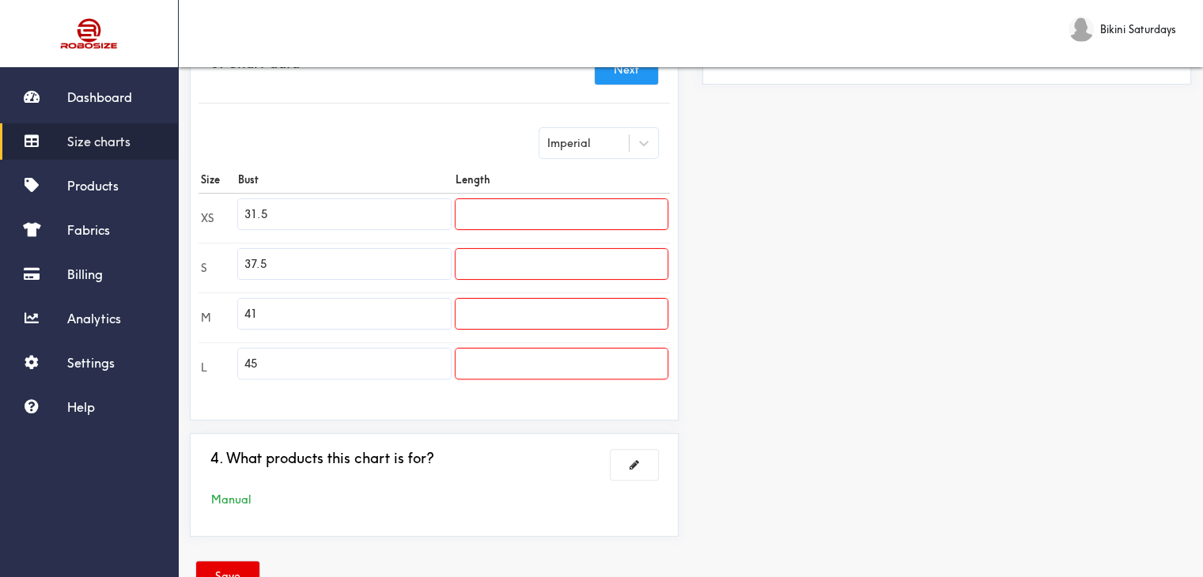
drag, startPoint x: 310, startPoint y: 258, endPoint x: 203, endPoint y: 240, distance: 108.2
click at [204, 254] on tr "S 37.5" at bounding box center [433, 268] width 471 height 50
paste input "33.1"
type input "33.1"
drag, startPoint x: 300, startPoint y: 304, endPoint x: 119, endPoint y: 306, distance: 181.9
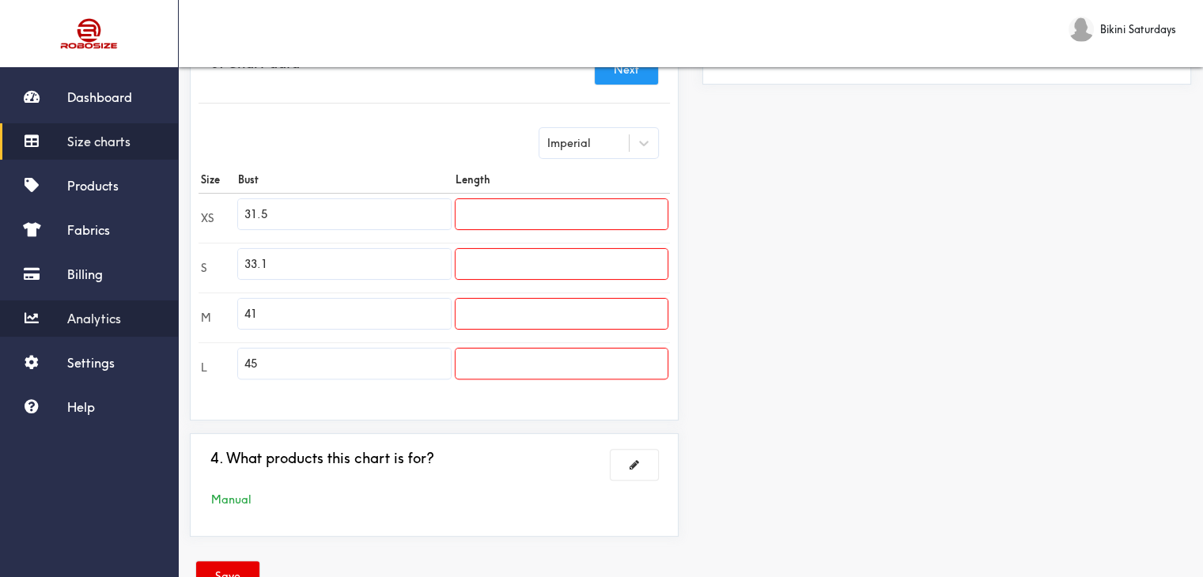
click at [117, 306] on div "Dashboard Size charts Products Fabrics Billing Analytics Settings Help Bikini S…" at bounding box center [601, 126] width 1203 height 1003
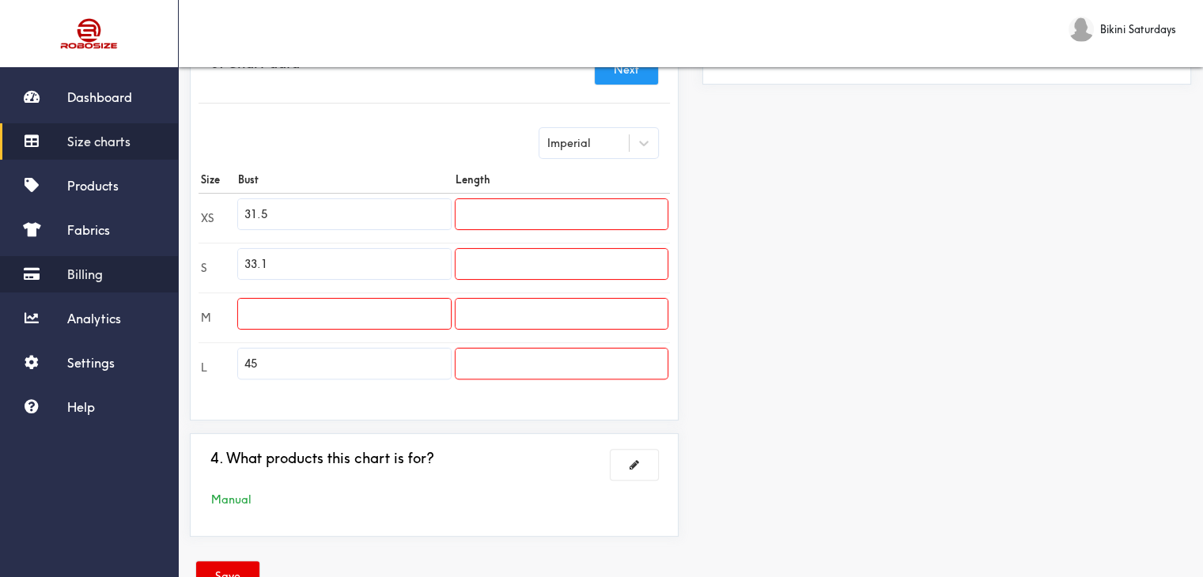
paste input "34.6"
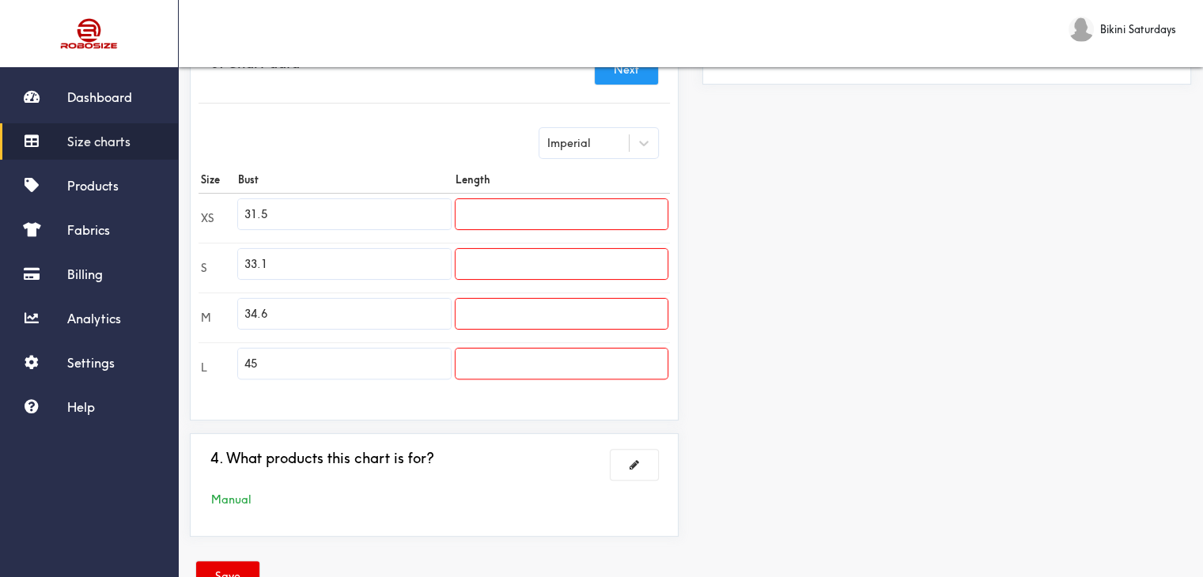
type input "34.6"
drag, startPoint x: 272, startPoint y: 368, endPoint x: 240, endPoint y: 351, distance: 35.7
click at [244, 358] on input "45" at bounding box center [344, 364] width 212 height 30
paste input "37.0"
type input "37.0"
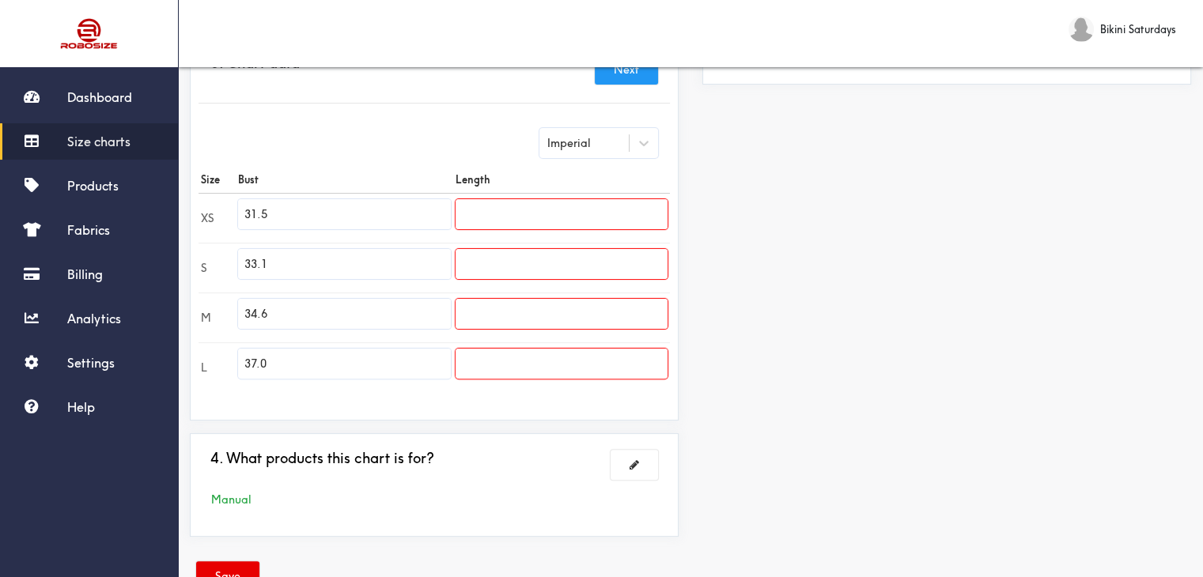
click at [497, 308] on input "text" at bounding box center [561, 314] width 212 height 30
paste input "text"
click at [513, 371] on input "text" at bounding box center [561, 364] width 212 height 30
paste input "12.4"
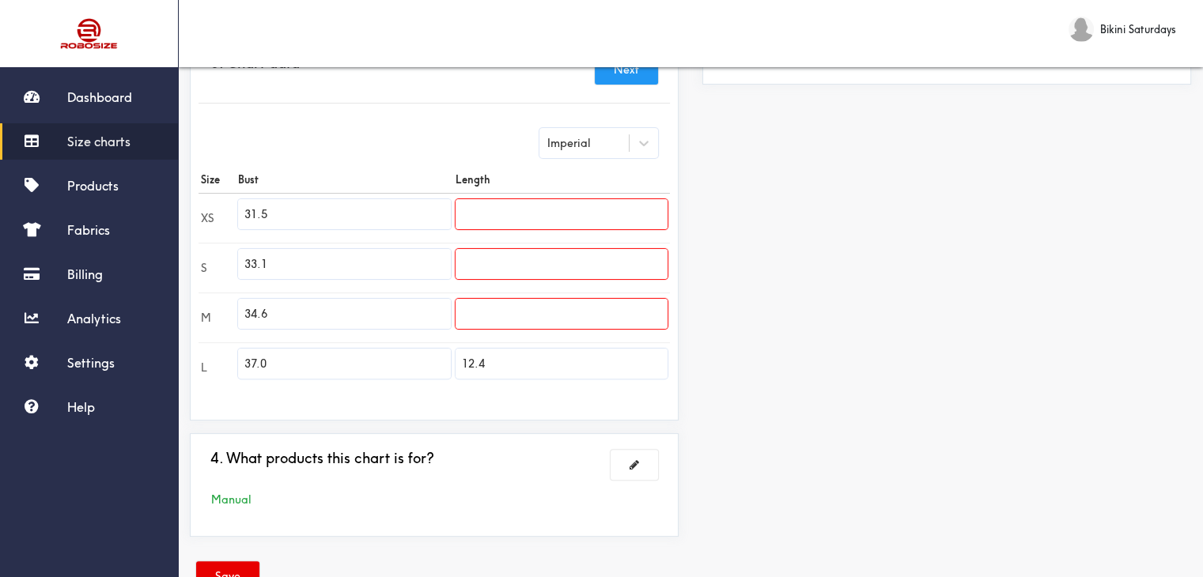
type input "12.4"
click at [493, 266] on input "text" at bounding box center [561, 264] width 212 height 30
paste input "text"
click at [473, 206] on input "text" at bounding box center [561, 214] width 212 height 30
paste input "11.0"
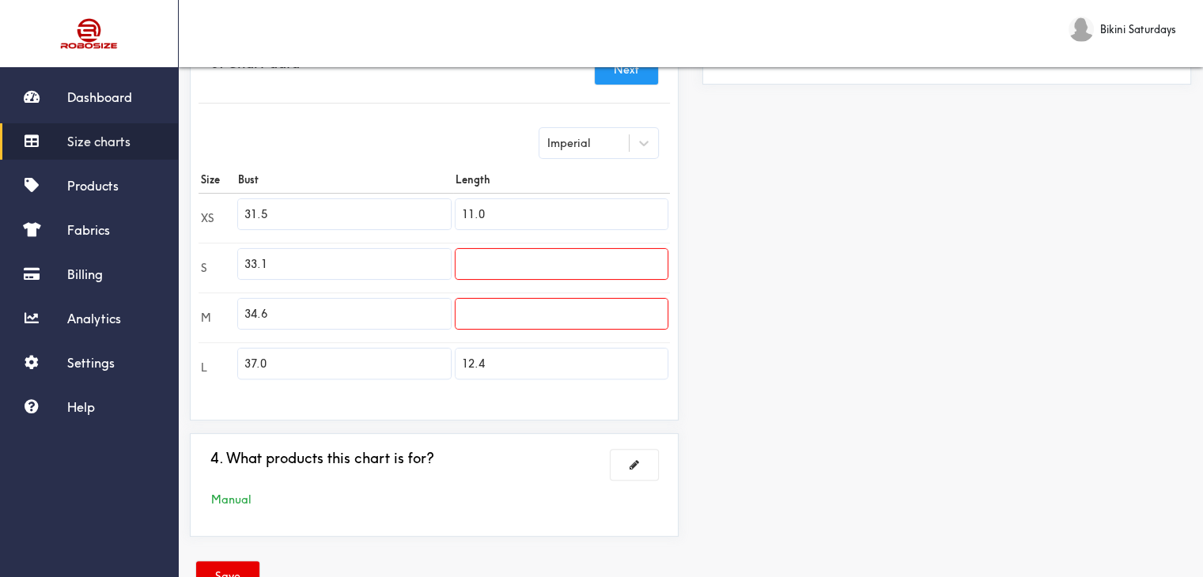
type input "11.0"
click at [492, 251] on input "text" at bounding box center [561, 264] width 212 height 30
paste input "text"
click at [477, 270] on input "text" at bounding box center [561, 264] width 212 height 30
paste input "text"
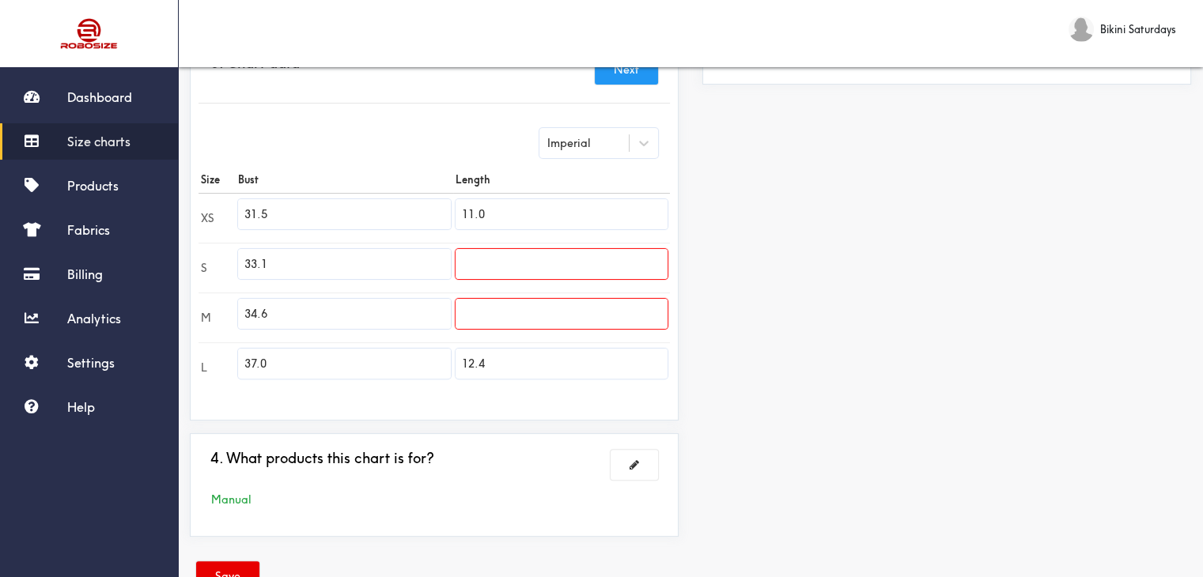
click at [500, 265] on input "text" at bounding box center [561, 264] width 212 height 30
paste input "11.4"
type input "11.4"
click at [538, 299] on input "text" at bounding box center [561, 314] width 212 height 30
paste input "11.8"
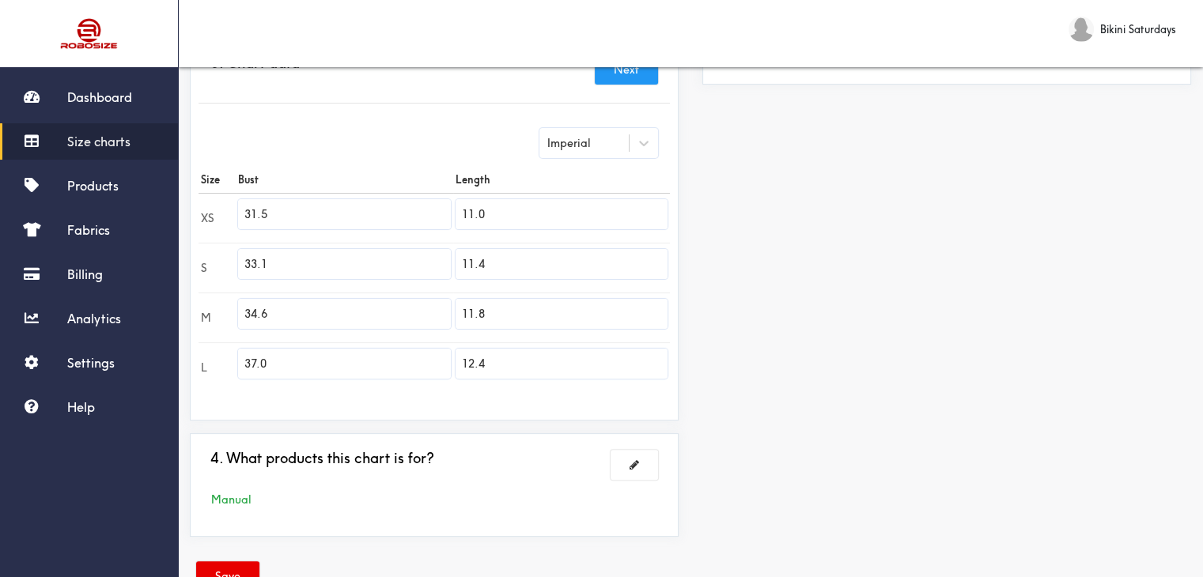
scroll to position [424, 0]
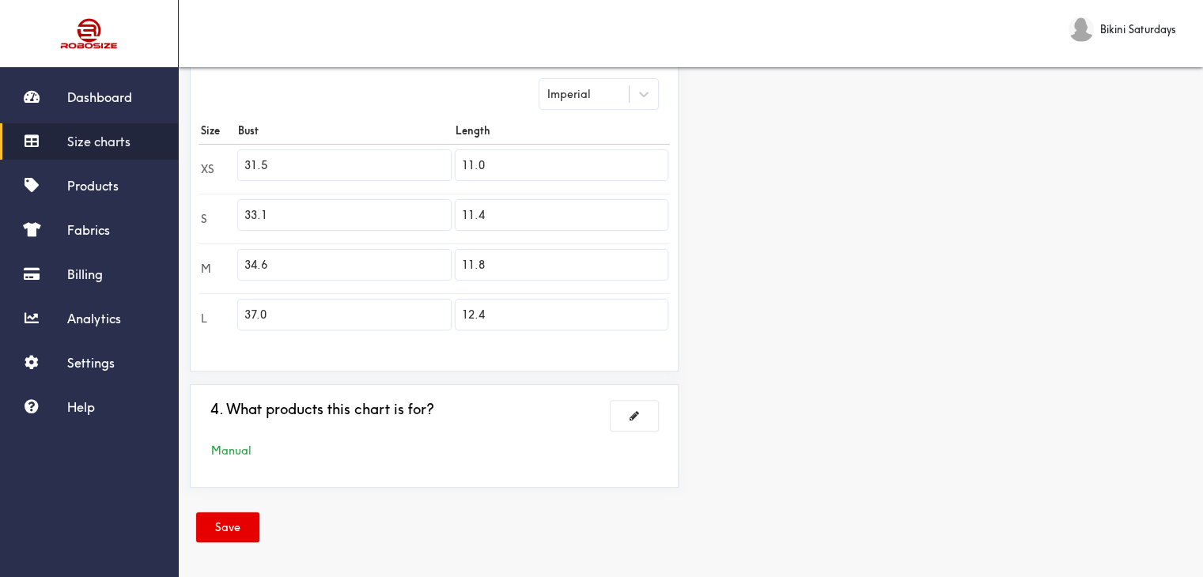
type input "11.8"
click at [246, 528] on button "Save" at bounding box center [227, 527] width 63 height 30
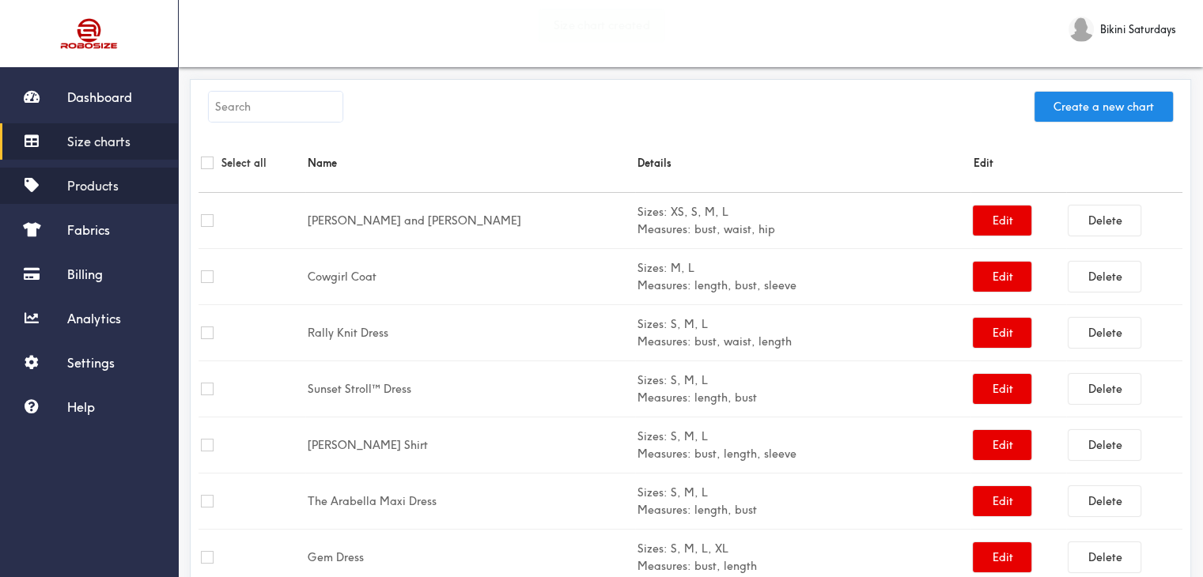
click at [90, 184] on span "Products" at bounding box center [92, 186] width 51 height 16
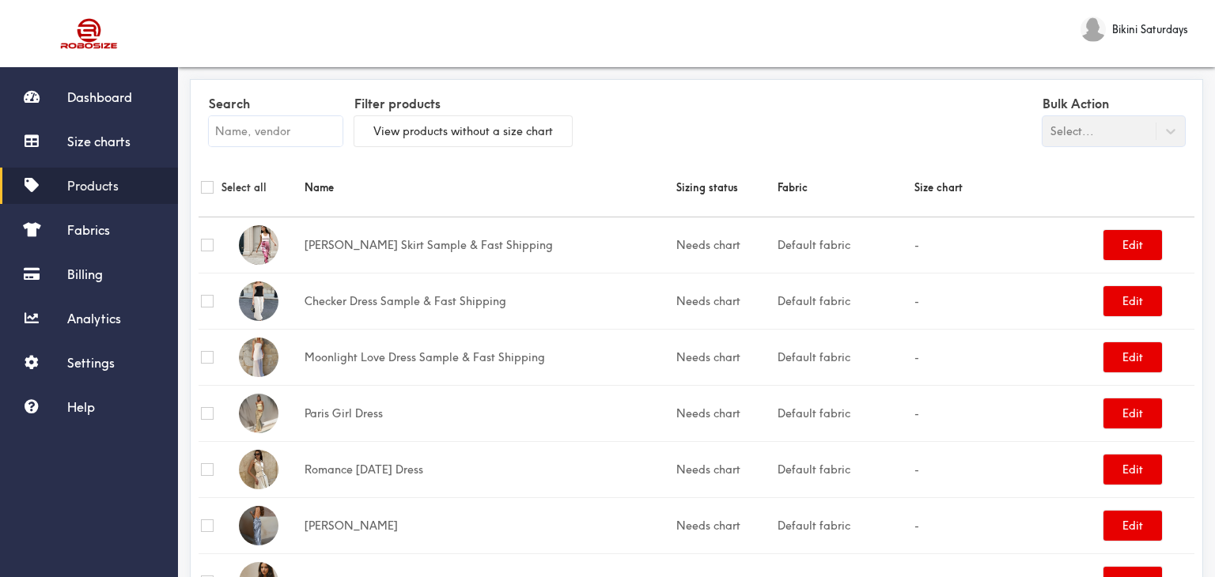
click at [248, 132] on input "text" at bounding box center [276, 131] width 134 height 30
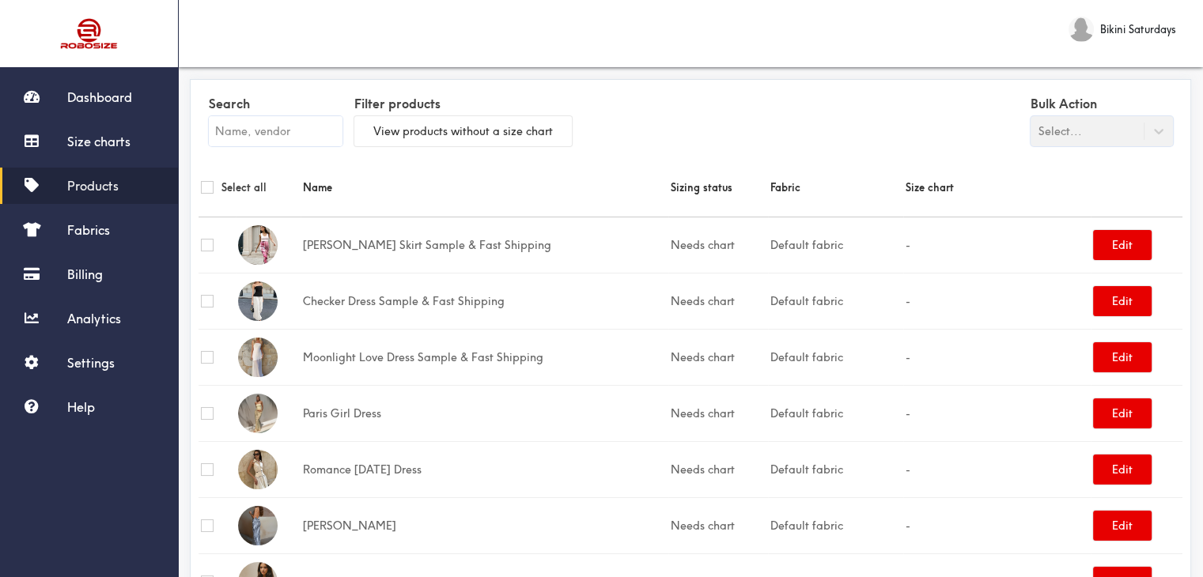
drag, startPoint x: 520, startPoint y: 43, endPoint x: 469, endPoint y: 33, distance: 51.5
click at [520, 43] on div "Bikini Saturdays Logout" at bounding box center [690, 33] width 1025 height 67
click at [260, 130] on input "text" at bounding box center [276, 131] width 134 height 30
paste input "Taylor shorts Set"
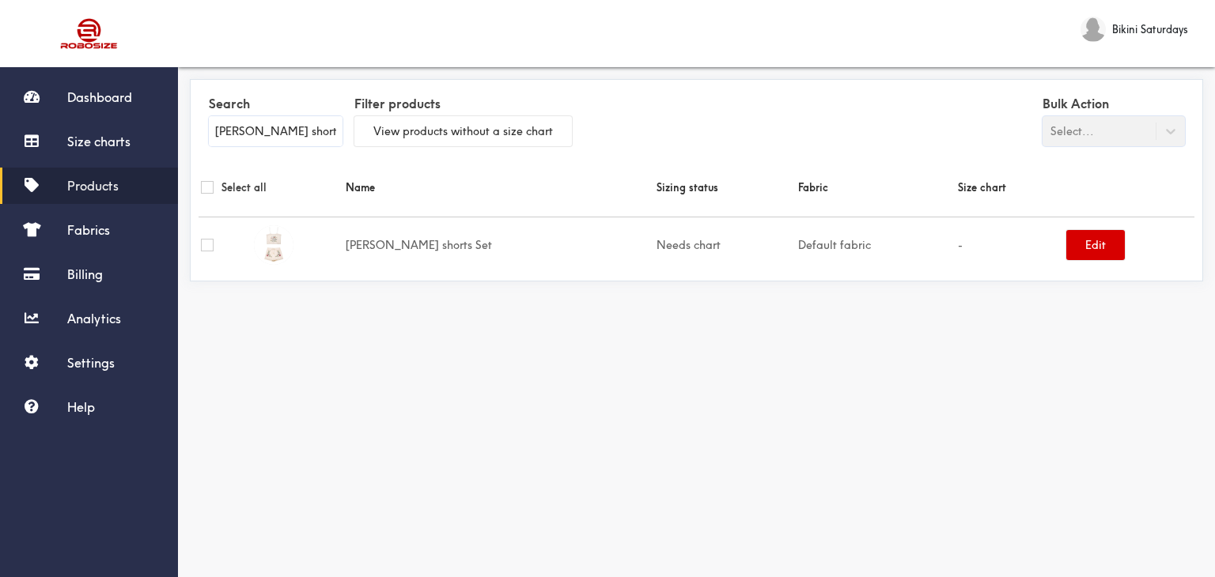
type input "Taylor shorts Set"
click at [1070, 238] on button "Edit" at bounding box center [1095, 245] width 59 height 30
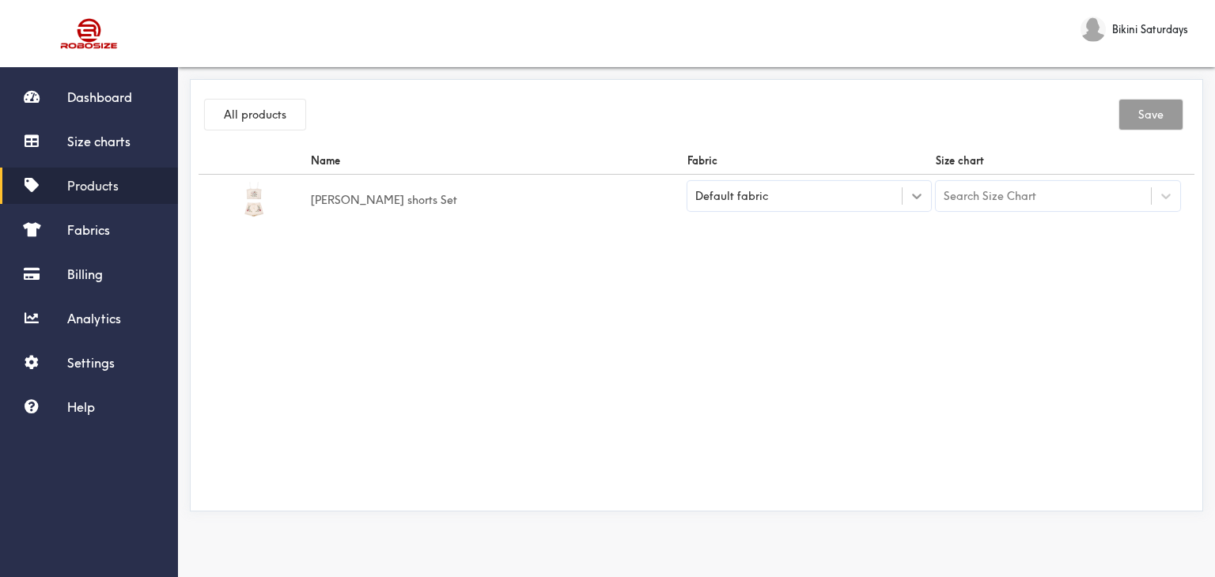
click at [917, 201] on icon at bounding box center [917, 196] width 16 height 16
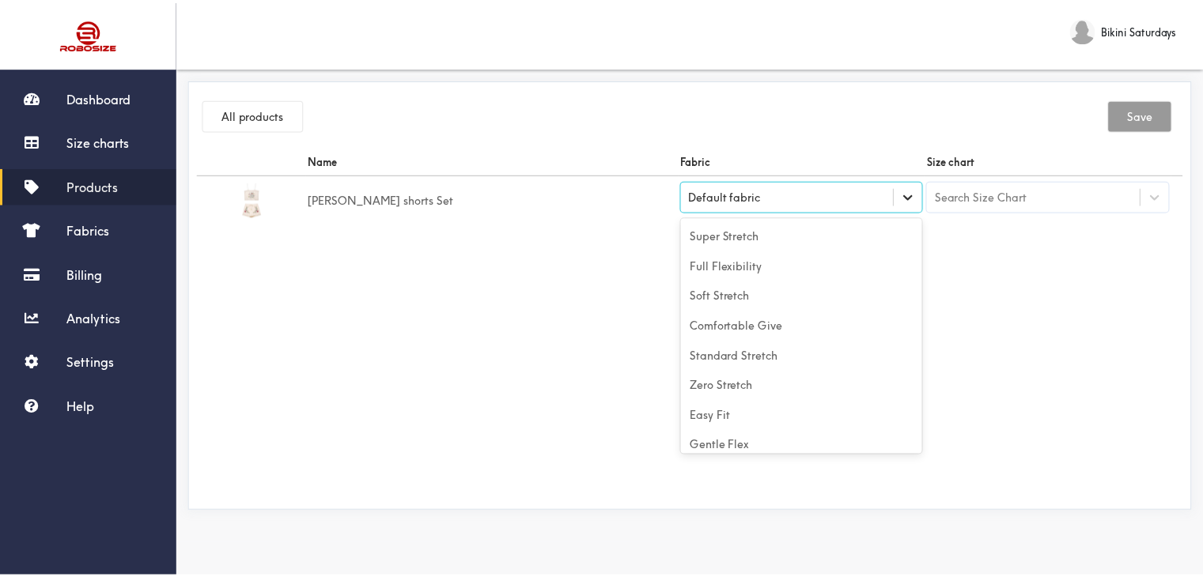
scroll to position [70, 0]
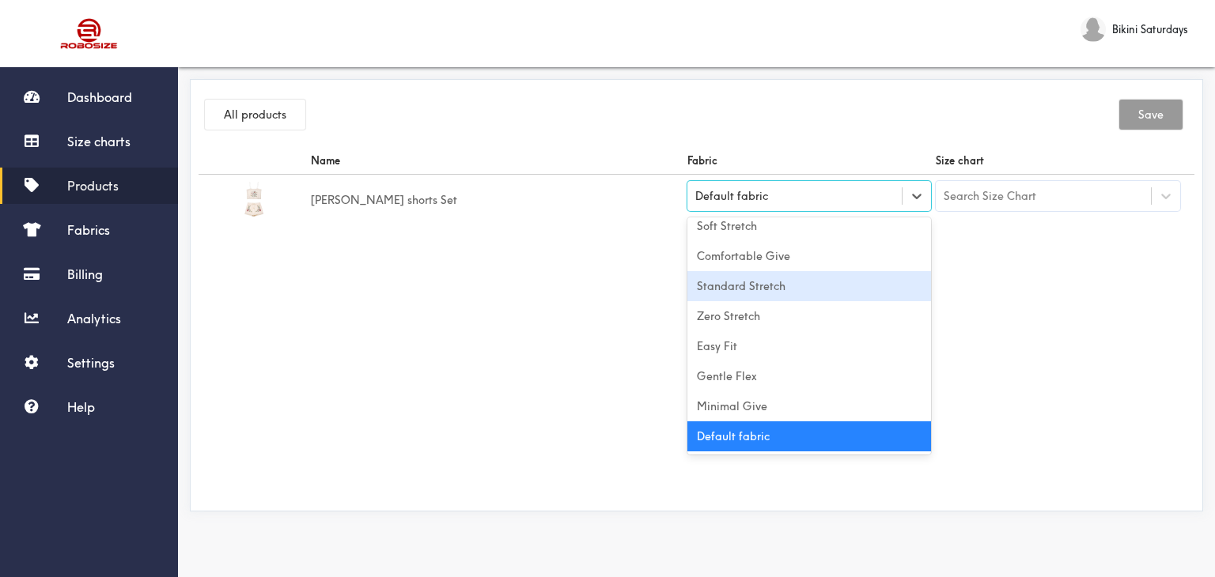
click at [736, 297] on div "Standard Stretch" at bounding box center [809, 286] width 244 height 30
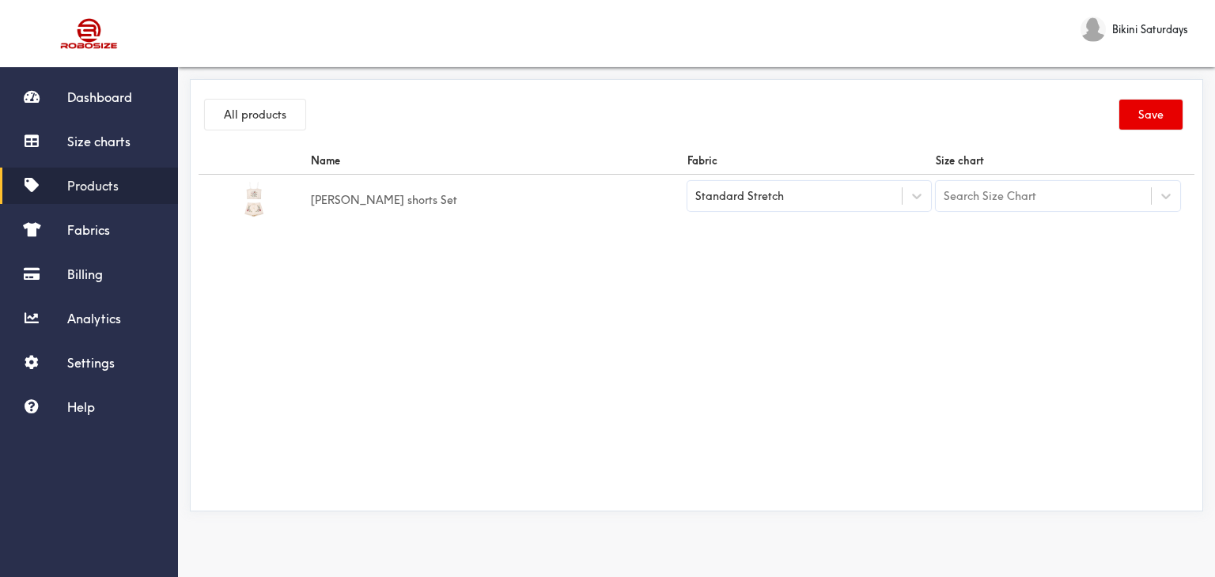
click at [1110, 210] on td "Search Size Chart" at bounding box center [1057, 200] width 249 height 51
click at [1055, 197] on div "Search Size Chart" at bounding box center [1042, 196] width 215 height 27
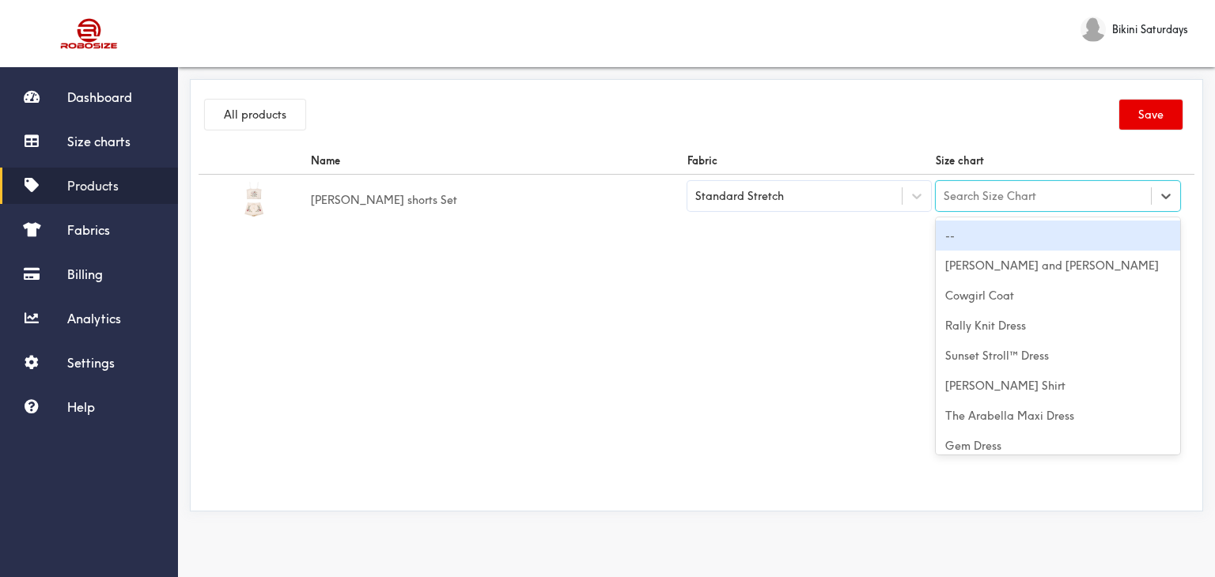
paste input "Taylor shorts Set"
type input "Taylor shorts Set"
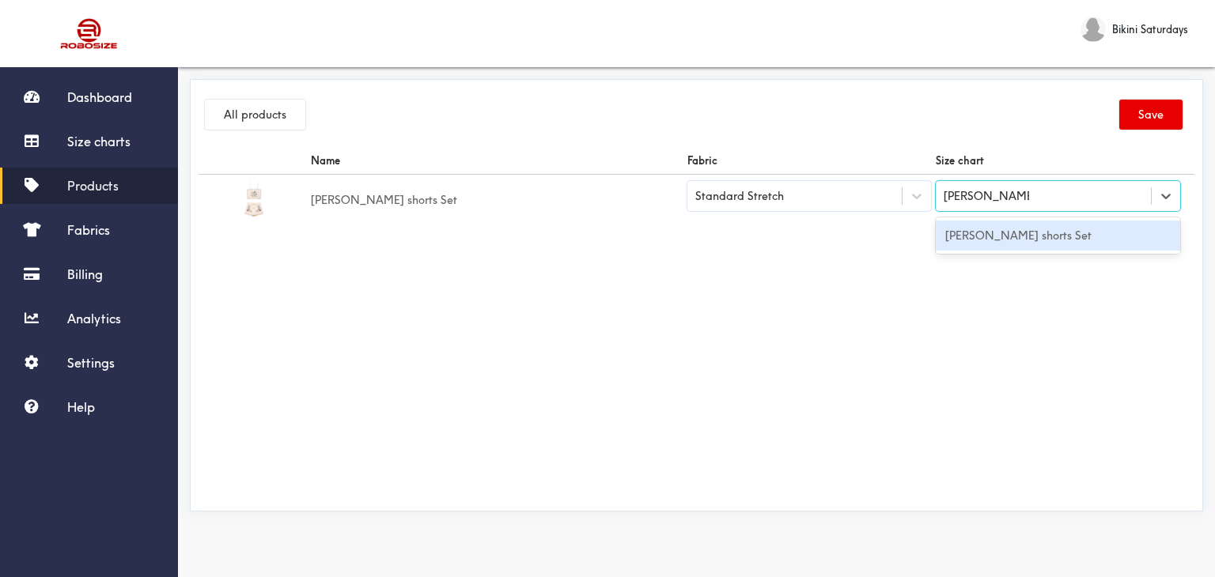
click at [1094, 229] on div "Taylor shorts Set" at bounding box center [1057, 236] width 244 height 30
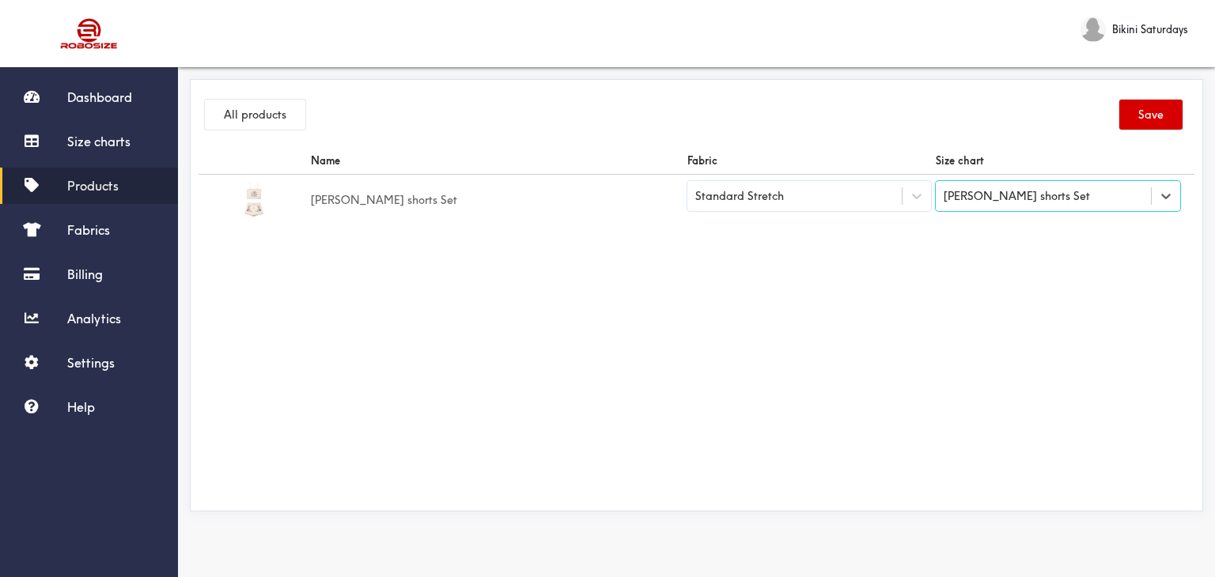
click at [1150, 119] on button "Save" at bounding box center [1150, 115] width 63 height 30
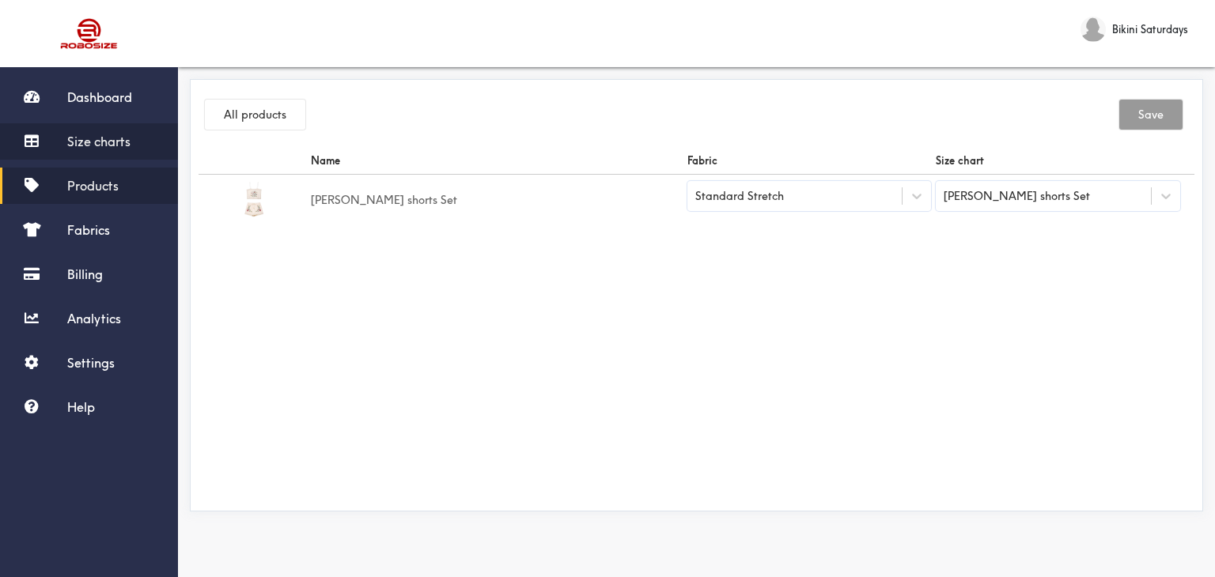
click at [98, 150] on link "Size charts" at bounding box center [89, 141] width 178 height 36
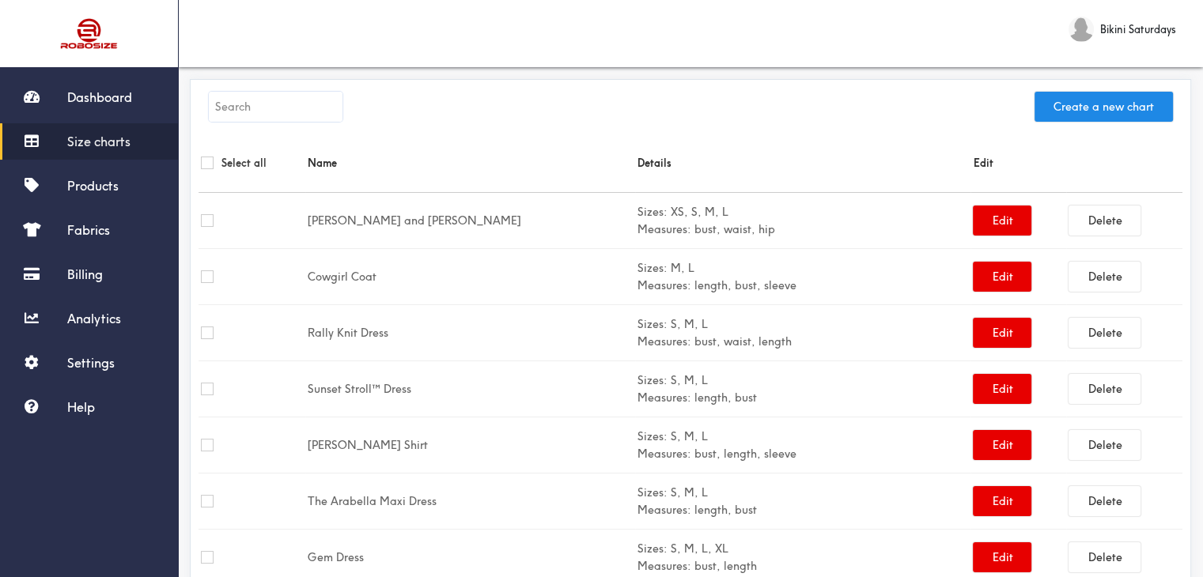
click at [278, 110] on input "text" at bounding box center [276, 107] width 134 height 30
paste input "Tyler Set"
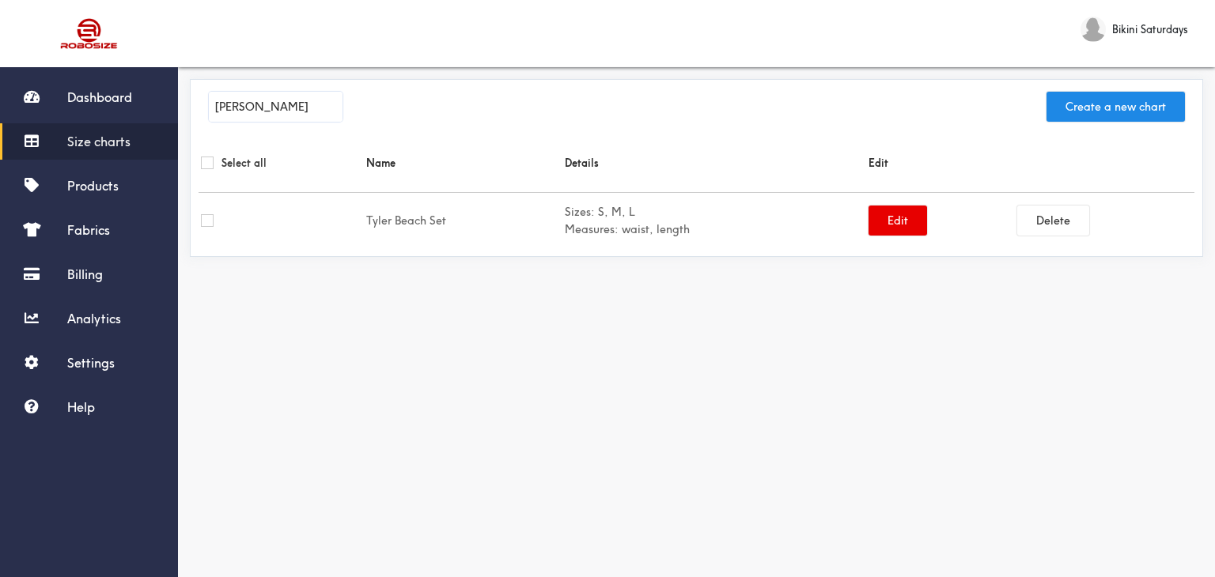
type input "Tyler Set"
click at [263, 222] on div at bounding box center [281, 220] width 161 height 13
click at [359, 217] on div at bounding box center [281, 220] width 161 height 13
click at [378, 222] on td "Tyler Beach Set" at bounding box center [463, 221] width 198 height 56
click at [240, 218] on div at bounding box center [281, 220] width 161 height 13
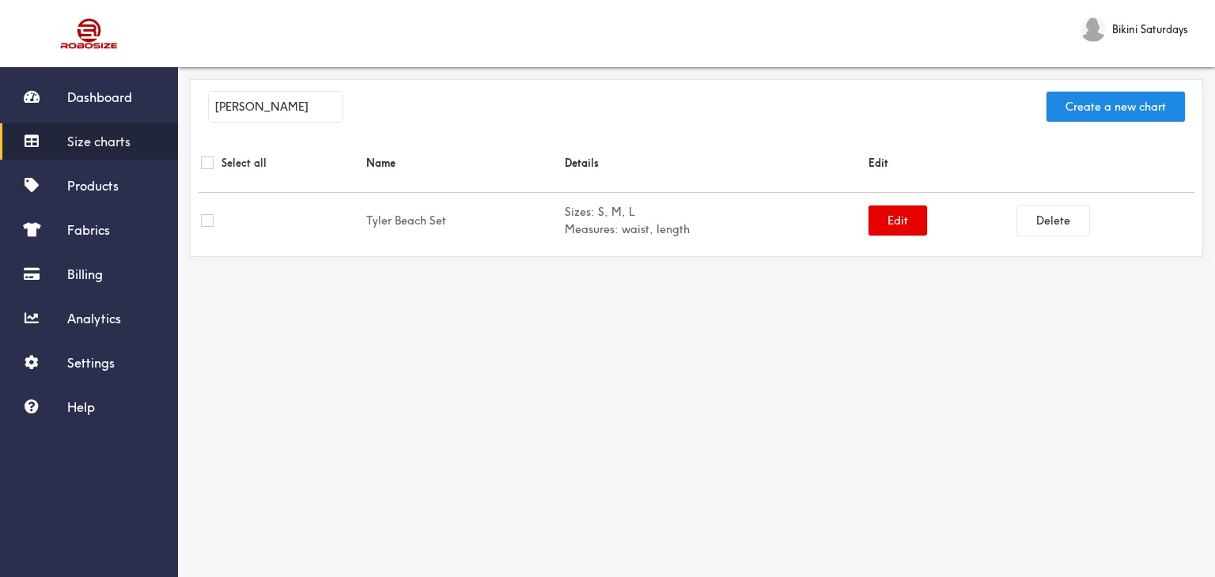
click at [244, 223] on div at bounding box center [281, 220] width 161 height 13
click at [245, 222] on div at bounding box center [281, 220] width 161 height 13
click at [346, 220] on div at bounding box center [281, 220] width 161 height 13
click at [386, 214] on td "Tyler Beach Set" at bounding box center [463, 221] width 198 height 56
click at [835, 220] on td "Sizes: S, M, L Measures: waist, length" at bounding box center [714, 221] width 304 height 56
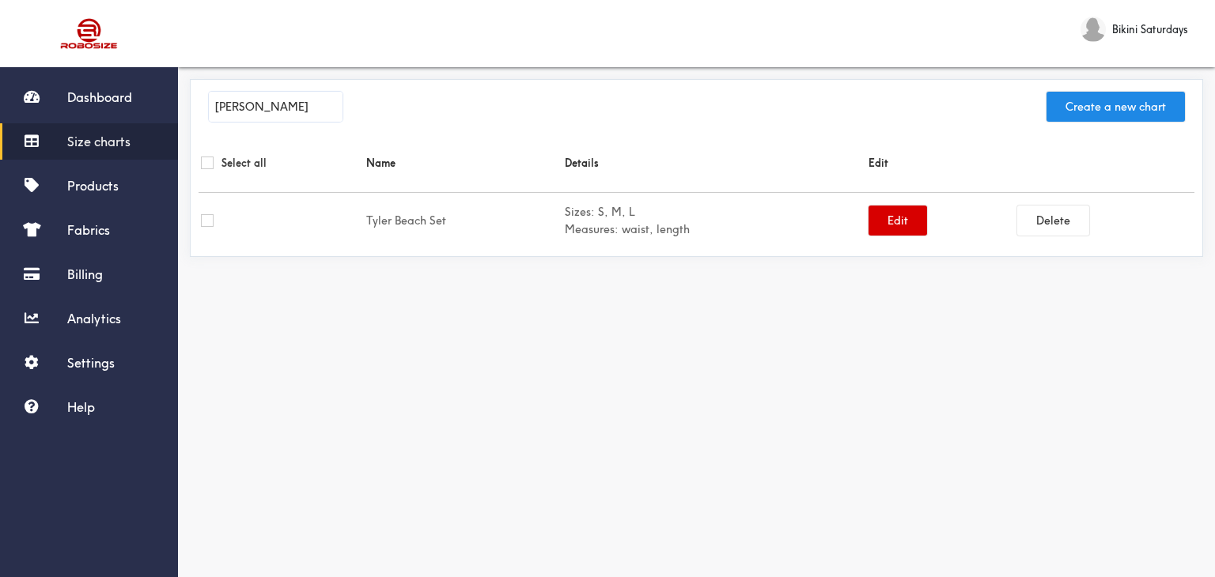
click at [874, 217] on button "Edit" at bounding box center [897, 221] width 59 height 30
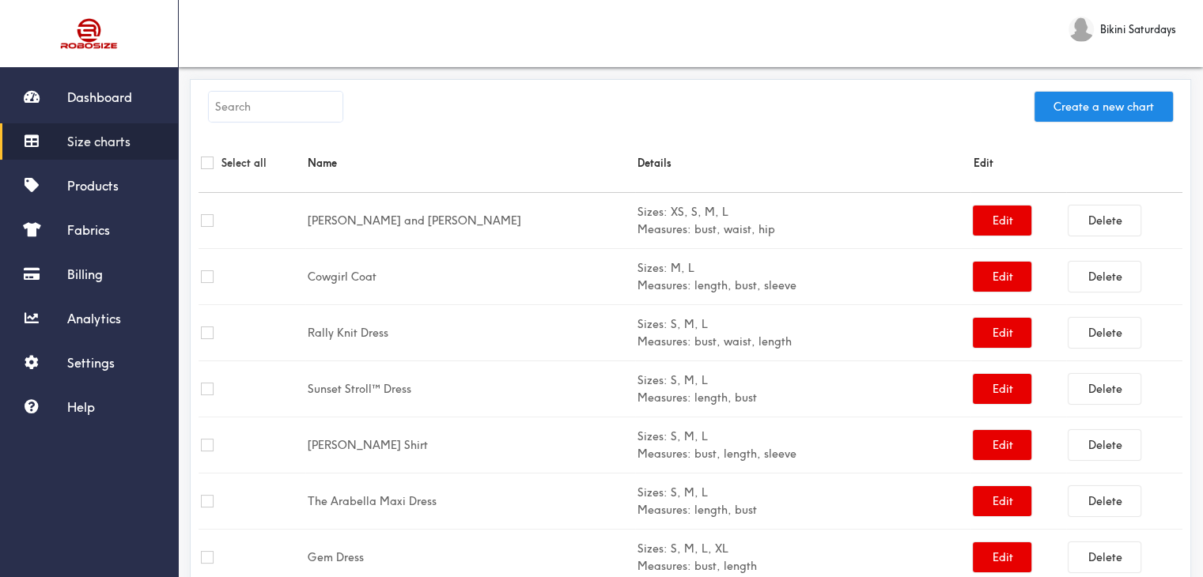
click at [258, 98] on input "text" at bounding box center [276, 107] width 134 height 30
paste input "Tyler Set"
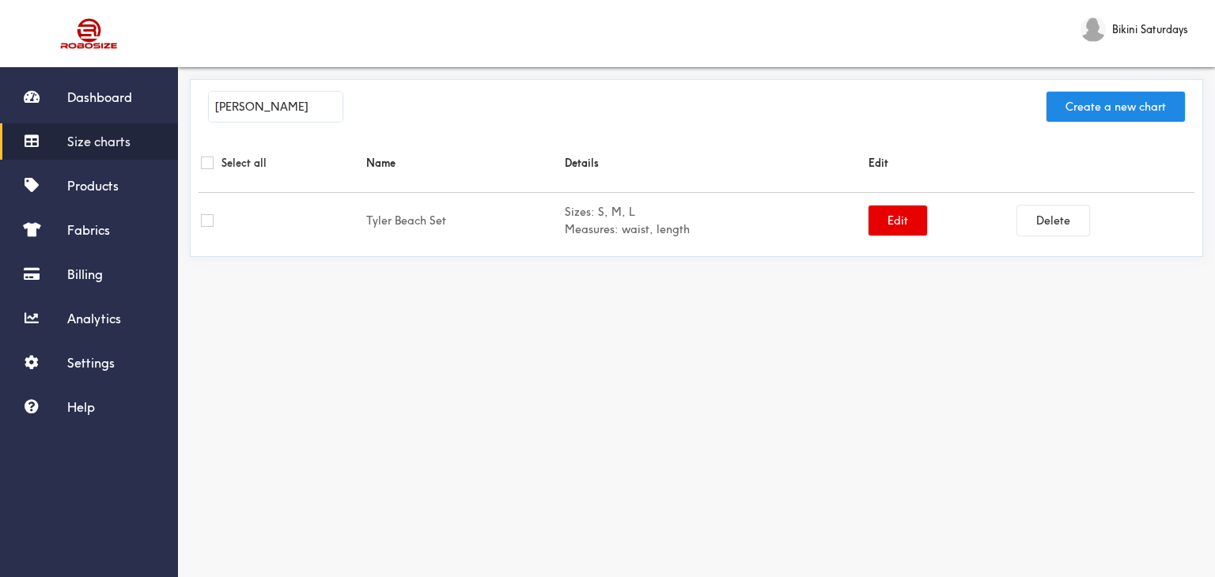
type input "Tyler Set"
click at [248, 227] on td at bounding box center [280, 221] width 165 height 56
click at [258, 234] on td at bounding box center [280, 221] width 165 height 56
click at [380, 232] on td "Tyler Beach Set" at bounding box center [463, 221] width 198 height 56
click at [100, 192] on span "Products" at bounding box center [92, 186] width 51 height 16
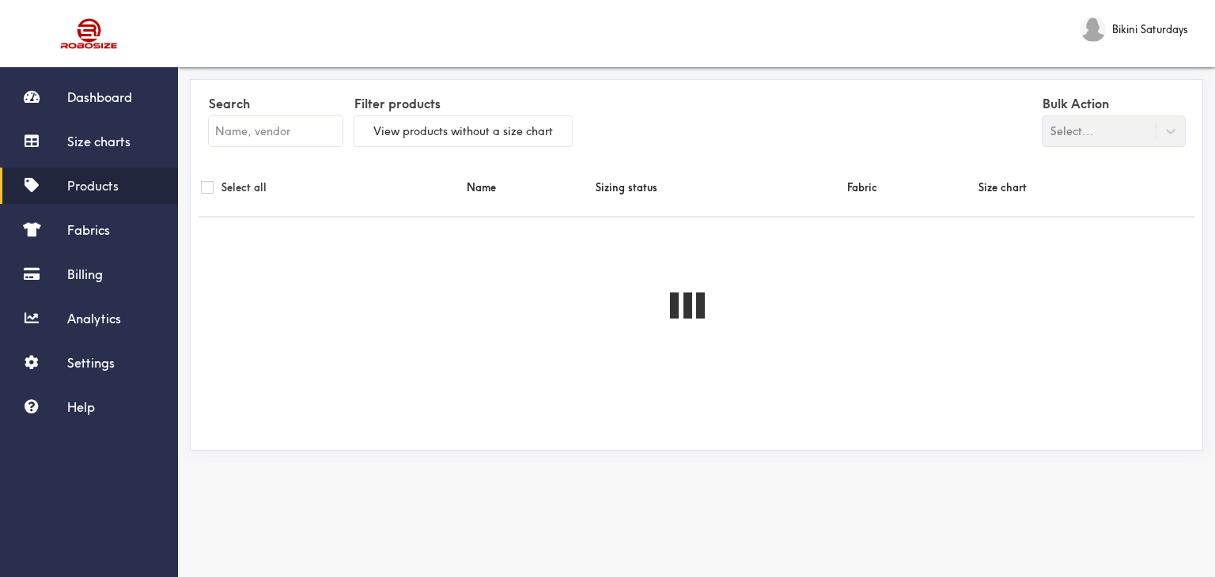
click at [283, 127] on input "text" at bounding box center [276, 131] width 134 height 30
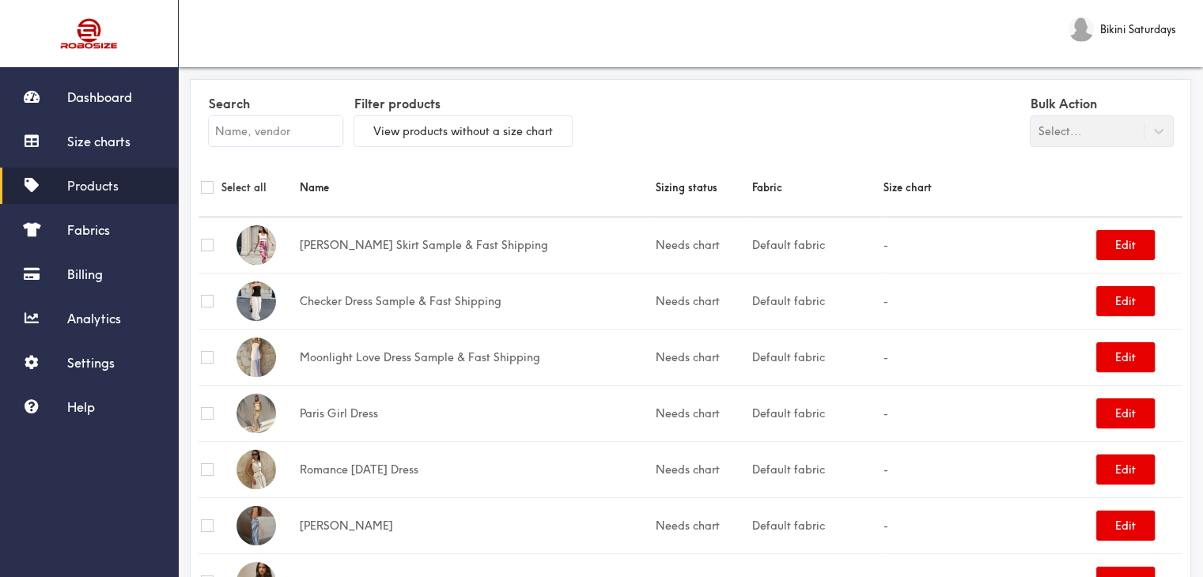
paste input "Tyler Set"
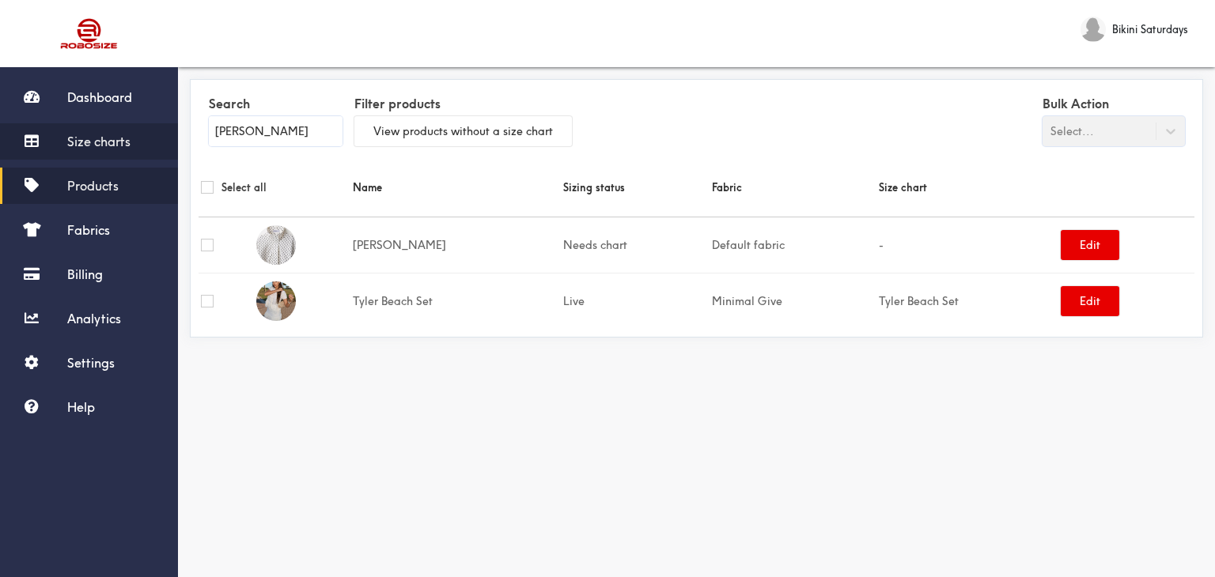
type input "Tyler Set"
click at [58, 148] on link "Size charts" at bounding box center [89, 141] width 178 height 36
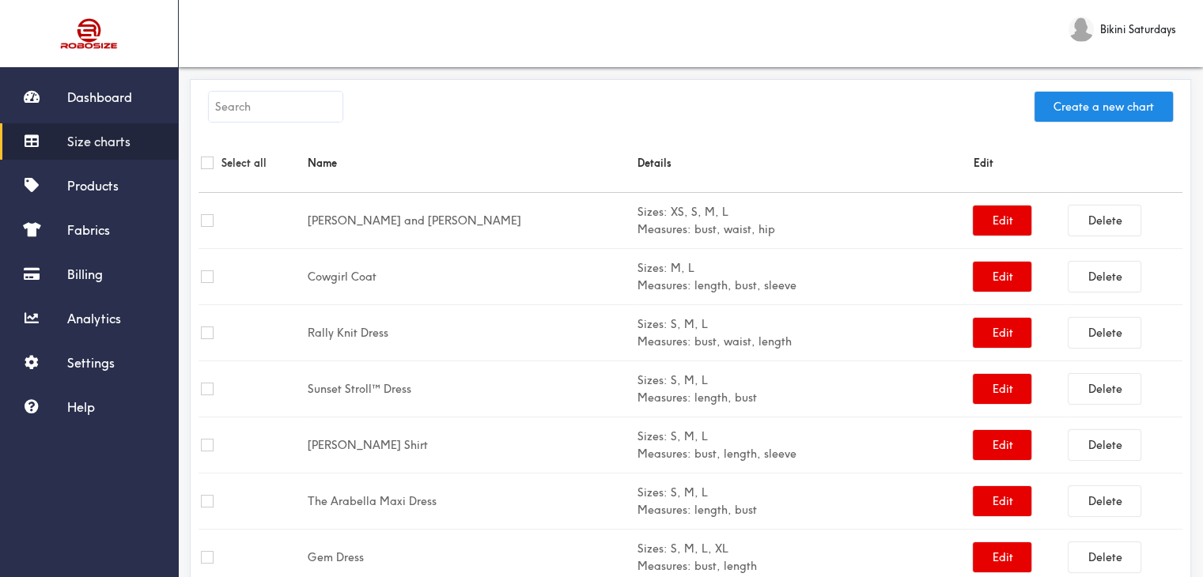
click at [263, 101] on input "text" at bounding box center [276, 107] width 134 height 30
paste input "Tyler Set"
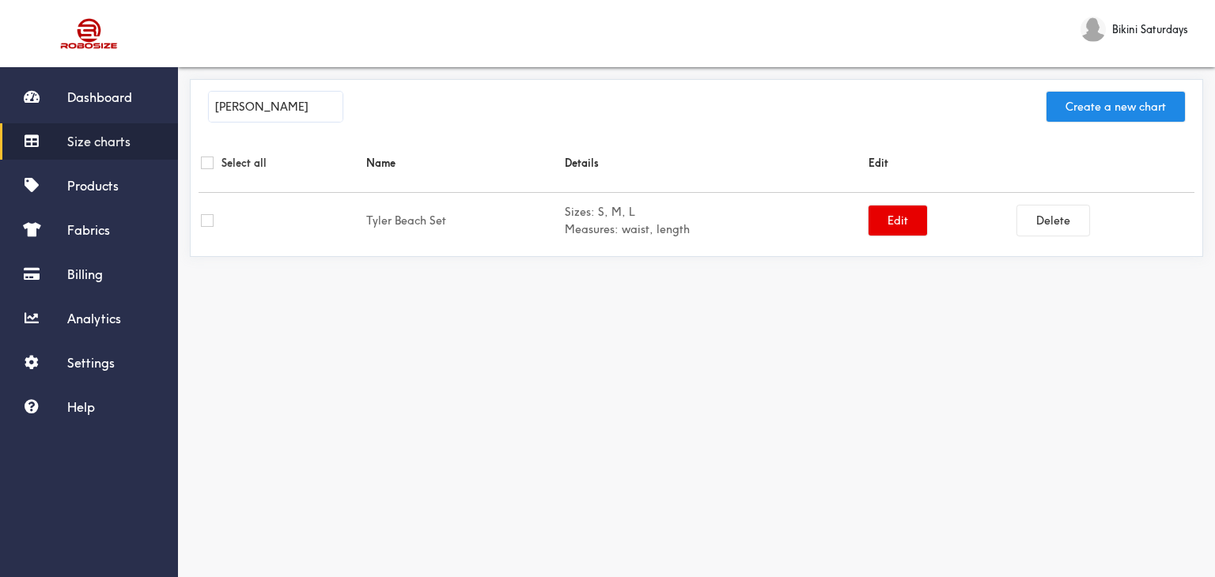
type input "Tyler Set"
click at [124, 184] on link "Products" at bounding box center [89, 186] width 178 height 36
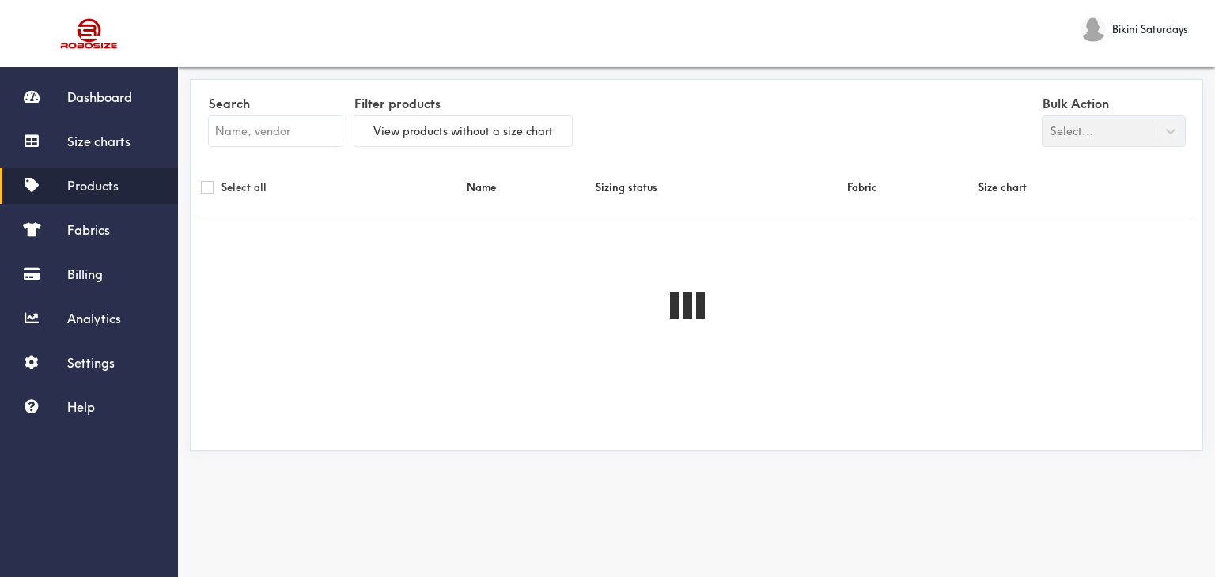
click at [279, 134] on input "text" at bounding box center [276, 131] width 134 height 30
paste input "True Blu Bikini"
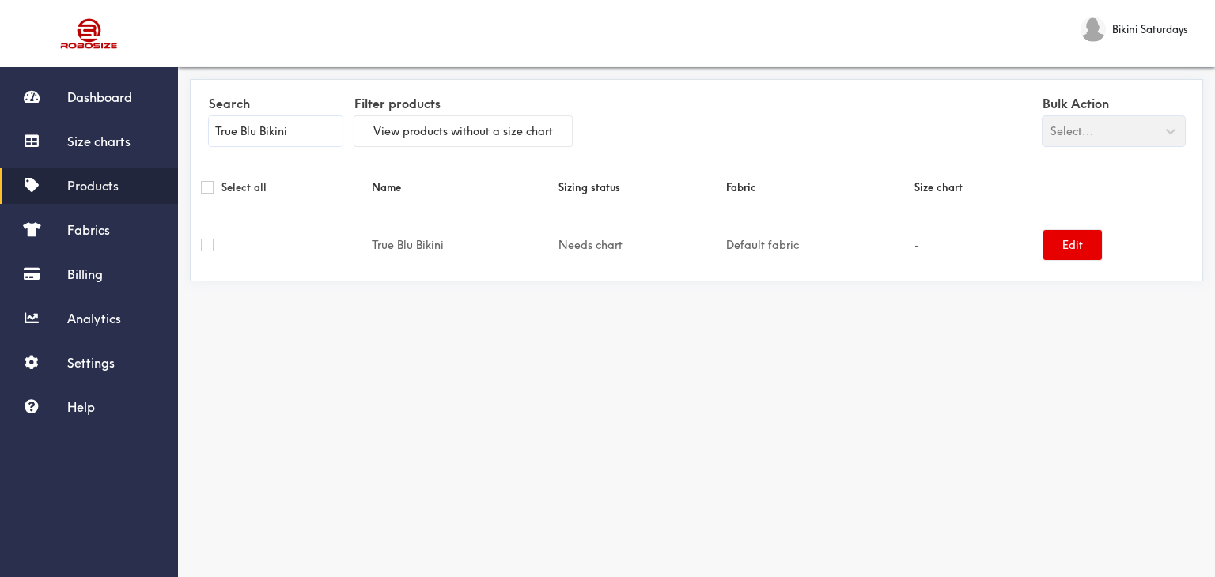
type input "True Blu Bikini"
click at [95, 144] on span "Size charts" at bounding box center [98, 142] width 63 height 16
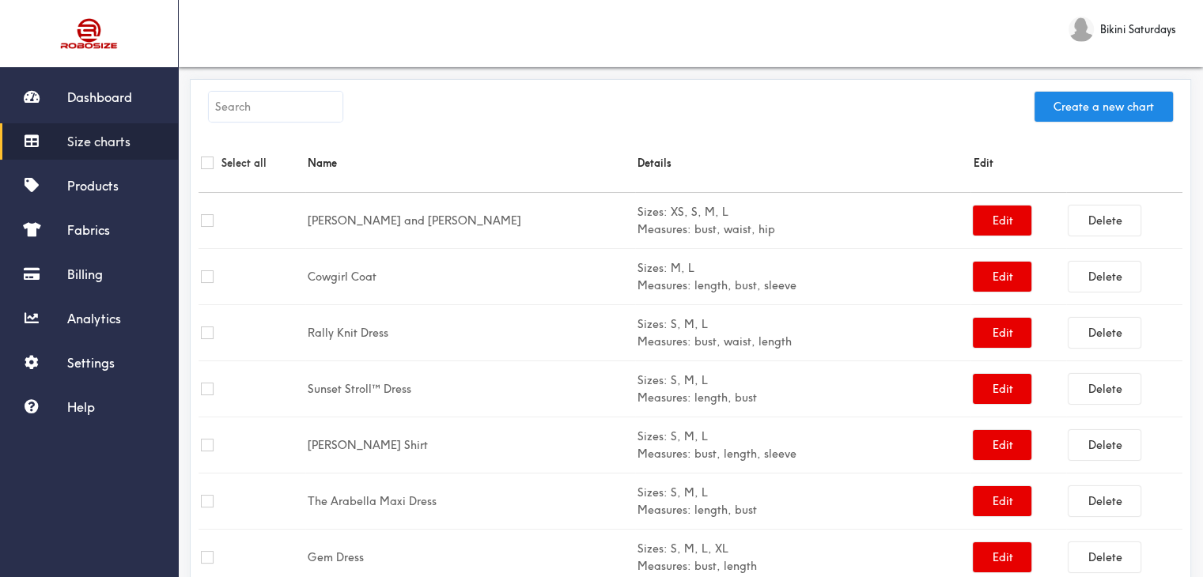
click at [261, 99] on input "text" at bounding box center [276, 107] width 134 height 30
paste input "Paris Light Jacket"
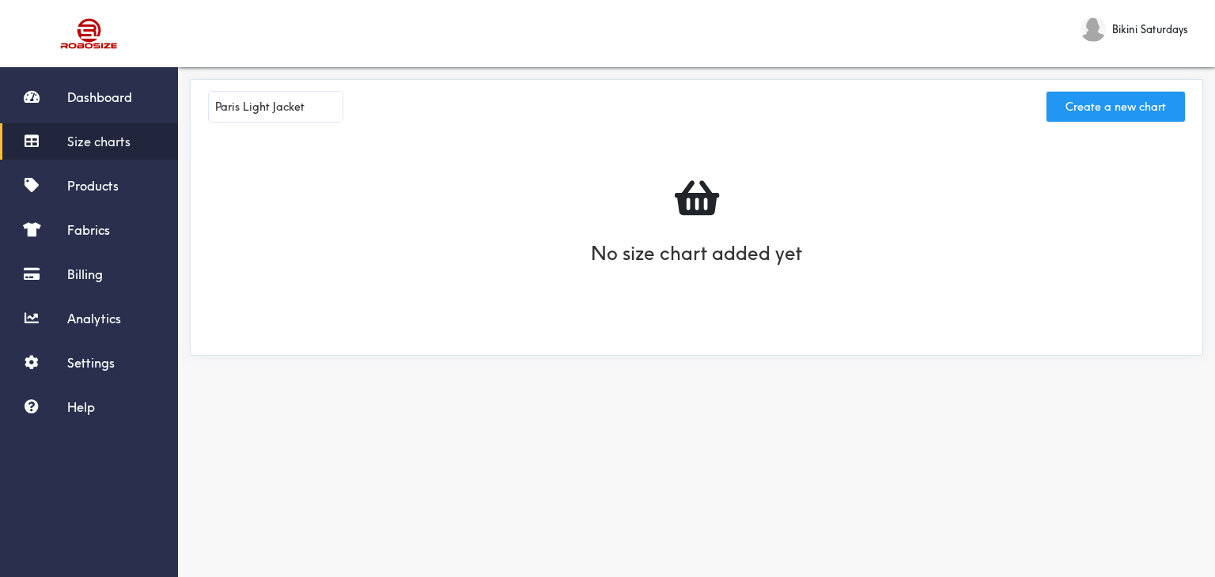
type input "Paris Light Jacket"
click at [1090, 108] on button "Create a new chart" at bounding box center [1115, 107] width 138 height 30
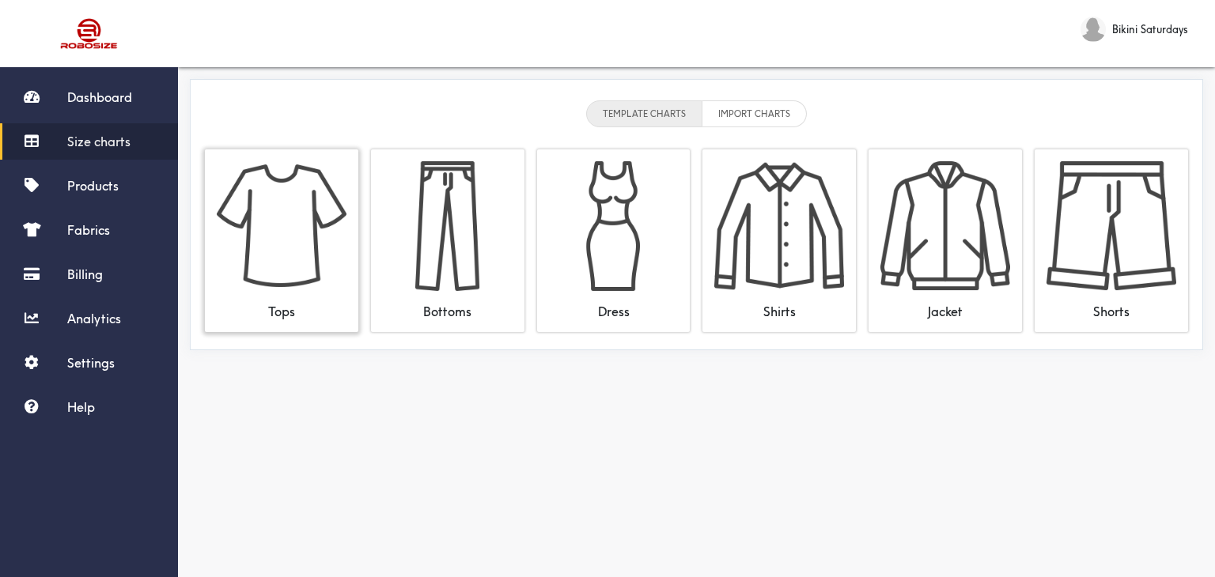
click at [241, 266] on img at bounding box center [282, 226] width 130 height 130
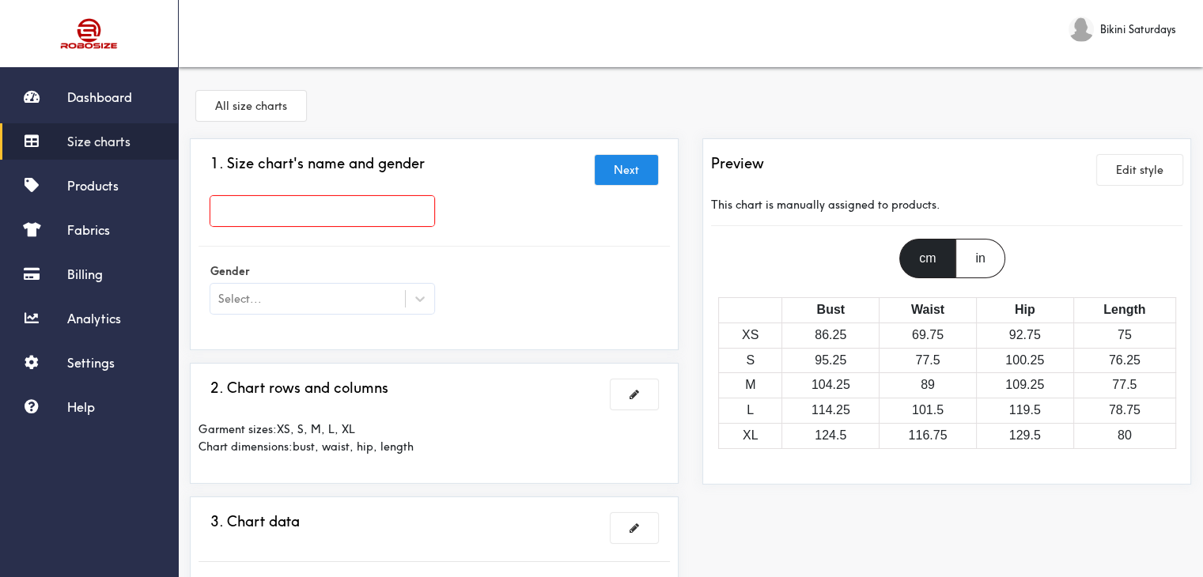
click at [287, 210] on input "text" at bounding box center [322, 211] width 224 height 30
paste input "Paris Light Jacket"
type input "Paris Light Jacket"
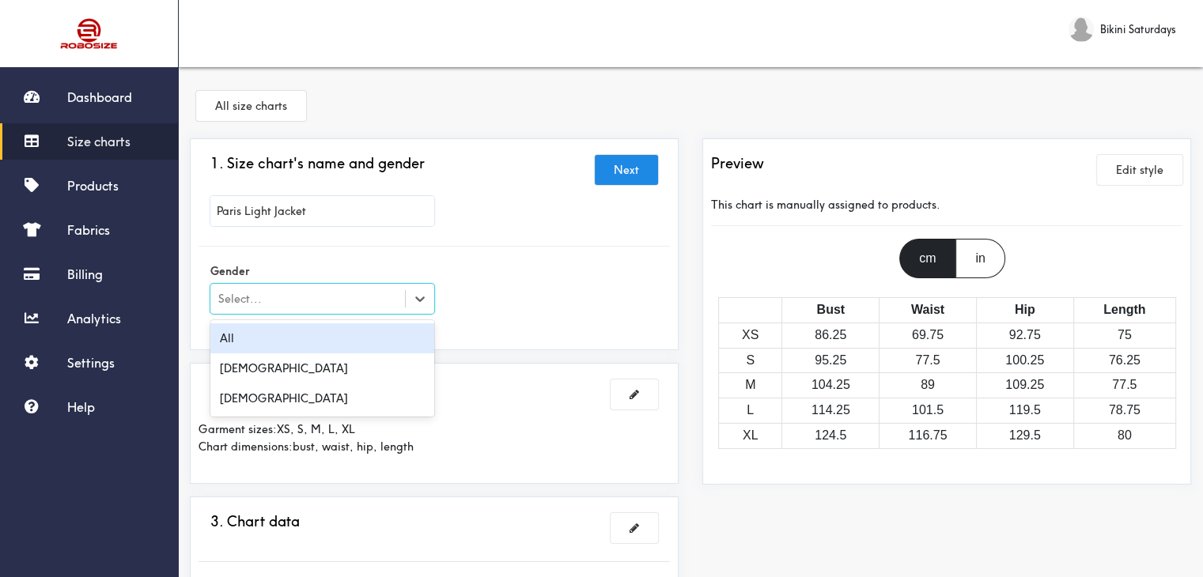
click at [255, 294] on div "Select..." at bounding box center [239, 298] width 43 height 17
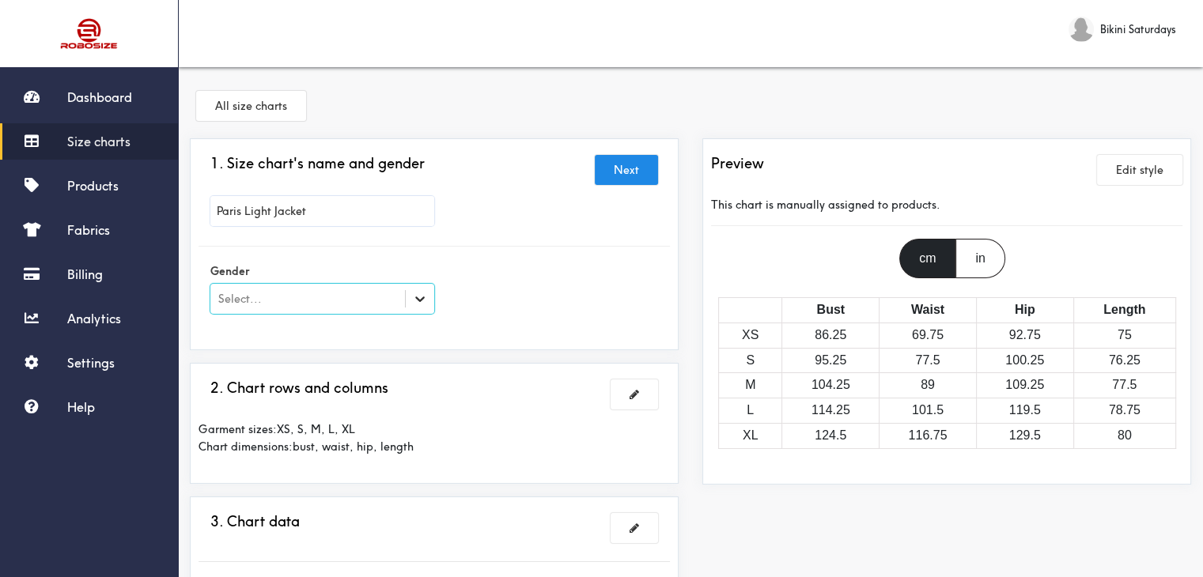
click at [415, 289] on div at bounding box center [420, 299] width 28 height 28
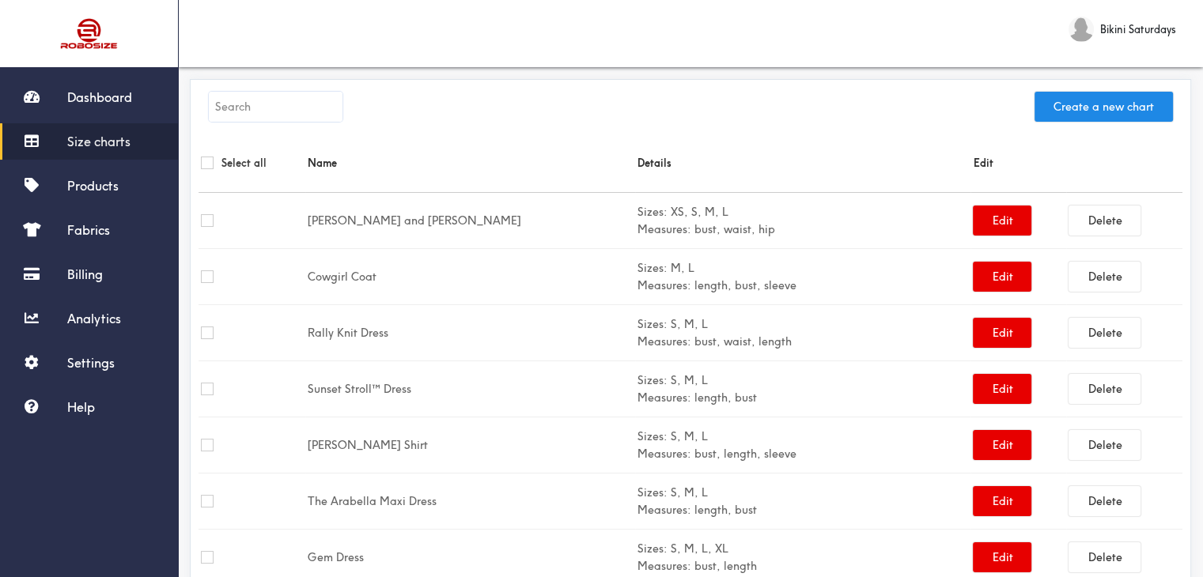
click at [268, 93] on input "text" at bounding box center [276, 107] width 134 height 30
paste input "Paris Light Jacket"
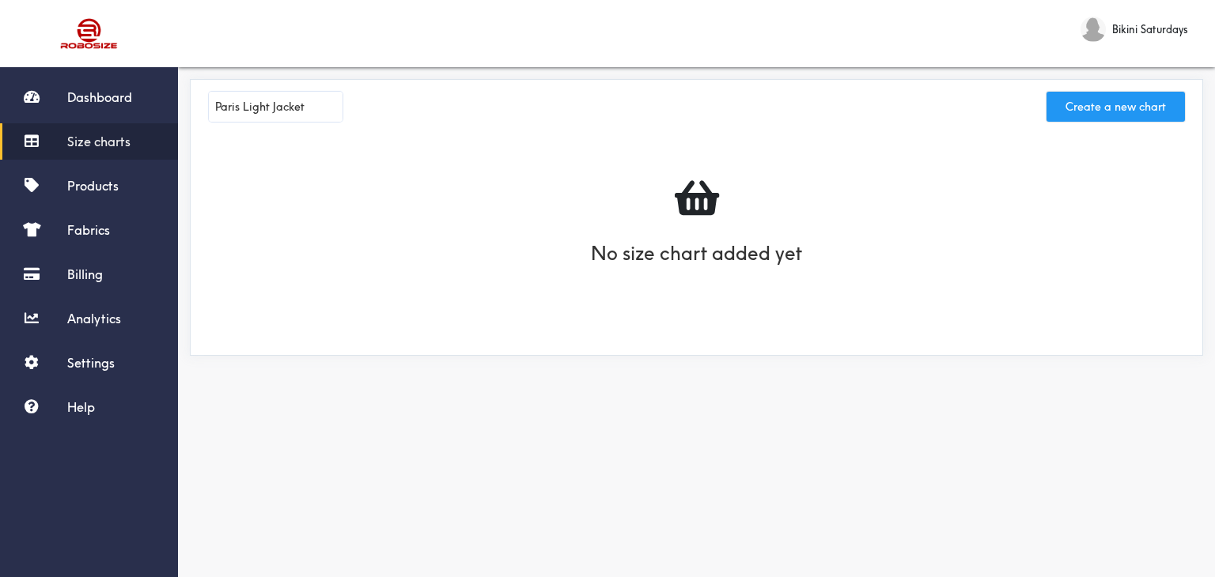
type input "Paris Light Jacket"
click at [1082, 97] on button "Create a new chart" at bounding box center [1115, 107] width 138 height 30
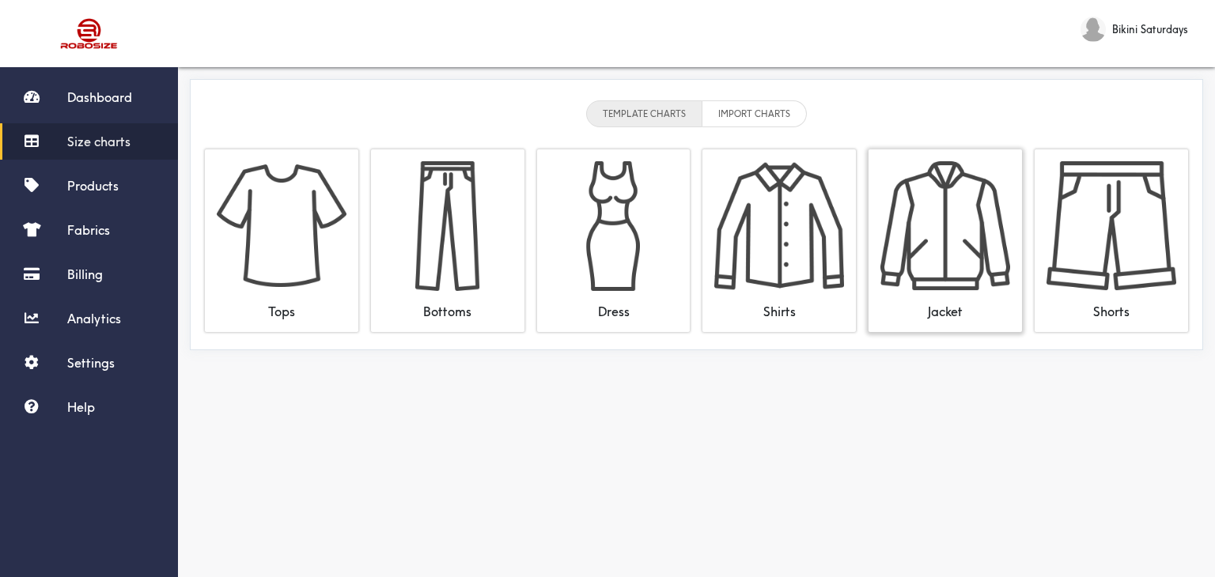
click at [974, 208] on img at bounding box center [945, 226] width 130 height 130
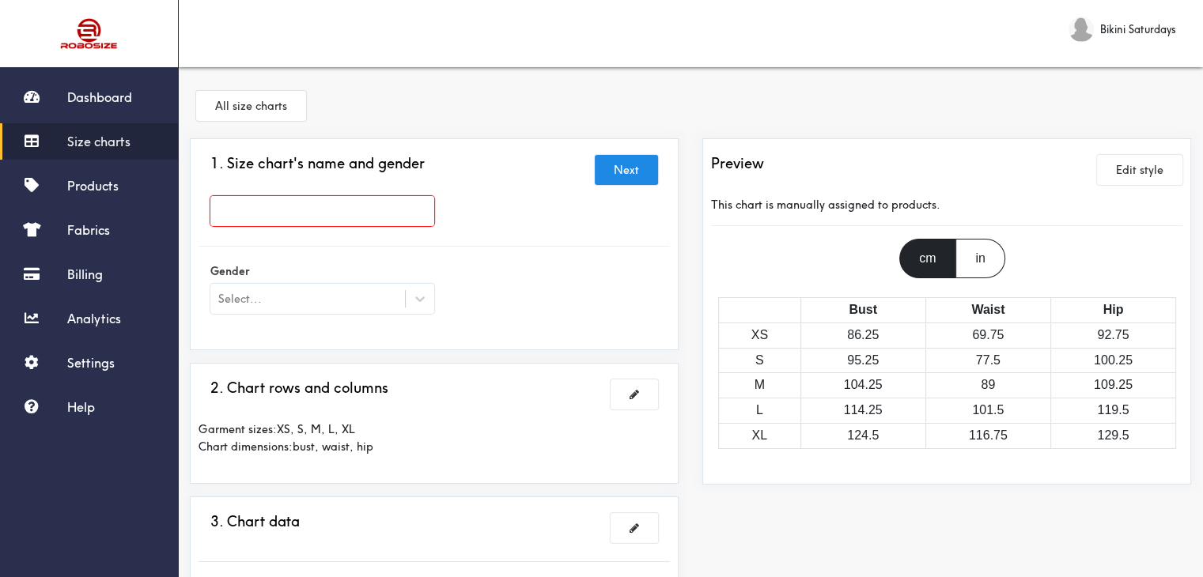
click at [347, 207] on input "text" at bounding box center [322, 211] width 224 height 30
paste input "Paris Light Jacket"
type input "Paris Light Jacket"
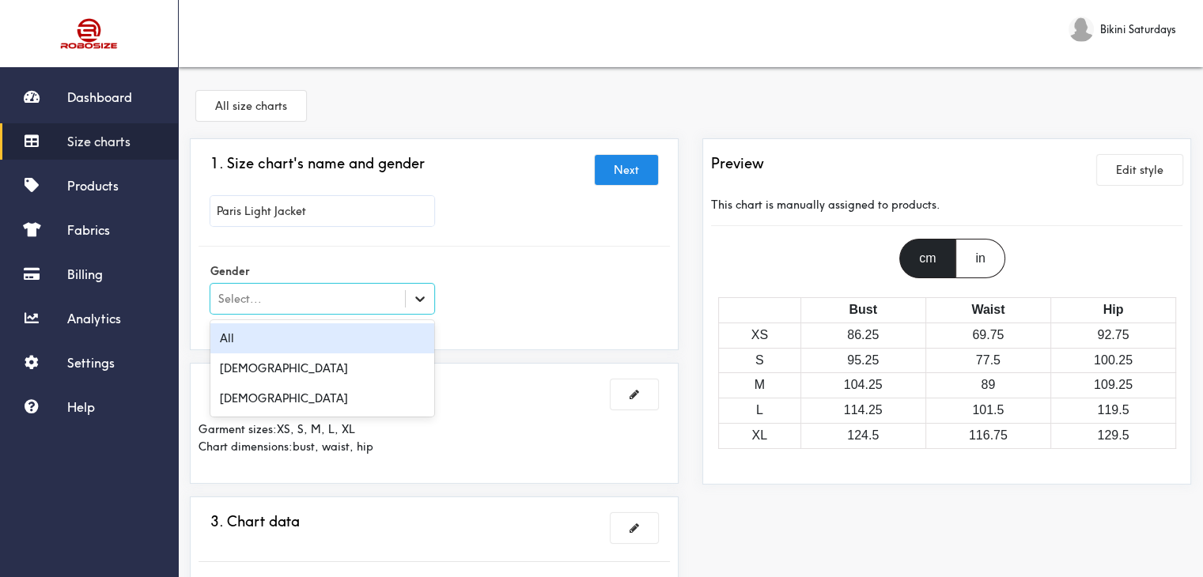
click at [418, 301] on icon at bounding box center [420, 299] width 16 height 16
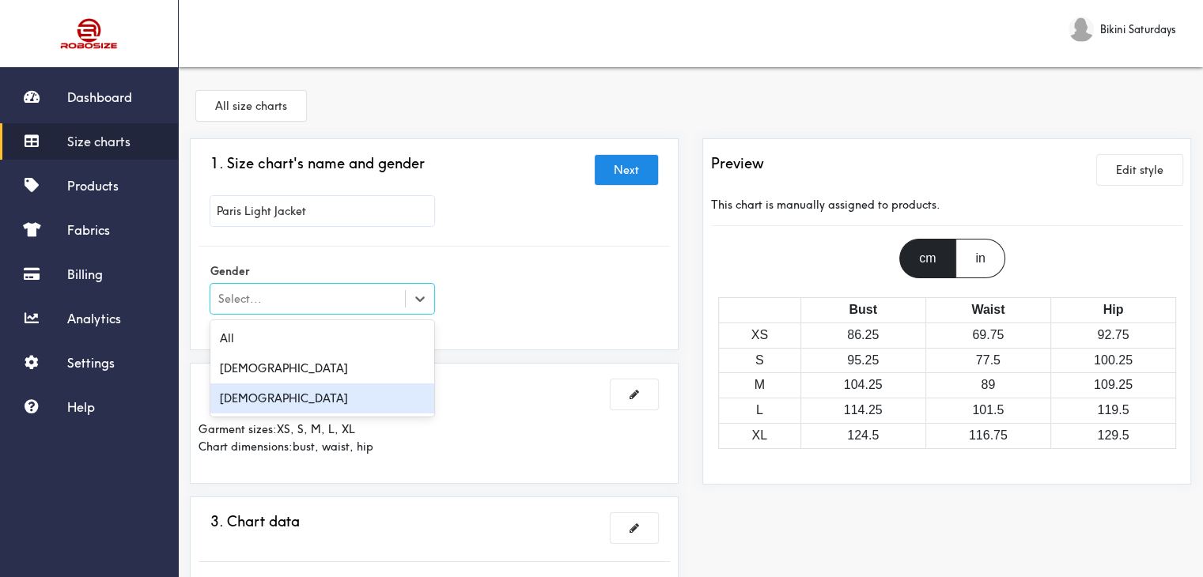
click at [312, 393] on div "Female" at bounding box center [322, 399] width 224 height 30
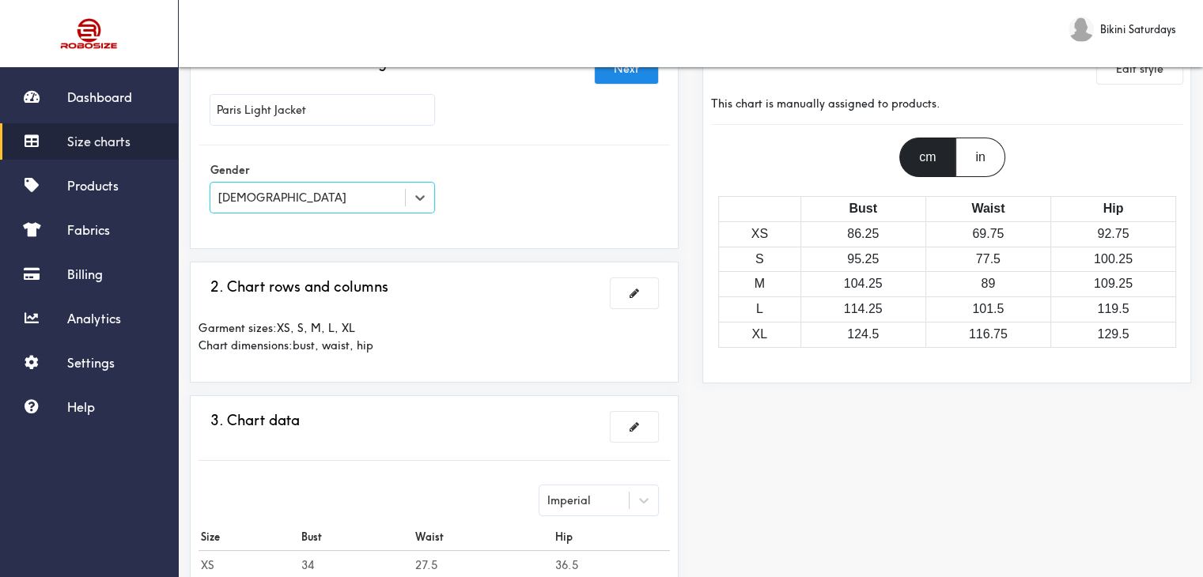
scroll to position [316, 0]
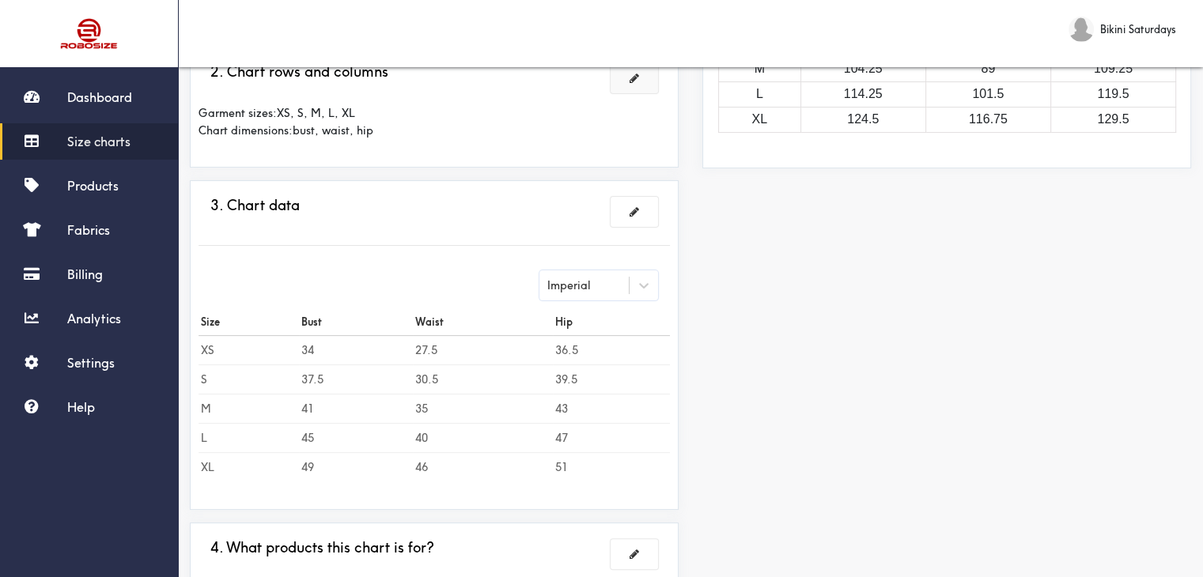
click at [639, 85] on button at bounding box center [633, 78] width 47 height 30
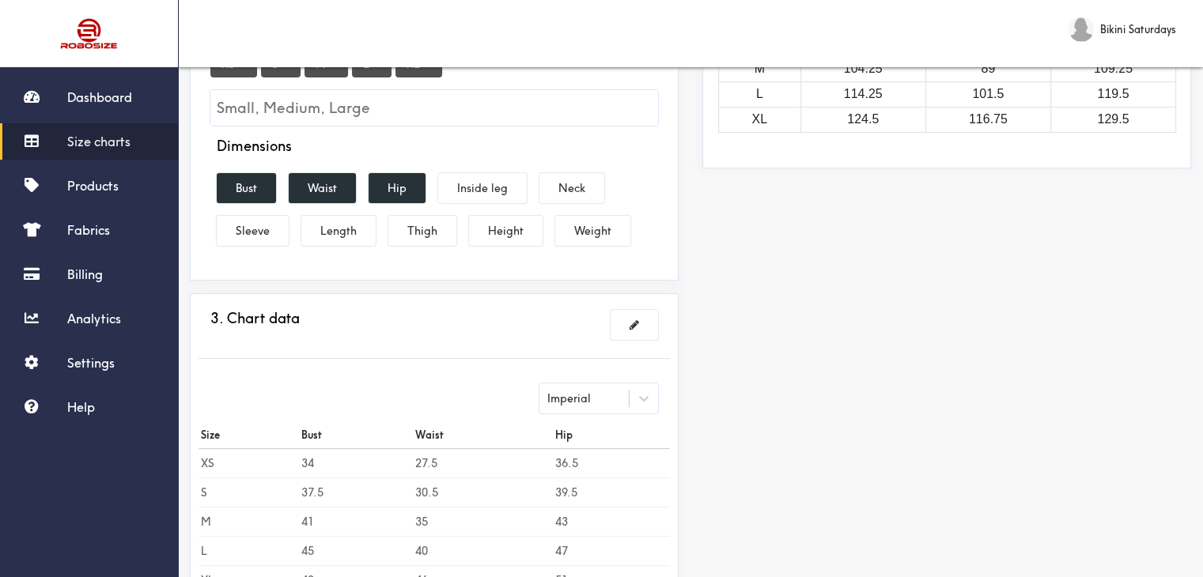
scroll to position [296, 0]
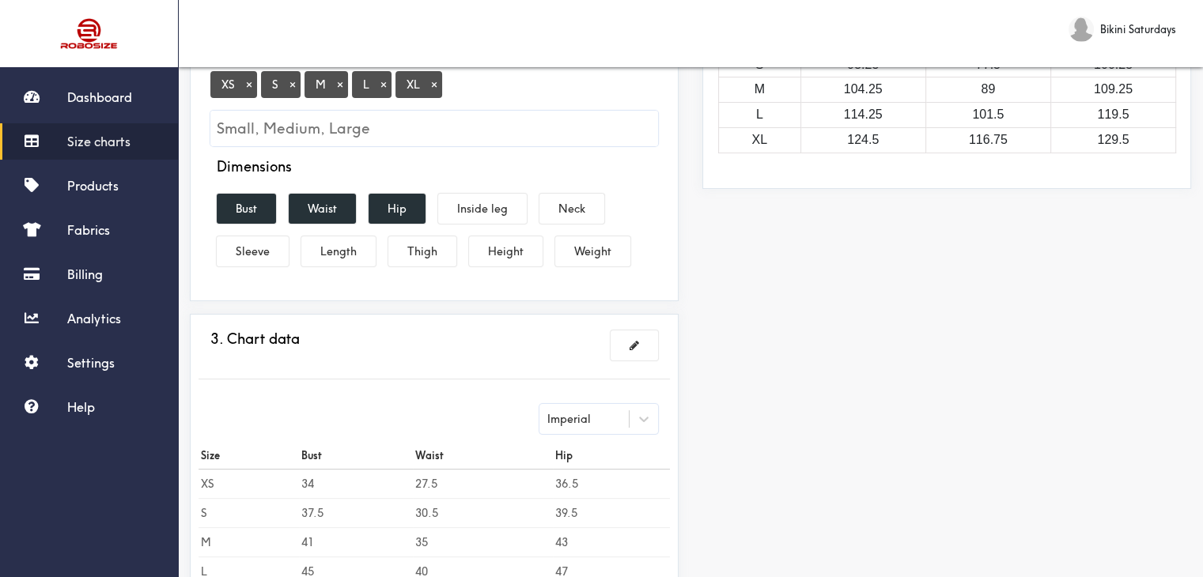
click at [434, 87] on button "×" at bounding box center [434, 84] width 16 height 14
click at [235, 205] on button "Bust" at bounding box center [246, 209] width 59 height 30
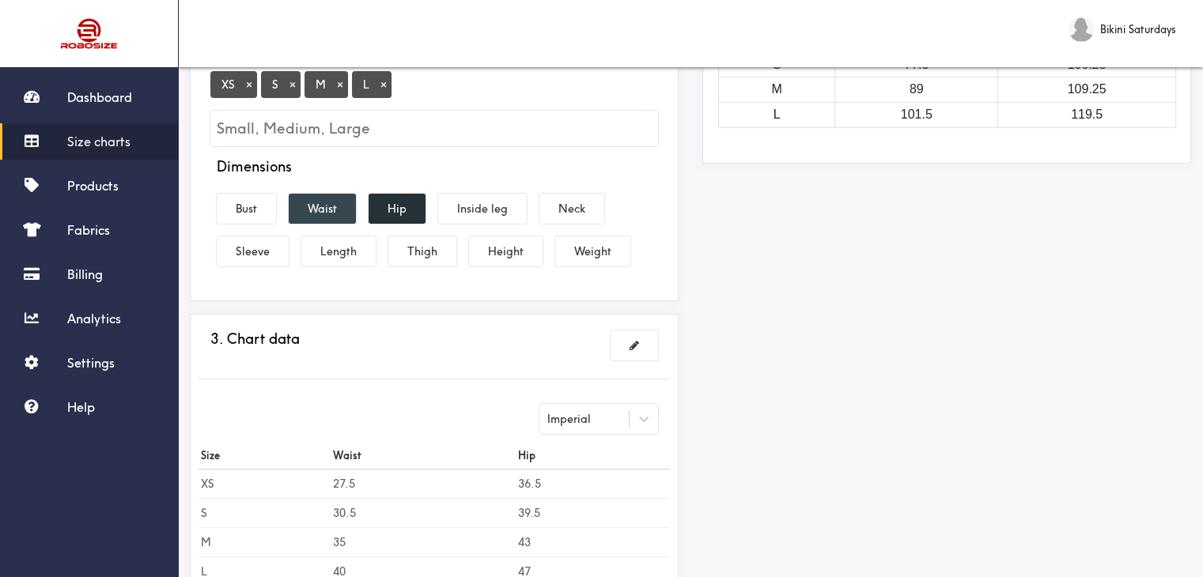
click at [313, 205] on button "Waist" at bounding box center [322, 209] width 67 height 30
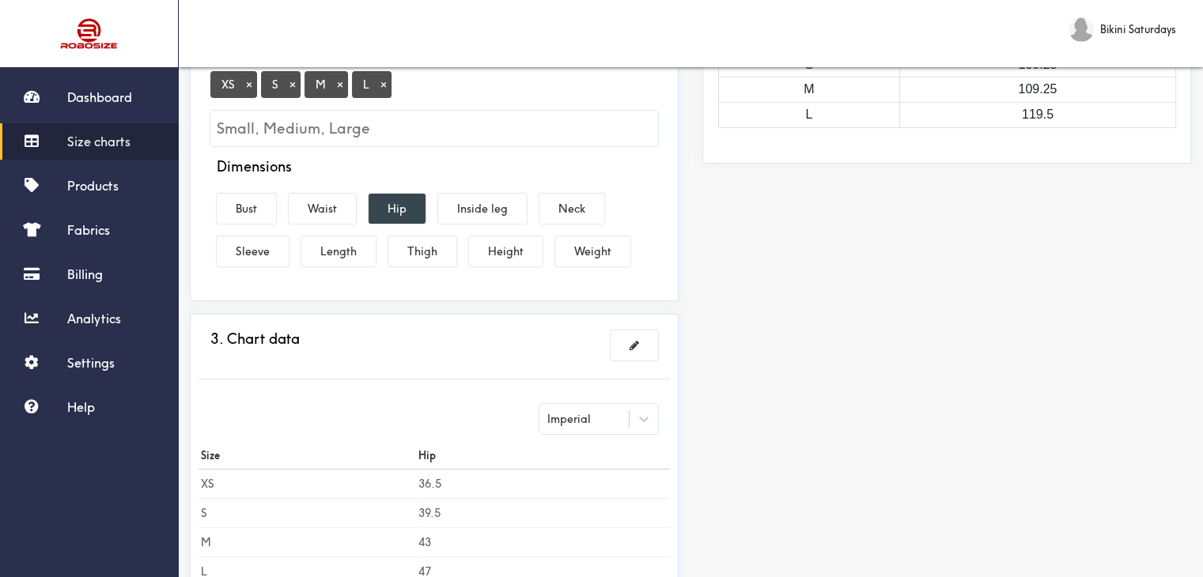
click at [418, 205] on button "Hip" at bounding box center [396, 209] width 57 height 30
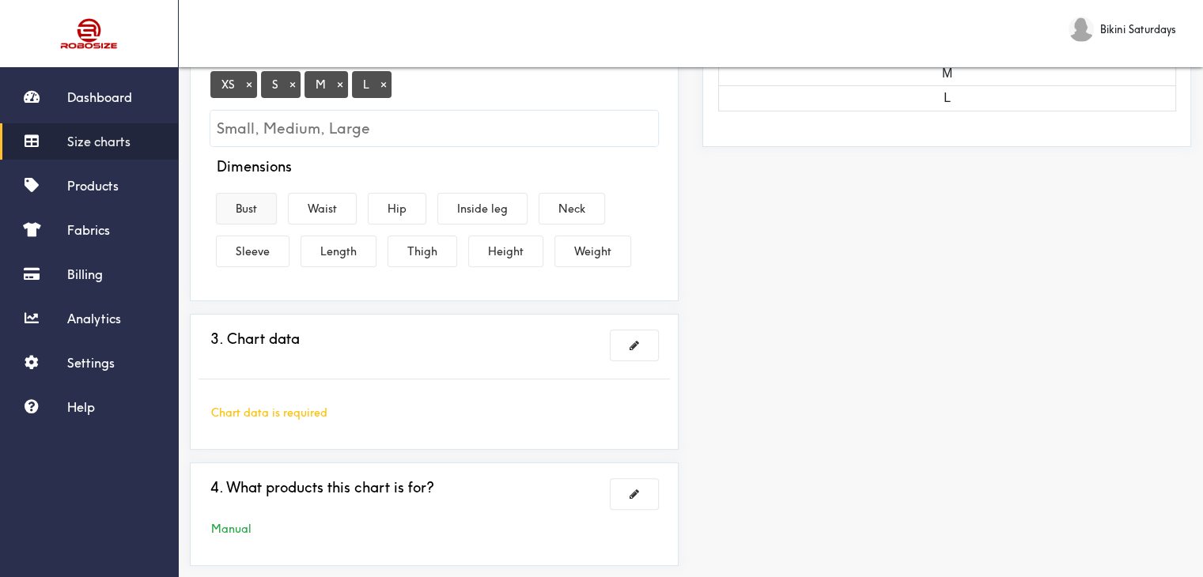
click at [250, 194] on button "Bust" at bounding box center [246, 209] width 59 height 30
click at [259, 254] on button "Sleeve" at bounding box center [253, 251] width 72 height 30
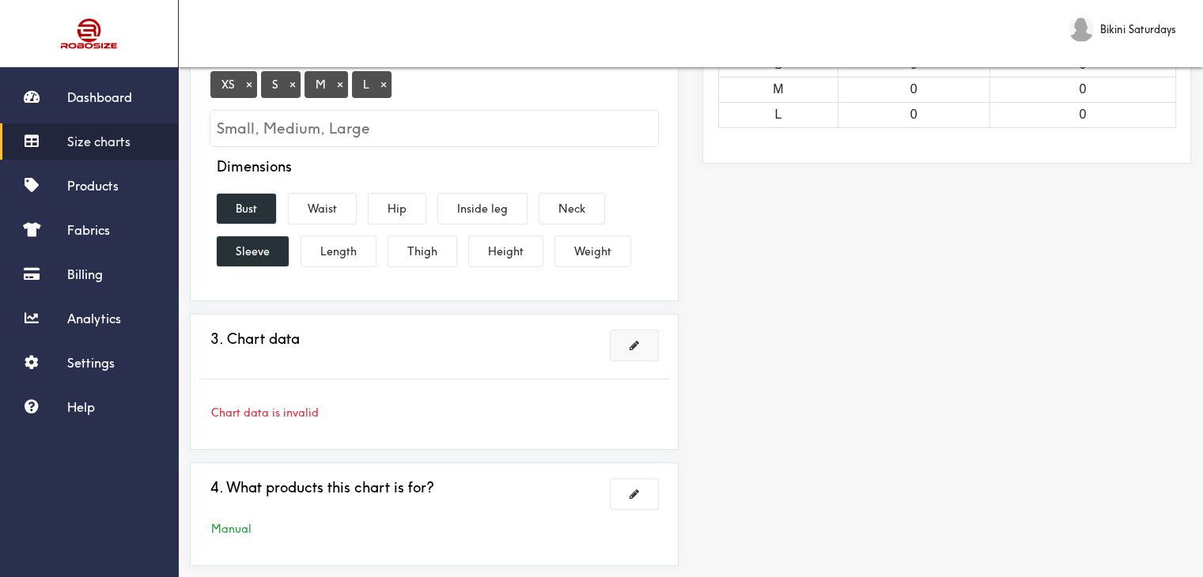
click at [633, 350] on span at bounding box center [633, 345] width 9 height 11
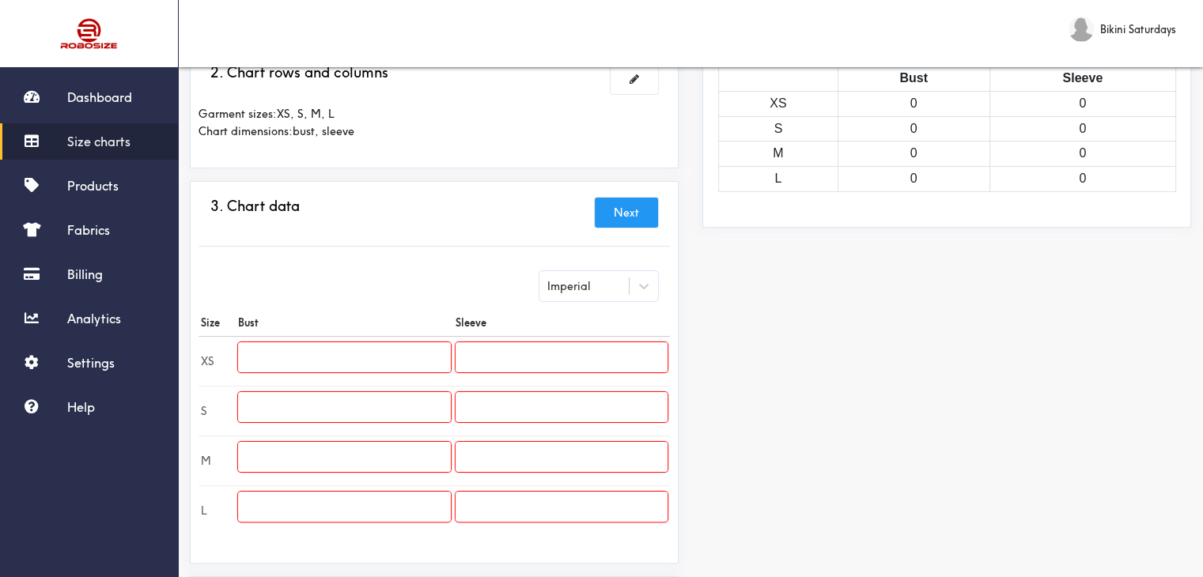
scroll to position [138, 0]
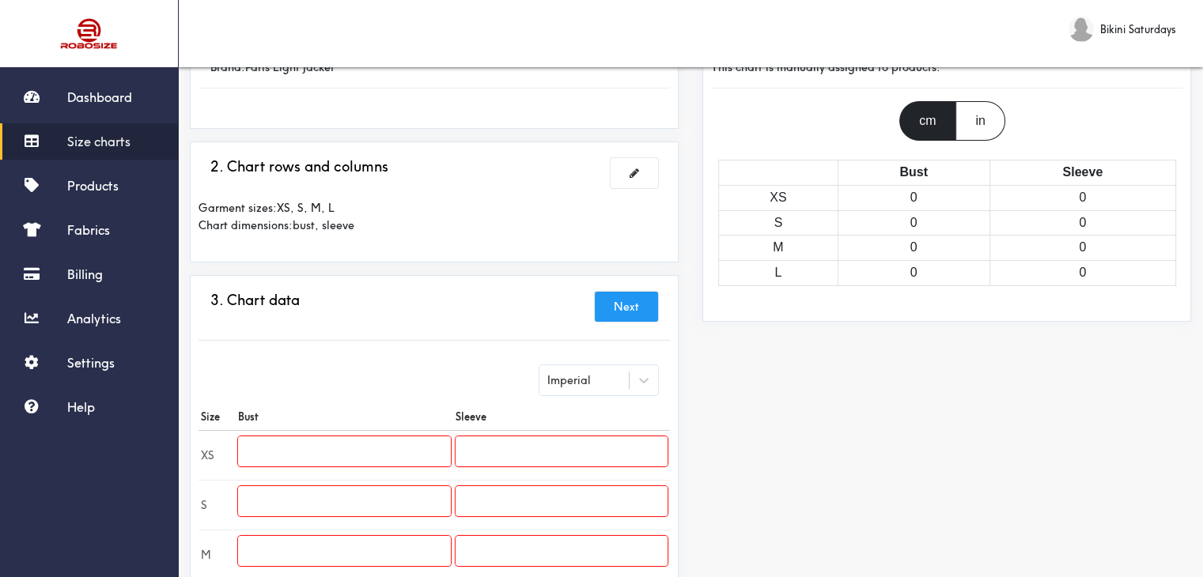
click at [626, 310] on button "Next" at bounding box center [626, 307] width 63 height 30
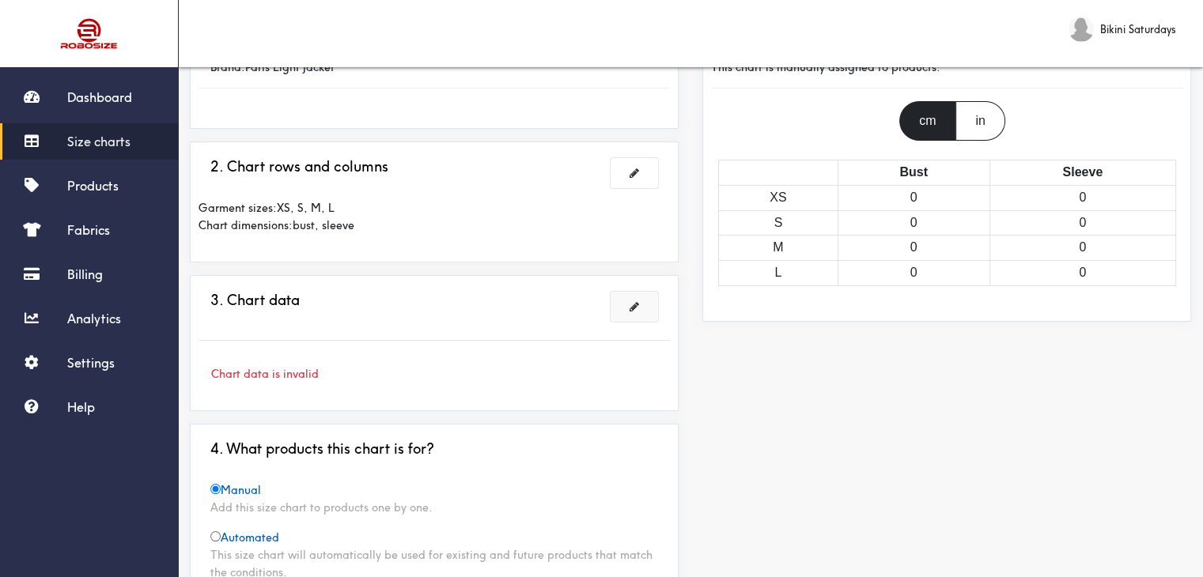
click at [647, 293] on button at bounding box center [633, 307] width 47 height 30
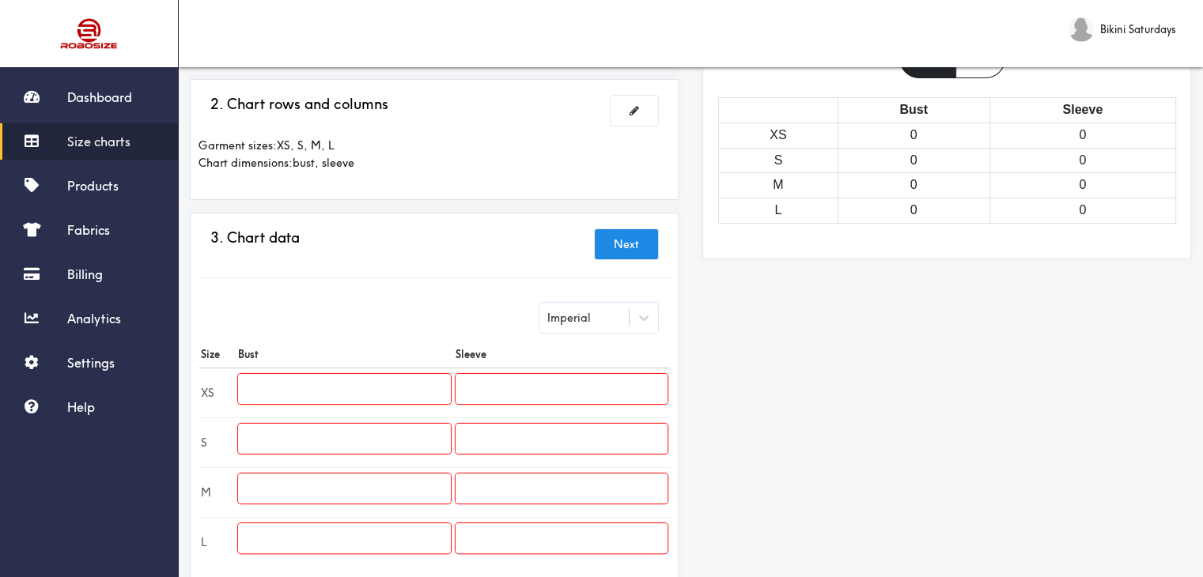
scroll to position [108, 0]
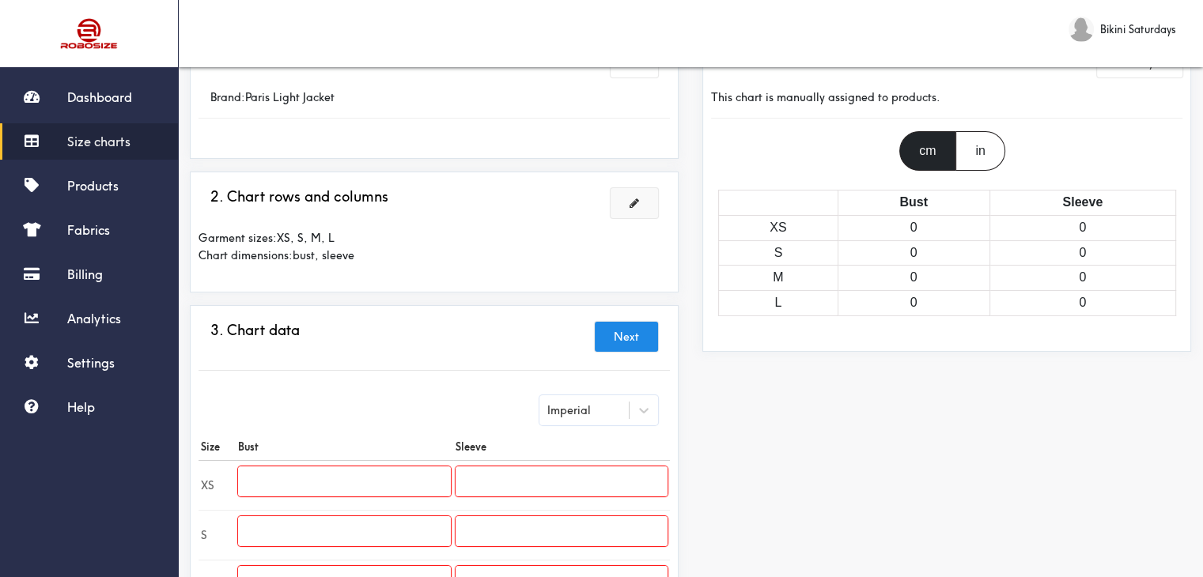
click at [634, 205] on span at bounding box center [633, 203] width 9 height 11
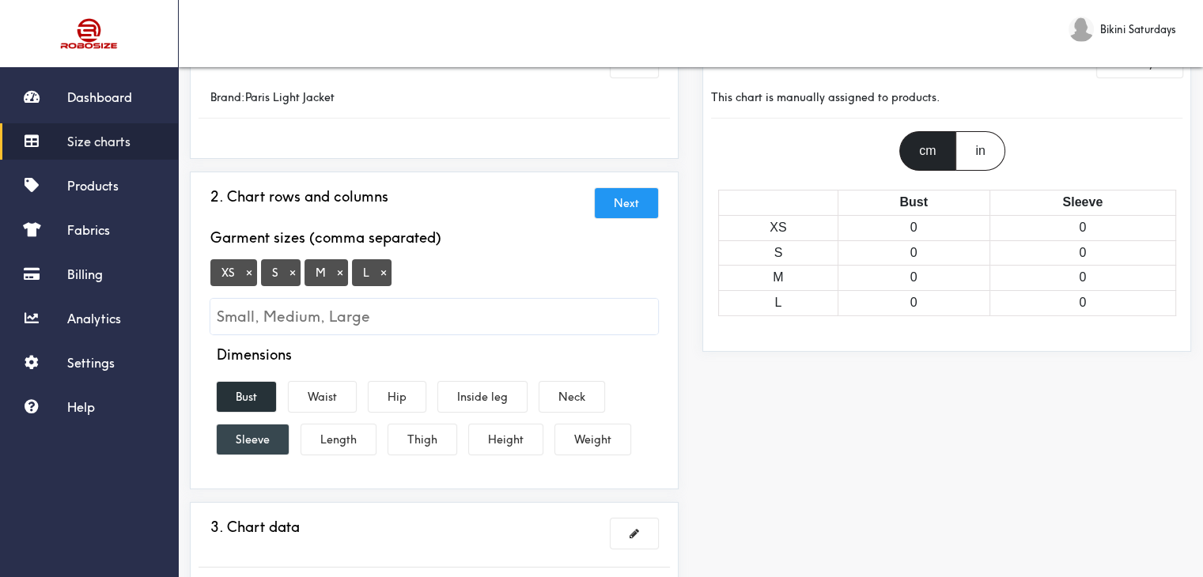
click at [247, 437] on button "Sleeve" at bounding box center [253, 440] width 72 height 30
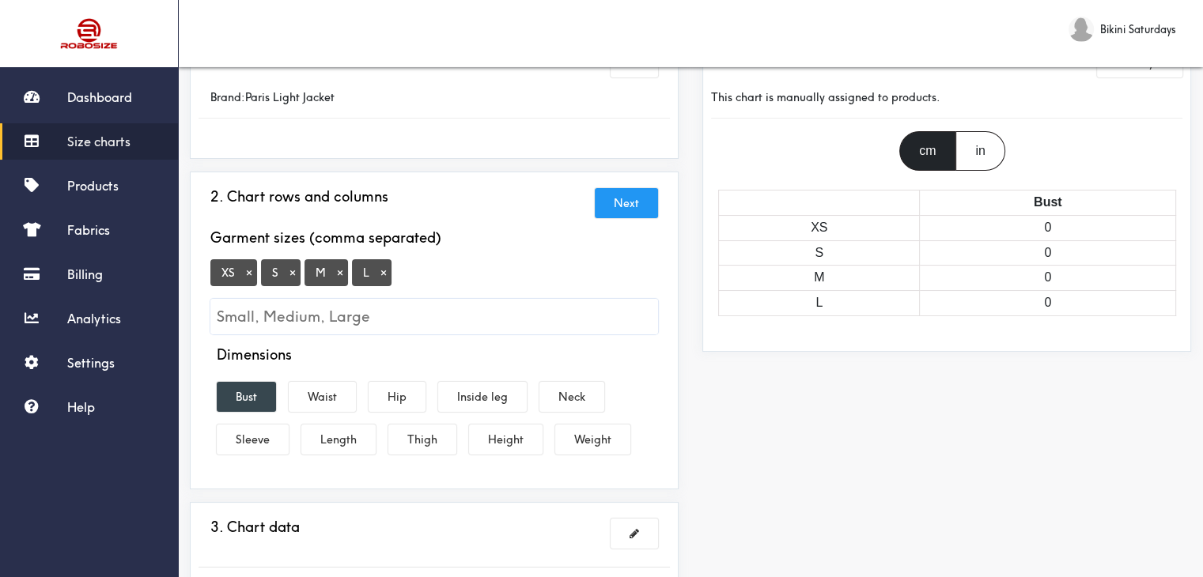
click at [253, 387] on button "Bust" at bounding box center [246, 397] width 59 height 30
click at [346, 435] on button "Length" at bounding box center [338, 440] width 74 height 30
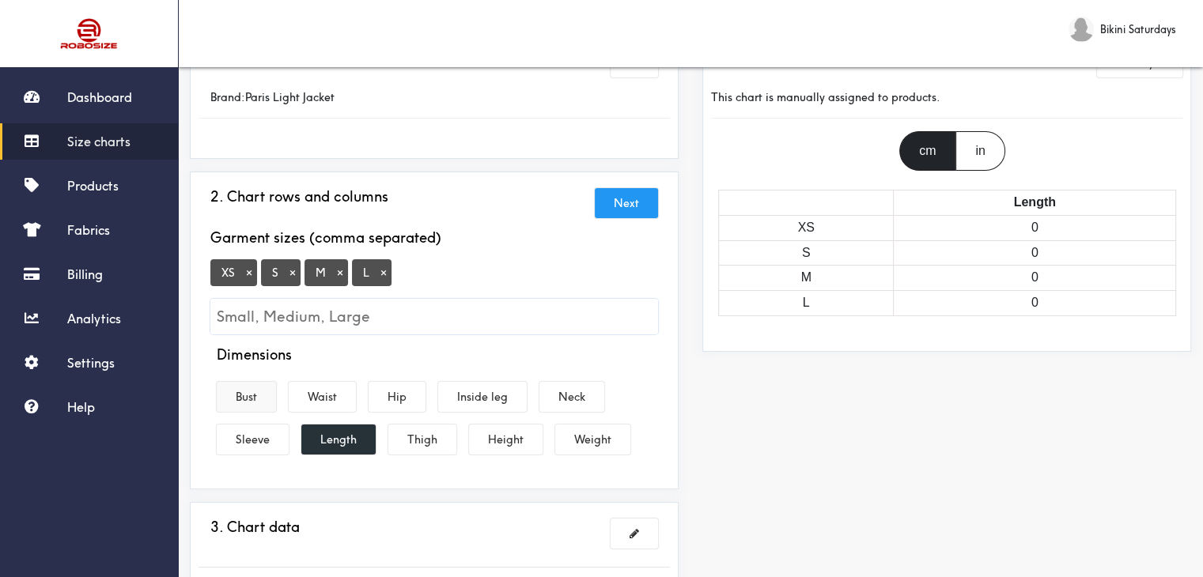
click at [243, 389] on button "Bust" at bounding box center [246, 397] width 59 height 30
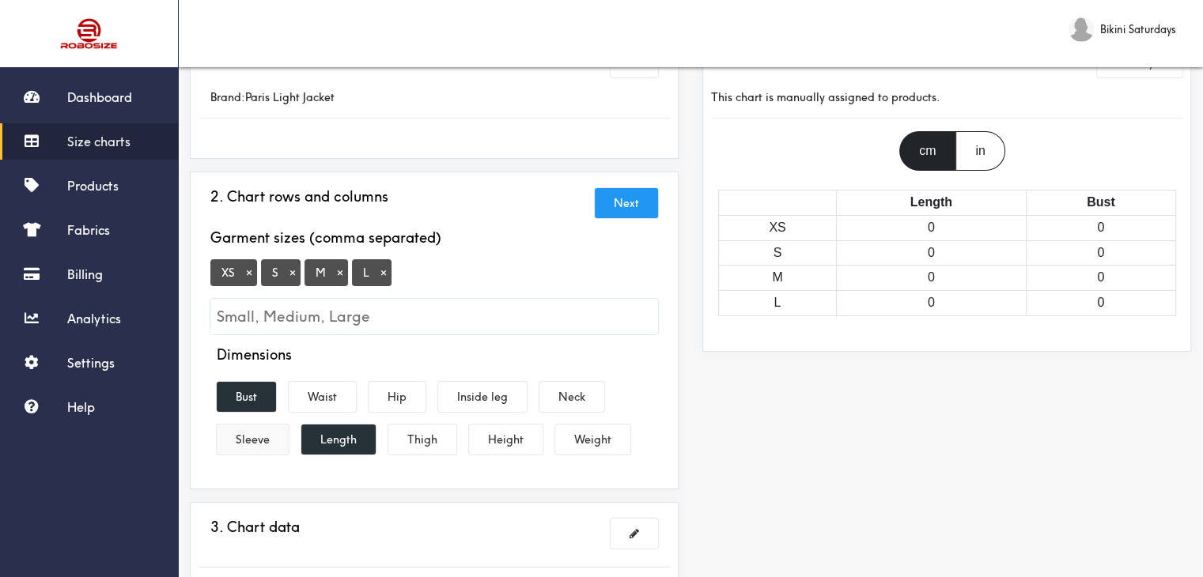
click at [240, 441] on button "Sleeve" at bounding box center [253, 440] width 72 height 30
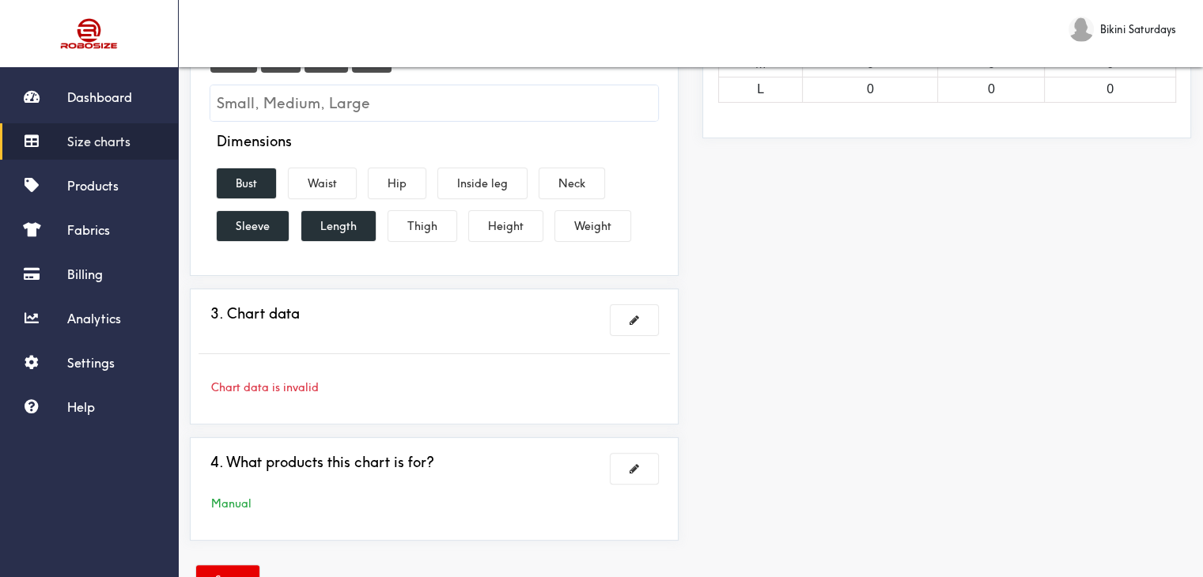
scroll to position [345, 0]
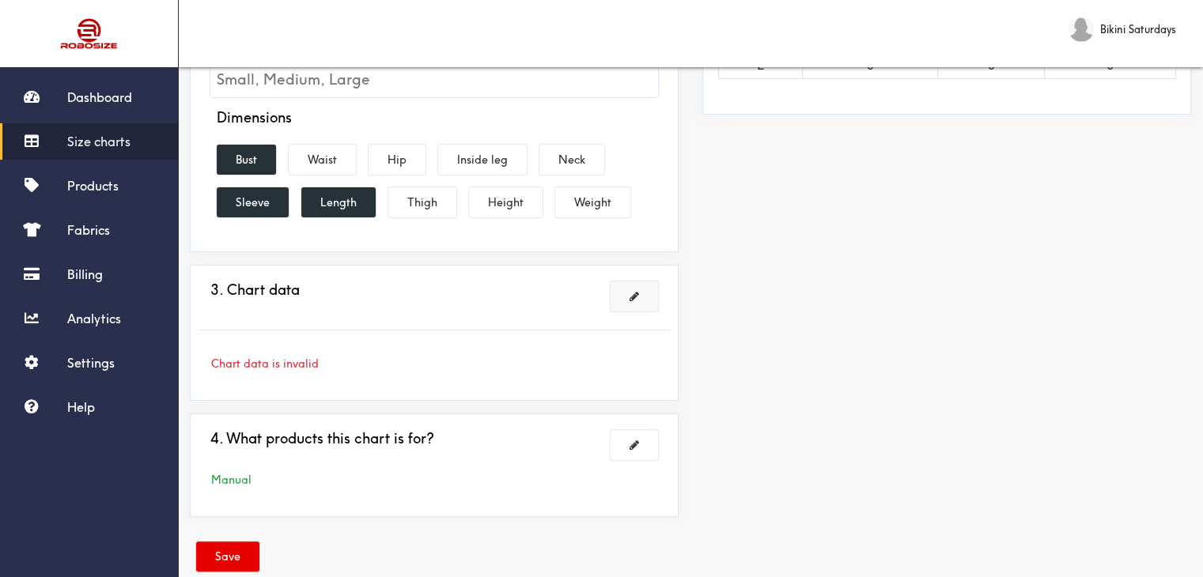
click at [633, 294] on span at bounding box center [633, 296] width 9 height 11
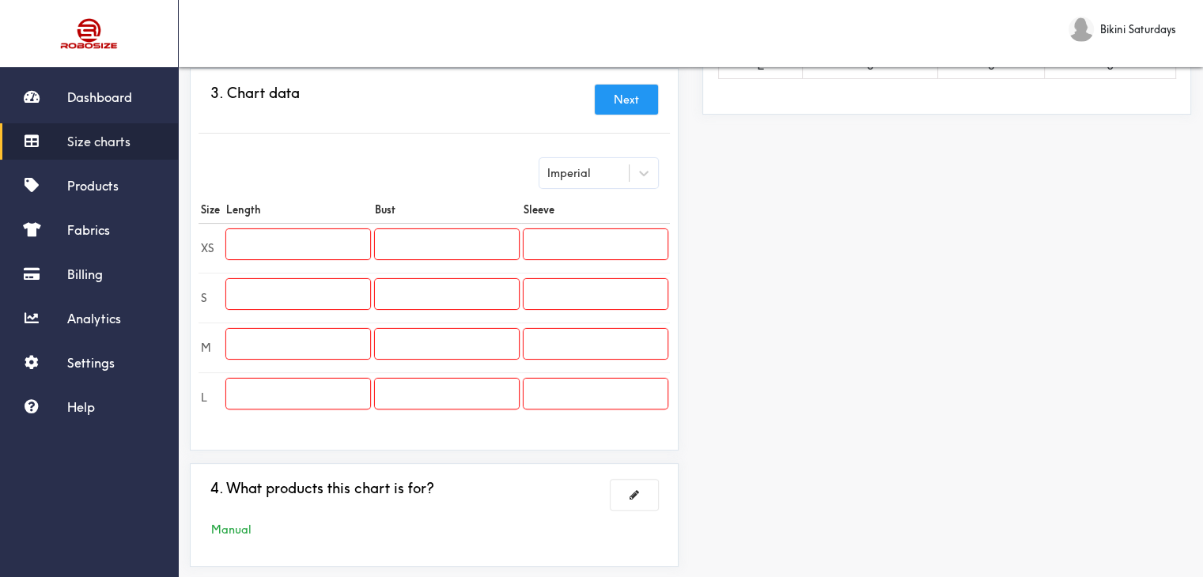
click at [272, 243] on input "text" at bounding box center [298, 244] width 144 height 30
paste input "24.4"
type input "24.4"
click at [274, 296] on input "text" at bounding box center [298, 294] width 144 height 30
paste input "text"
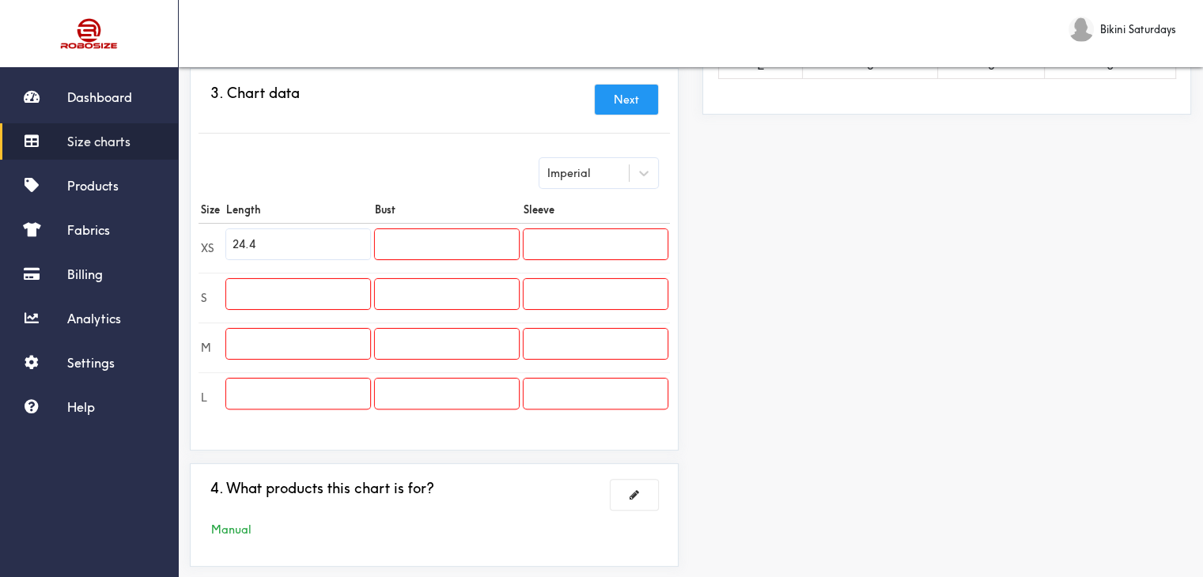
click at [260, 343] on input "text" at bounding box center [298, 344] width 144 height 30
paste input "25.2"
type input "25.2"
click at [274, 301] on input "text" at bounding box center [298, 294] width 144 height 30
paste input "24.8"
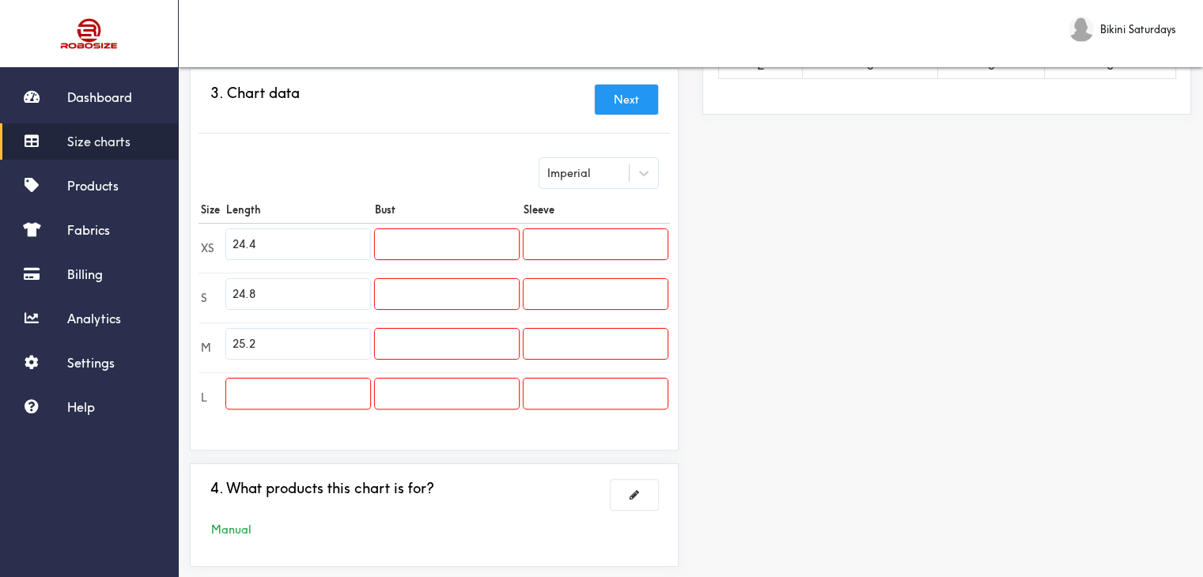
type input "24.8"
click at [276, 379] on input "text" at bounding box center [298, 394] width 144 height 30
paste input "25.6"
type input "25.6"
click at [408, 240] on input "text" at bounding box center [447, 244] width 144 height 30
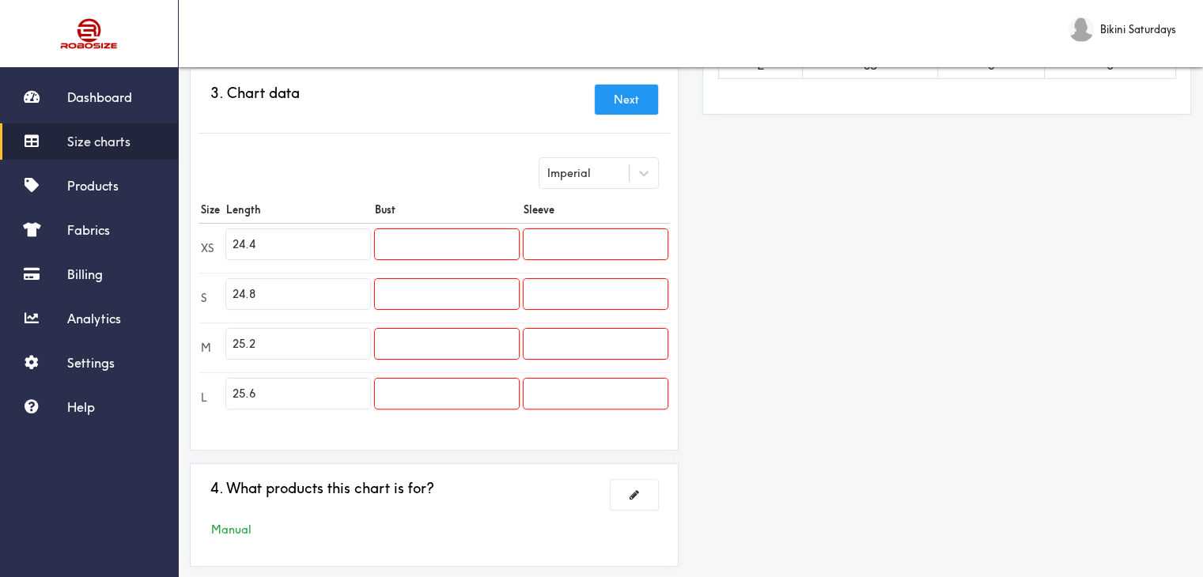
paste input "47.2"
type input "47.2"
click at [406, 287] on input "text" at bounding box center [447, 294] width 144 height 30
paste input "48.8"
type input "48.8"
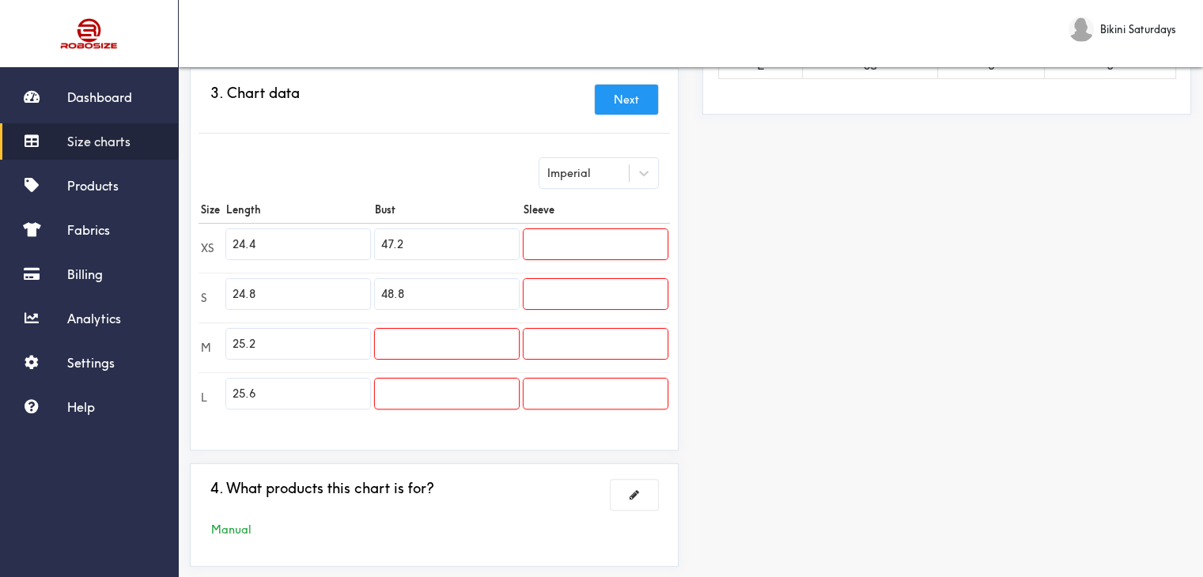
click at [391, 335] on input "text" at bounding box center [447, 344] width 144 height 30
paste input "50.4"
type input "50.4"
click at [404, 382] on input "text" at bounding box center [447, 394] width 144 height 30
paste
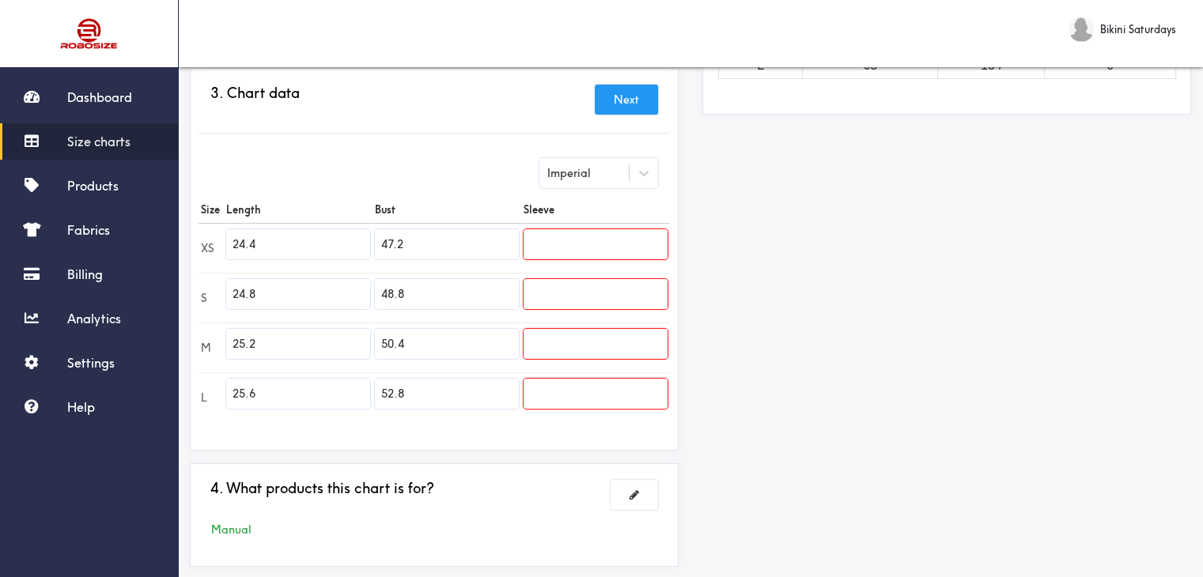
type input "52.8"
click at [578, 238] on input "text" at bounding box center [595, 244] width 144 height 30
type input "26.4"
click at [585, 293] on input "text" at bounding box center [595, 294] width 144 height 30
type input "26.8"
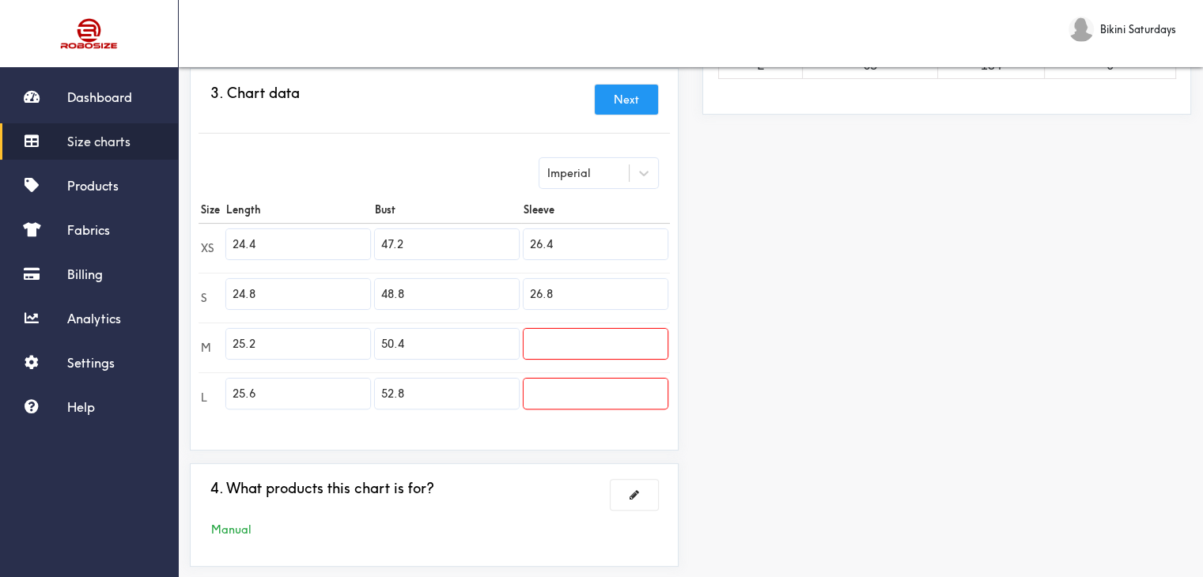
click at [542, 350] on input "text" at bounding box center [595, 344] width 144 height 30
type input "27.2"
click at [620, 394] on input "text" at bounding box center [595, 394] width 144 height 30
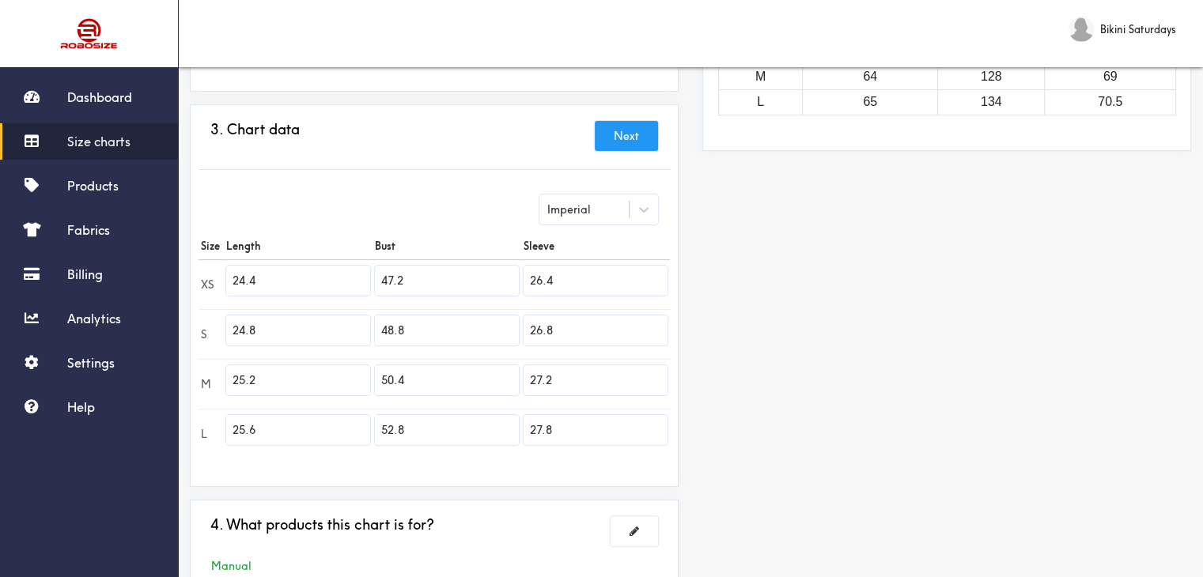
scroll to position [108, 0]
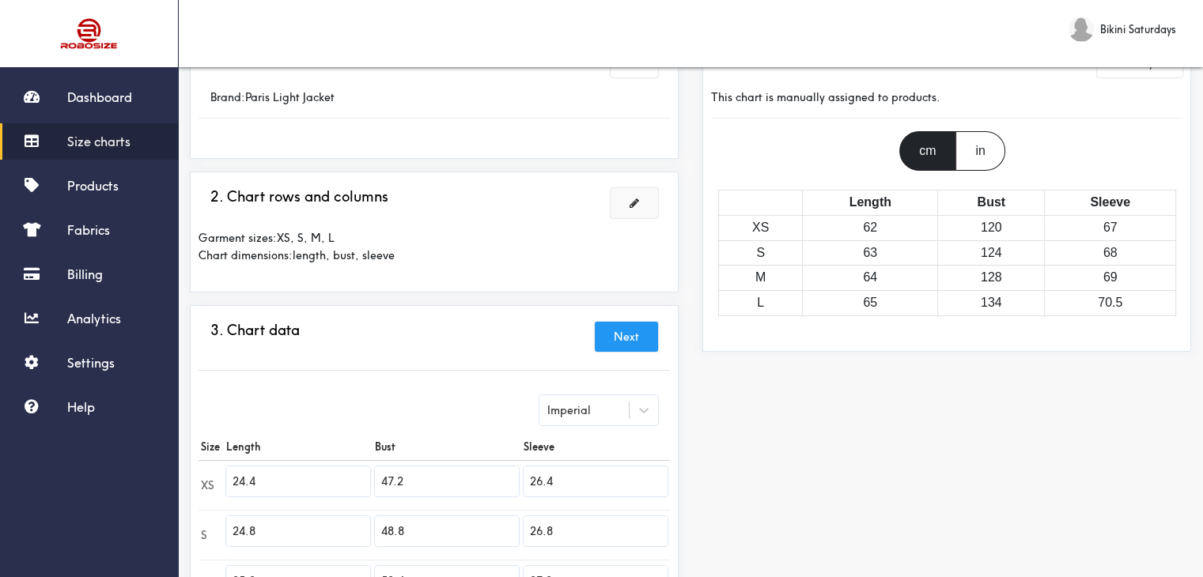
type input "27.8"
click at [972, 147] on div "in" at bounding box center [979, 151] width 49 height 40
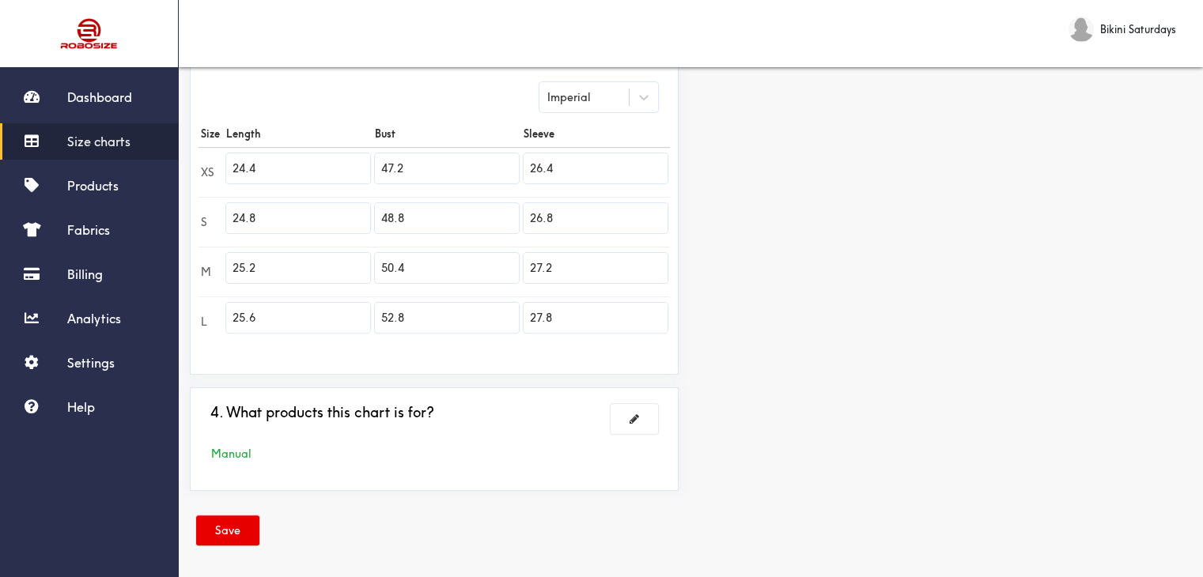
scroll to position [424, 0]
drag, startPoint x: 241, startPoint y: 520, endPoint x: 237, endPoint y: 511, distance: 9.6
click at [240, 520] on button "Save" at bounding box center [227, 527] width 63 height 30
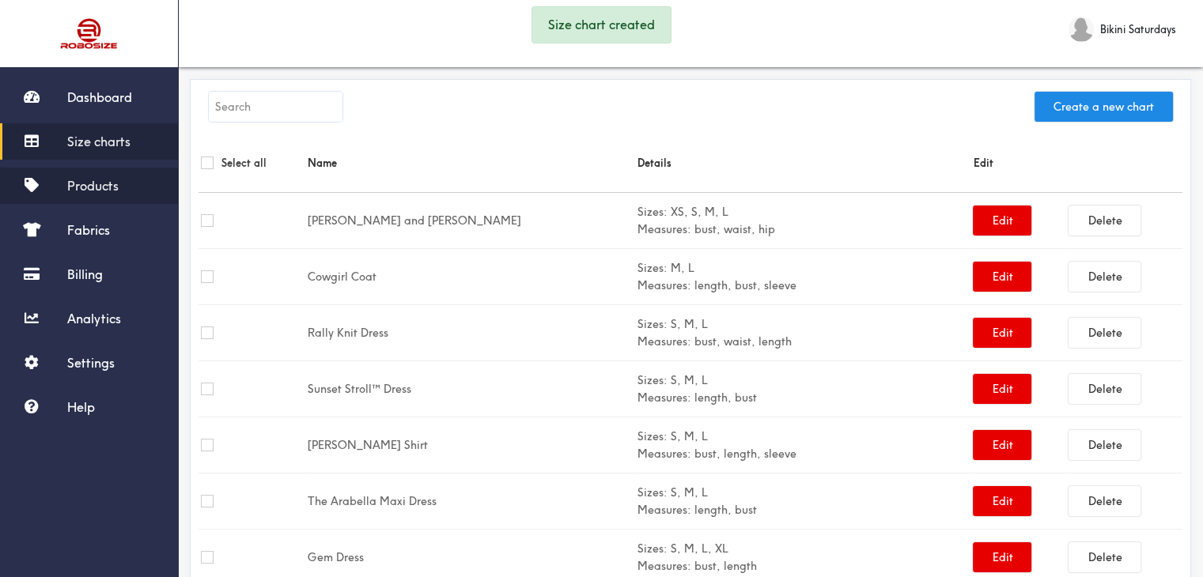
click at [77, 190] on span "Products" at bounding box center [92, 186] width 51 height 16
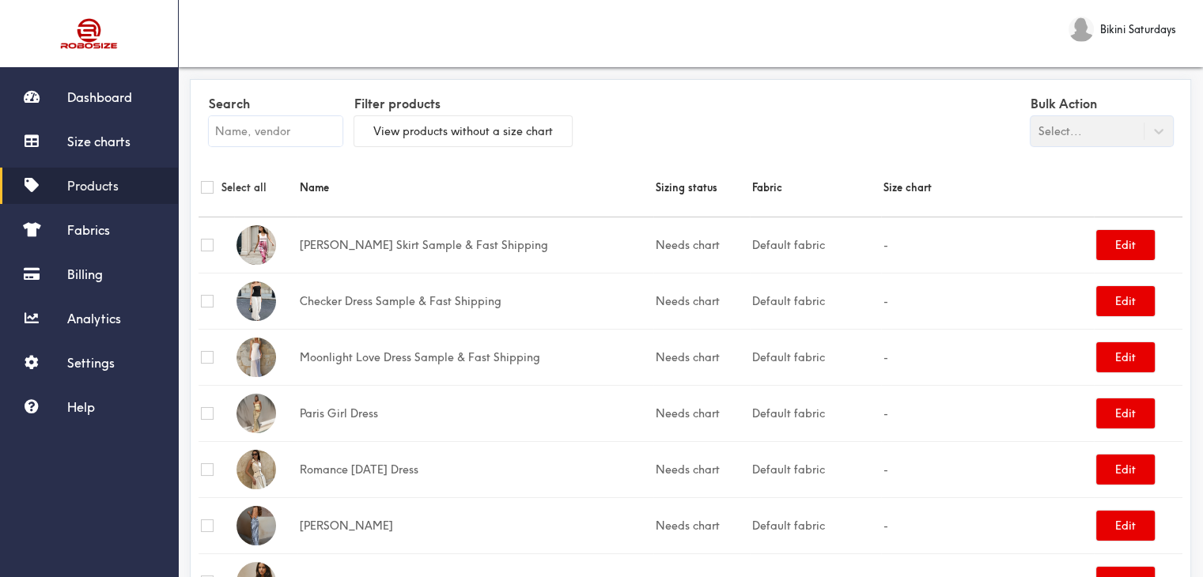
click at [236, 140] on input "text" at bounding box center [276, 131] width 134 height 30
click at [236, 130] on input "text" at bounding box center [276, 131] width 134 height 30
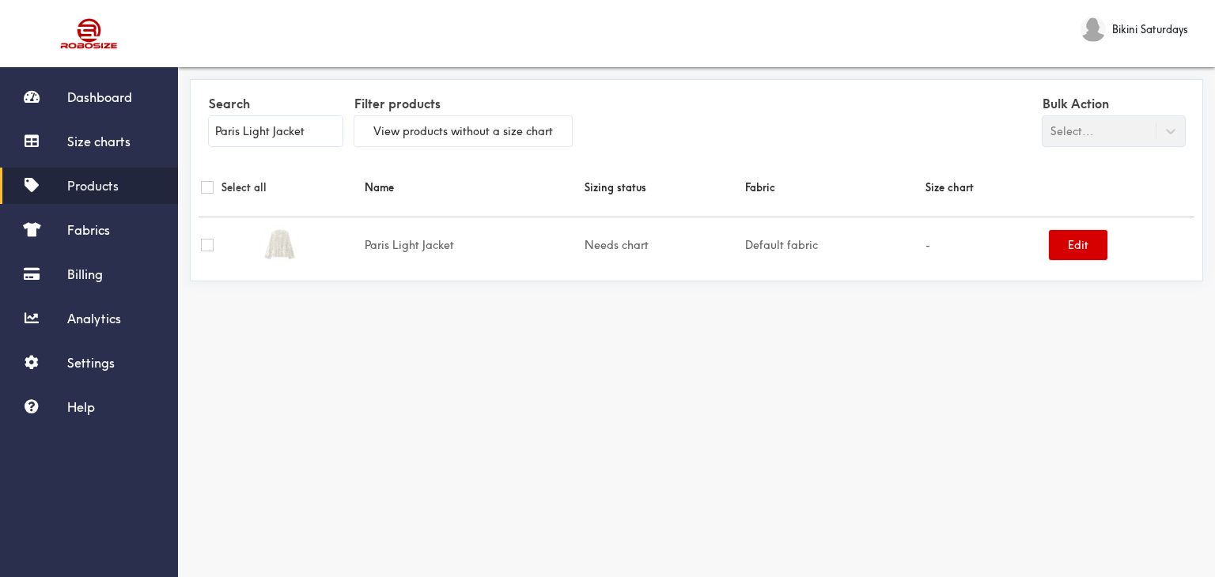
type input "Paris Light Jacket"
click at [1079, 241] on button "Edit" at bounding box center [1078, 245] width 59 height 30
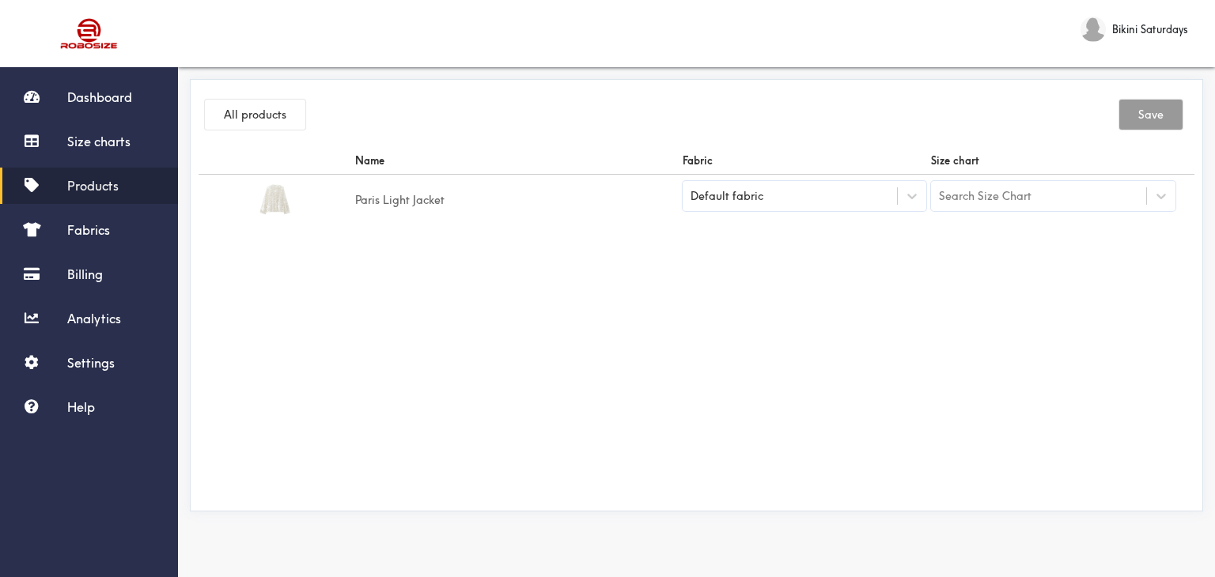
click at [864, 191] on div "Default fabric" at bounding box center [789, 196] width 215 height 16
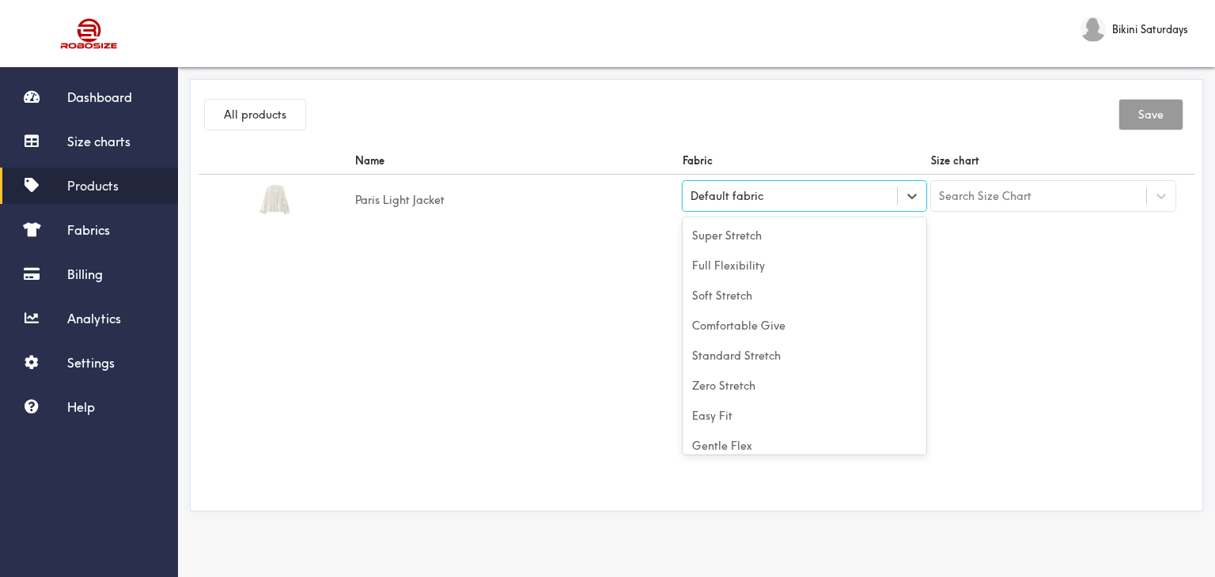
scroll to position [70, 0]
click at [901, 191] on div at bounding box center [912, 196] width 28 height 28
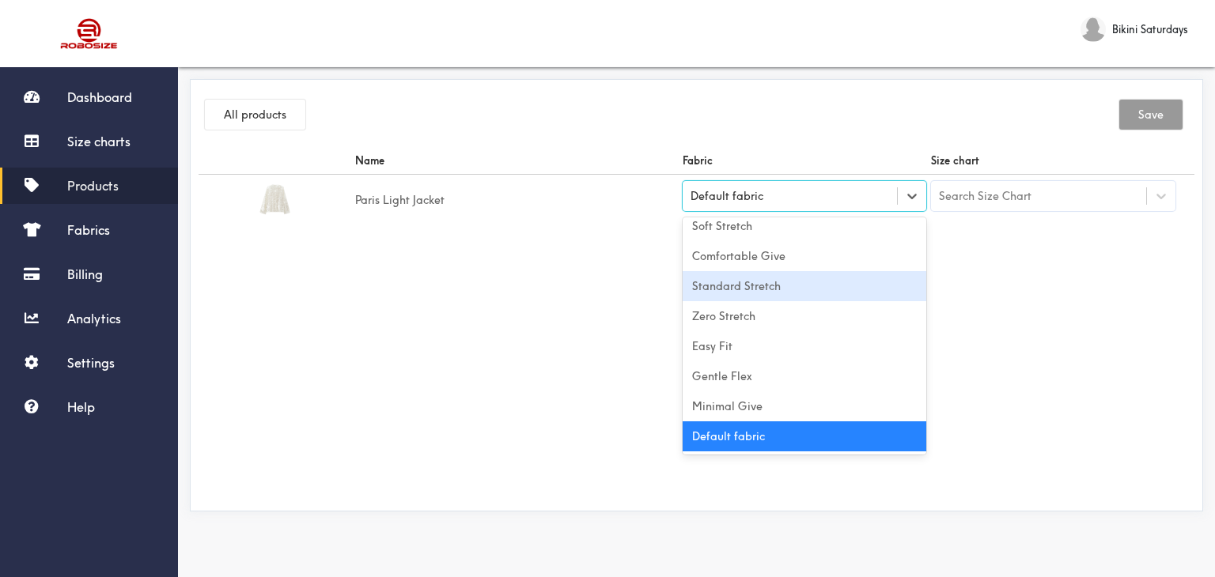
click at [765, 297] on div "Standard Stretch" at bounding box center [804, 286] width 244 height 30
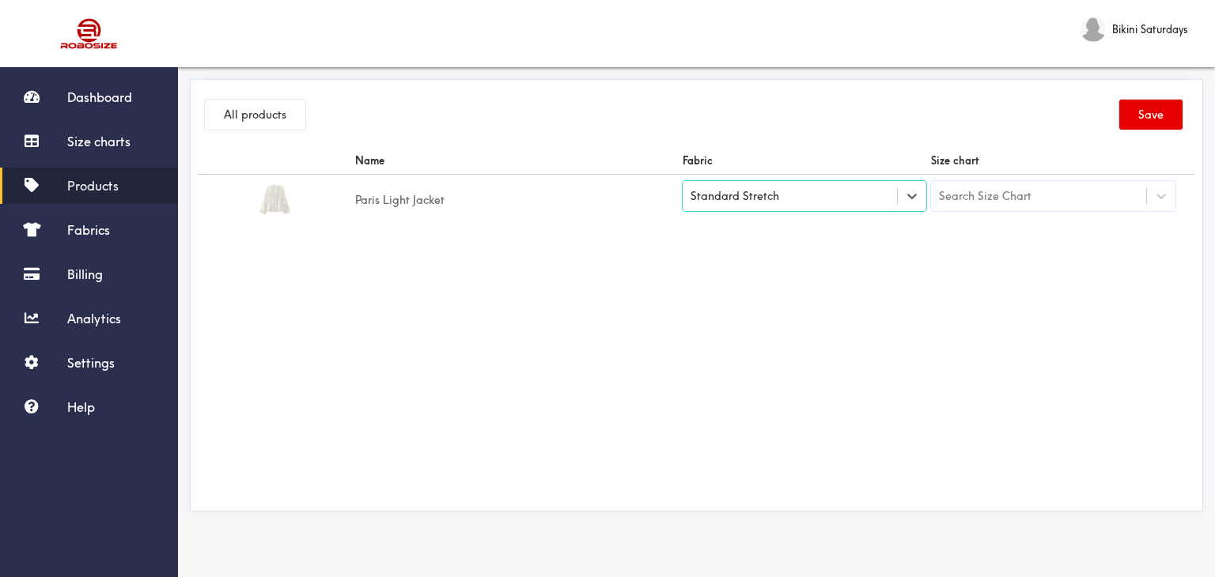
click at [1114, 202] on div "Search Size Chart" at bounding box center [1038, 196] width 215 height 27
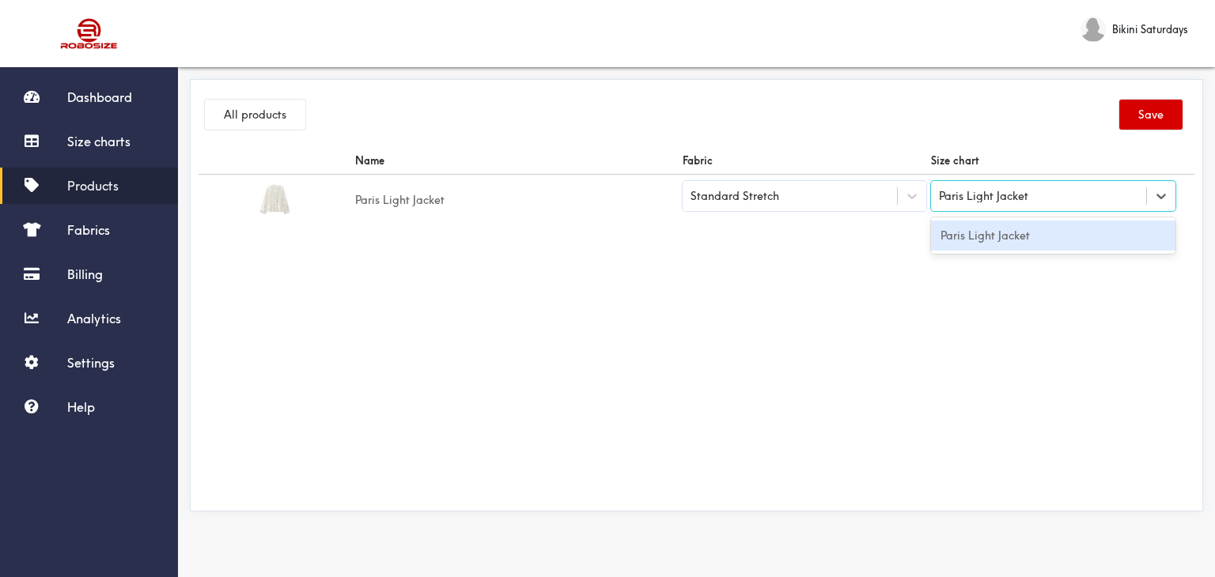
type input "Paris Light Jacket"
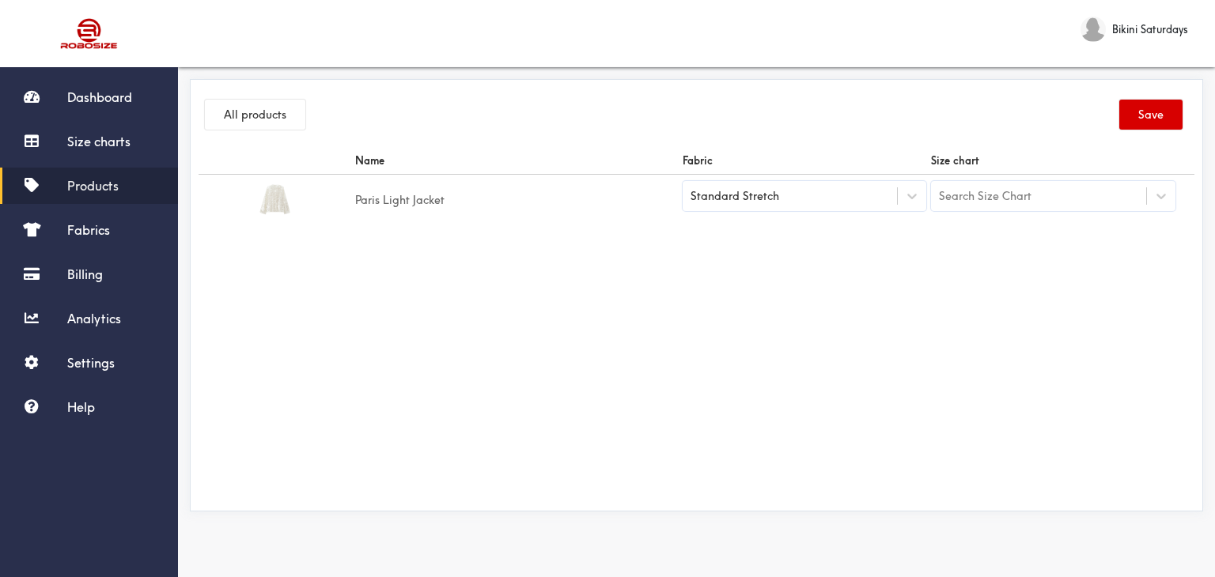
click at [1126, 108] on button "Save" at bounding box center [1150, 115] width 63 height 30
click at [33, 146] on icon at bounding box center [32, 141] width 24 height 14
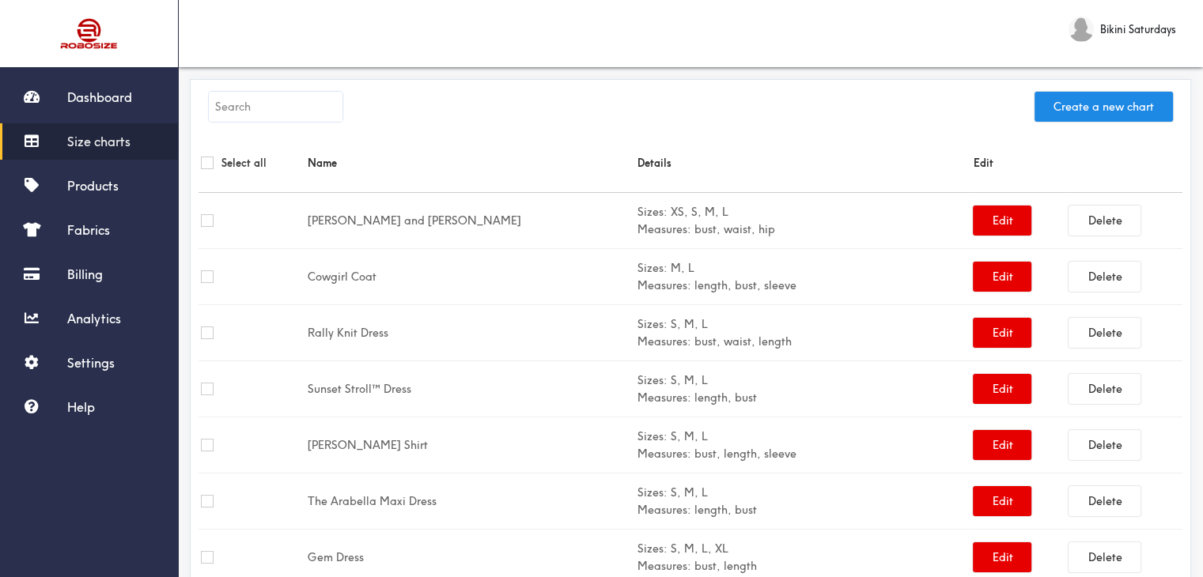
click at [253, 99] on input "text" at bounding box center [276, 107] width 134 height 30
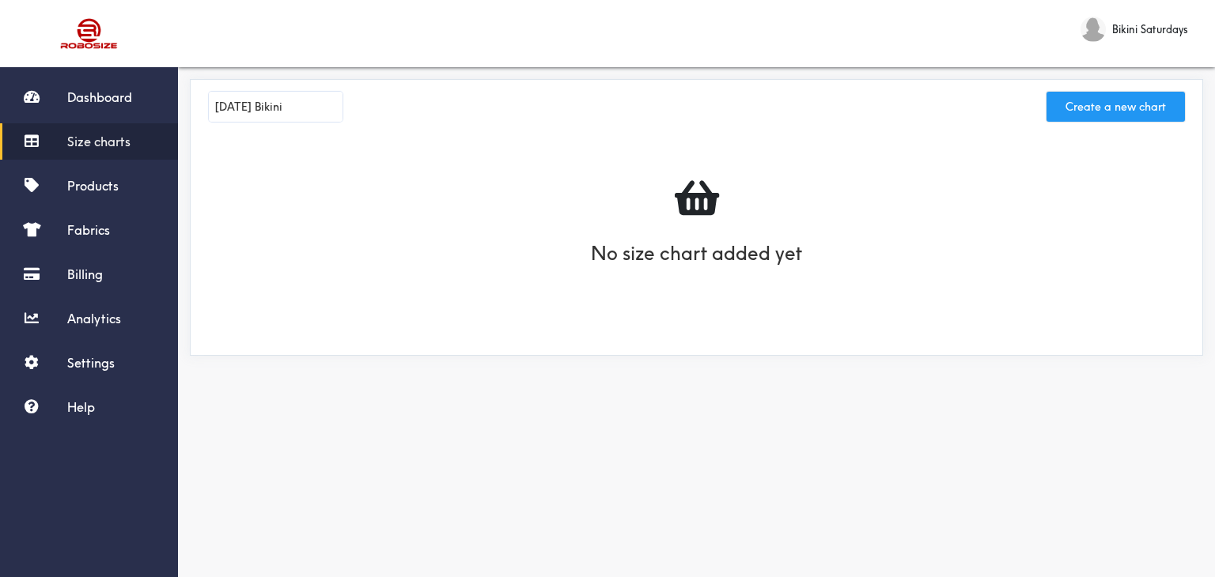
type input "Carnival Bikini"
click at [1106, 103] on button "Create a new chart" at bounding box center [1115, 107] width 138 height 30
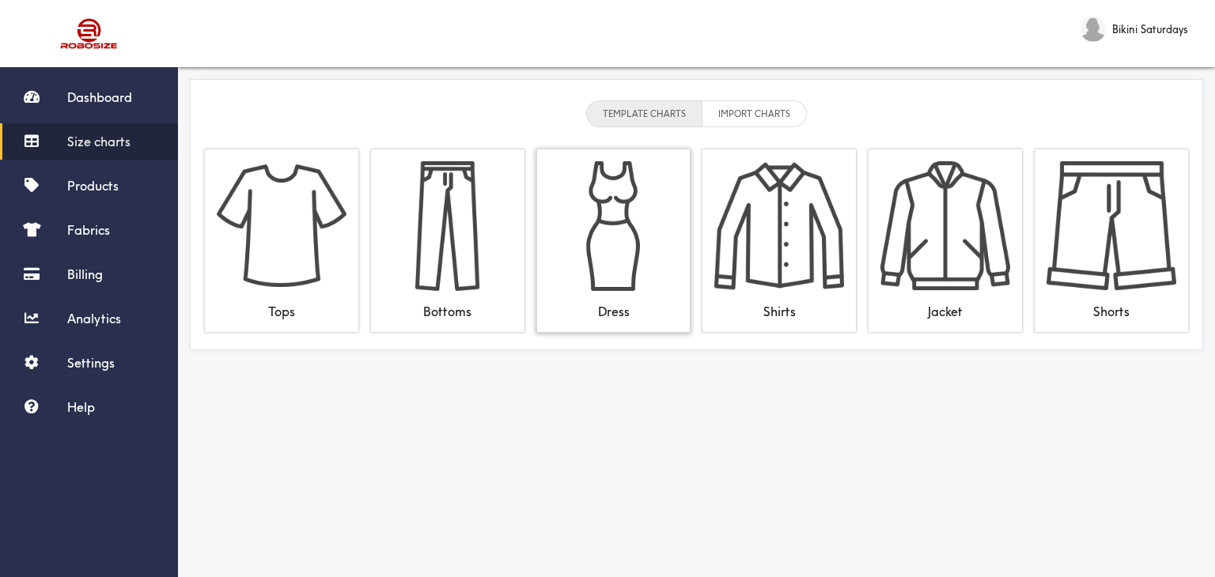
click at [582, 262] on img at bounding box center [614, 226] width 130 height 130
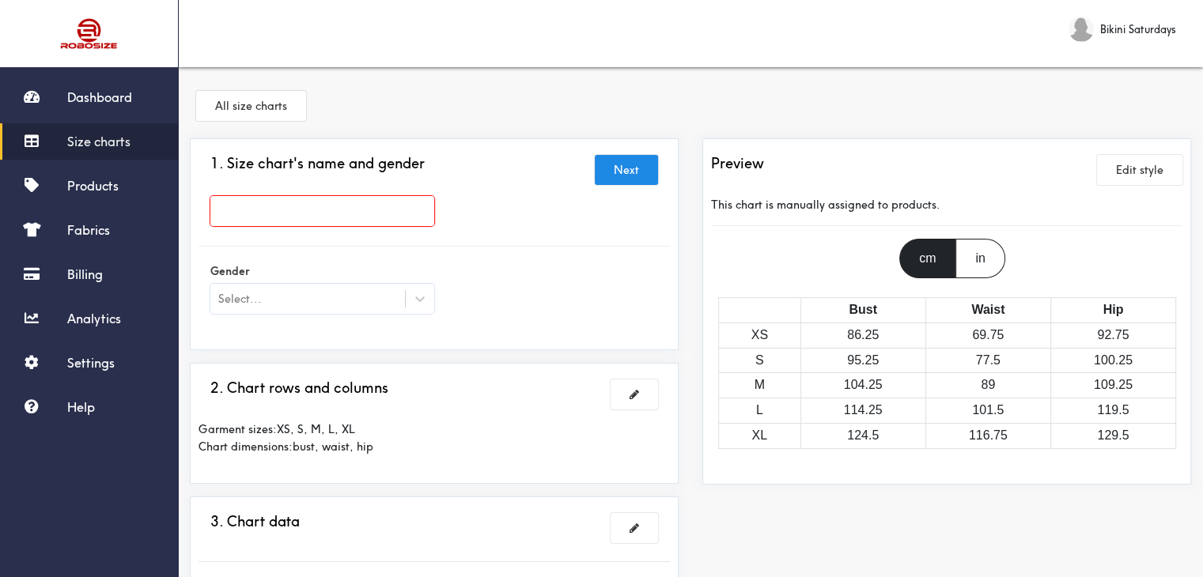
click at [214, 210] on input "text" at bounding box center [322, 211] width 224 height 30
type input "Carnival Bikini"
click at [410, 301] on div at bounding box center [420, 299] width 28 height 28
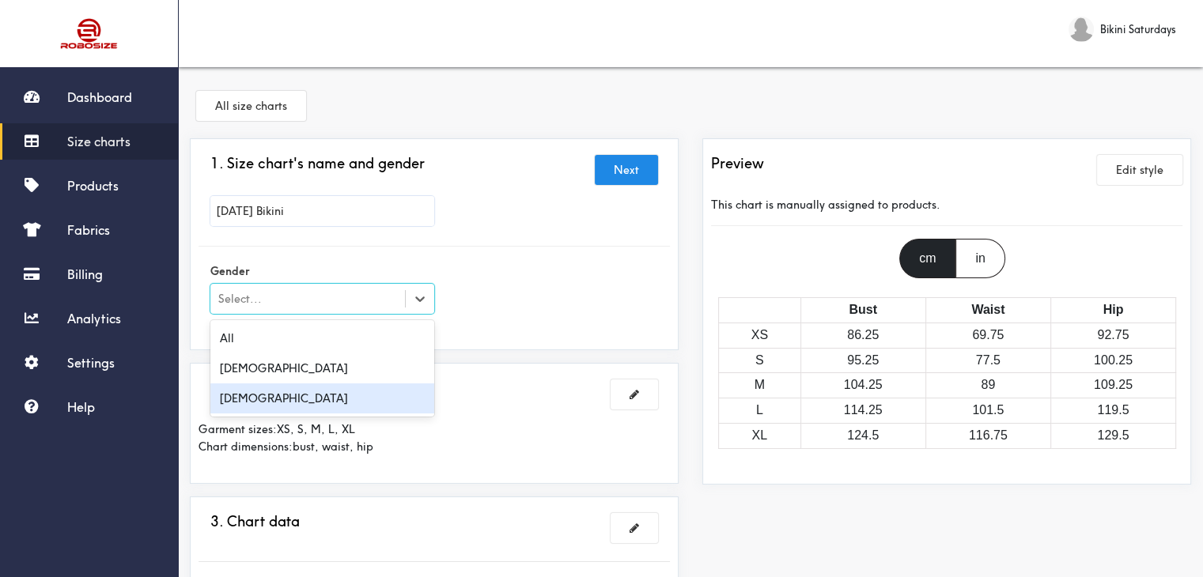
click at [293, 405] on div "Female" at bounding box center [322, 399] width 224 height 30
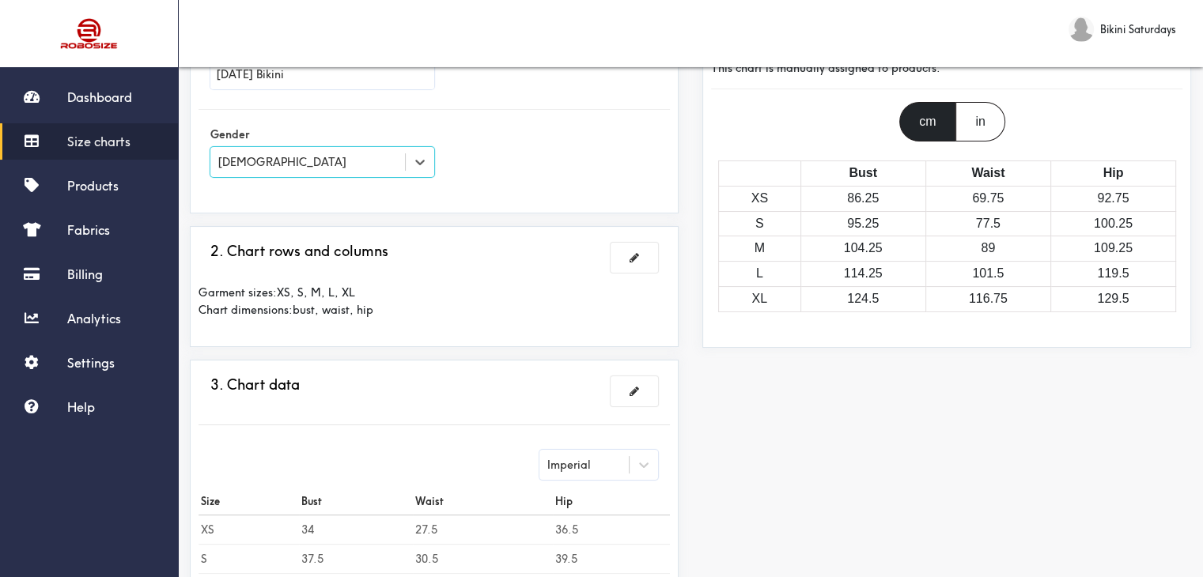
scroll to position [158, 0]
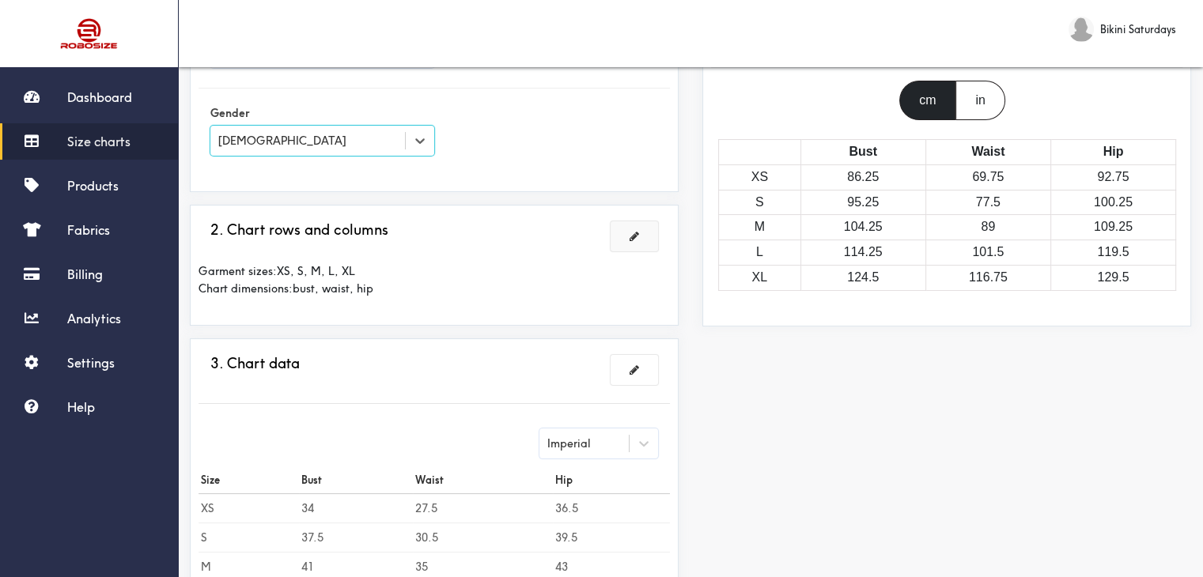
click at [637, 239] on span at bounding box center [633, 236] width 9 height 11
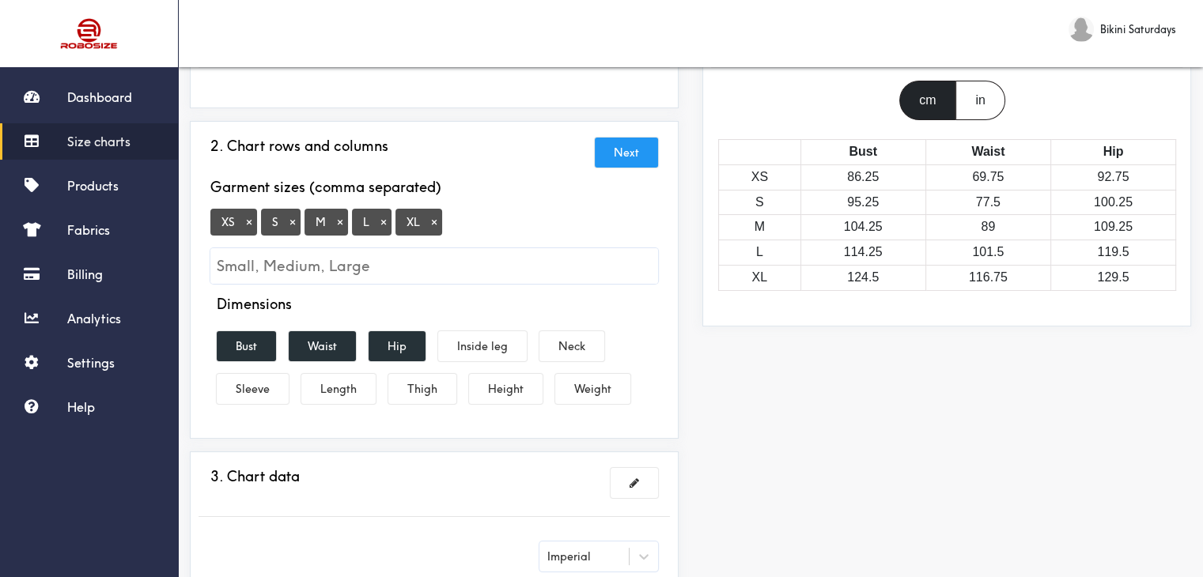
click at [247, 221] on button "×" at bounding box center [249, 222] width 16 height 14
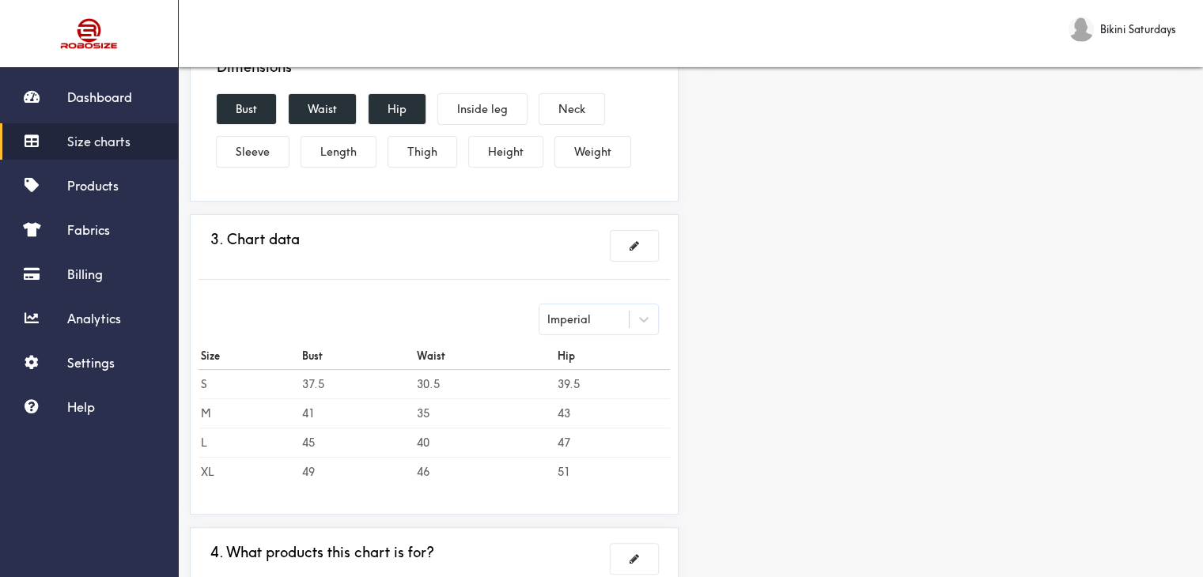
scroll to position [474, 0]
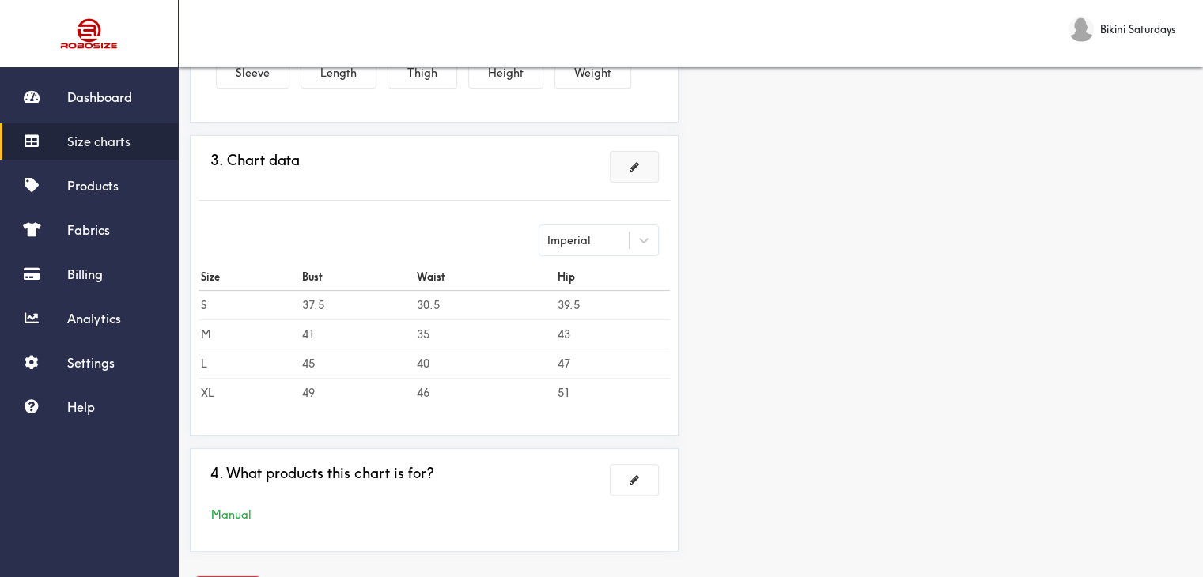
drag, startPoint x: 639, startPoint y: 163, endPoint x: 629, endPoint y: 162, distance: 9.5
click at [629, 162] on span at bounding box center [633, 166] width 9 height 11
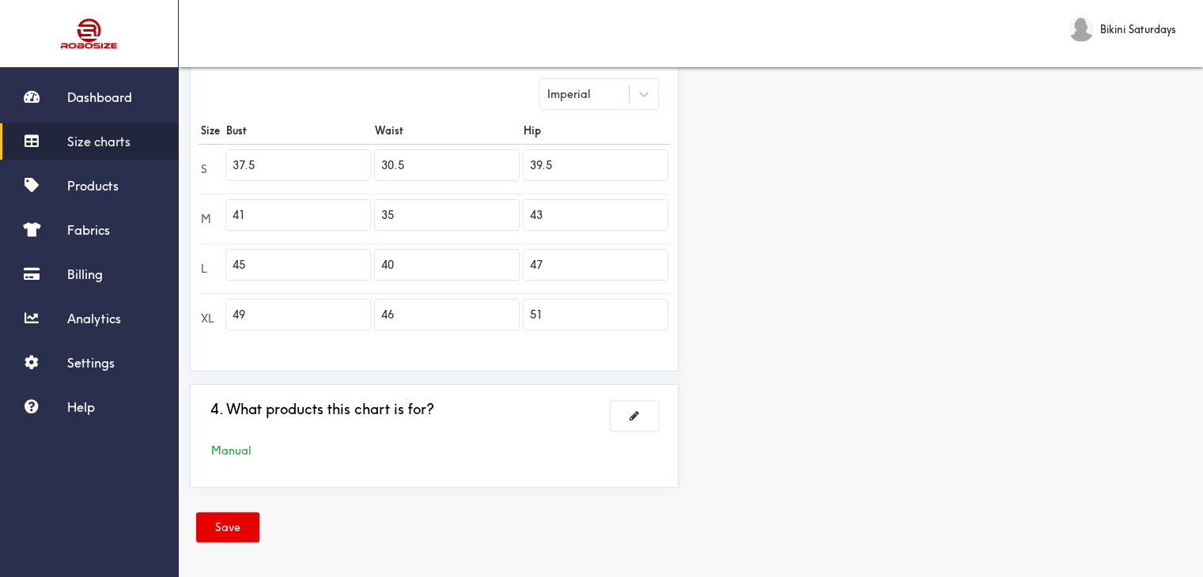
drag, startPoint x: 256, startPoint y: 164, endPoint x: 159, endPoint y: 154, distance: 97.7
click at [159, 154] on div "Dashboard Size charts Products Fabrics Billing Analytics Settings Help Bikini S…" at bounding box center [601, 77] width 1203 height 1003
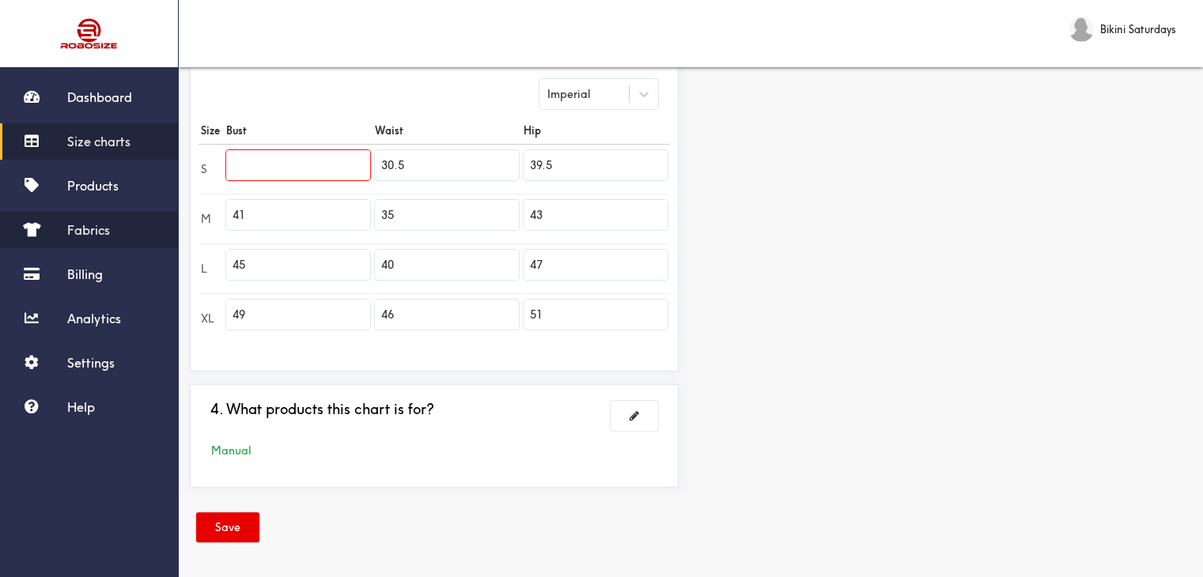
drag, startPoint x: 253, startPoint y: 206, endPoint x: 151, endPoint y: 226, distance: 104.1
click at [151, 226] on div "Dashboard Size charts Products Fabrics Billing Analytics Settings Help Bikini S…" at bounding box center [601, 77] width 1203 height 1003
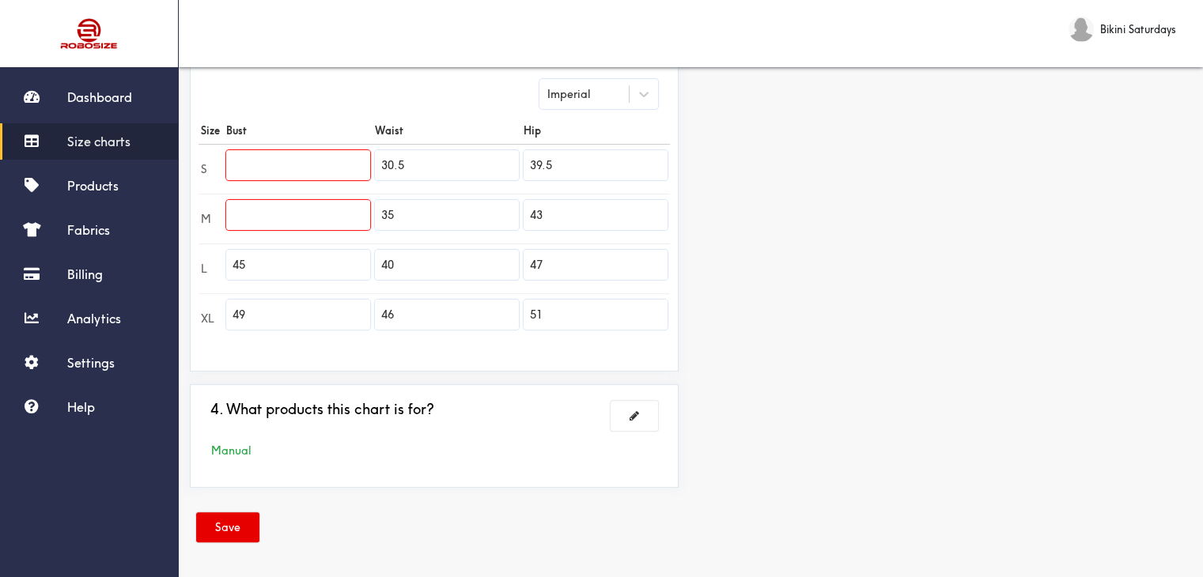
drag, startPoint x: 273, startPoint y: 266, endPoint x: 214, endPoint y: 273, distance: 59.6
click at [214, 273] on tr "L 45 40 47" at bounding box center [433, 269] width 471 height 50
drag, startPoint x: 263, startPoint y: 313, endPoint x: 238, endPoint y: 327, distance: 28.7
click at [238, 327] on input "49" at bounding box center [298, 315] width 144 height 30
type input "4"
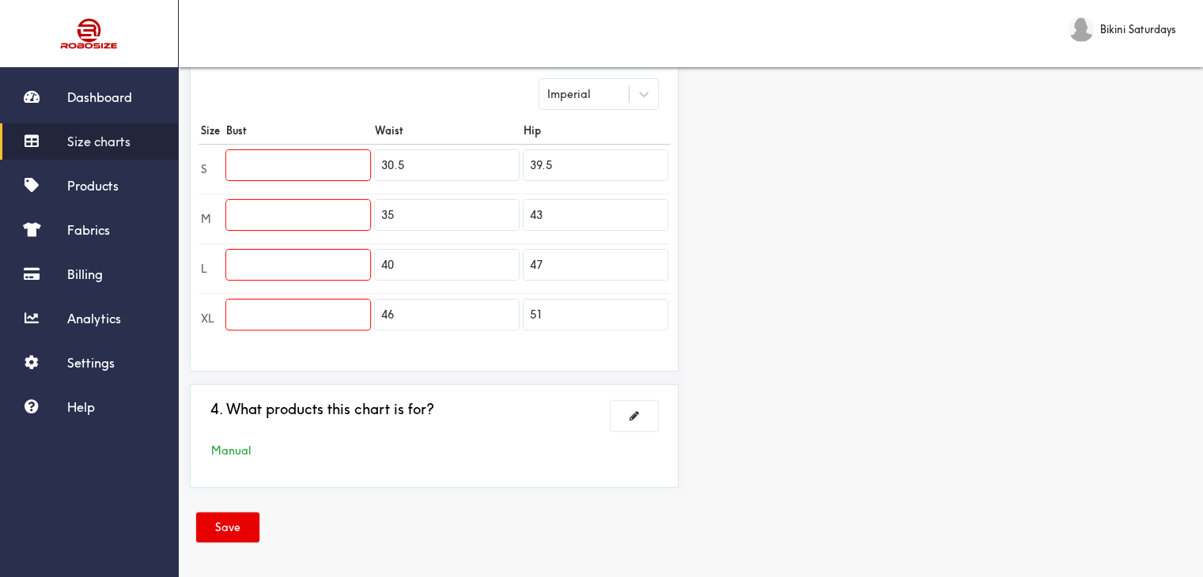
drag, startPoint x: 455, startPoint y: 170, endPoint x: 317, endPoint y: 191, distance: 140.0
click at [317, 191] on tbody "S 30.5 39.5 M 35 43 L 40 47 XL 46 51" at bounding box center [433, 243] width 471 height 199
drag, startPoint x: 399, startPoint y: 220, endPoint x: 341, endPoint y: 225, distance: 57.9
click at [342, 225] on tr "M 35 43" at bounding box center [433, 219] width 471 height 50
drag, startPoint x: 417, startPoint y: 263, endPoint x: 337, endPoint y: 276, distance: 80.9
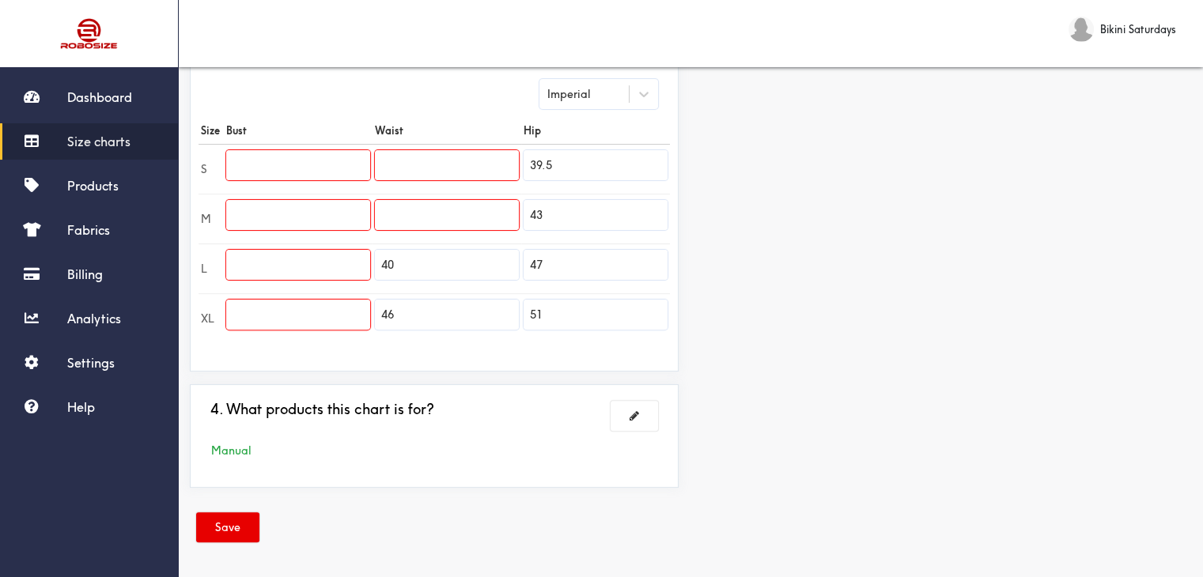
click at [337, 276] on tr "L 40 47" at bounding box center [433, 269] width 471 height 50
drag, startPoint x: 404, startPoint y: 321, endPoint x: 376, endPoint y: 320, distance: 27.7
click at [376, 320] on input "46" at bounding box center [447, 315] width 144 height 30
click at [267, 156] on input "text" at bounding box center [298, 165] width 144 height 30
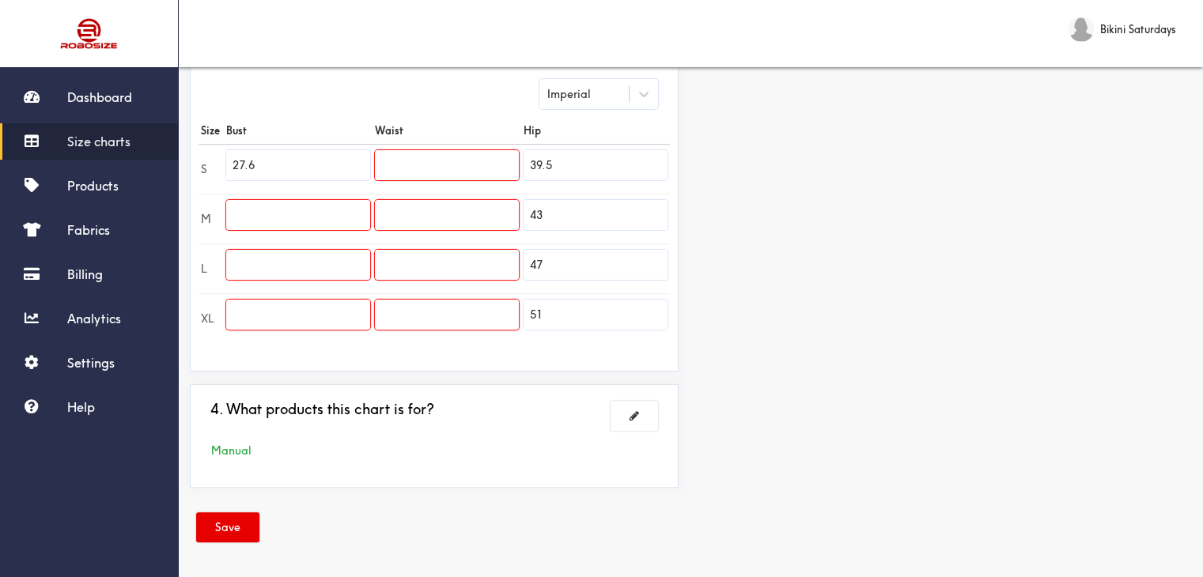
type input "27.6"
click at [323, 200] on input "text" at bounding box center [298, 215] width 144 height 30
type input "29.1"
click at [335, 266] on input "text" at bounding box center [298, 265] width 144 height 30
type input "31.1"
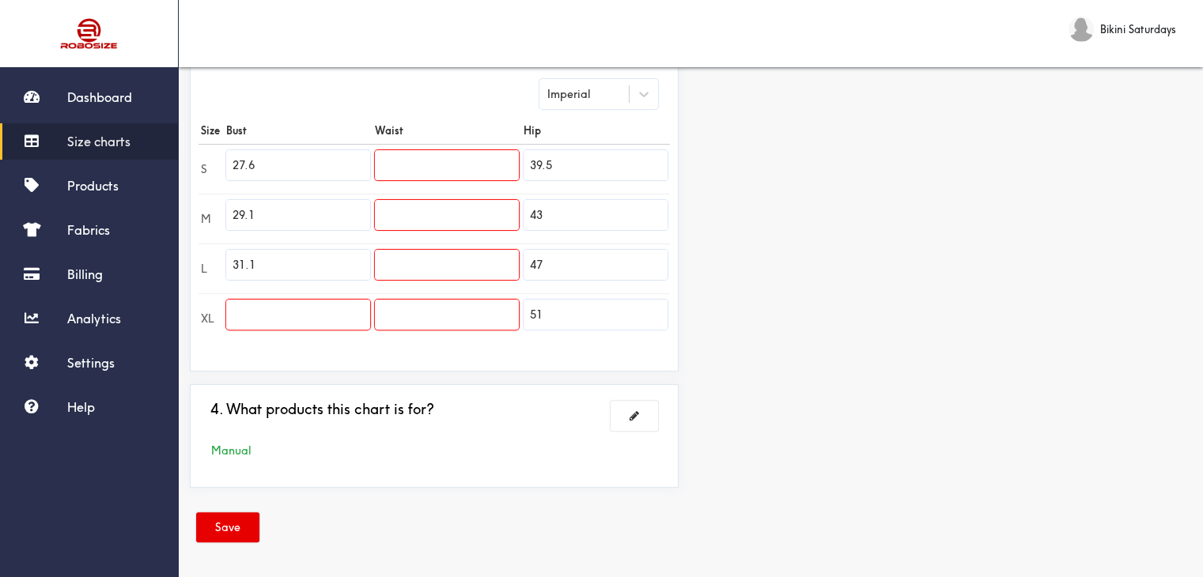
click at [263, 317] on input "text" at bounding box center [298, 315] width 144 height 30
type input "33.1"
click at [444, 168] on input "text" at bounding box center [447, 165] width 144 height 30
type input "23.6"
click at [414, 224] on input "text" at bounding box center [447, 215] width 144 height 30
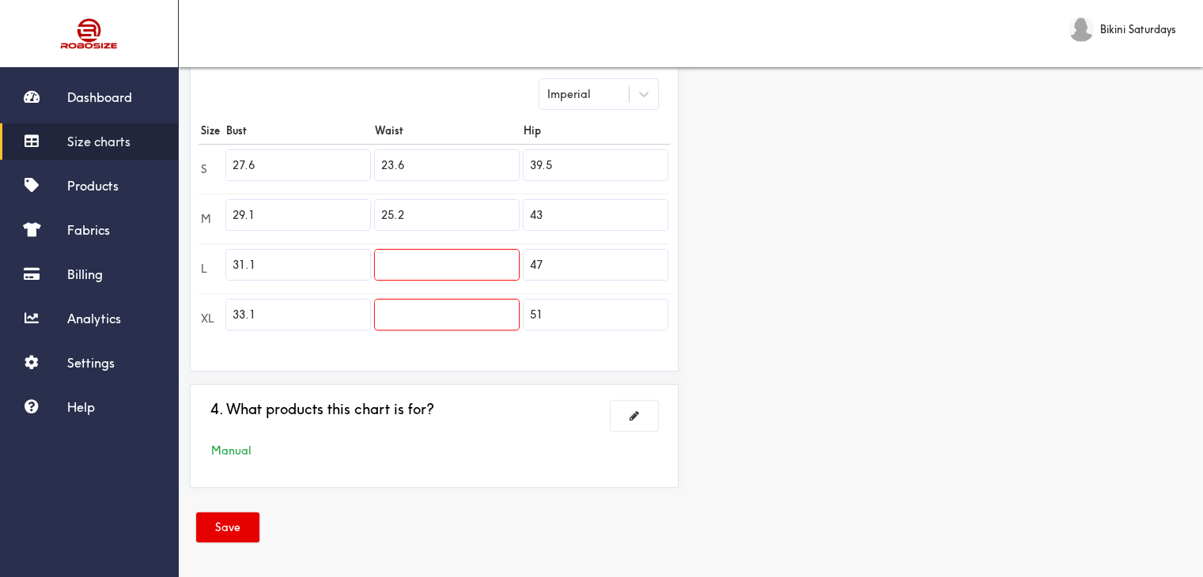
type input "25.2"
click at [424, 270] on input "text" at bounding box center [447, 265] width 144 height 30
type input "27.2"
click at [399, 320] on input "text" at bounding box center [447, 315] width 144 height 30
type input "29.1"
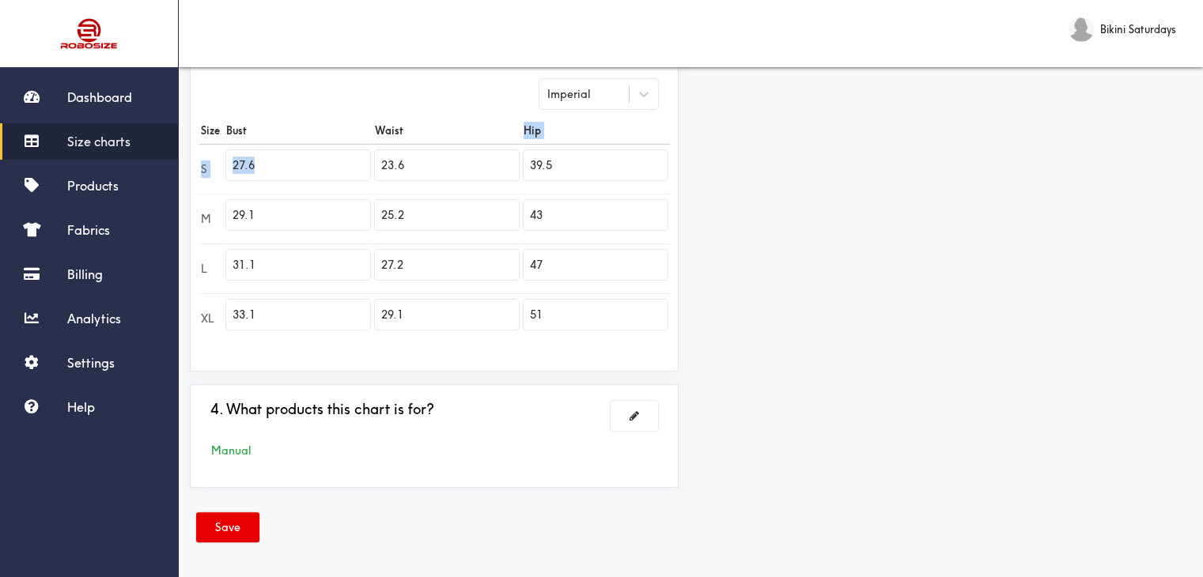
click at [474, 142] on table "Size Bust Waist Hip S 27.6 23.6 39.5 M 29.1 25.2 43 L 31.1 27.2 47 XL 33.1 29.1…" at bounding box center [433, 230] width 471 height 226
click at [562, 164] on input "39.5" at bounding box center [595, 165] width 144 height 30
drag, startPoint x: 478, startPoint y: 149, endPoint x: 440, endPoint y: 151, distance: 38.8
click at [440, 151] on tr "S 27.6 23.6 39.5" at bounding box center [433, 169] width 471 height 50
type input "28.7"
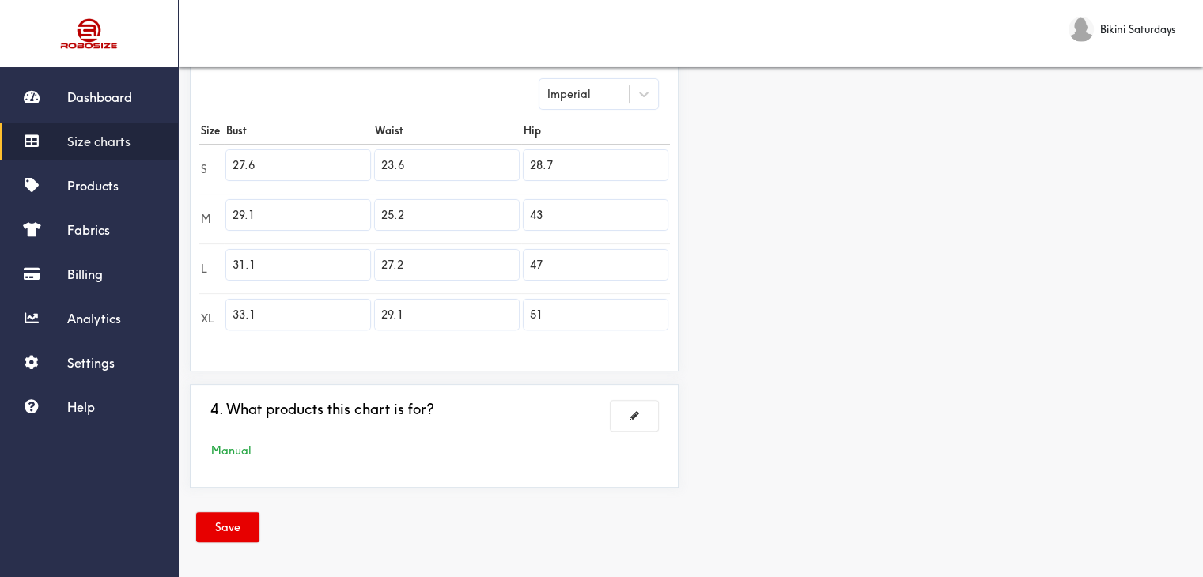
drag, startPoint x: 576, startPoint y: 221, endPoint x: 505, endPoint y: 210, distance: 72.8
click at [505, 210] on tr "M 29.1 25.2 43" at bounding box center [433, 219] width 471 height 50
type input "30.3"
drag, startPoint x: 579, startPoint y: 262, endPoint x: 484, endPoint y: 259, distance: 94.9
click at [484, 259] on tr "L 31.1 27.2 47" at bounding box center [433, 269] width 471 height 50
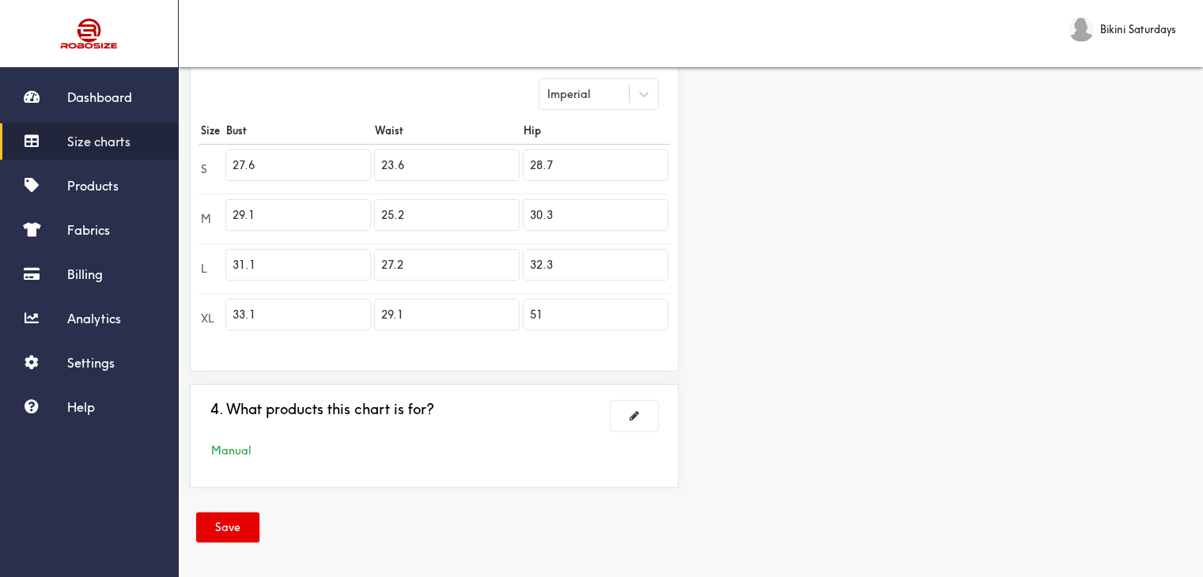
type input "32.3"
drag, startPoint x: 558, startPoint y: 317, endPoint x: 466, endPoint y: 323, distance: 92.7
click at [466, 323] on tr "XL 33.1 29.1 51" at bounding box center [433, 318] width 471 height 50
type input "34.3"
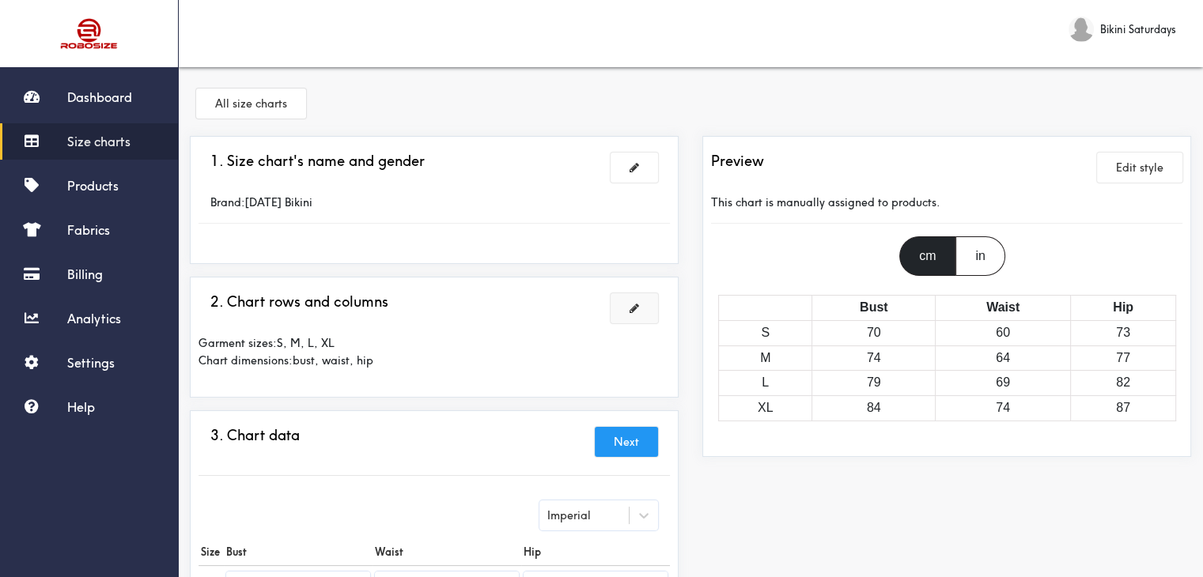
scroll to position [0, 0]
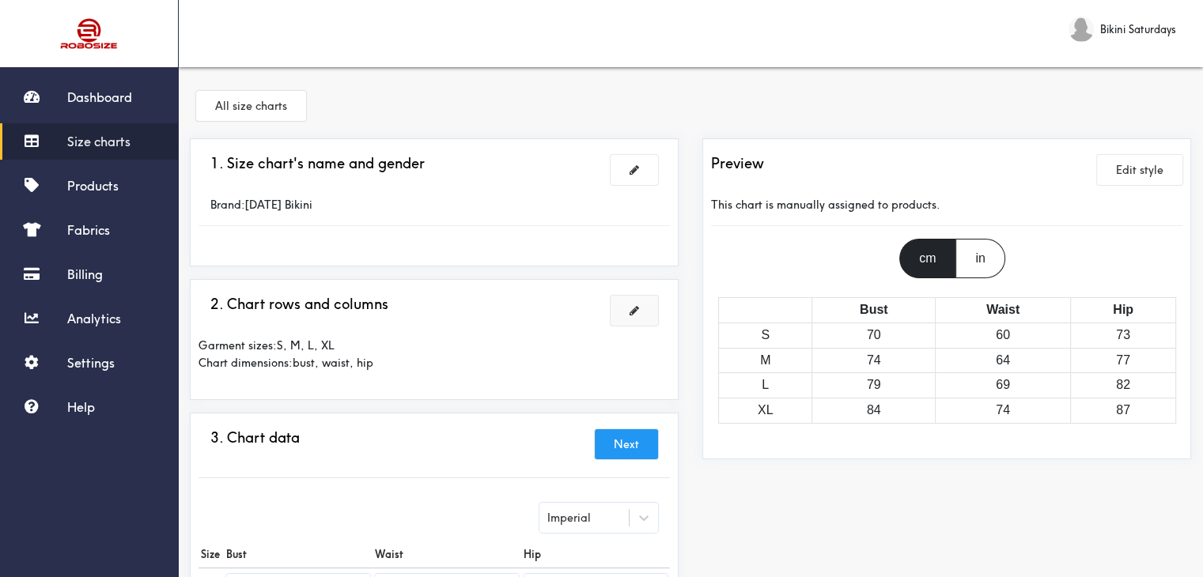
click at [958, 253] on div "in" at bounding box center [979, 259] width 49 height 40
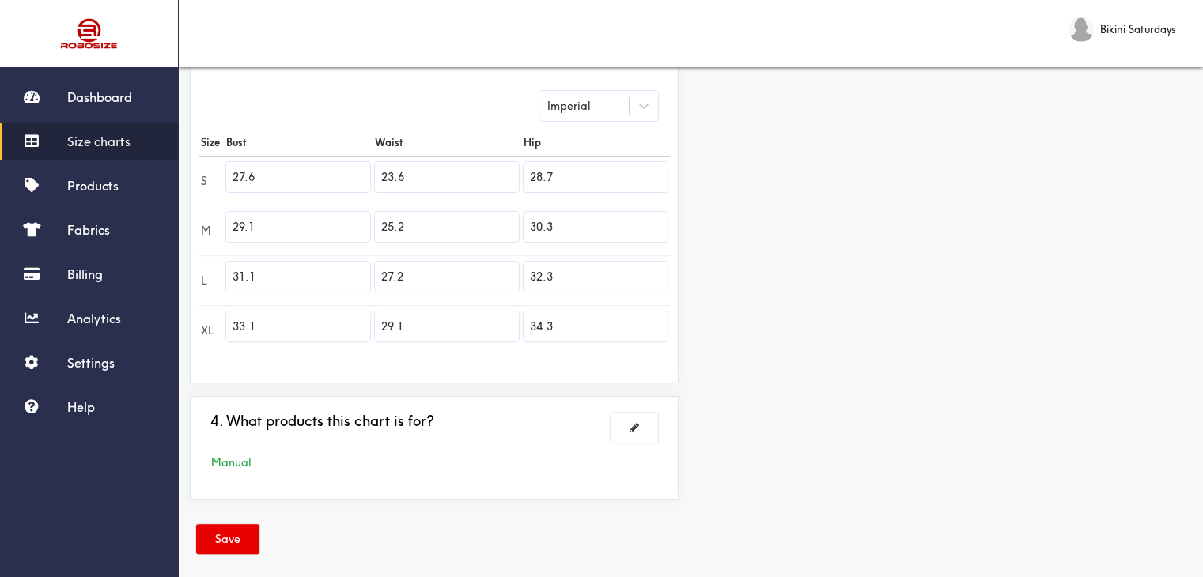
scroll to position [424, 0]
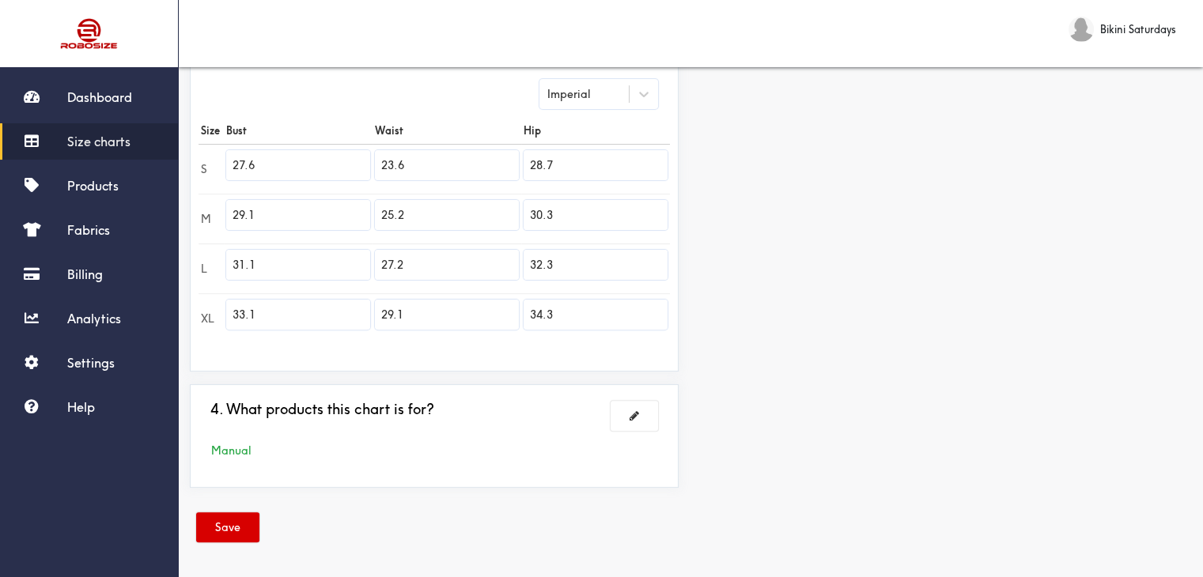
click at [221, 531] on button "Save" at bounding box center [227, 527] width 63 height 30
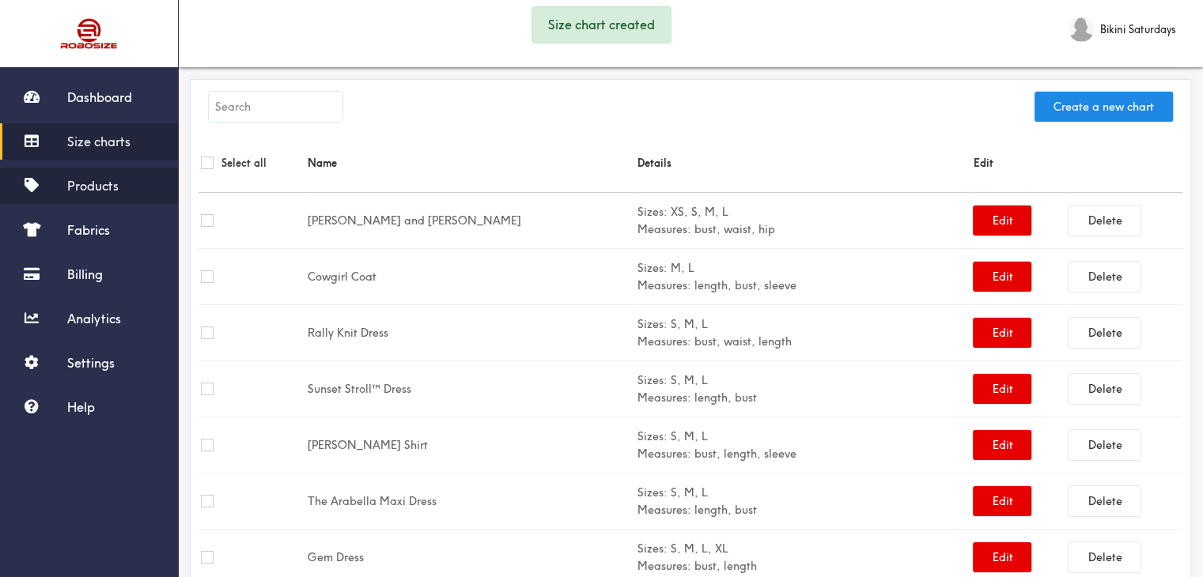
click at [60, 197] on link "Products" at bounding box center [89, 186] width 178 height 36
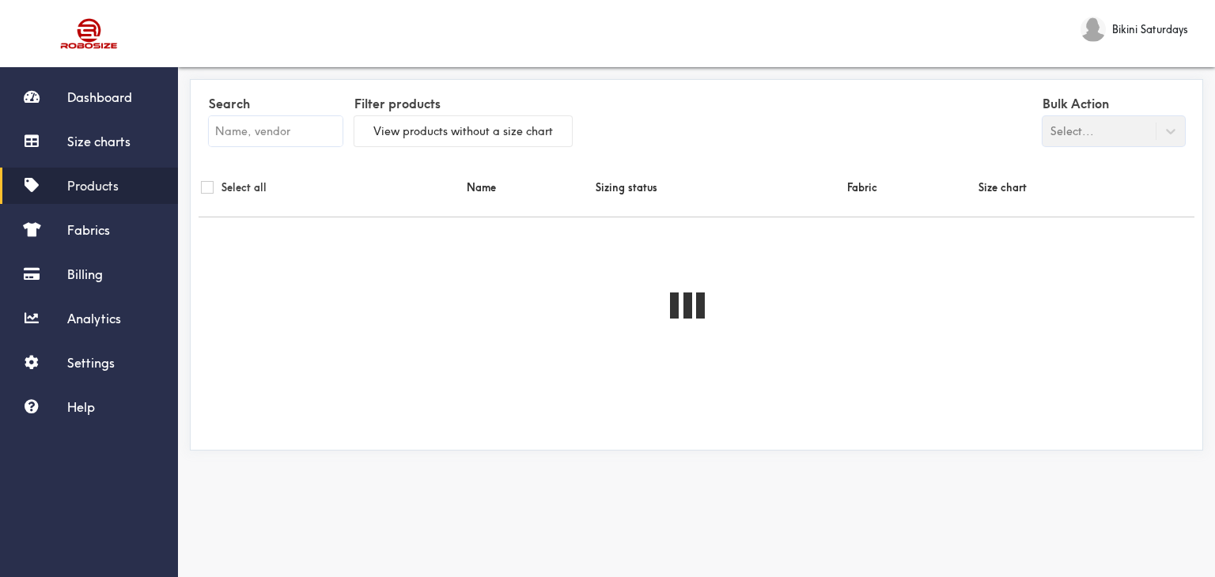
click at [298, 138] on input "text" at bounding box center [276, 131] width 134 height 30
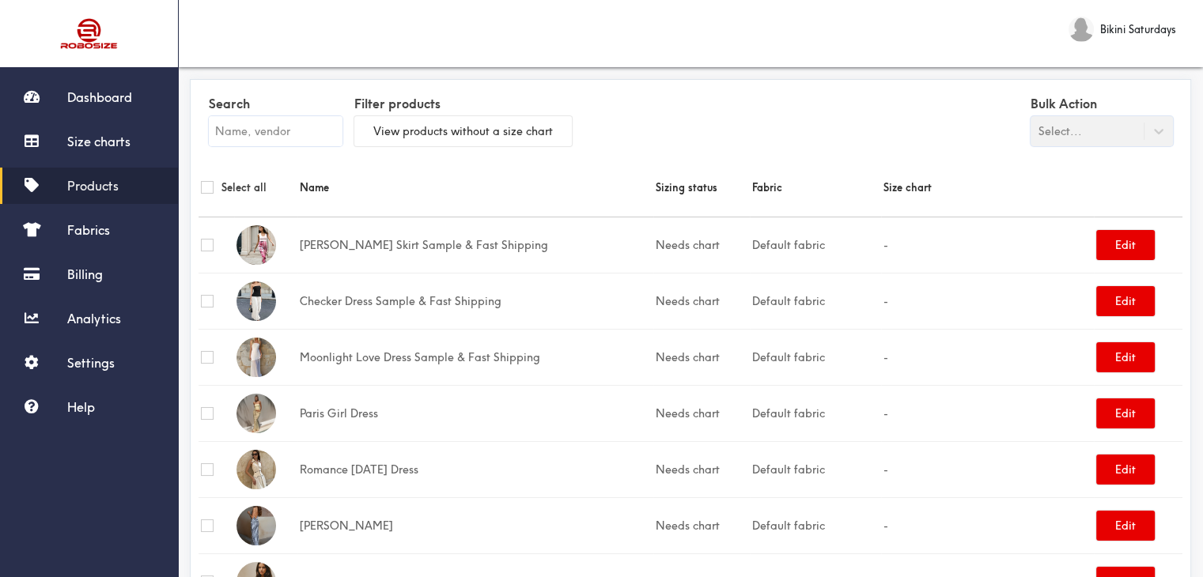
type input "34.3"
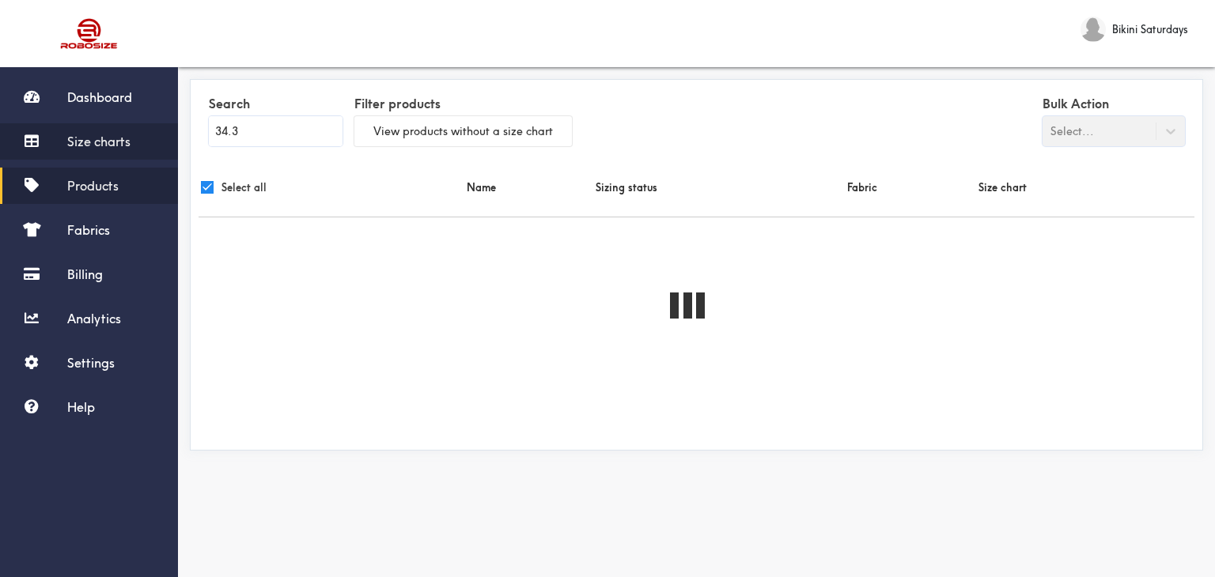
checkbox input "true"
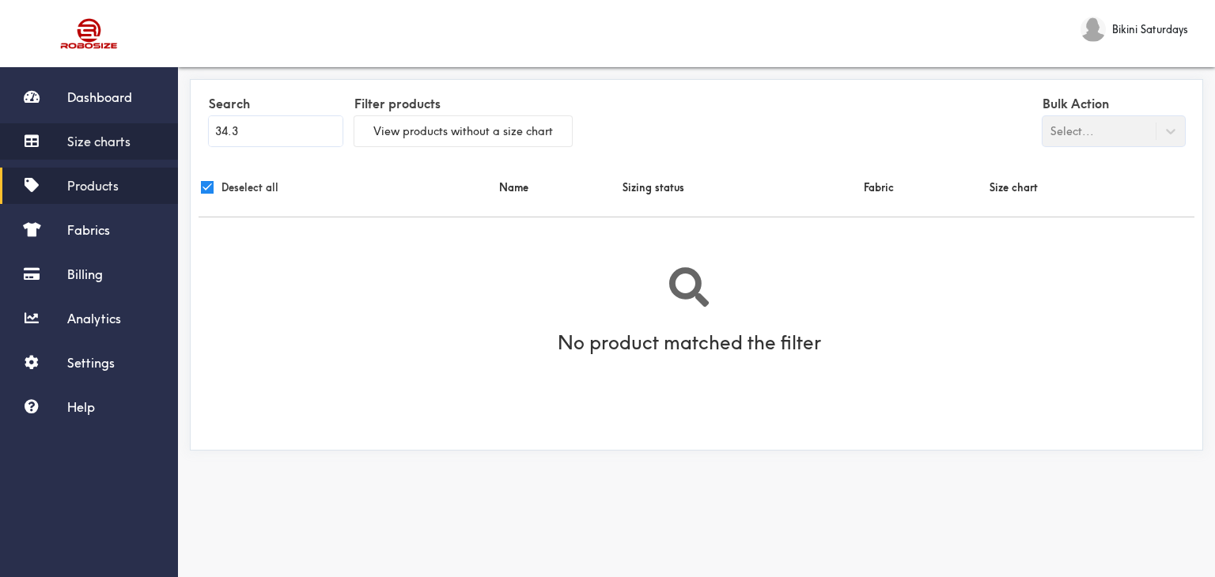
drag, startPoint x: 264, startPoint y: 121, endPoint x: 0, endPoint y: 133, distance: 264.4
click at [0, 133] on div "Dashboard Size charts Products Fabrics Billing Analytics Settings Help Bikini S…" at bounding box center [607, 267] width 1215 height 534
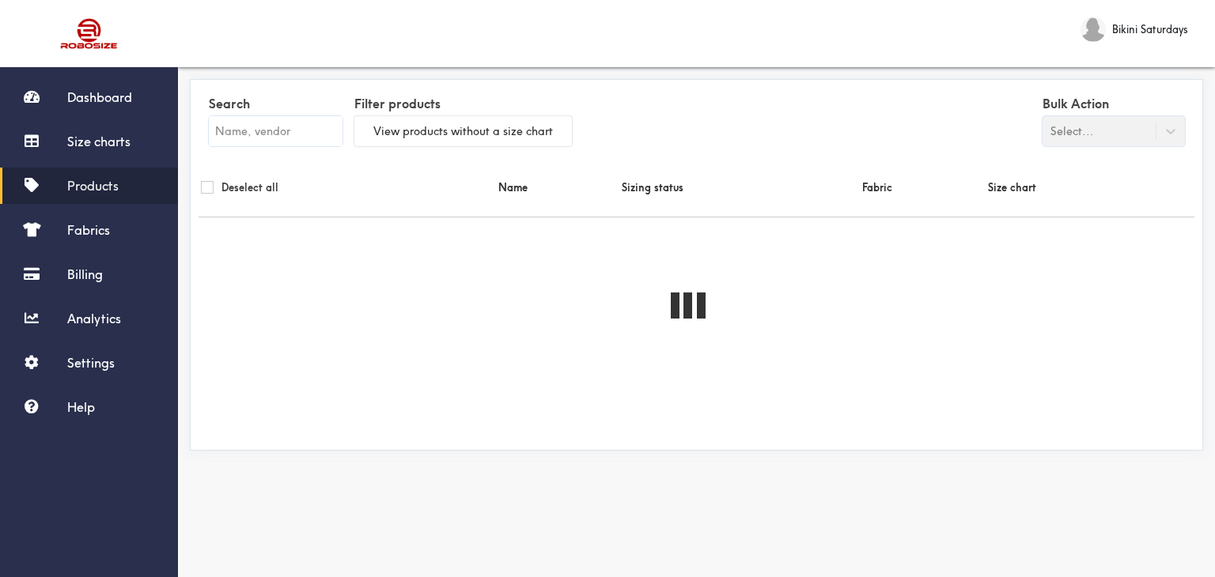
checkbox input "false"
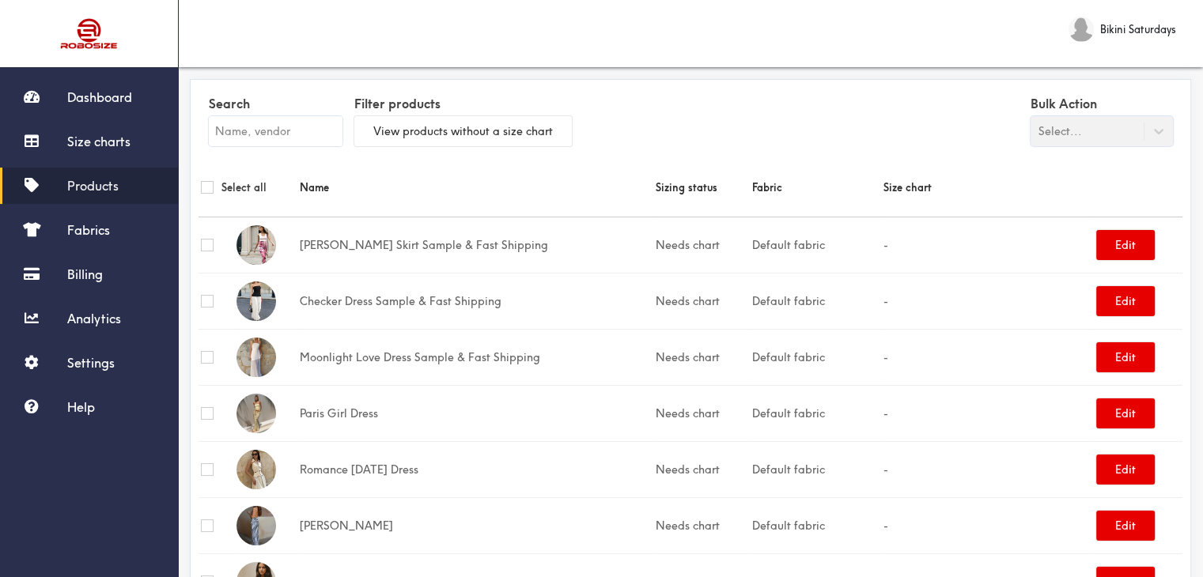
click at [266, 130] on input "text" at bounding box center [276, 131] width 134 height 30
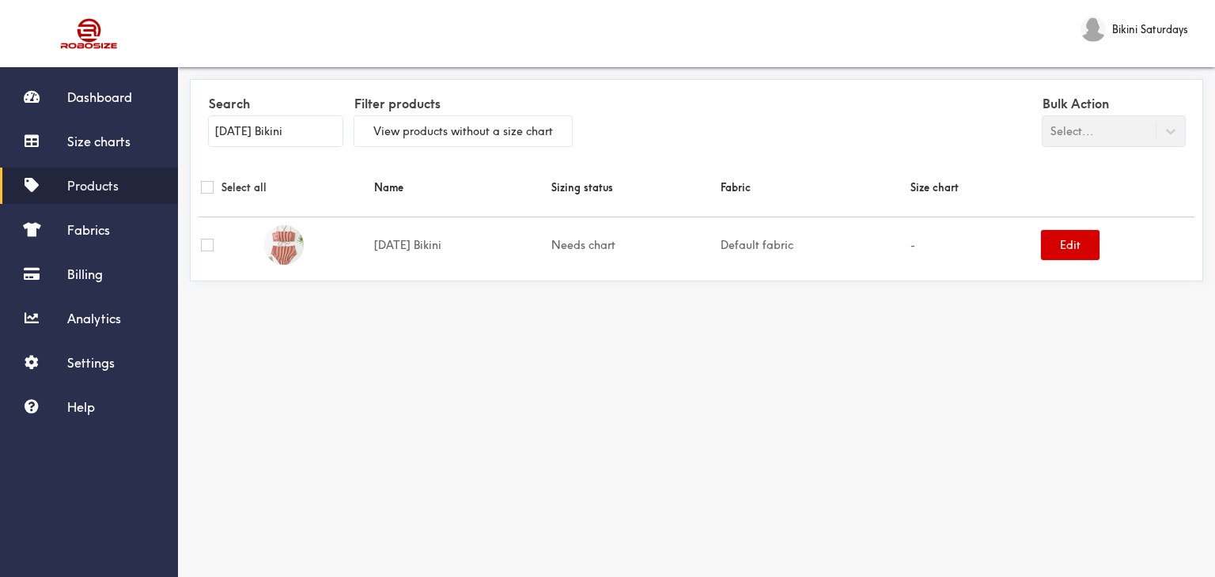
type input "Carnival Bikini"
click at [1059, 240] on button "Edit" at bounding box center [1070, 245] width 59 height 30
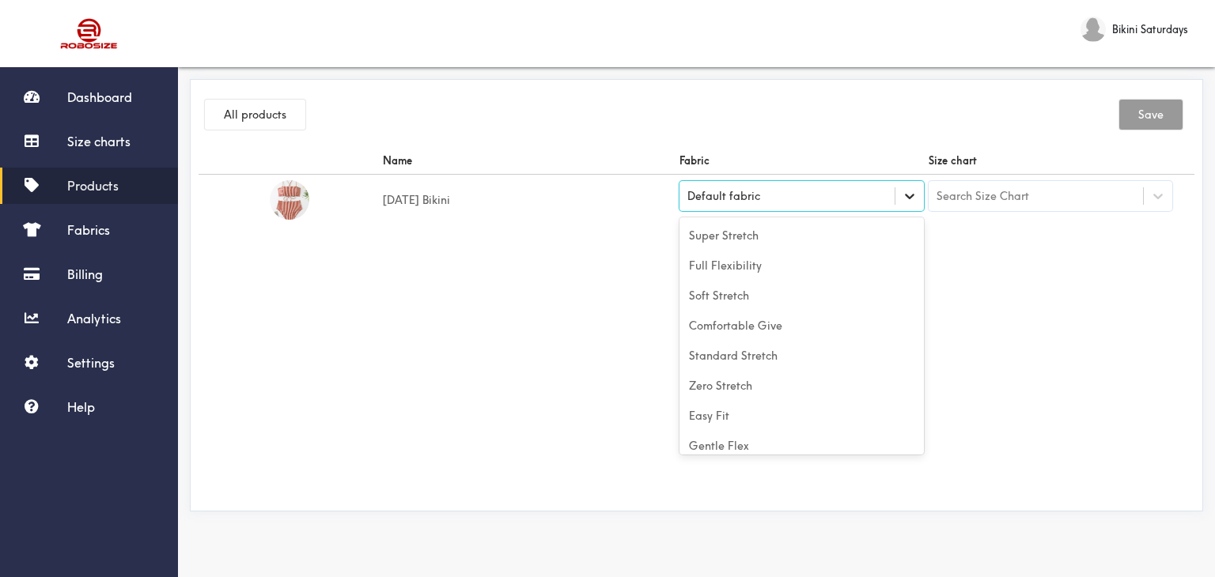
click at [906, 193] on icon at bounding box center [909, 196] width 16 height 16
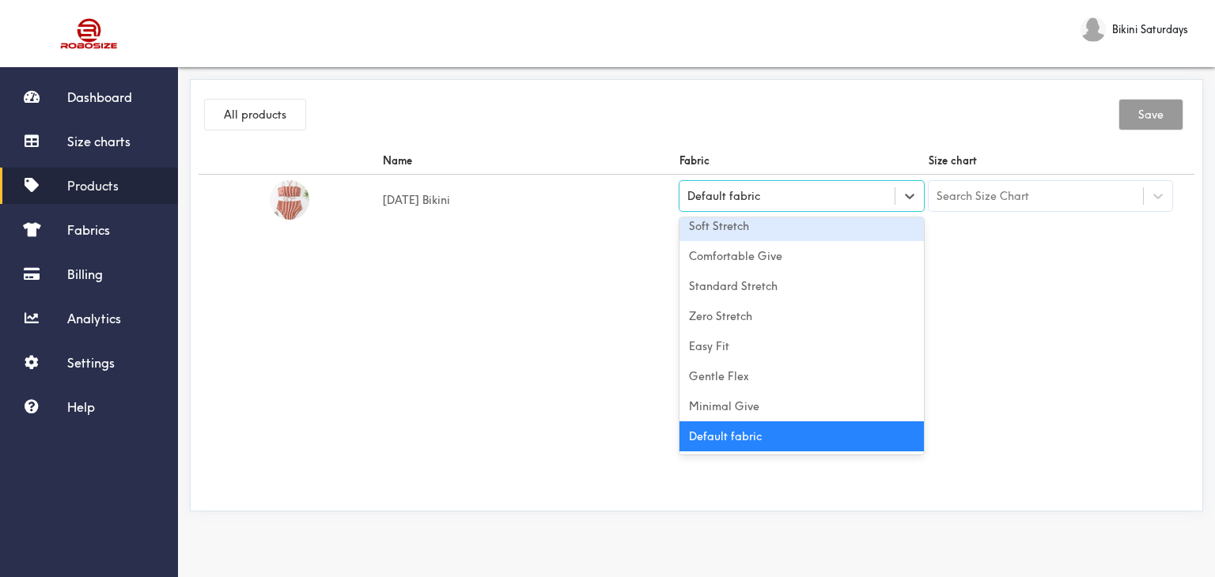
click at [709, 233] on div "Soft Stretch" at bounding box center [801, 226] width 244 height 30
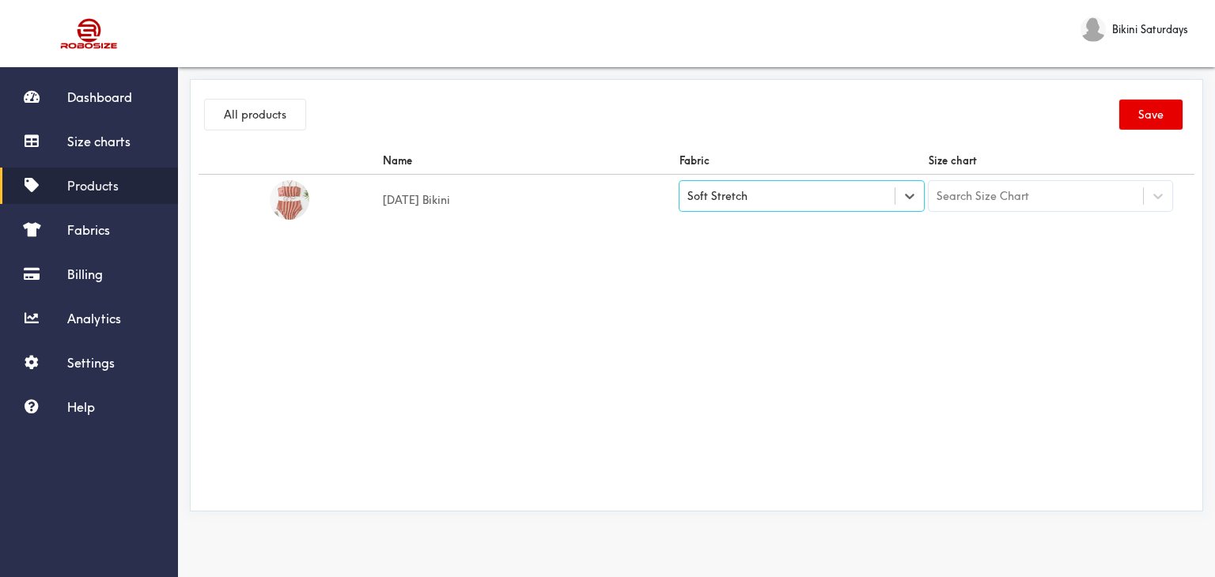
click at [1119, 201] on div "Search Size Chart" at bounding box center [1035, 196] width 215 height 27
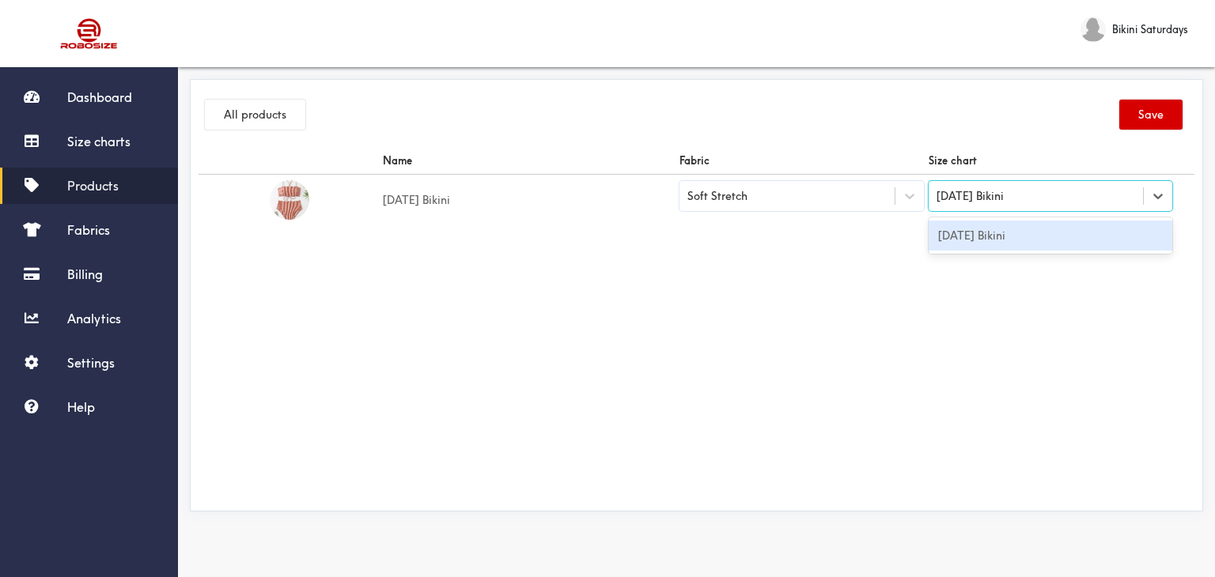
type input "Carnival Bikini"
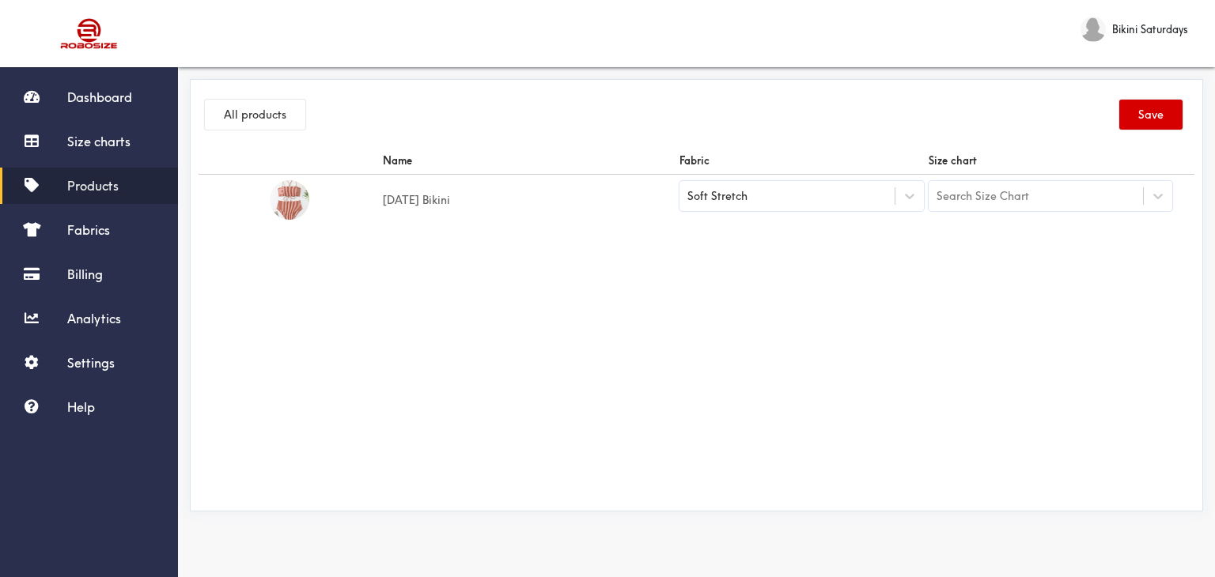
click at [1143, 120] on button "Save" at bounding box center [1150, 115] width 63 height 30
click at [117, 134] on span "Size charts" at bounding box center [98, 142] width 63 height 16
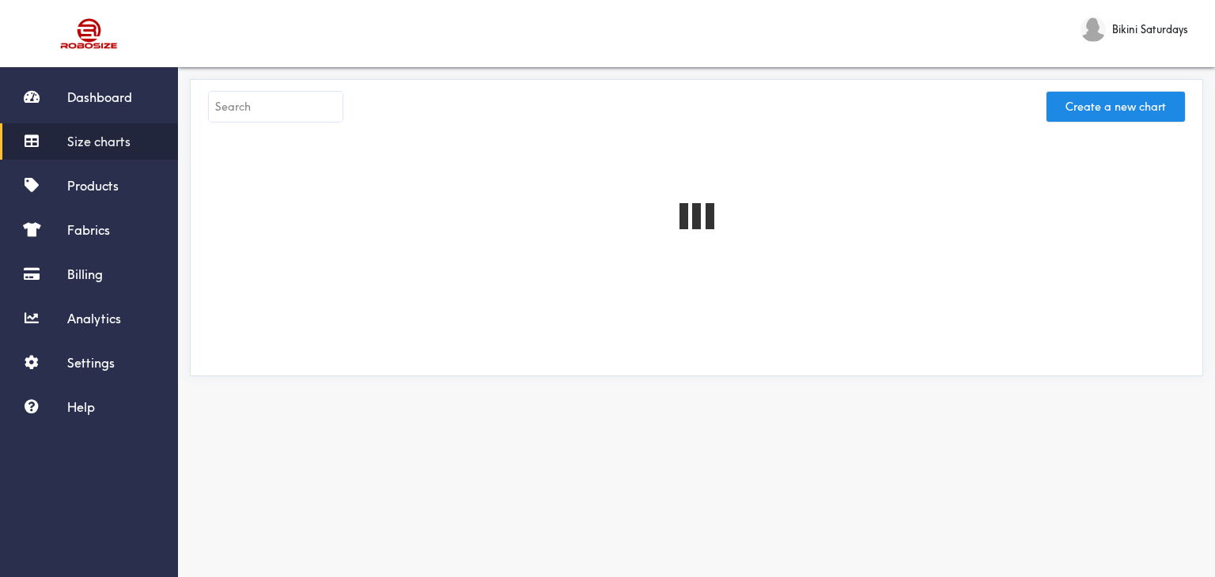
click at [300, 105] on input "text" at bounding box center [276, 107] width 134 height 30
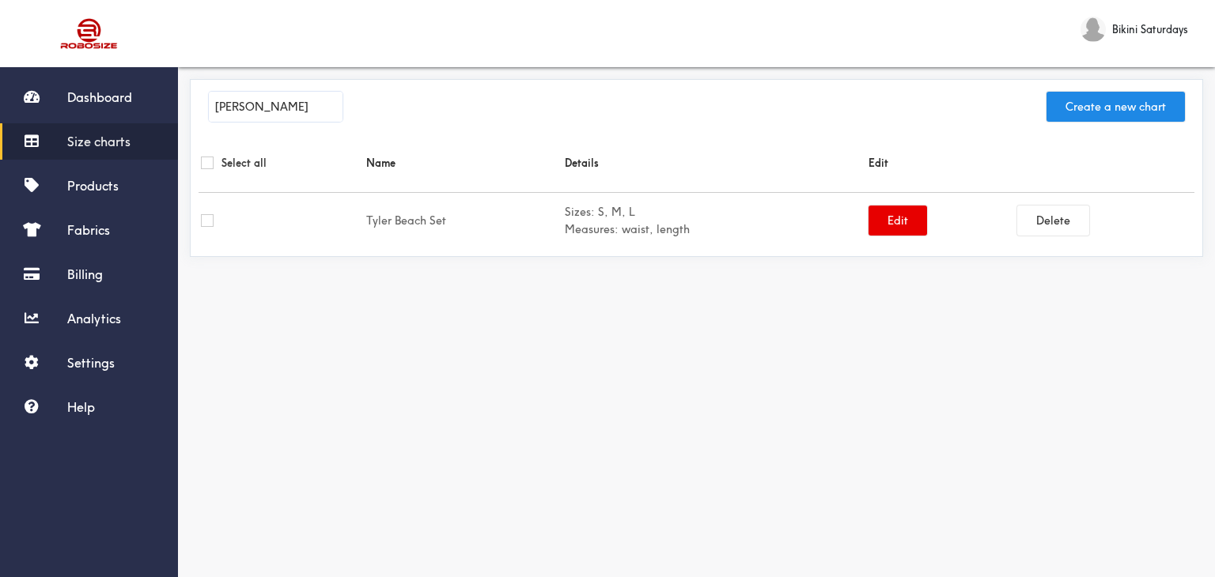
drag, startPoint x: 263, startPoint y: 104, endPoint x: 209, endPoint y: 99, distance: 54.8
click at [209, 99] on input "Tyler Set" at bounding box center [276, 107] width 134 height 30
click at [291, 115] on input "Tyler Set" at bounding box center [276, 107] width 134 height 30
type input "Tyler Set"
click at [802, 101] on div "Tyler Set Create a new chart" at bounding box center [696, 111] width 996 height 46
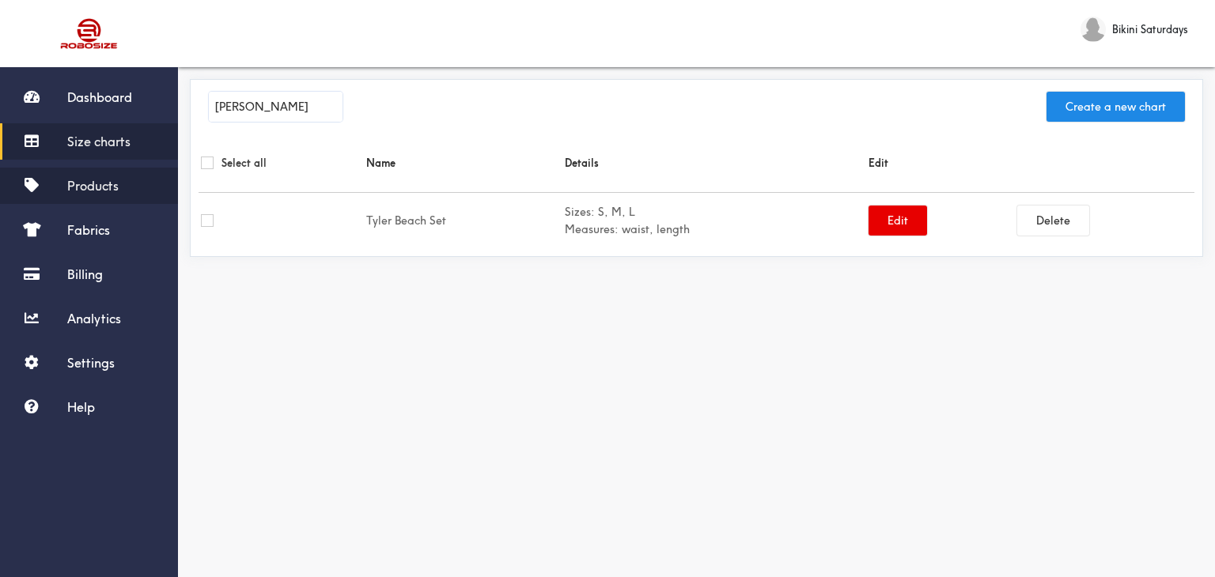
click at [101, 187] on span "Products" at bounding box center [92, 186] width 51 height 16
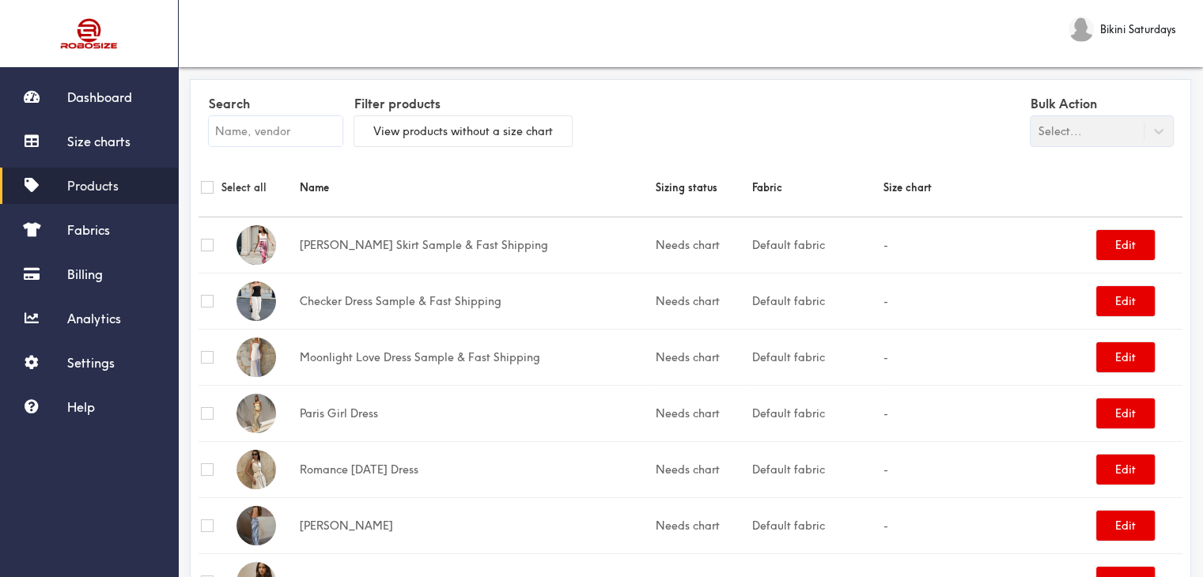
click at [244, 120] on input "text" at bounding box center [276, 131] width 134 height 30
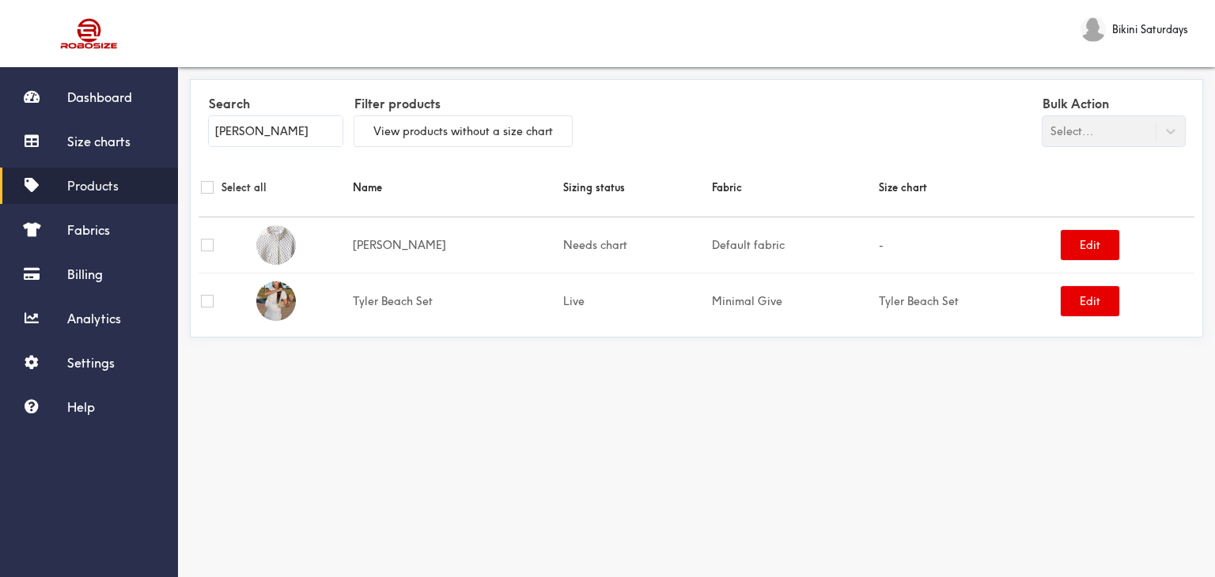
type input "Tyler Set"
click at [1086, 245] on button "Edit" at bounding box center [1089, 245] width 59 height 30
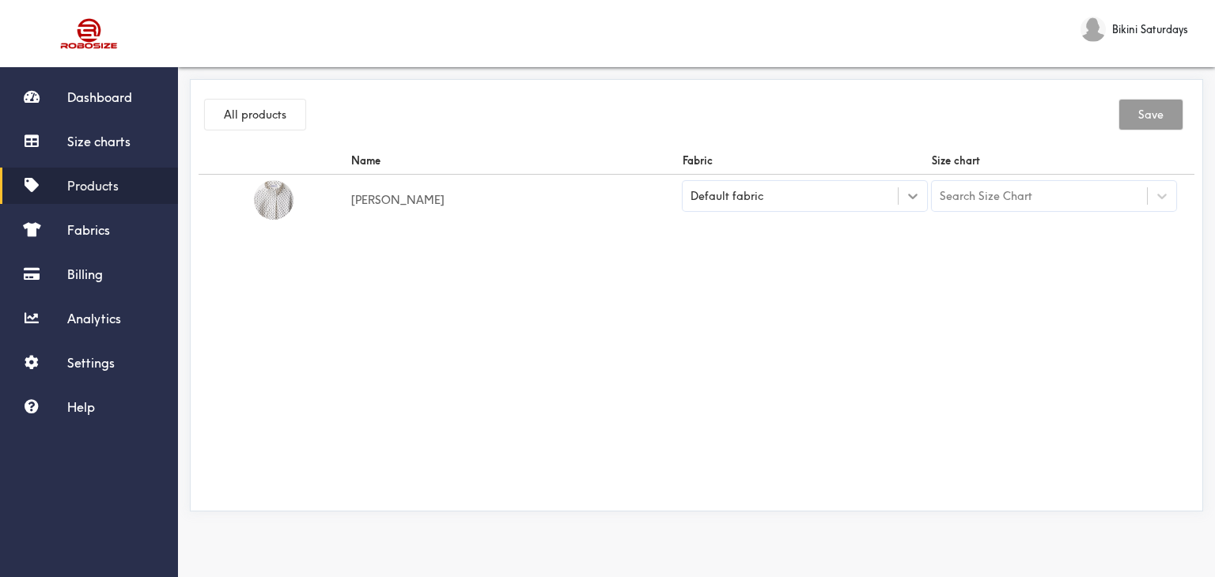
click at [898, 204] on div at bounding box center [912, 196] width 28 height 28
click at [641, 418] on div "Name Fabric Size chart Tyler Set Default fabric Search Size Chart" at bounding box center [696, 325] width 996 height 356
click at [577, 306] on div "Name Fabric Size chart Tyler Set Default fabric Search Size Chart" at bounding box center [696, 325] width 996 height 356
